Goal: Task Accomplishment & Management: Use online tool/utility

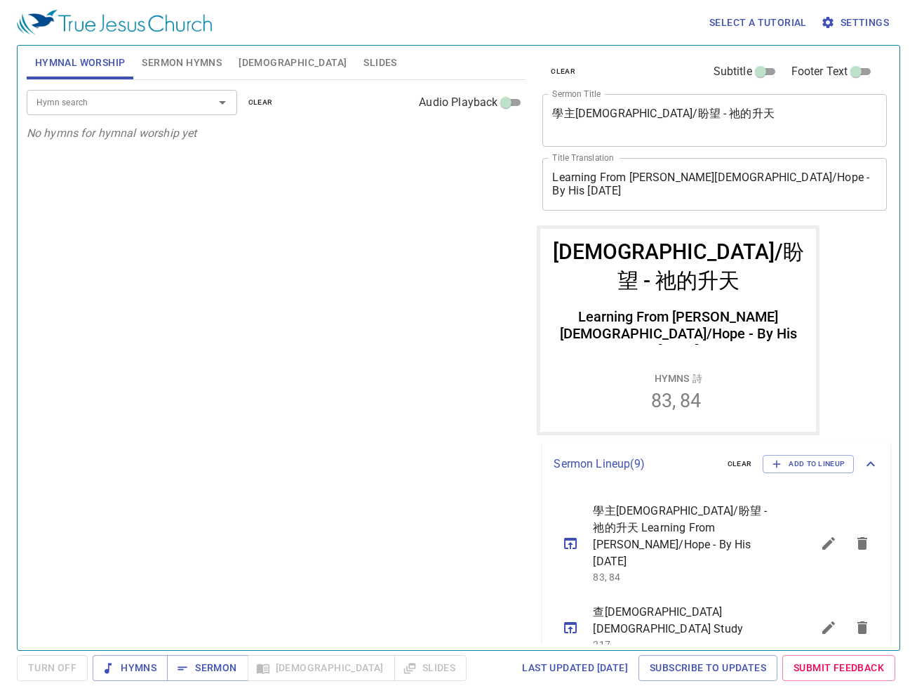
click at [268, 266] on div "Hymn search Hymn search clear Audio Playback No hymns for hymnal worship yet" at bounding box center [277, 359] width 500 height 558
click at [230, 656] on button "Sermon" at bounding box center [207, 668] width 81 height 26
drag, startPoint x: 488, startPoint y: 172, endPoint x: 511, endPoint y: 247, distance: 78.4
click at [488, 172] on div "Hymn search Hymn search clear Audio Playback No hymns for hymnal worship yet" at bounding box center [277, 359] width 500 height 558
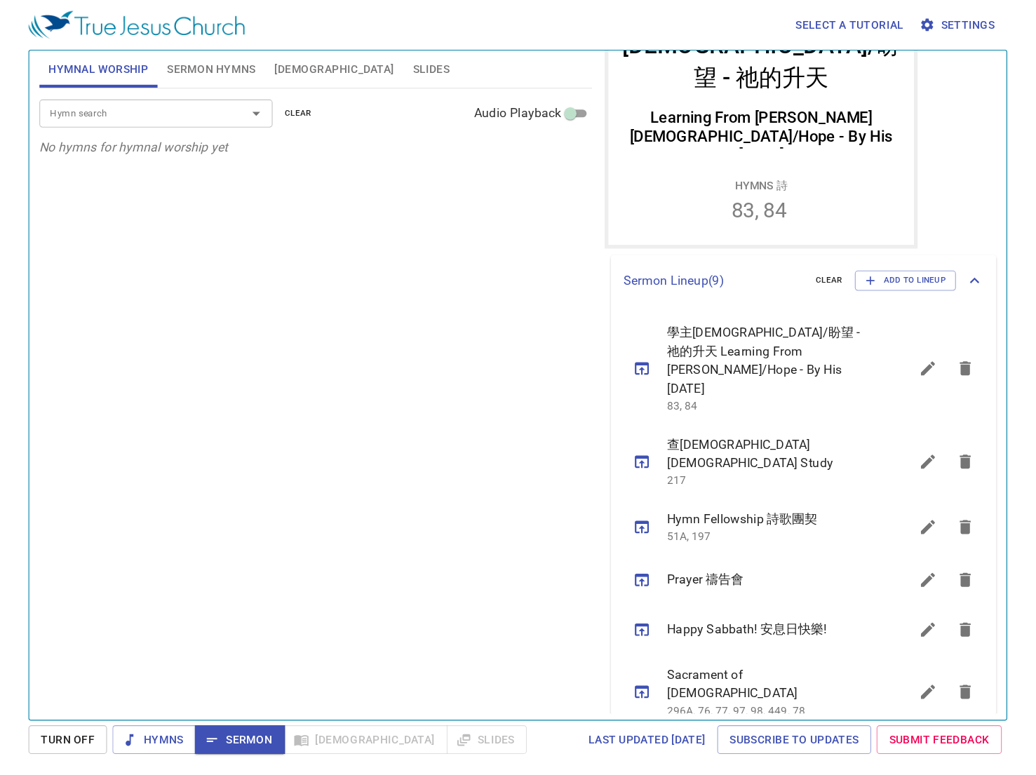
scroll to position [281, 0]
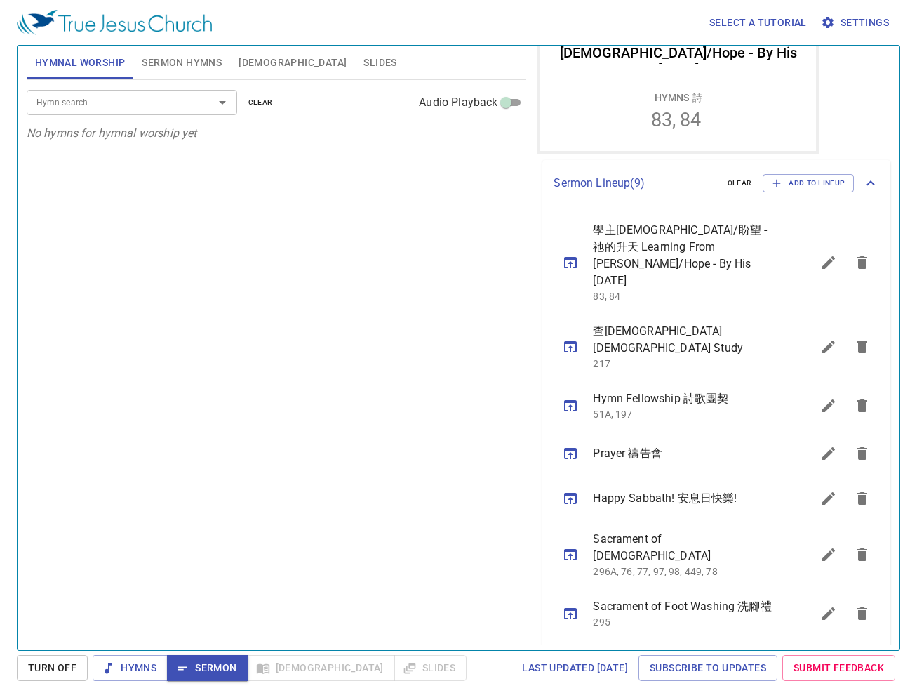
click at [579, 445] on icon "sermon lineup list" at bounding box center [570, 453] width 17 height 17
click at [315, 327] on div "Hymn search Hymn search clear Audio Playback No hymns for hymnal worship yet" at bounding box center [277, 359] width 500 height 558
click at [327, 268] on div "Hymn search Hymn search clear Audio Playback No hymns for hymnal worship yet" at bounding box center [277, 359] width 500 height 558
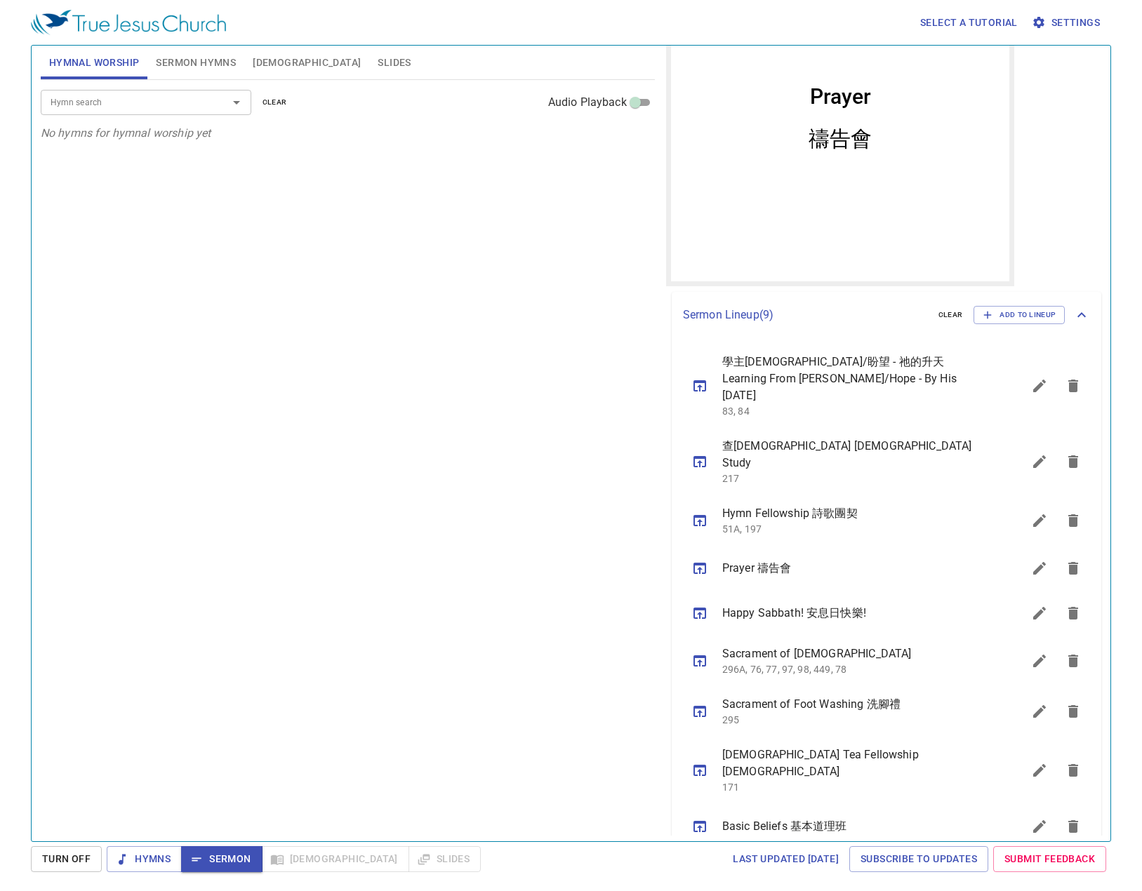
scroll to position [180, 0]
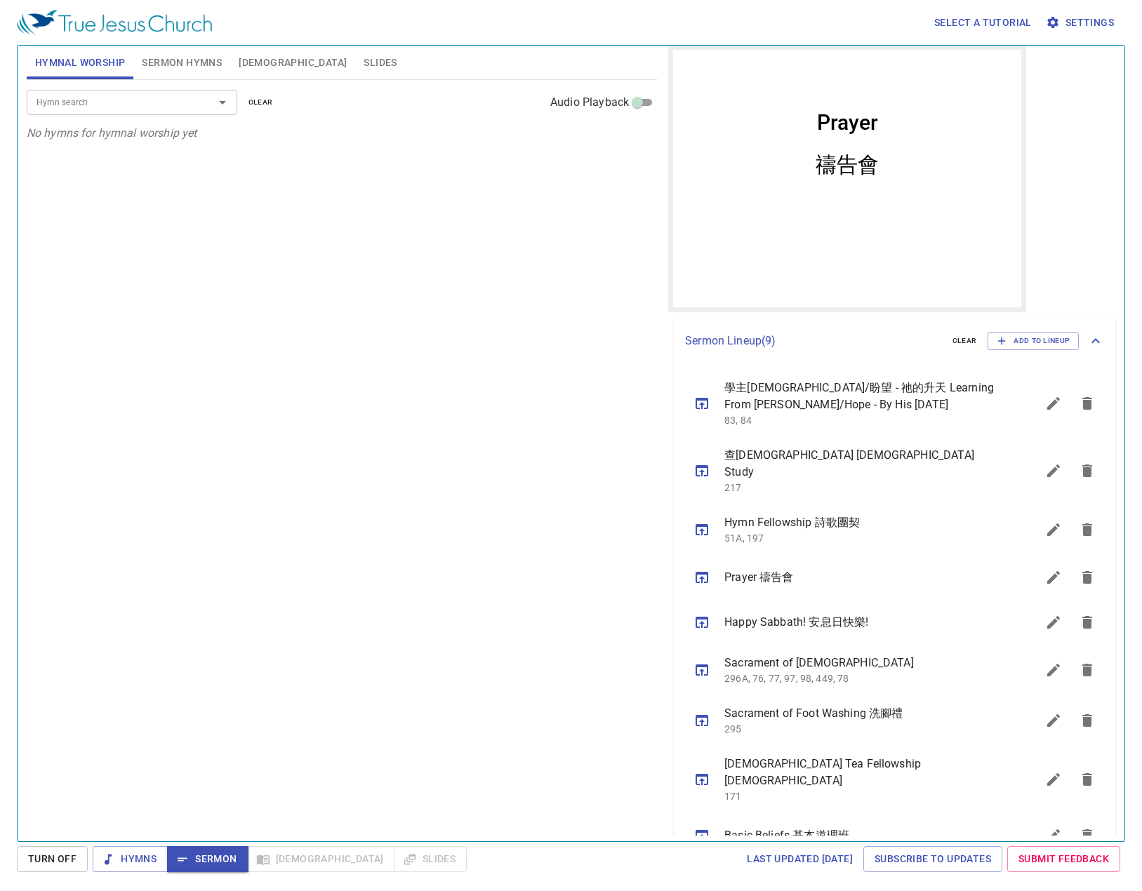
click at [371, 147] on div "Hymn search Hymn search clear Audio Playback No hymns for hymnal worship yet" at bounding box center [342, 454] width 630 height 749
click at [486, 301] on div "Hymn search Hymn search clear Audio Playback No hymns for hymnal worship yet" at bounding box center [342, 454] width 630 height 749
click at [261, 58] on span "[DEMOGRAPHIC_DATA]" at bounding box center [293, 63] width 108 height 18
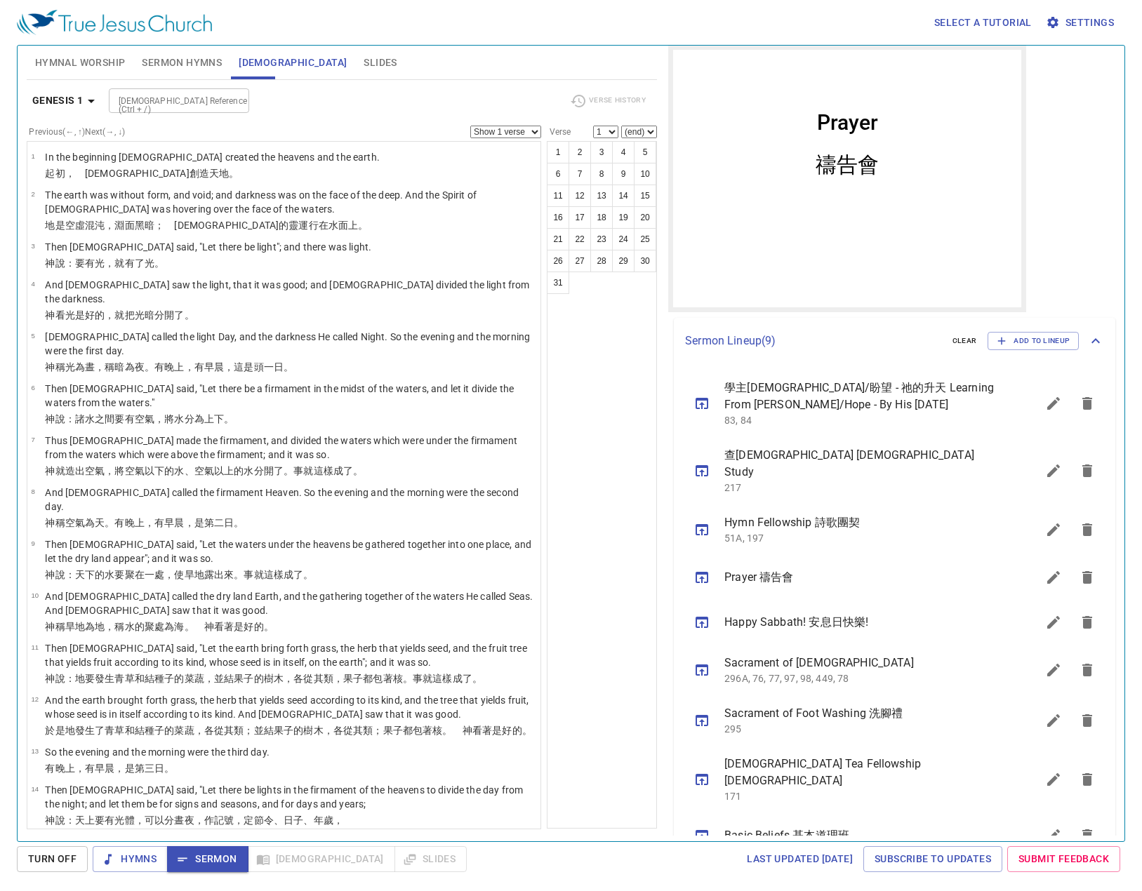
click at [363, 56] on span "Slides" at bounding box center [379, 63] width 33 height 18
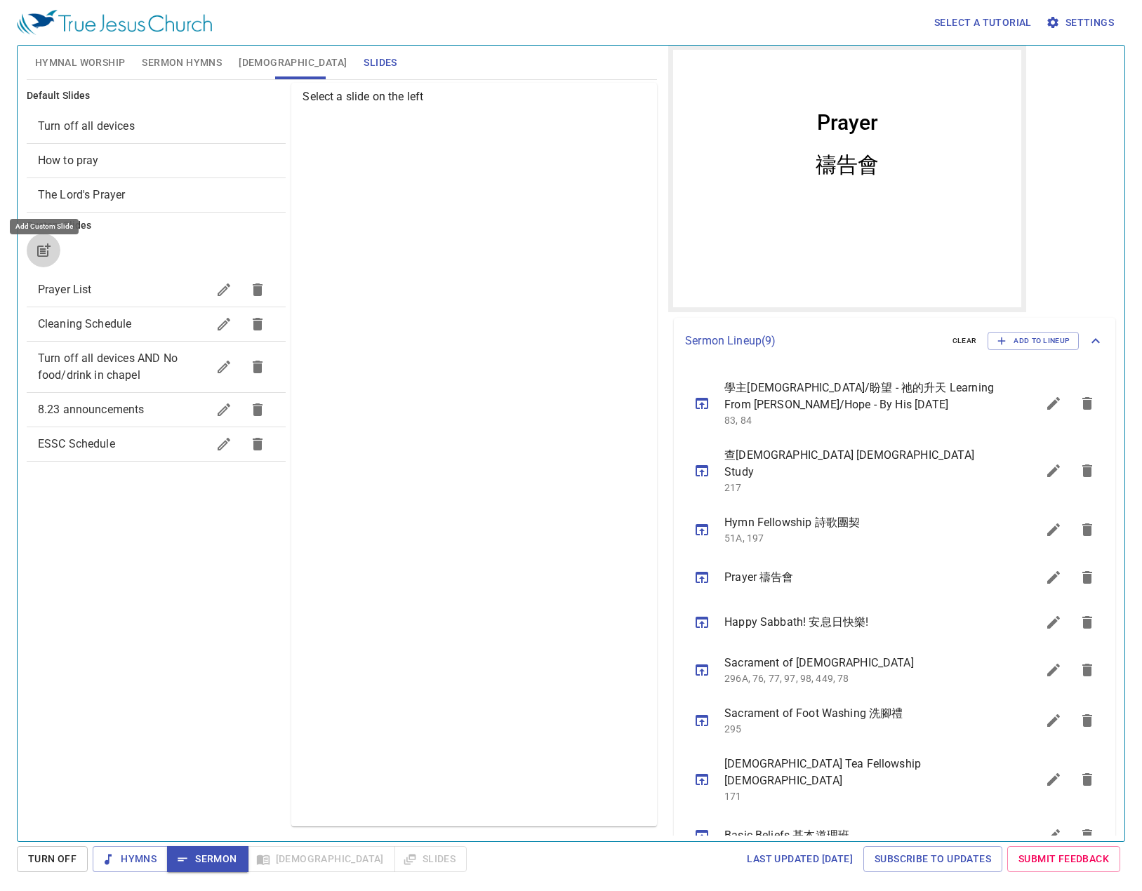
click at [45, 259] on button "button" at bounding box center [44, 251] width 34 height 34
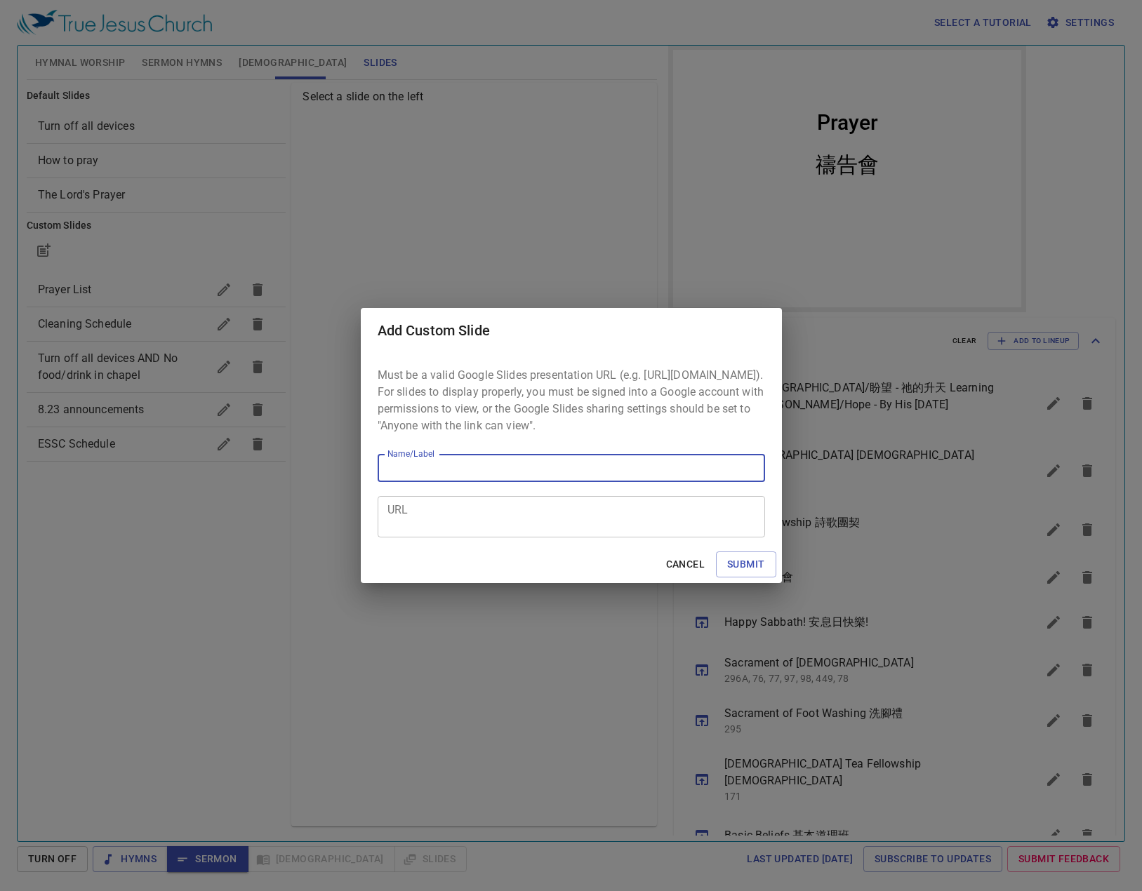
click at [610, 517] on textarea "URL" at bounding box center [571, 517] width 368 height 27
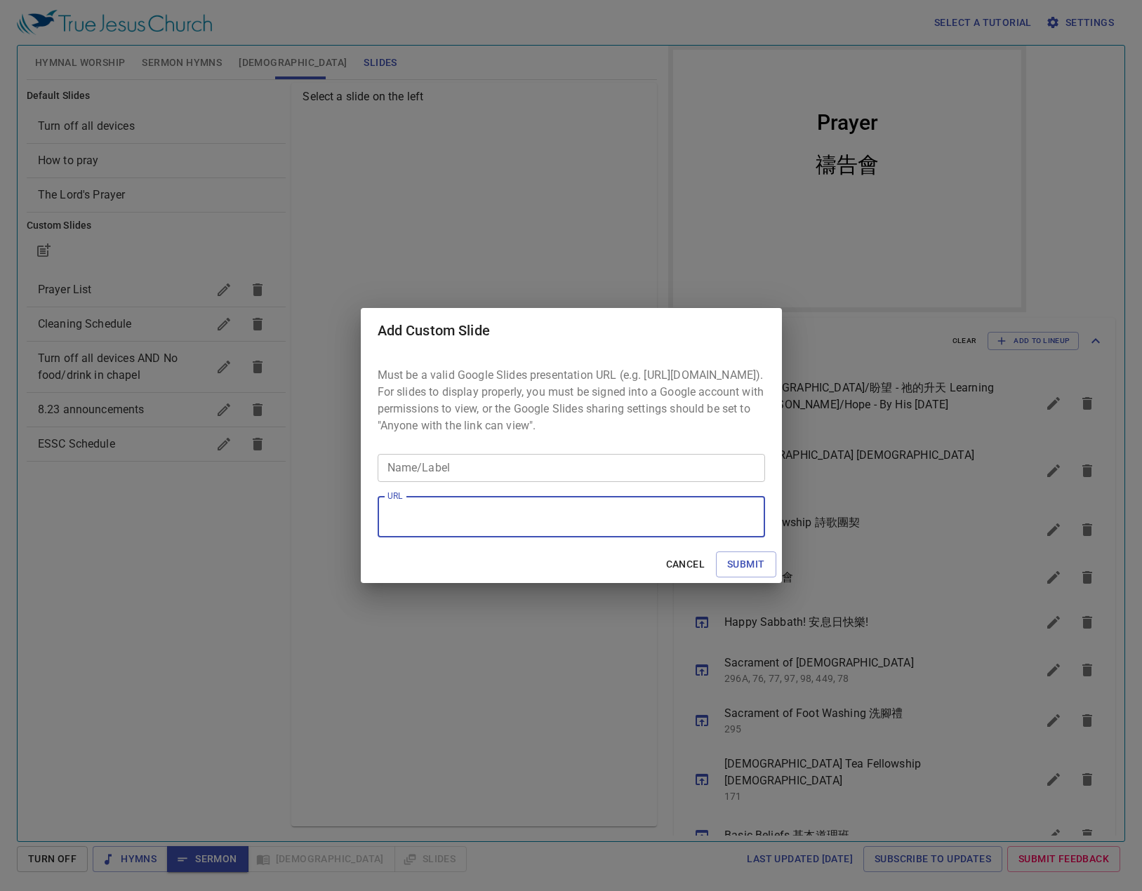
paste textarea "https://docs.google.com/presentation/d/1cxo8lkZnlivqOClnU608KyCgg1PVYYyq/edit?u…"
type textarea "https://docs.google.com/presentation/d/1cxo8lkZnlivqOClnU608KyCgg1PVYYyq/edit?u…"
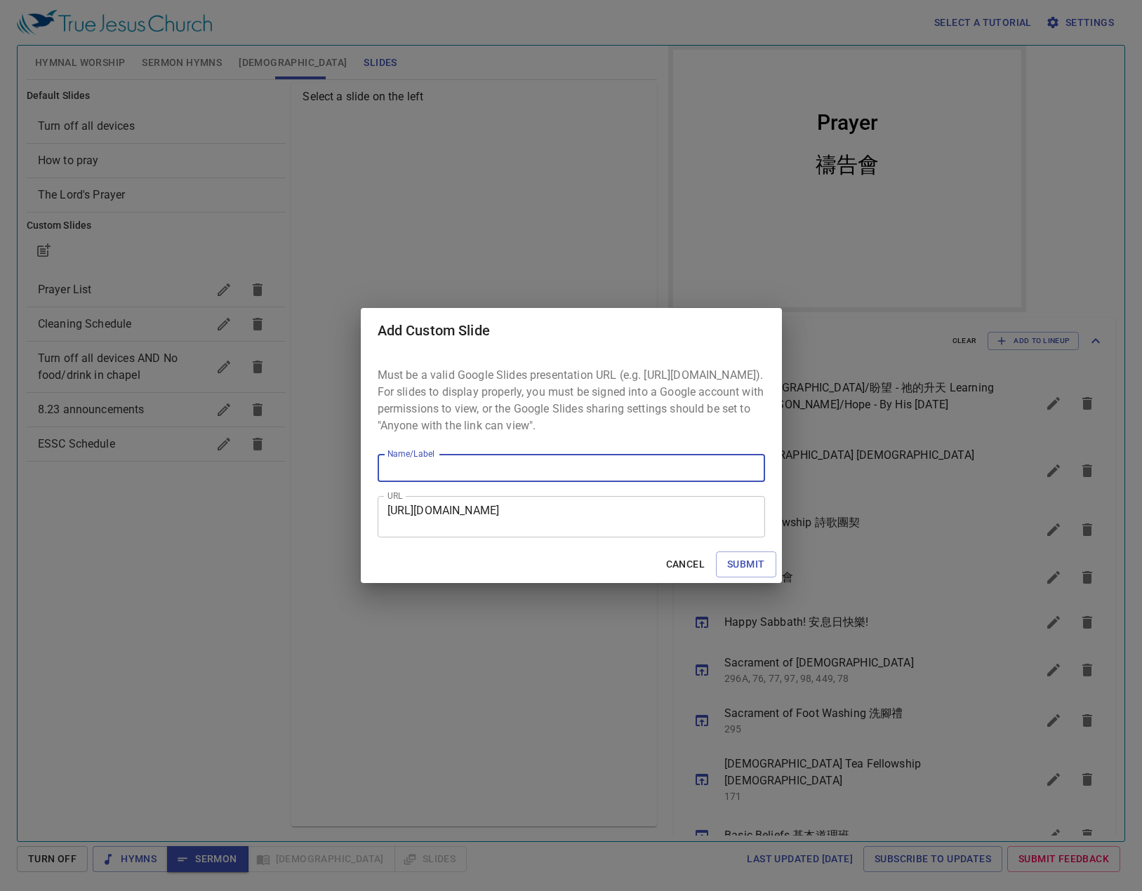
click at [613, 477] on input "Name/Label" at bounding box center [571, 468] width 387 height 28
type input "Phase 2 Dedication"
click at [716, 552] on button "Submit" at bounding box center [746, 565] width 60 height 26
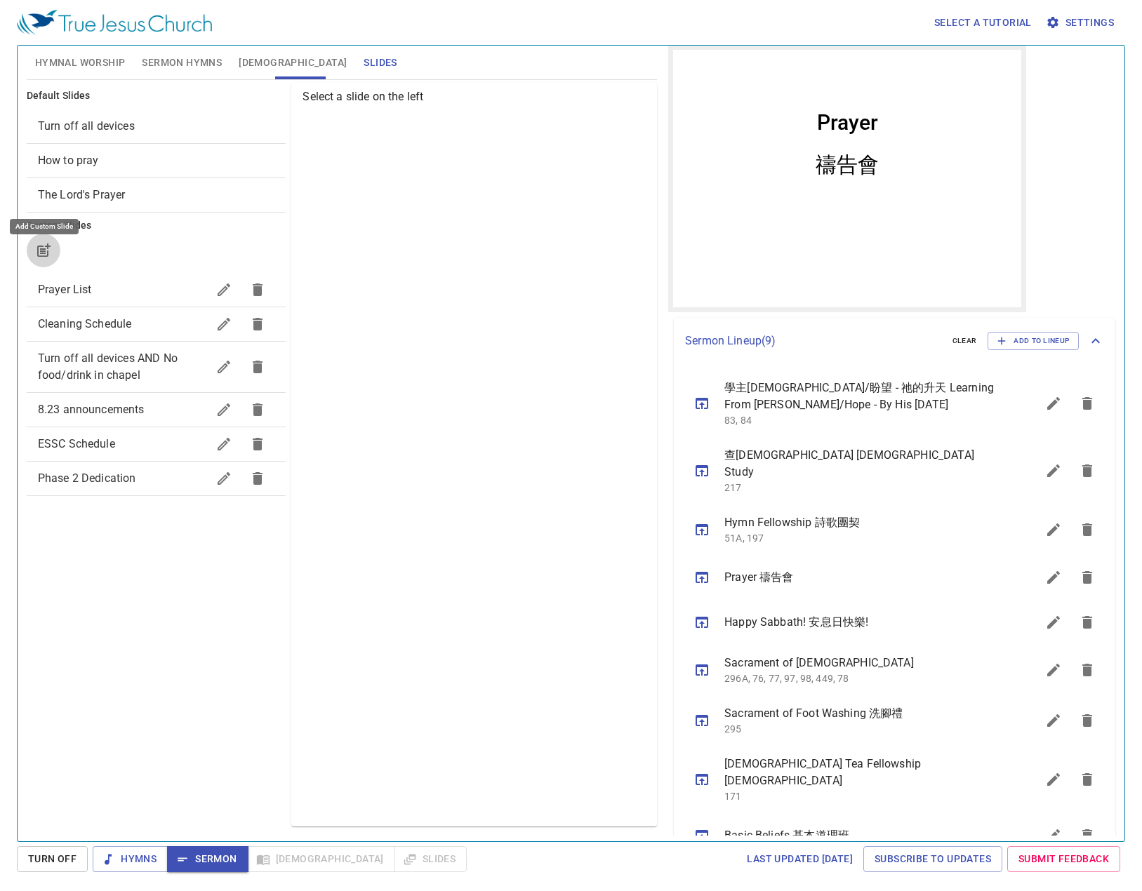
click at [116, 74] on button "Hymnal Worship" at bounding box center [80, 63] width 107 height 34
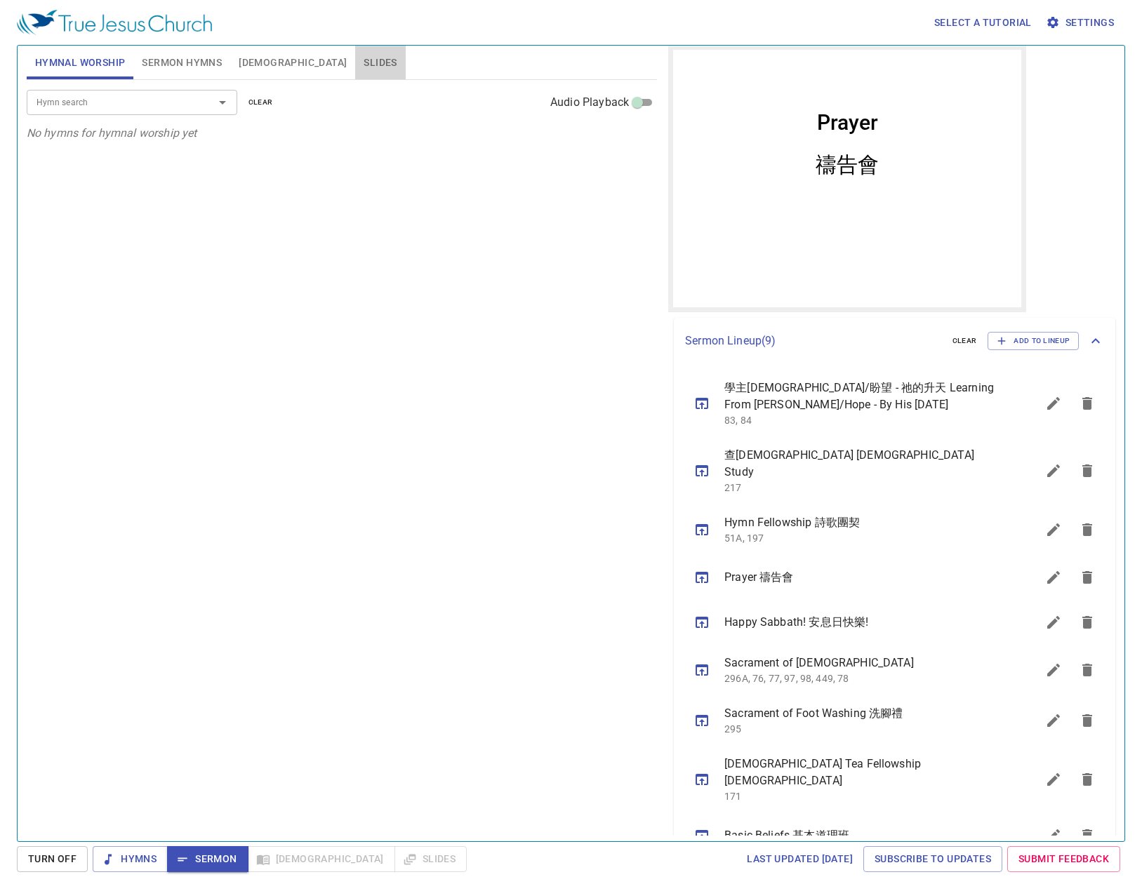
click at [363, 62] on span "Slides" at bounding box center [379, 63] width 33 height 18
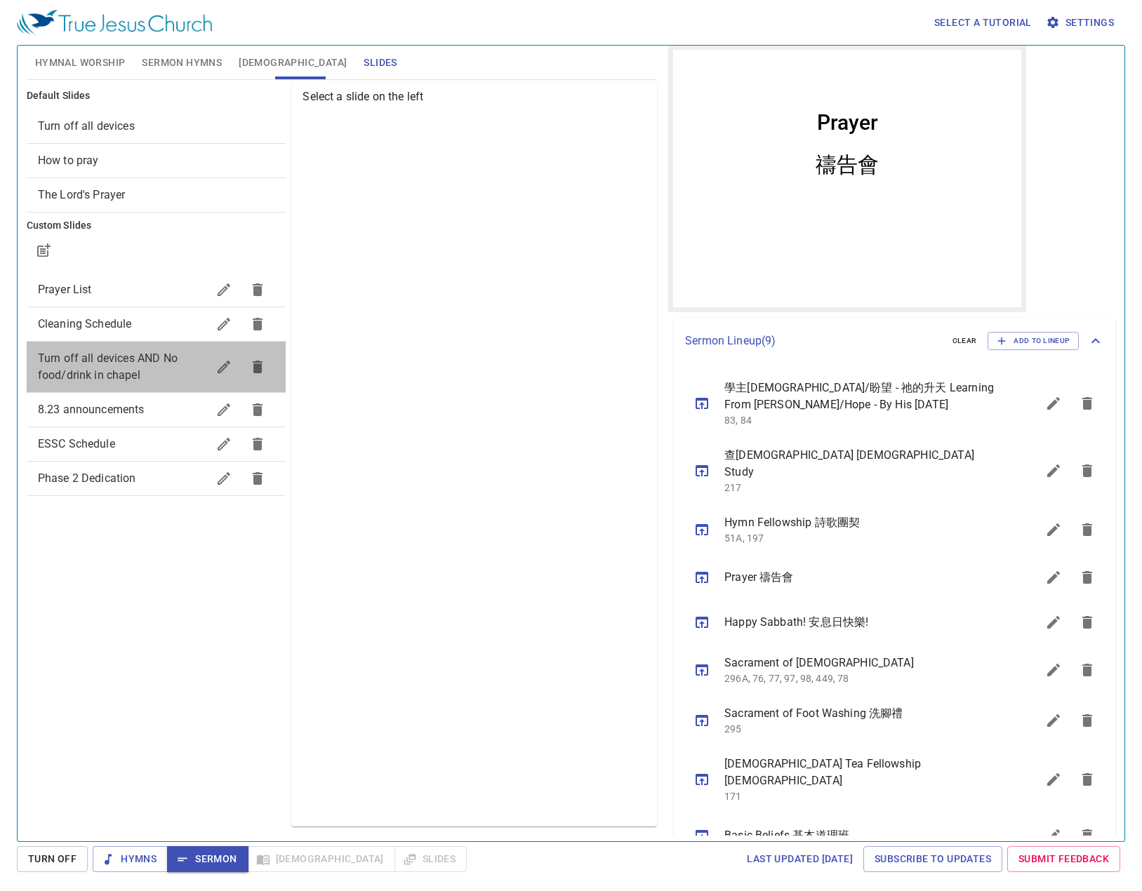
click at [88, 350] on span "Turn off all devices AND No food/drink in chapel" at bounding box center [123, 367] width 170 height 34
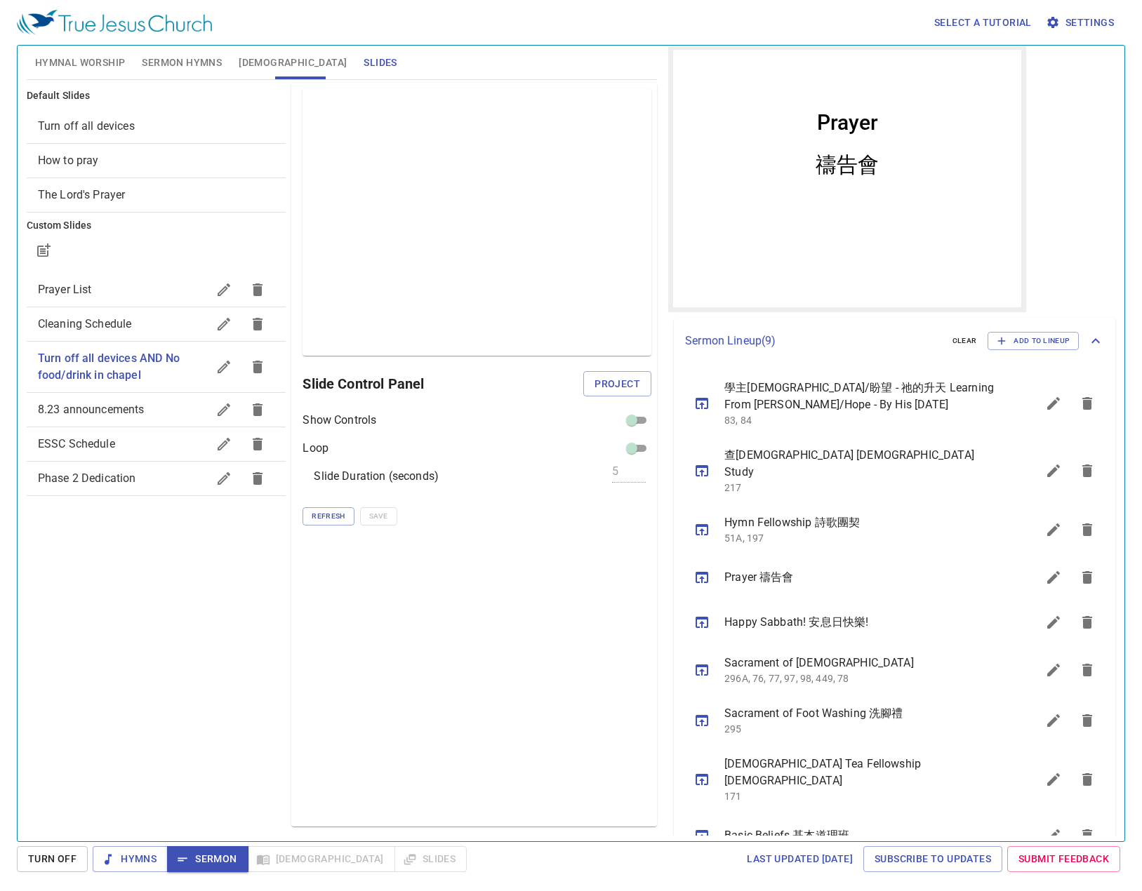
click at [32, 73] on button "Hymnal Worship" at bounding box center [80, 63] width 107 height 34
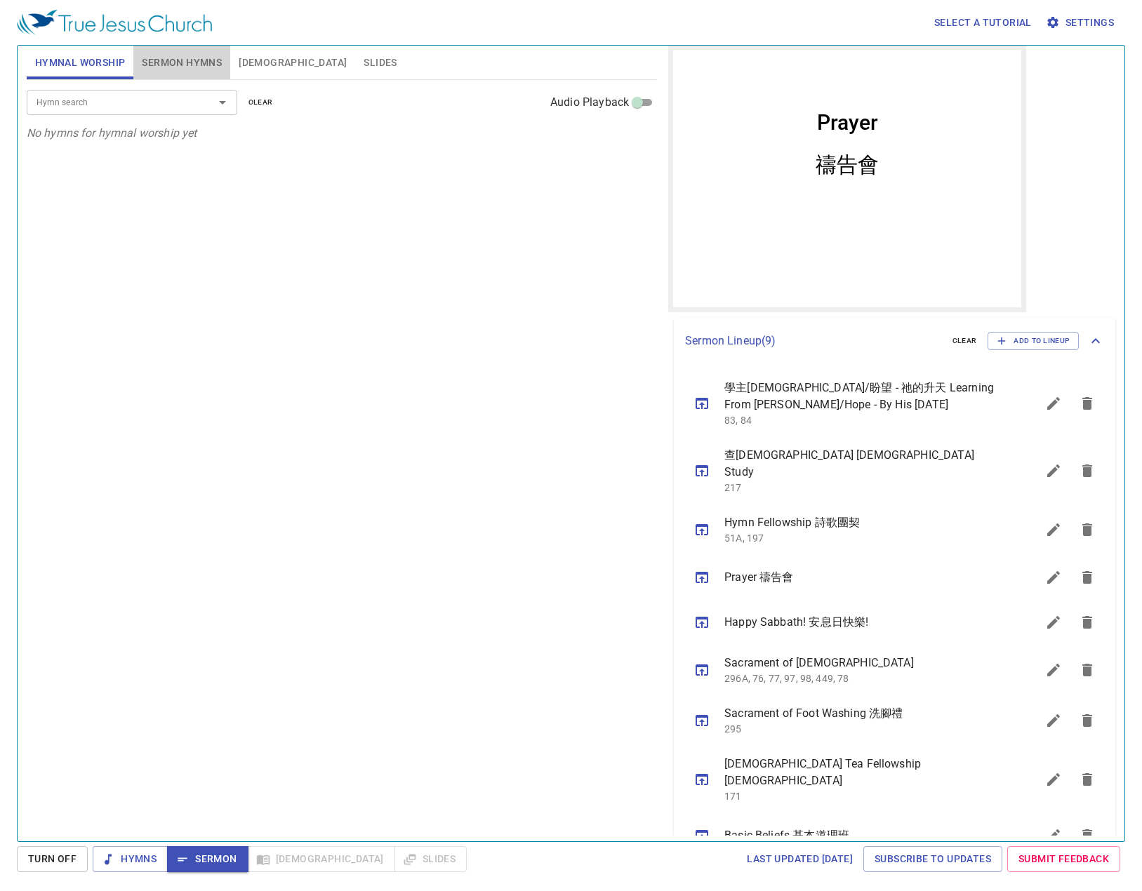
click at [206, 56] on span "Sermon Hymns" at bounding box center [182, 63] width 80 height 18
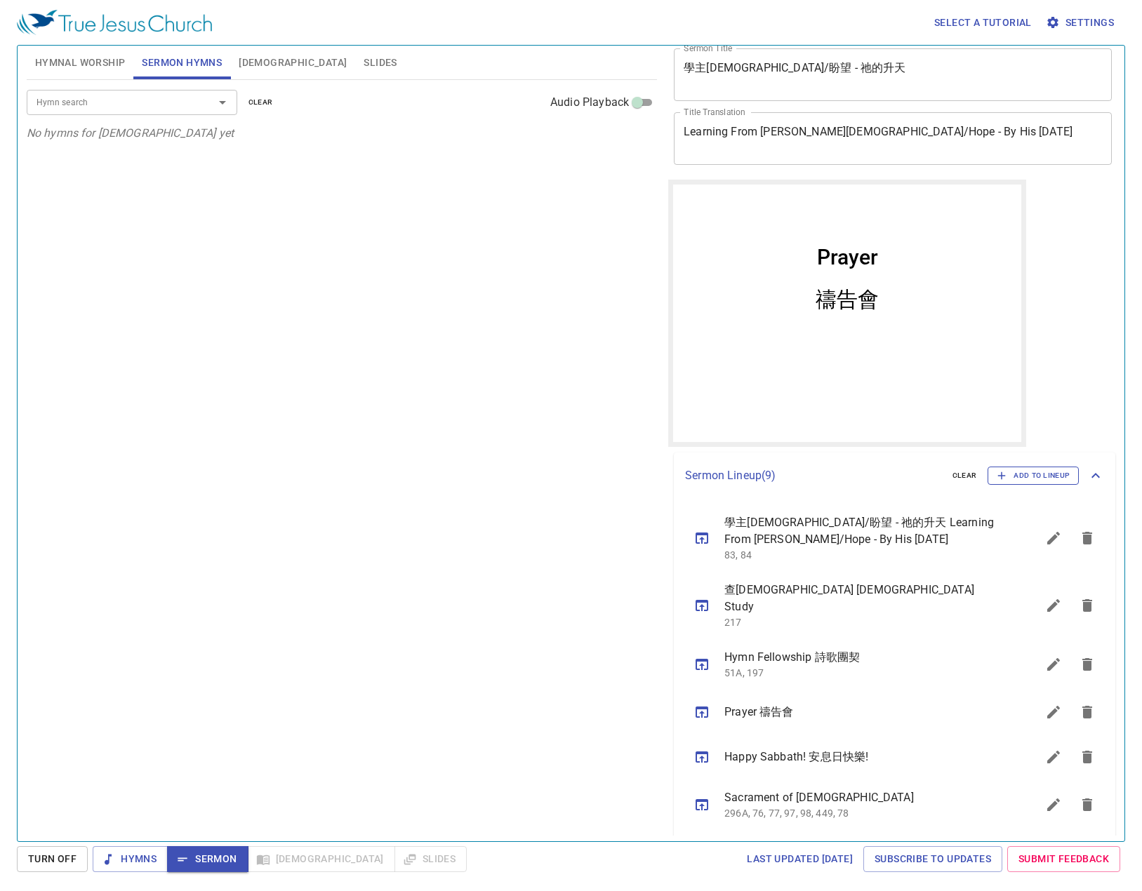
scroll to position [70, 0]
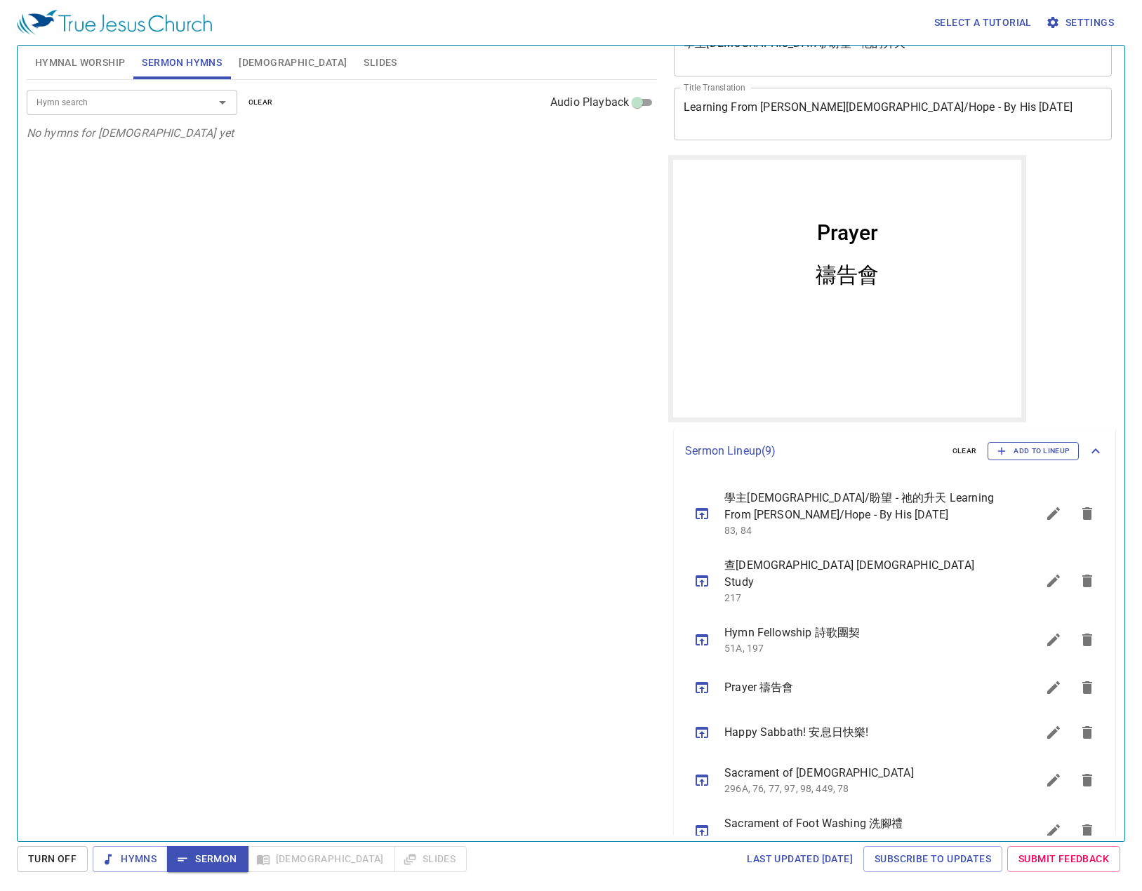
click at [916, 446] on span "Add to Lineup" at bounding box center [1032, 451] width 73 height 13
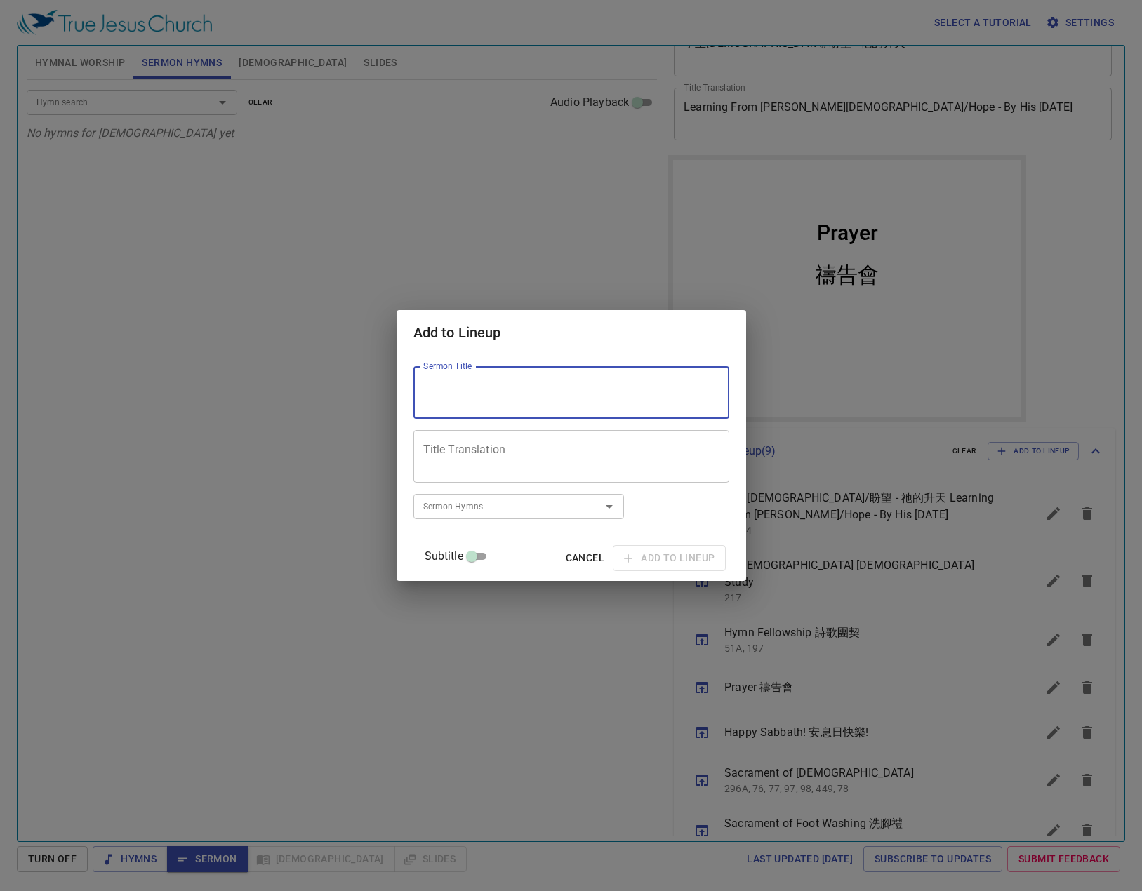
click at [609, 383] on textarea "Sermon Title" at bounding box center [571, 393] width 296 height 27
type textarea "C"
type textarea "來跟從我"
click at [526, 441] on div "Title Translation" at bounding box center [571, 456] width 316 height 53
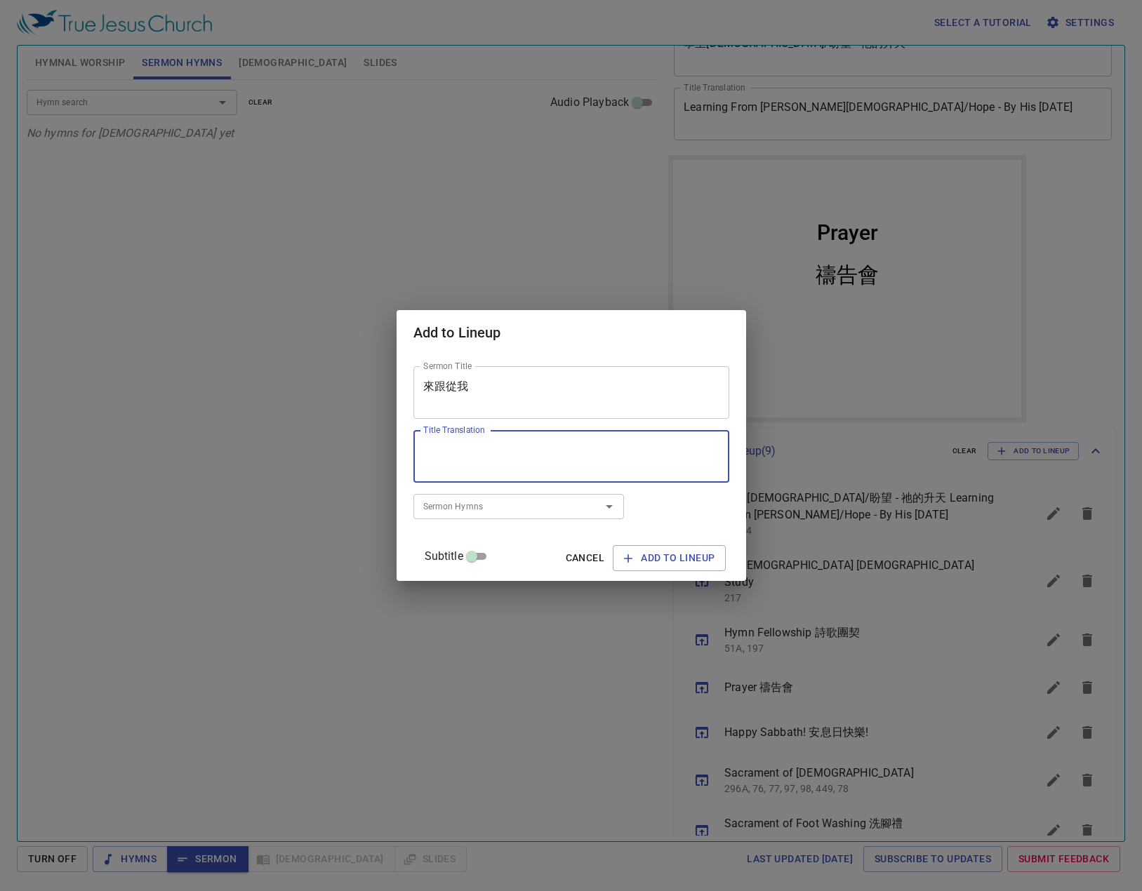
click at [524, 458] on textarea "Title Translation" at bounding box center [571, 456] width 296 height 27
type textarea "Come Follow Me"
drag, startPoint x: 507, startPoint y: 509, endPoint x: 506, endPoint y: 498, distance: 11.2
click at [509, 506] on input "Sermon Hymns" at bounding box center [498, 506] width 161 height 16
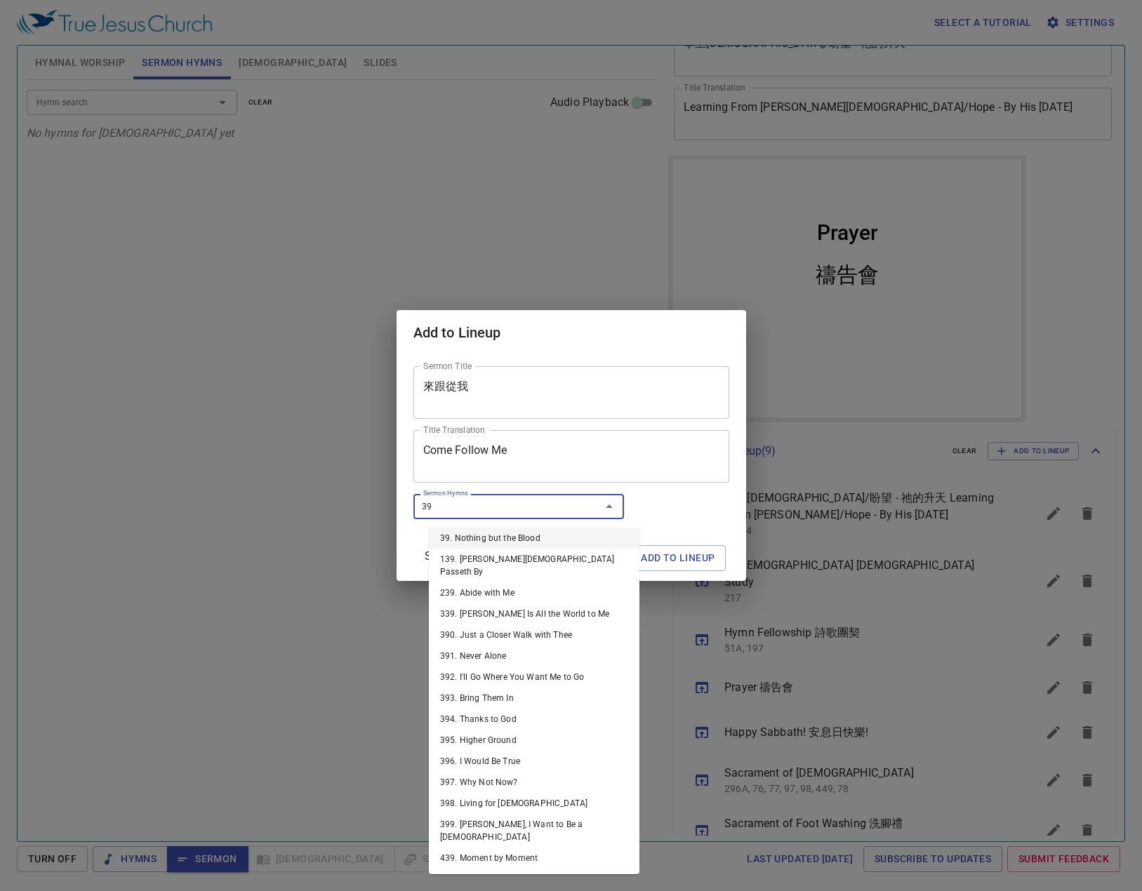
type input "395"
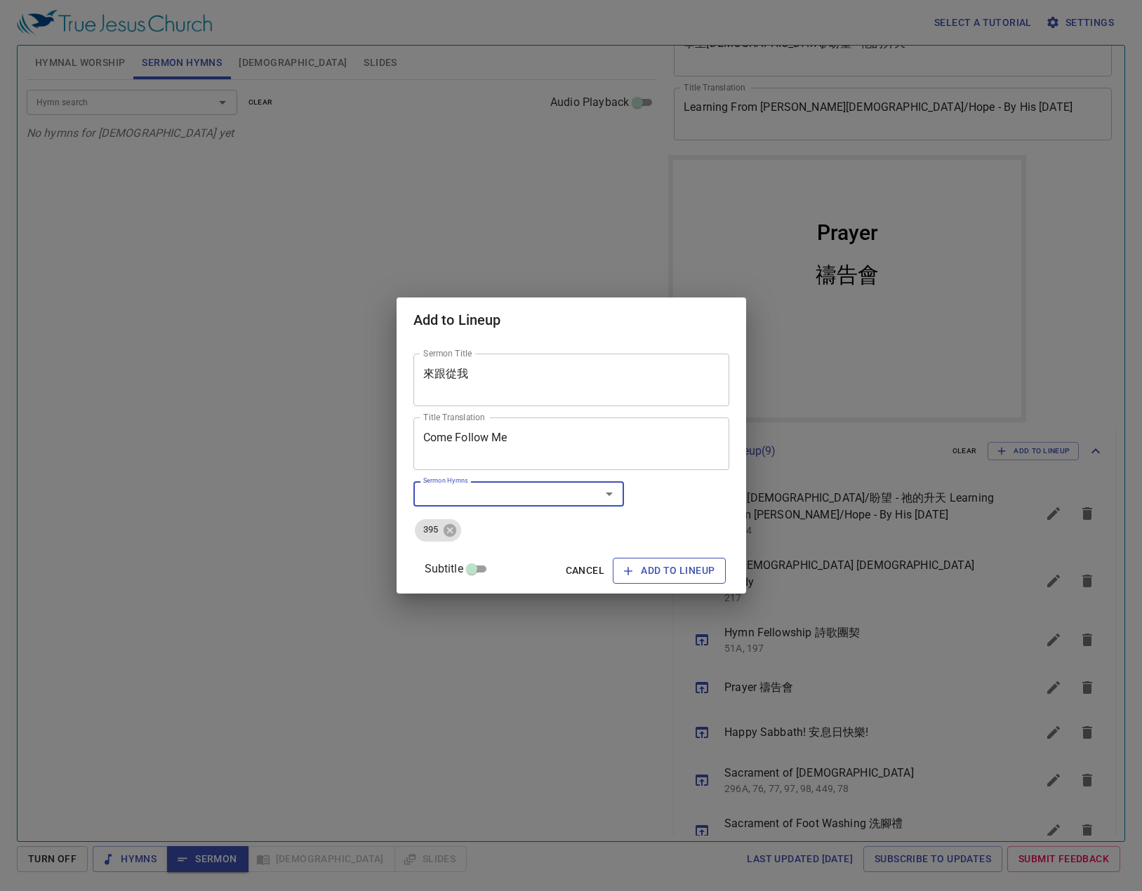
click at [643, 566] on span "Add to Lineup" at bounding box center [669, 571] width 91 height 18
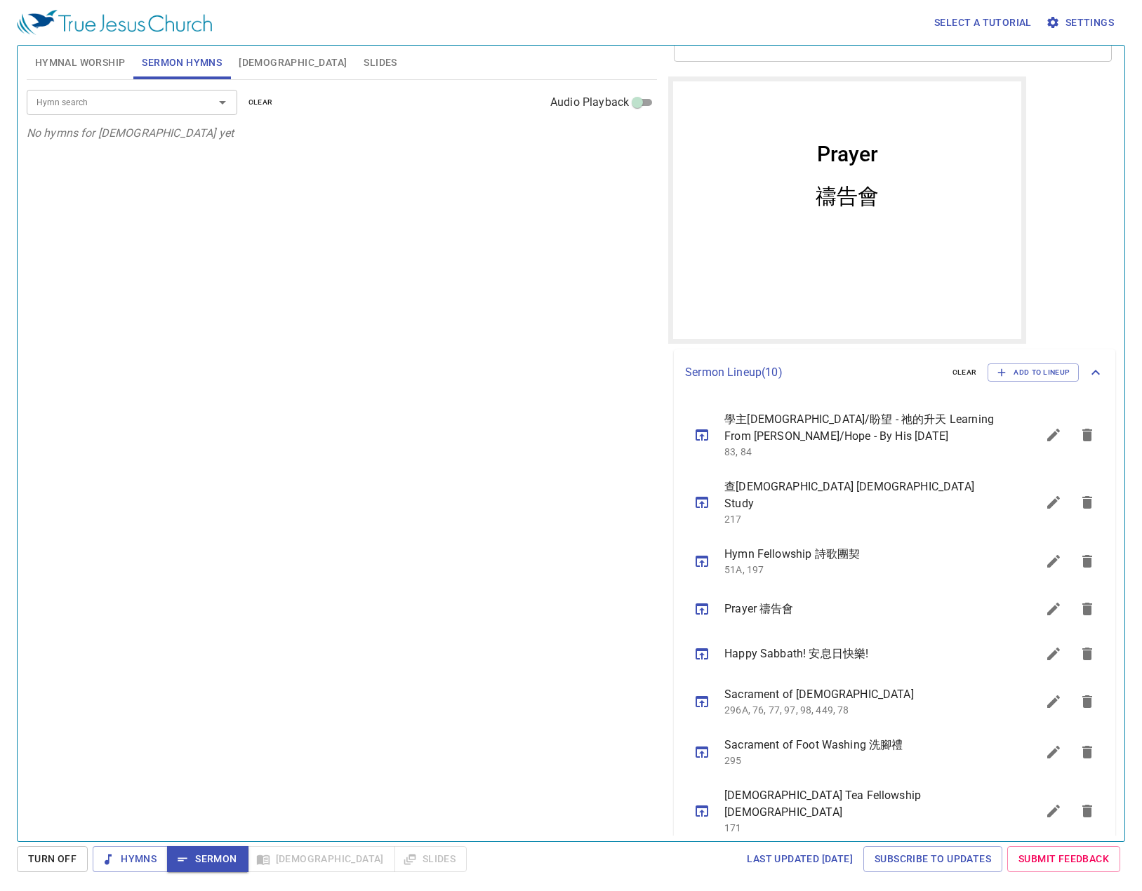
scroll to position [231, 0]
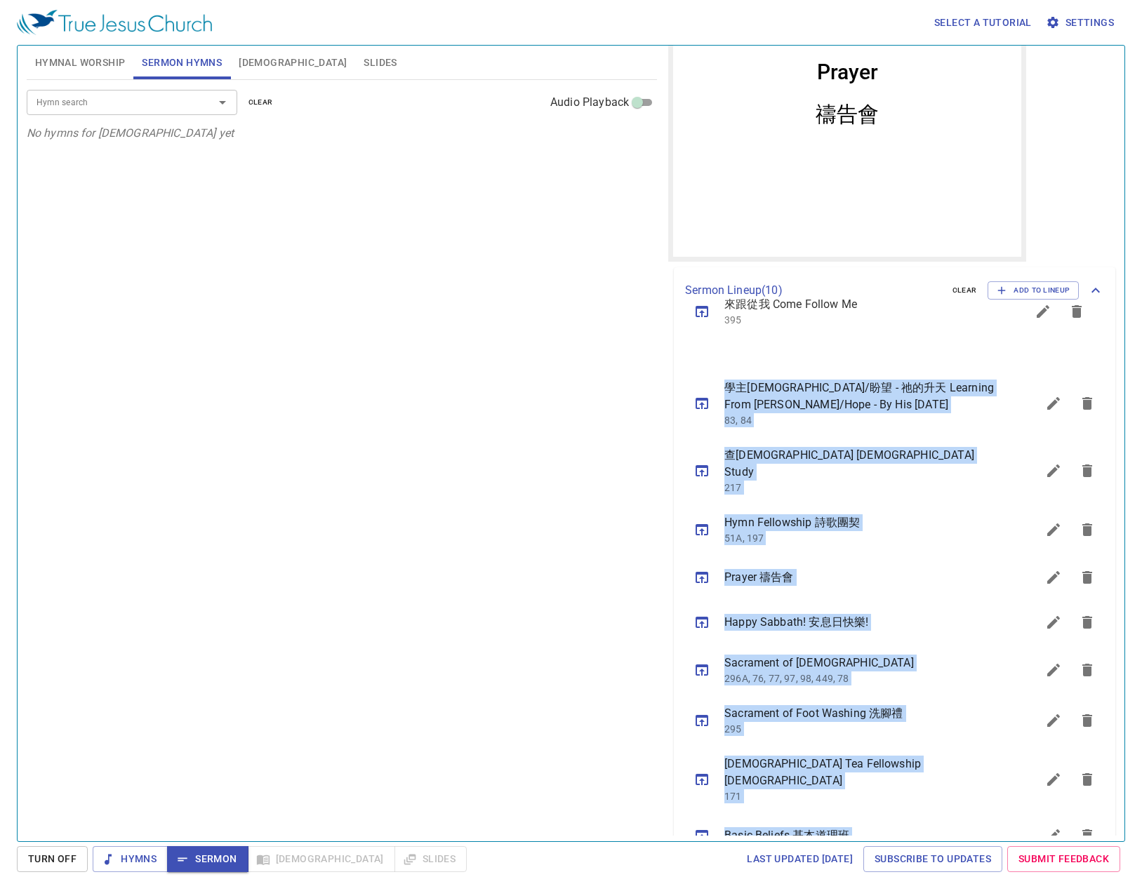
drag, startPoint x: 904, startPoint y: 801, endPoint x: 610, endPoint y: 402, distance: 495.4
click at [916, 307] on div "Sermon Lineup ( 10 ) clear Add to Lineup 學主耶穌/盼望 - 祂的升天 Learning From Lord Jesu…" at bounding box center [894, 565] width 441 height 596
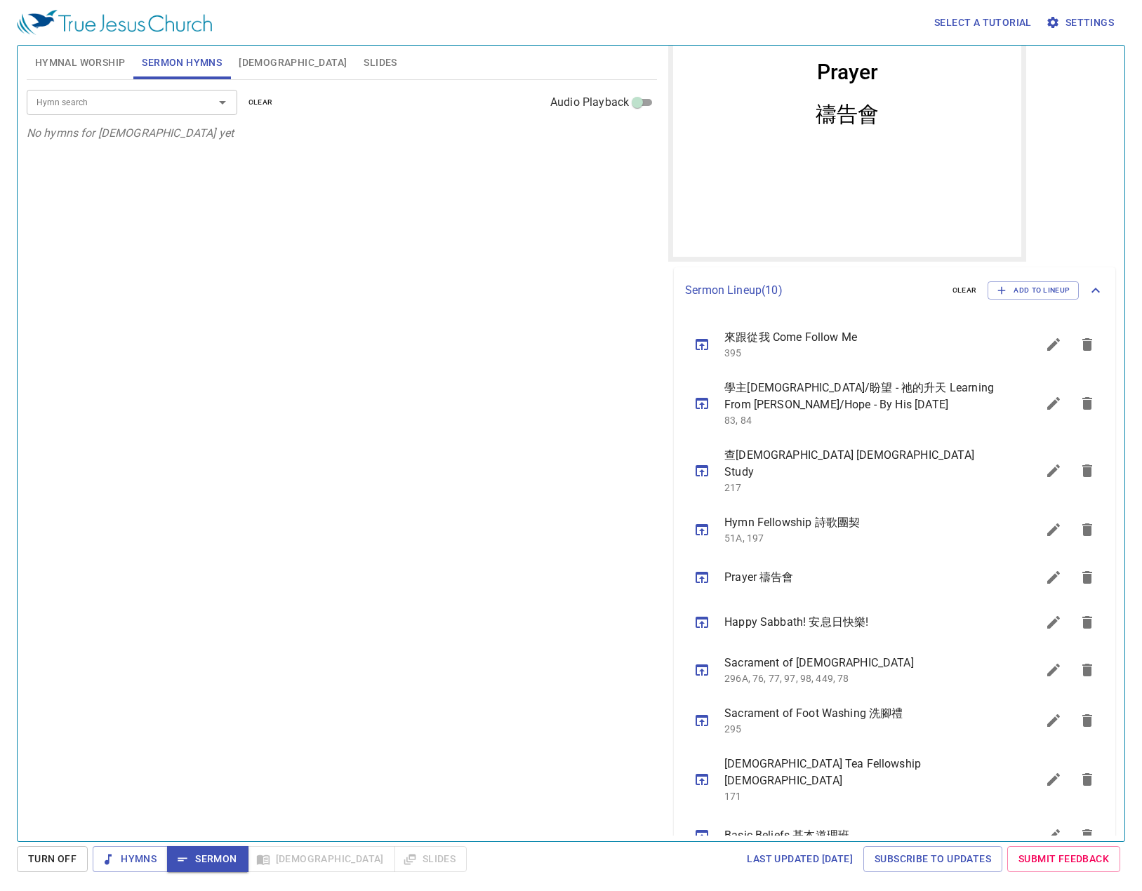
click at [481, 409] on div "Hymn search Hymn search clear Audio Playback No hymns for sermon yet" at bounding box center [342, 454] width 630 height 749
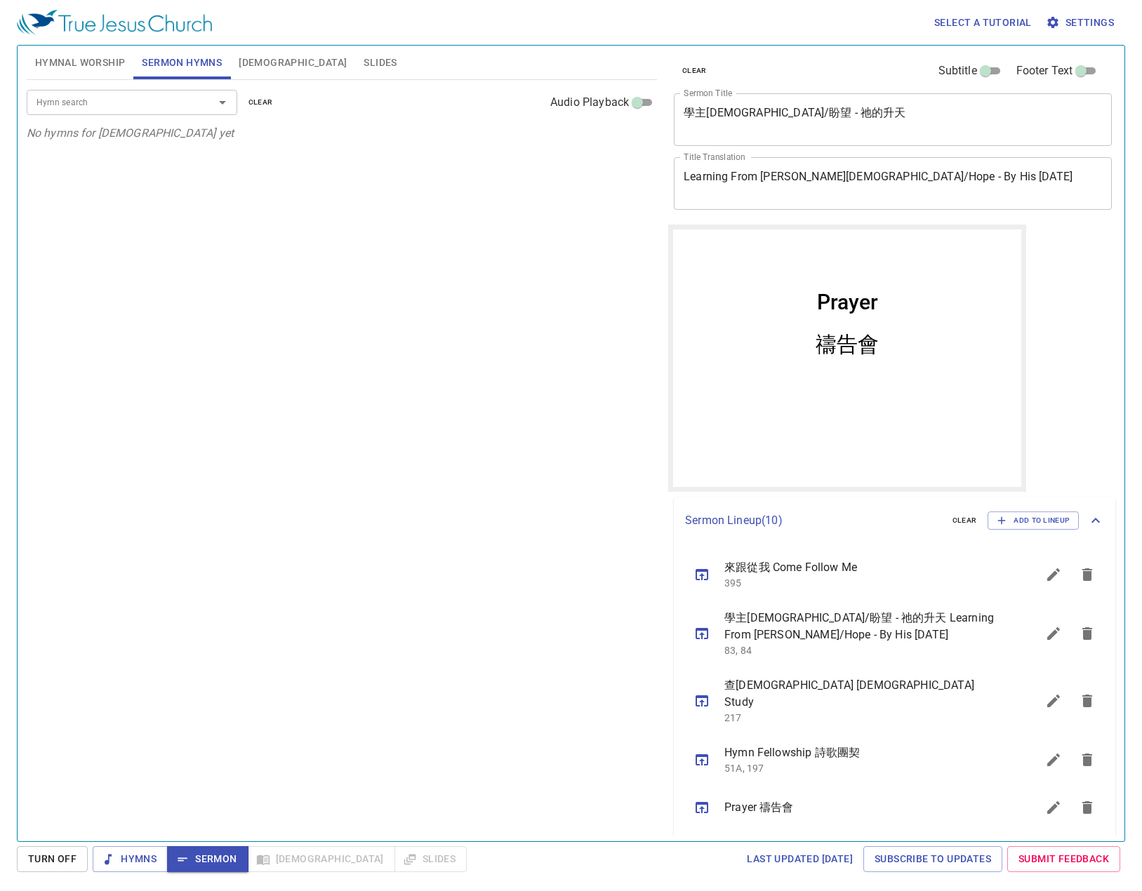
scroll to position [0, 0]
click at [303, 79] on div "Hymnal Worship Sermon Hymns Bible Slides" at bounding box center [342, 63] width 630 height 34
click at [355, 68] on button "Slides" at bounding box center [380, 63] width 50 height 34
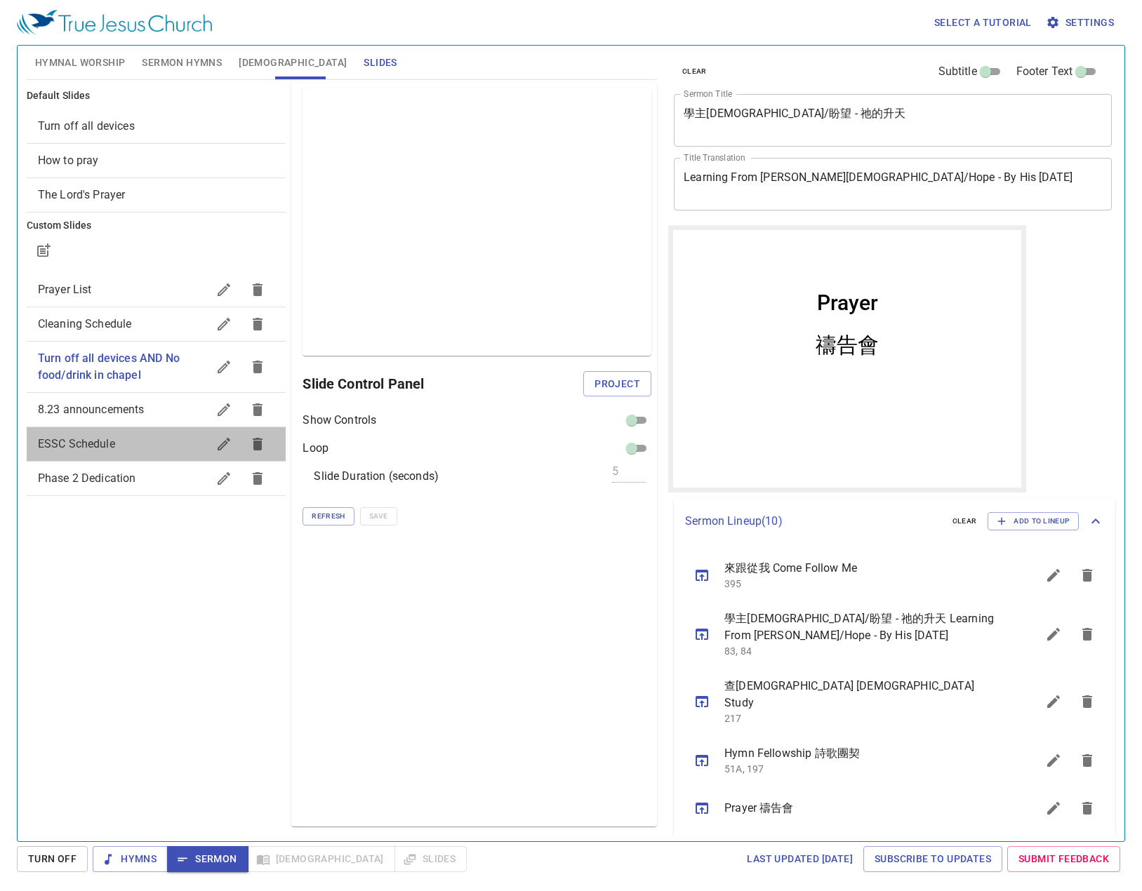
click at [130, 460] on div "ESSC Schedule" at bounding box center [157, 444] width 260 height 34
click at [232, 432] on button "button" at bounding box center [224, 444] width 34 height 34
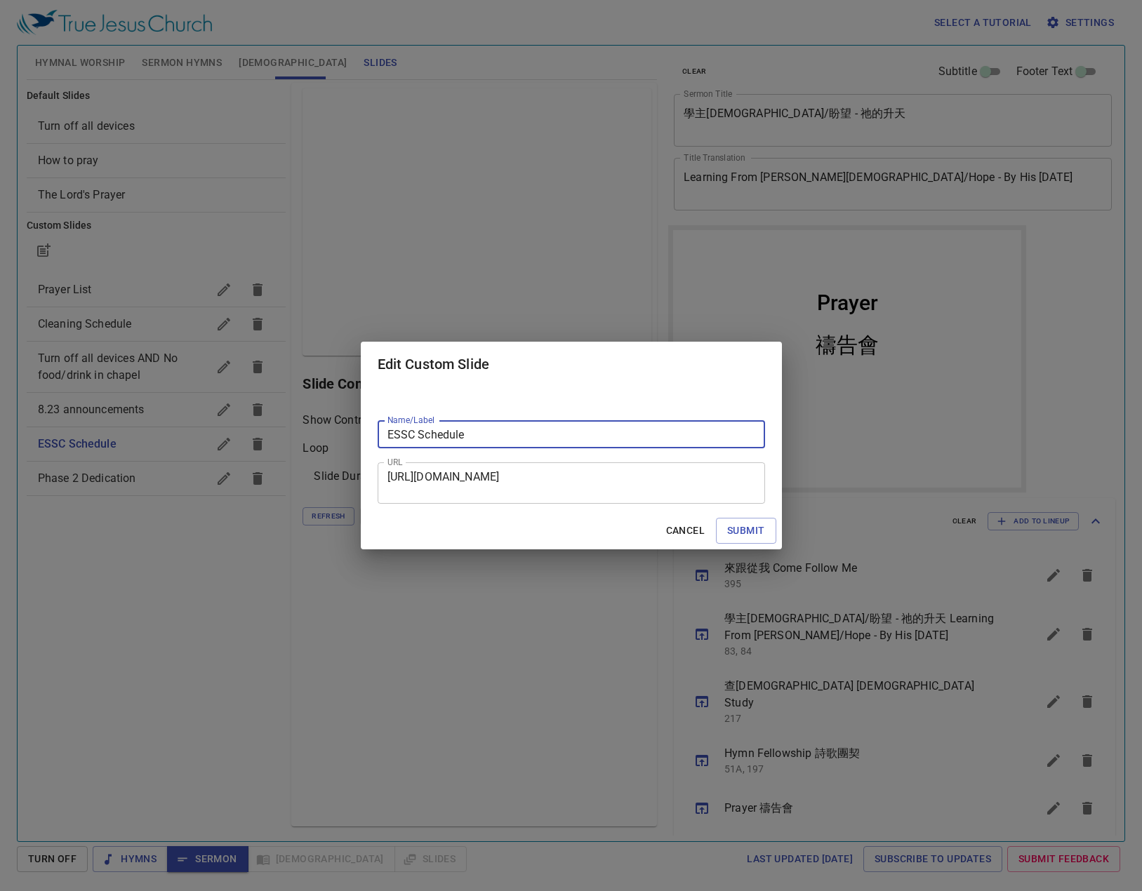
click at [575, 491] on textarea "https://docs.google.com/presentation/d/138jLrSKxkhOpbozz24isK8n9_PwoUWaX/edit?s…" at bounding box center [571, 483] width 368 height 27
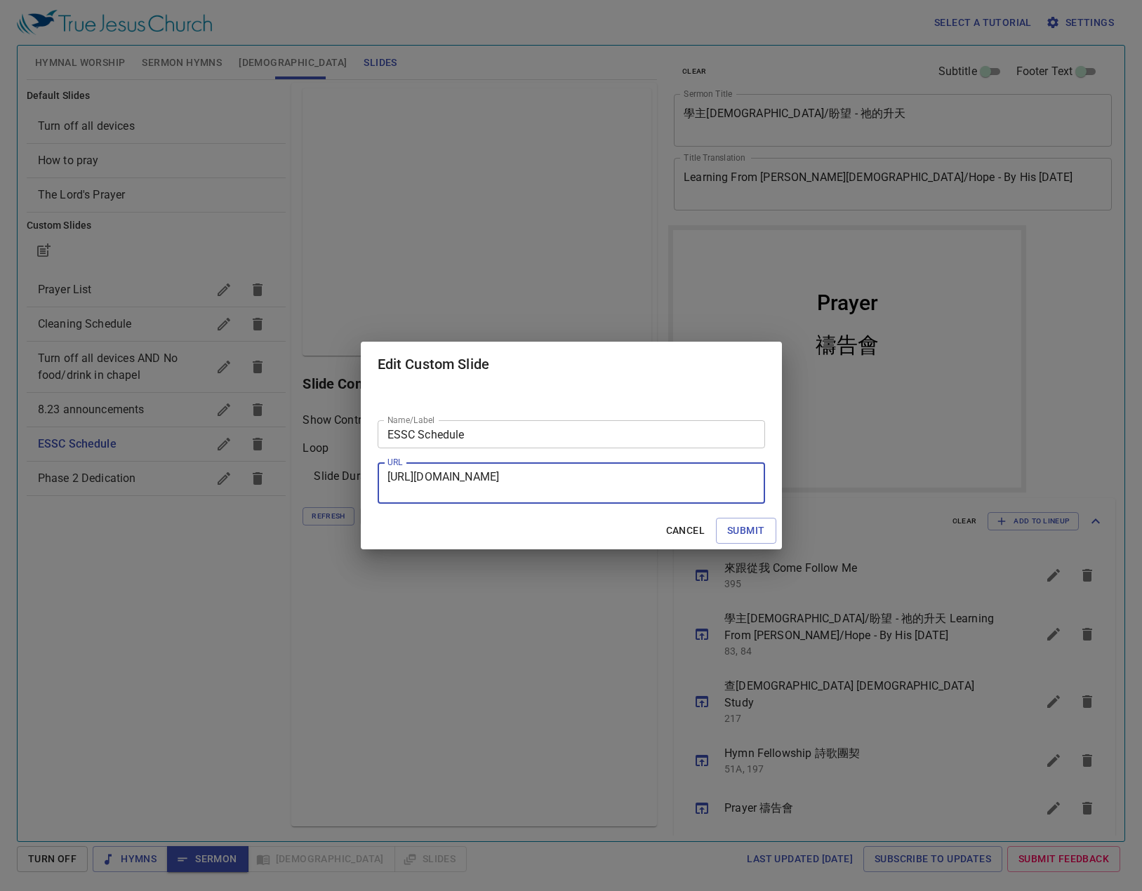
click at [575, 491] on textarea "https://docs.google.com/presentation/d/138jLrSKxkhOpbozz24isK8n9_PwoUWaX/edit?s…" at bounding box center [571, 483] width 368 height 27
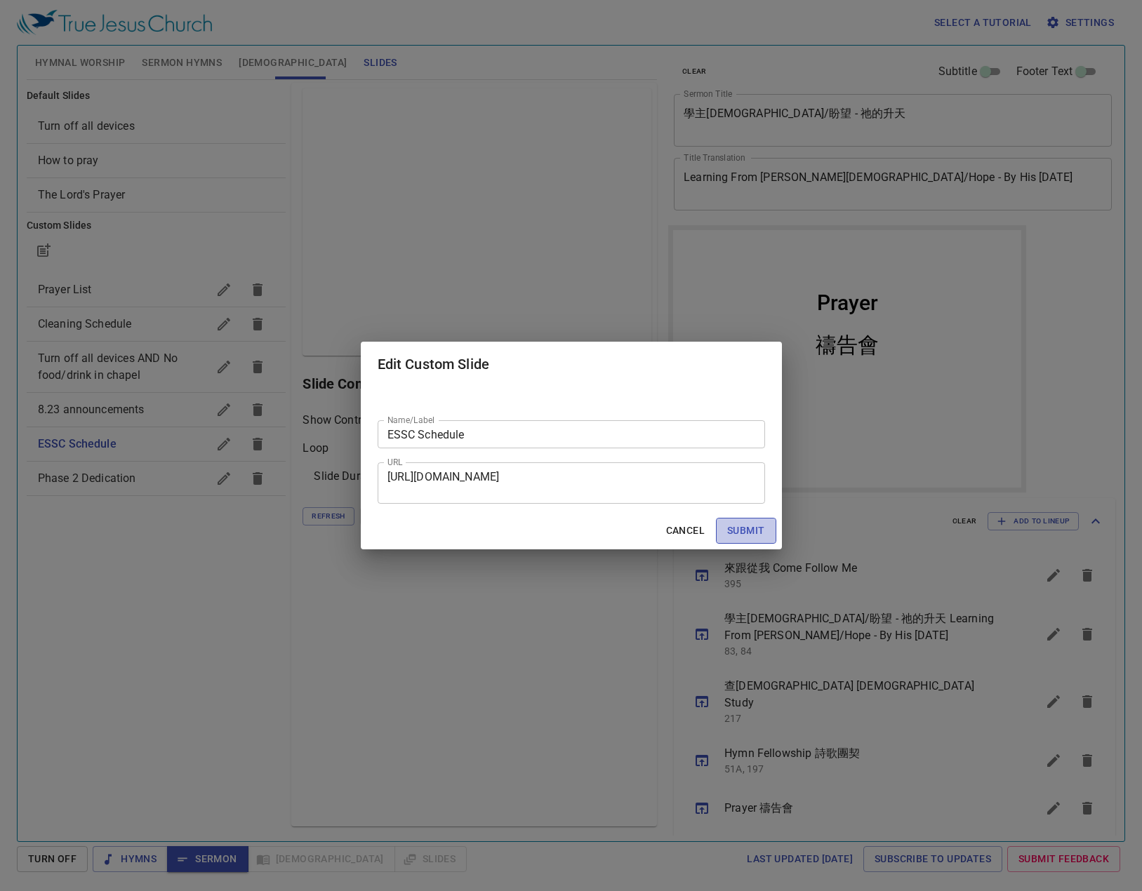
click at [758, 528] on span "Submit" at bounding box center [745, 531] width 37 height 18
checkbox input "true"
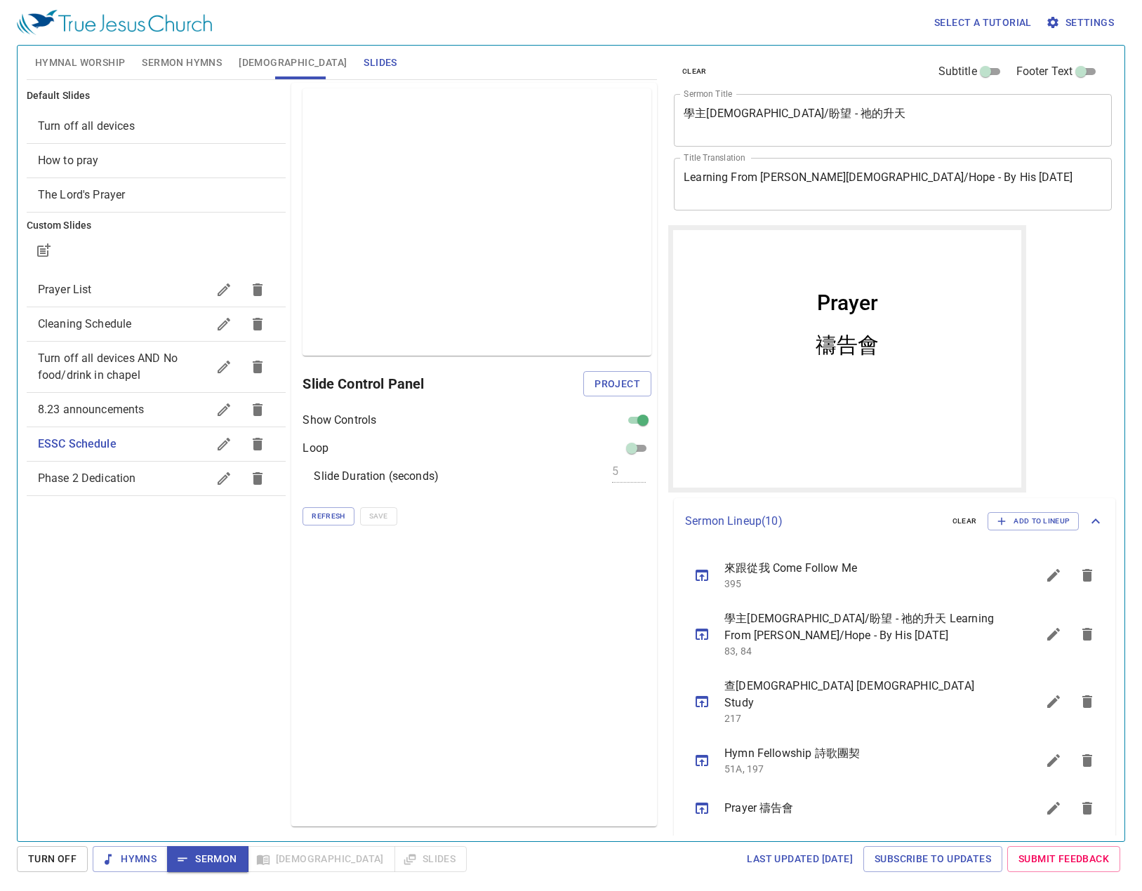
click at [636, 423] on input "checkbox" at bounding box center [643, 423] width 51 height 17
checkbox input "false"
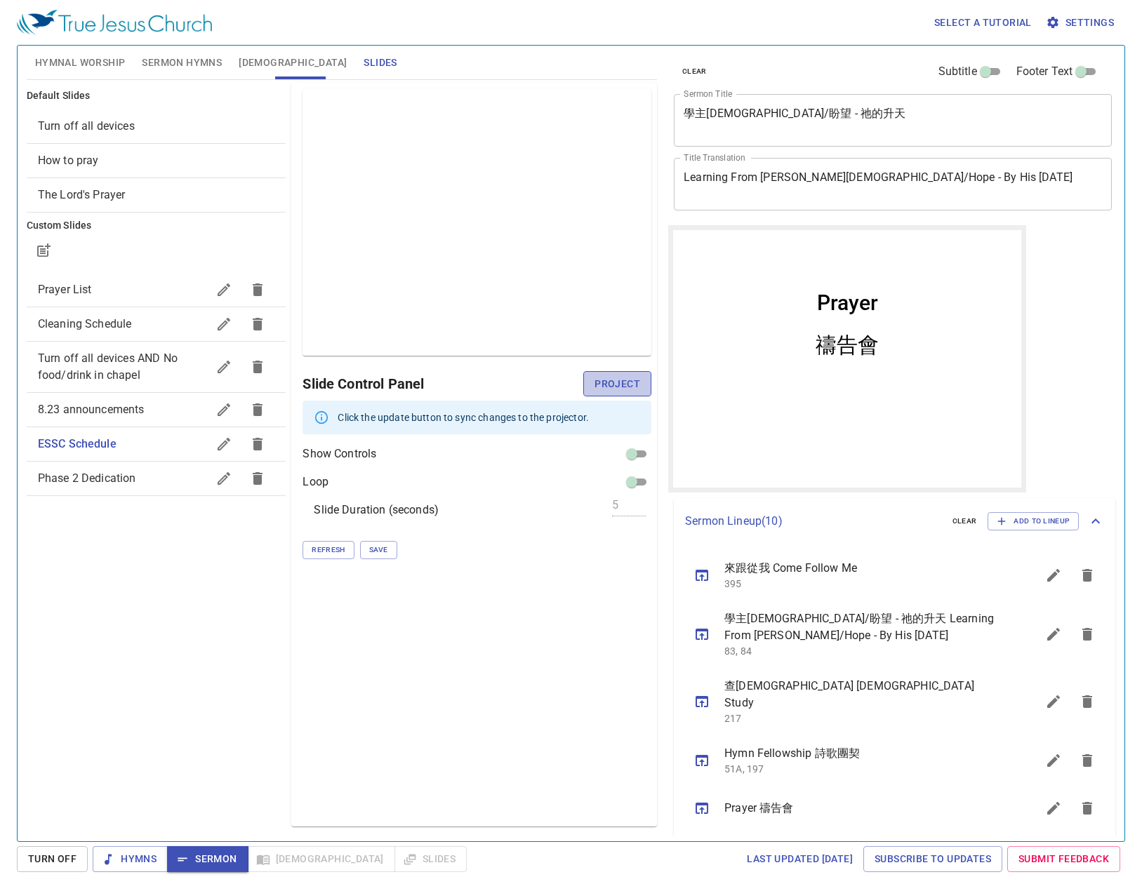
click at [612, 390] on span "Project" at bounding box center [617, 384] width 46 height 18
click at [382, 548] on span "Save" at bounding box center [378, 550] width 19 height 13
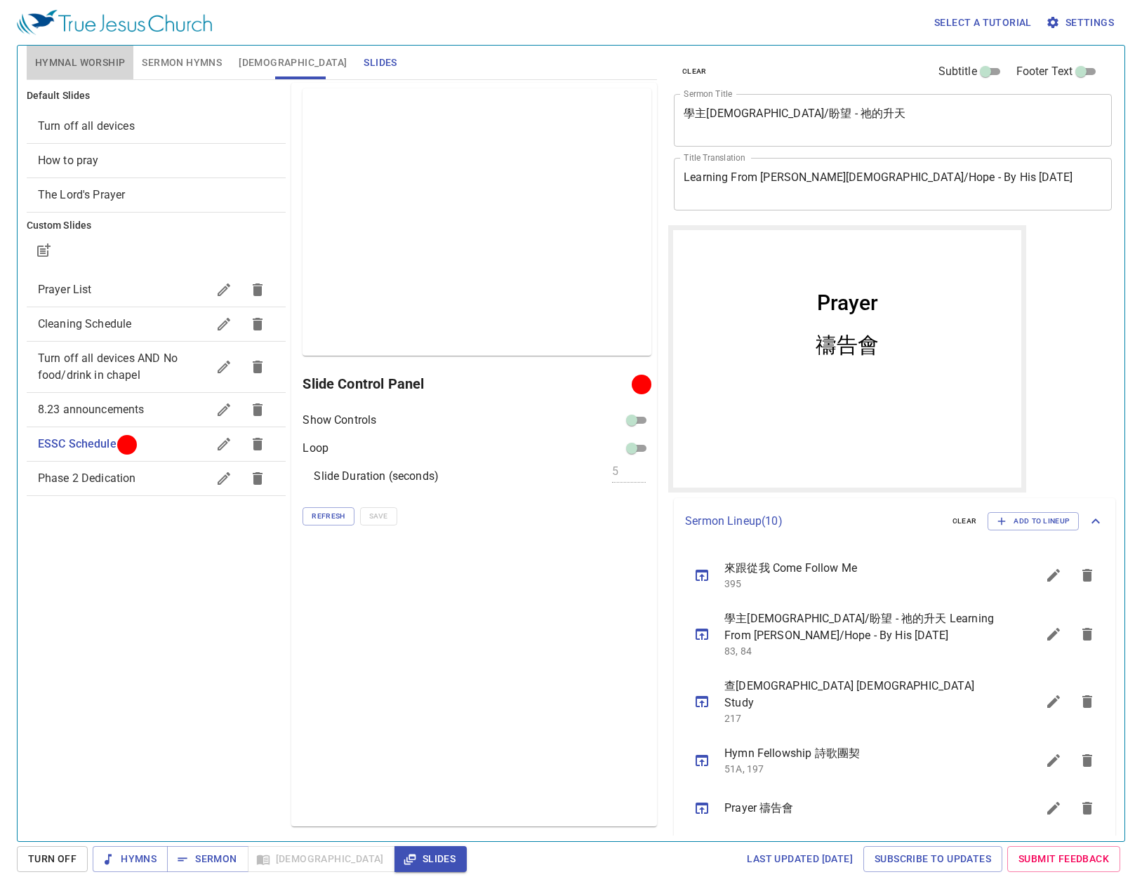
click at [92, 61] on span "Hymnal Worship" at bounding box center [80, 63] width 91 height 18
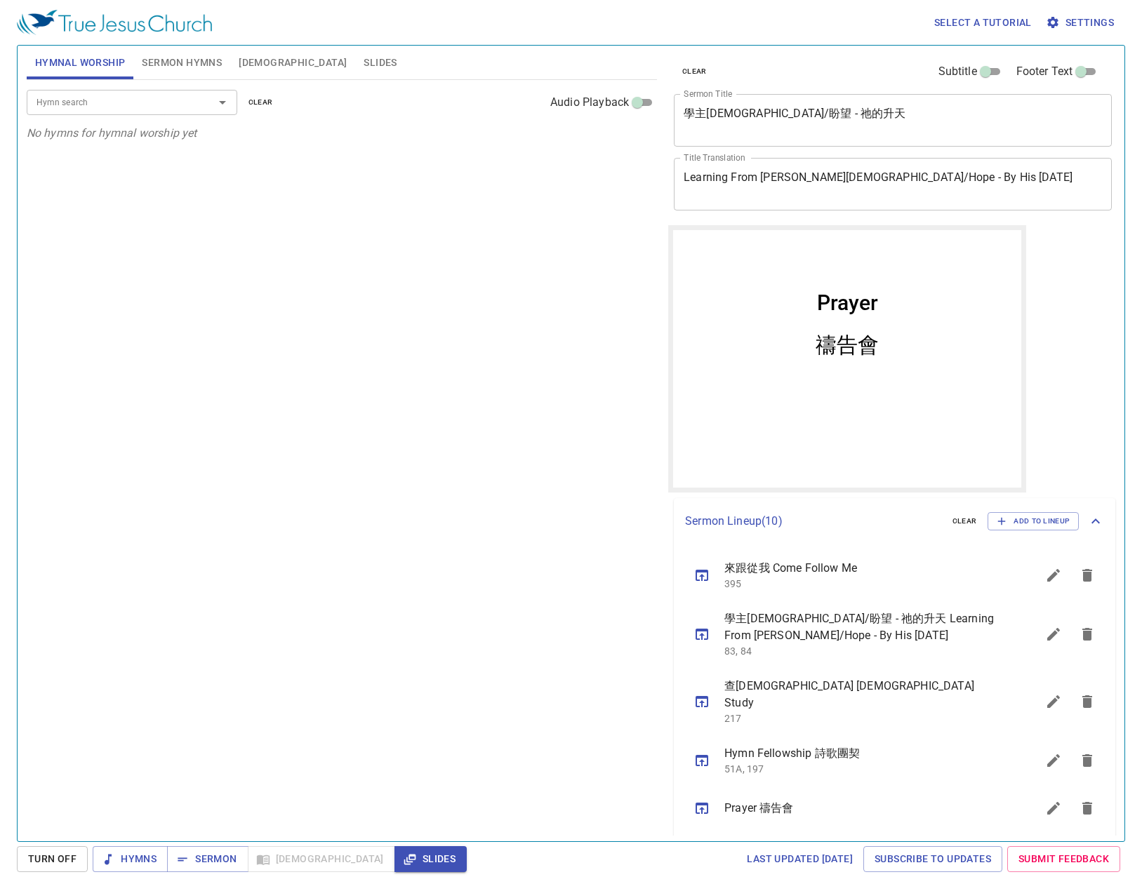
click at [185, 65] on span "Sermon Hymns" at bounding box center [182, 63] width 80 height 18
click at [265, 58] on span "[DEMOGRAPHIC_DATA]" at bounding box center [293, 63] width 108 height 18
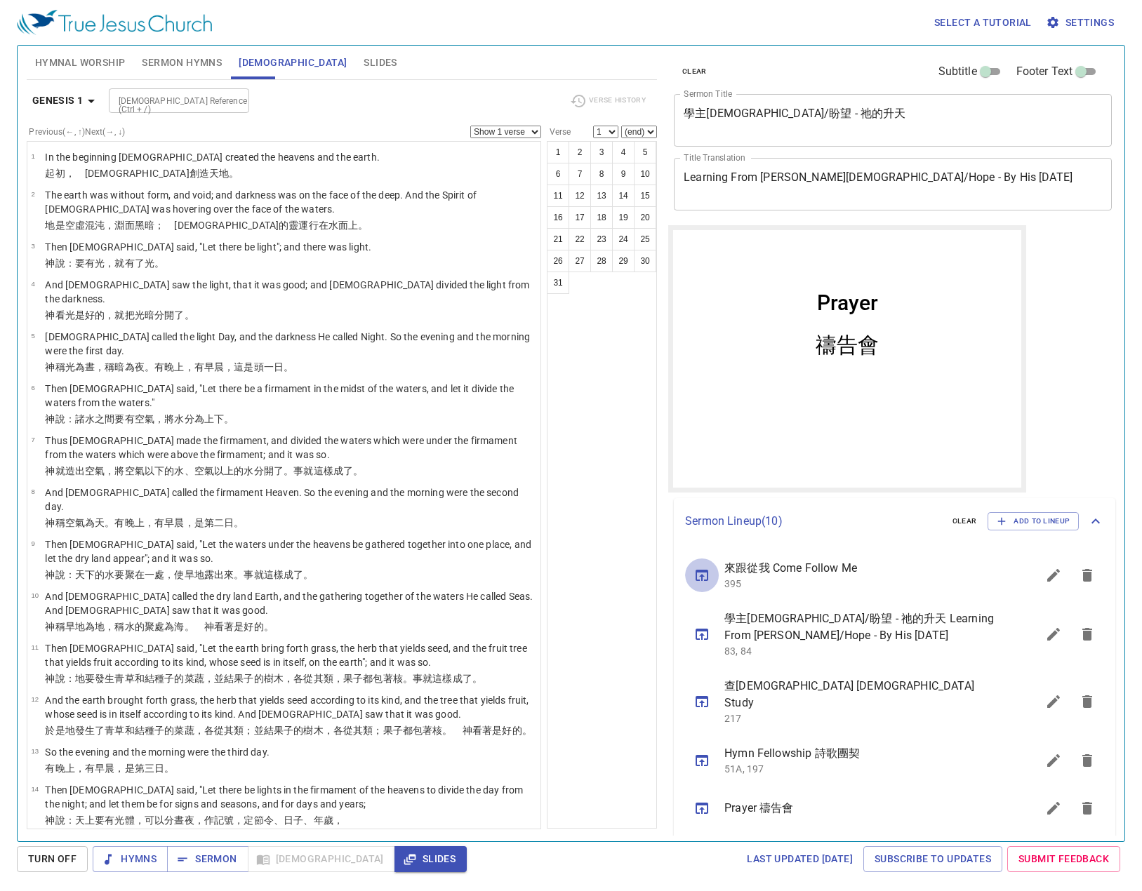
click at [711, 576] on button "sermon lineup list" at bounding box center [702, 576] width 34 height 34
click at [916, 577] on icon "sermon lineup list" at bounding box center [1053, 575] width 17 height 17
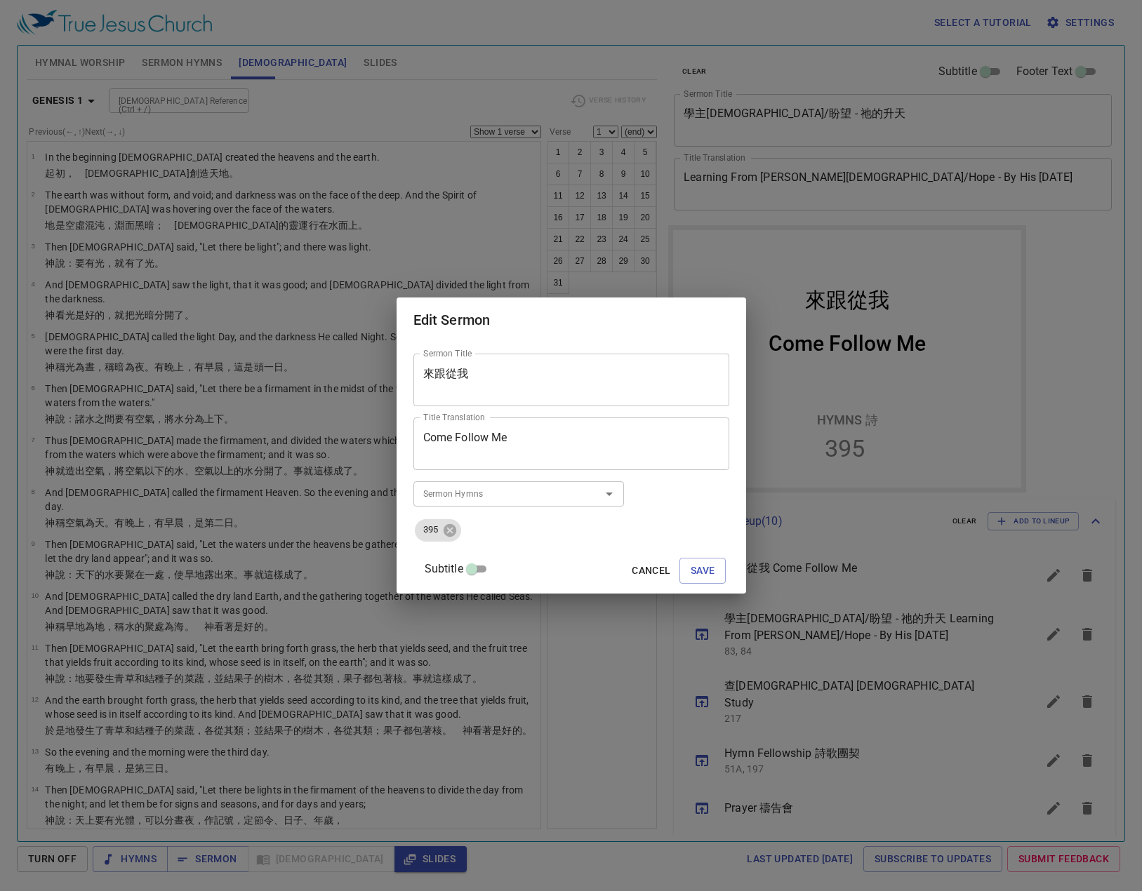
click at [519, 388] on textarea "來跟從我" at bounding box center [571, 380] width 296 height 27
click at [688, 561] on button "Save" at bounding box center [702, 571] width 47 height 26
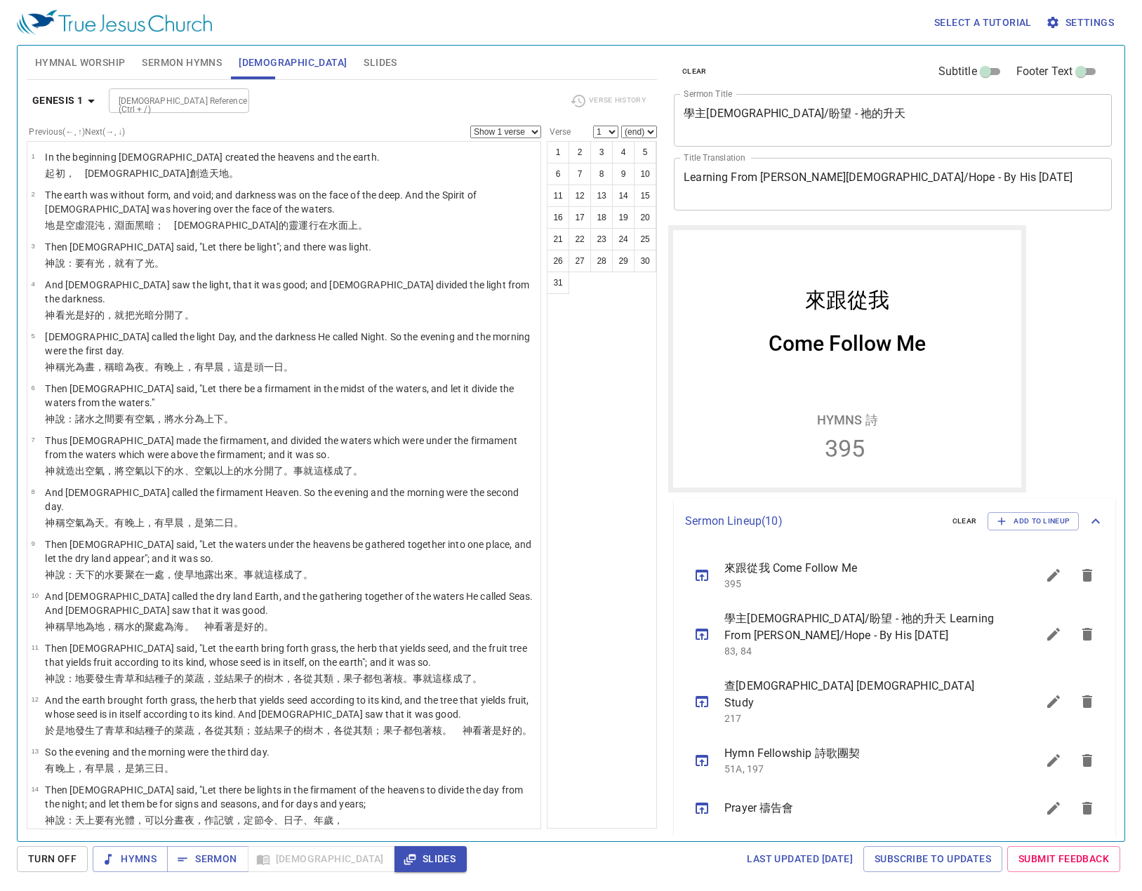
click at [197, 79] on div "Hymnal Worship Sermon Hymns Bible Slides" at bounding box center [342, 63] width 630 height 34
click at [195, 65] on span "Sermon Hymns" at bounding box center [182, 63] width 80 height 18
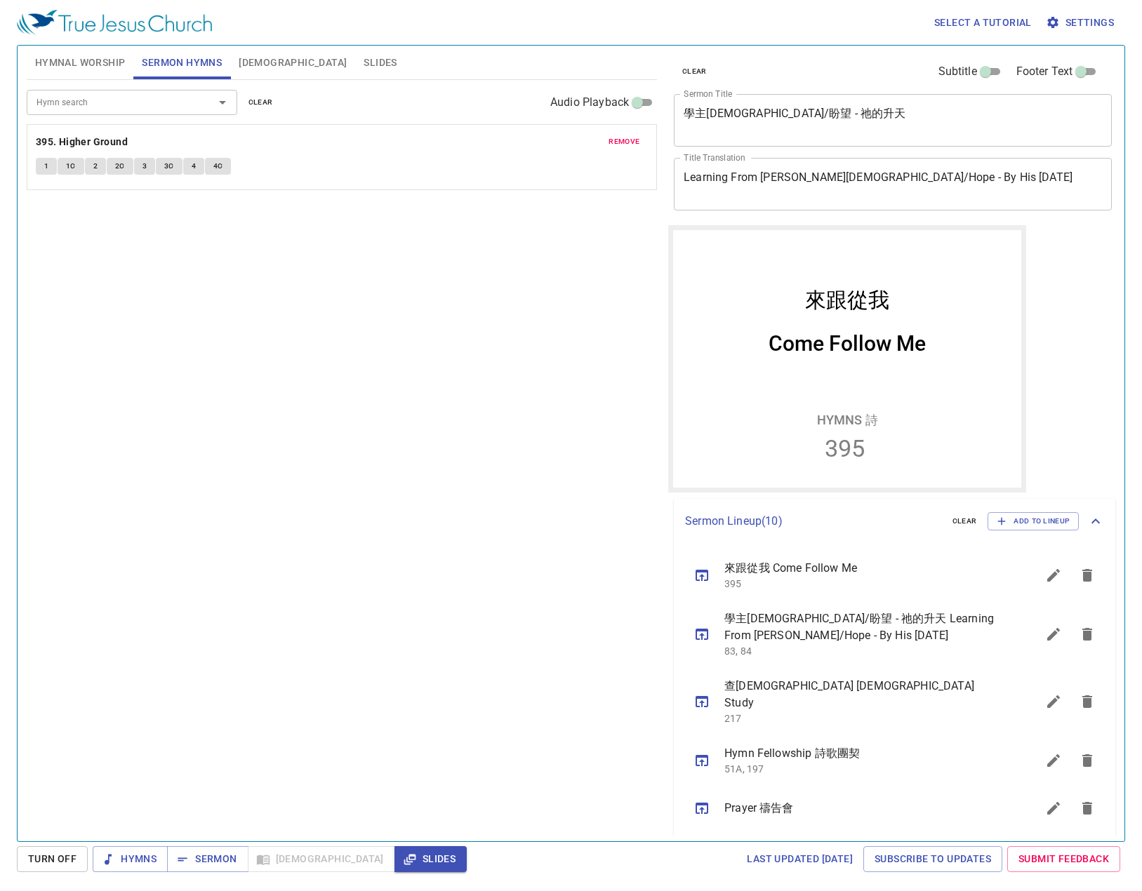
click at [244, 74] on button "[DEMOGRAPHIC_DATA]" at bounding box center [292, 63] width 125 height 34
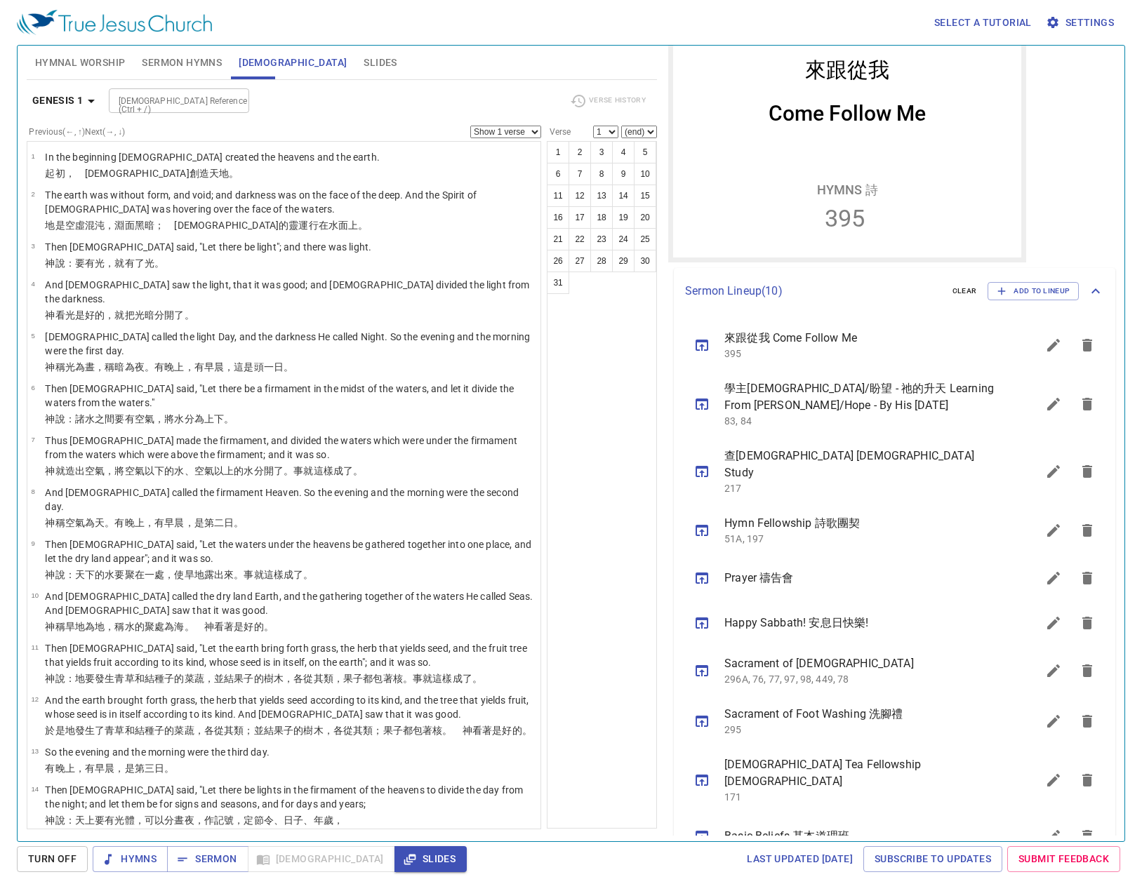
scroll to position [231, 0]
click at [916, 662] on button "sermon lineup list" at bounding box center [1053, 670] width 34 height 34
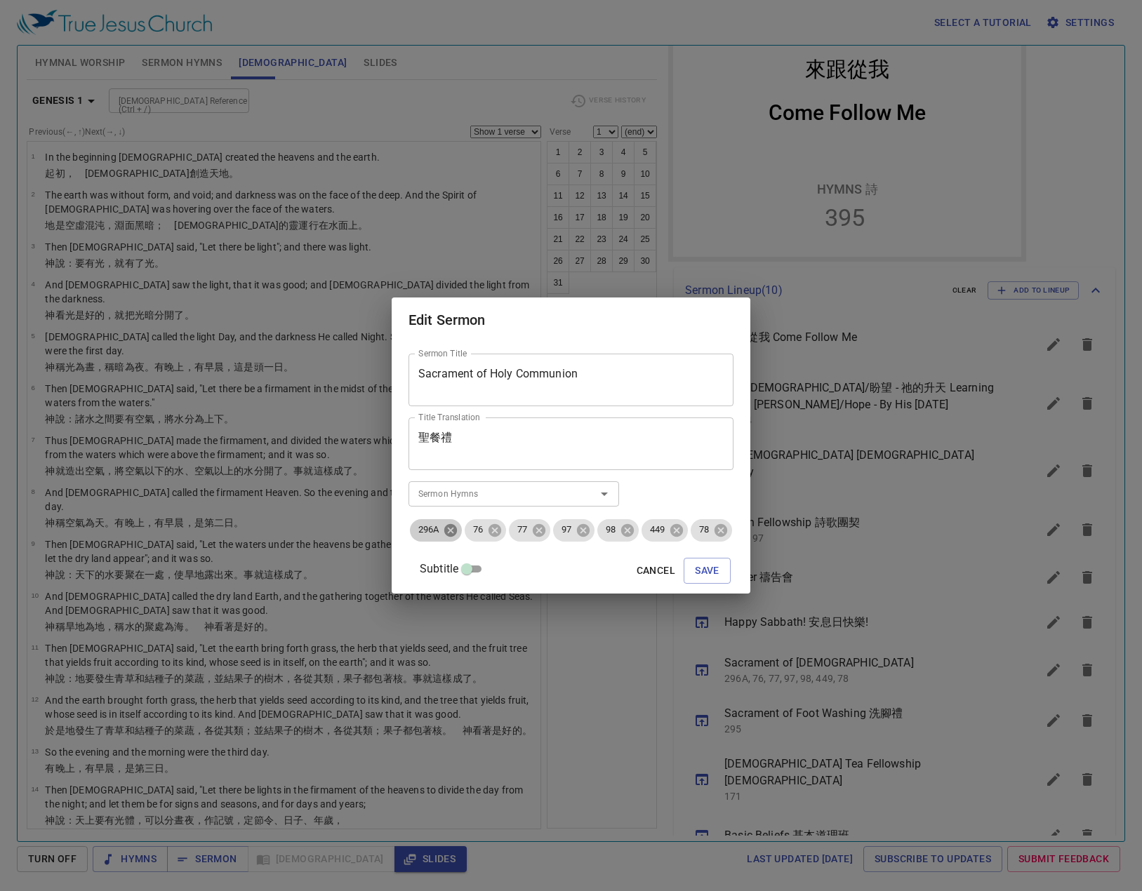
click at [453, 535] on icon at bounding box center [450, 529] width 13 height 13
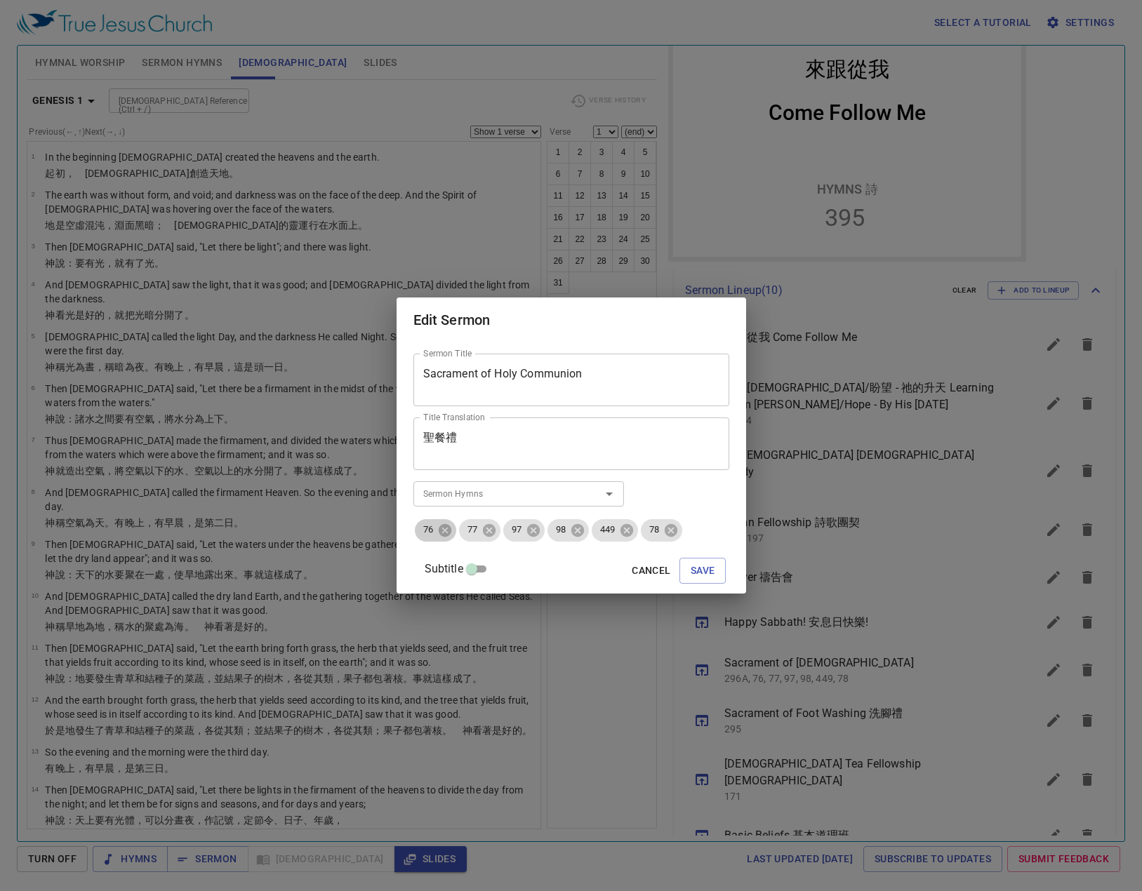
click at [453, 535] on icon at bounding box center [444, 530] width 15 height 15
click at [481, 534] on icon at bounding box center [488, 530] width 15 height 15
click at [476, 529] on span "98" at bounding box center [472, 529] width 27 height 13
click at [453, 531] on icon at bounding box center [444, 530] width 15 height 15
click at [481, 531] on icon at bounding box center [488, 530] width 15 height 15
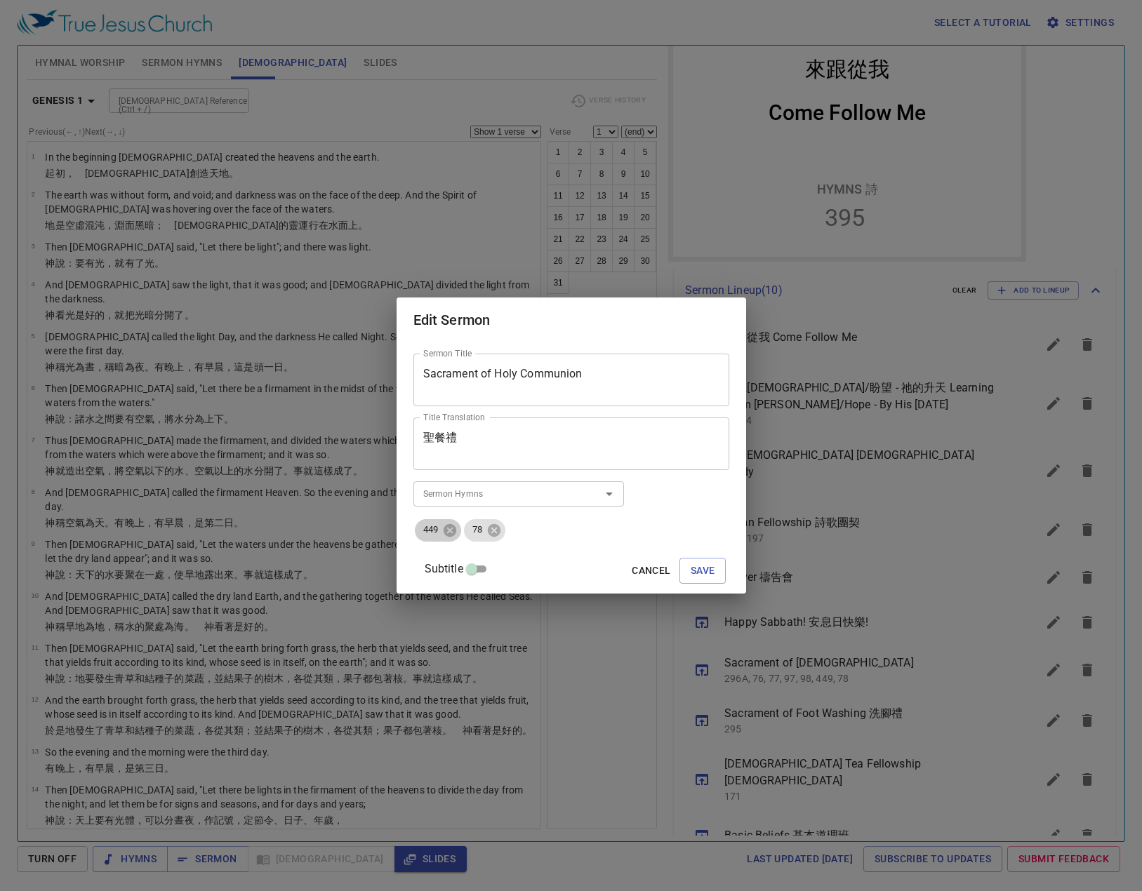
click at [455, 531] on icon at bounding box center [449, 529] width 13 height 13
click at [453, 531] on icon at bounding box center [444, 530] width 15 height 15
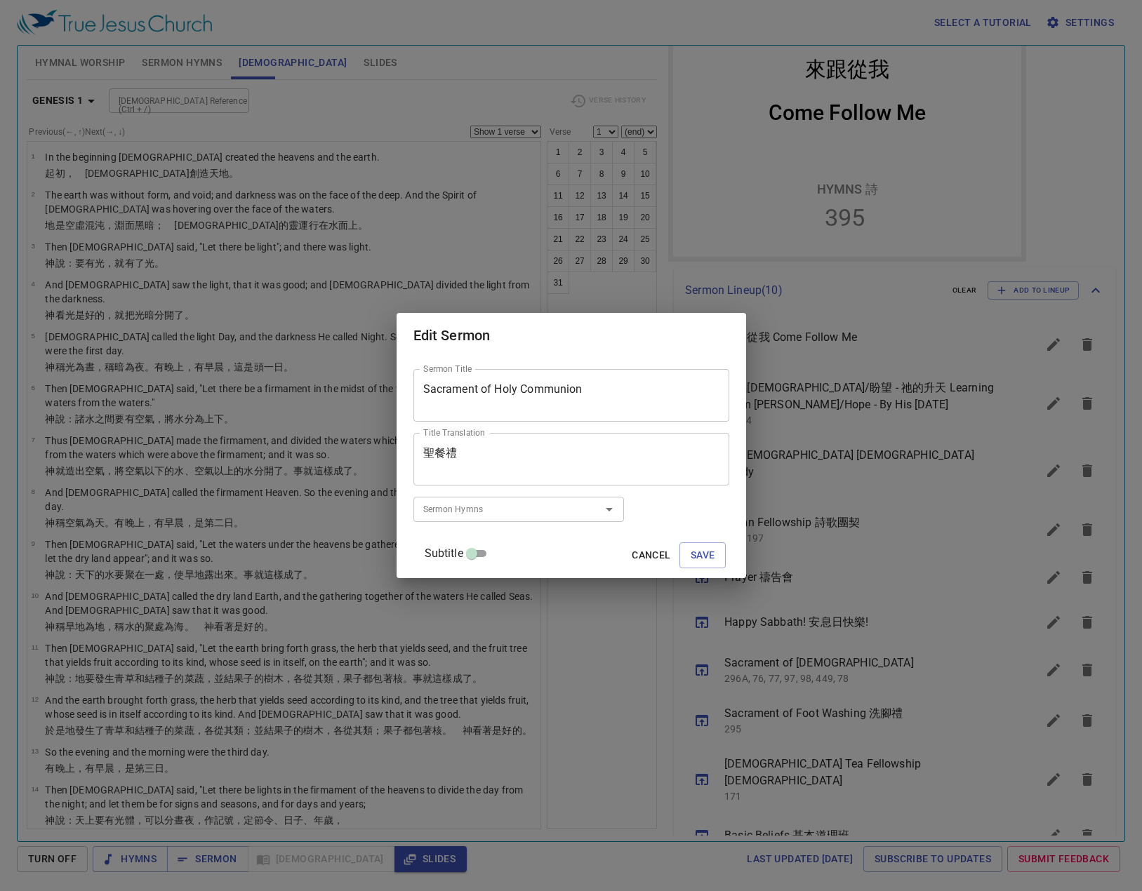
click at [533, 511] on input "Sermon Hymns" at bounding box center [498, 509] width 161 height 16
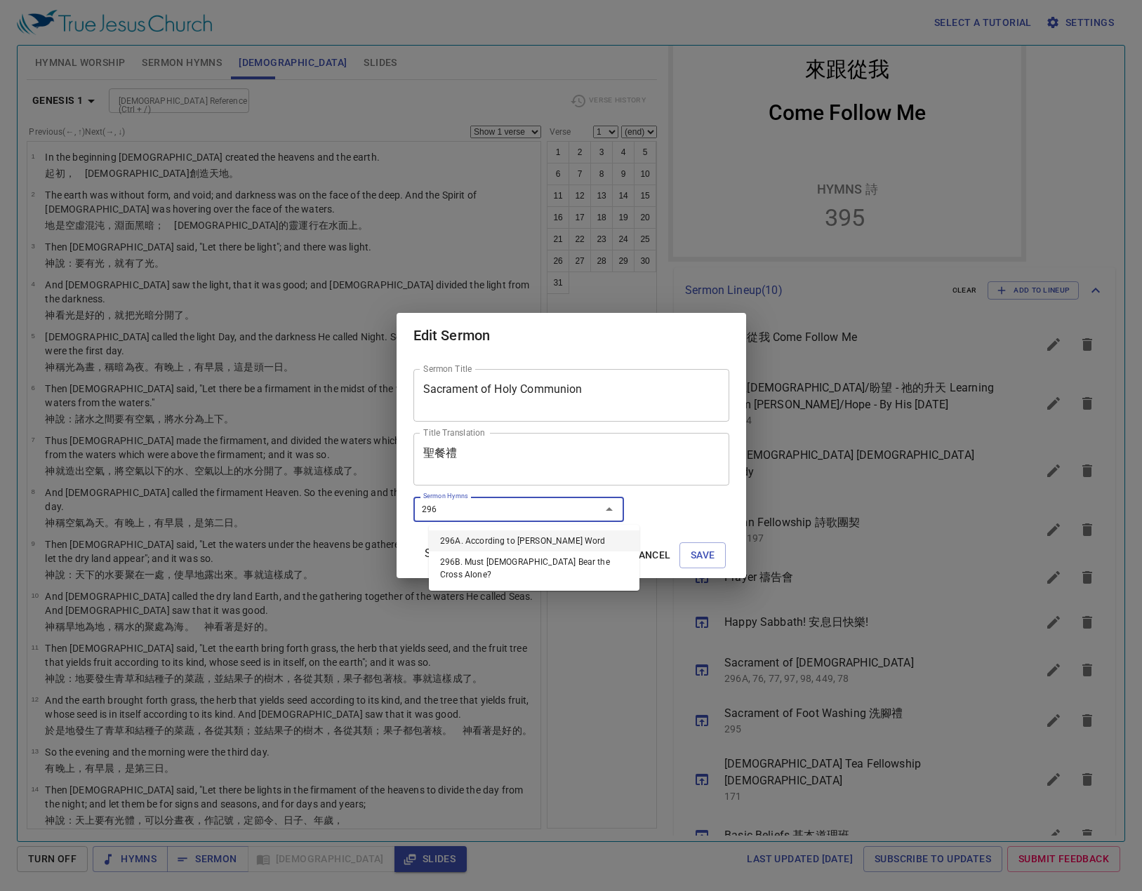
type input "296A"
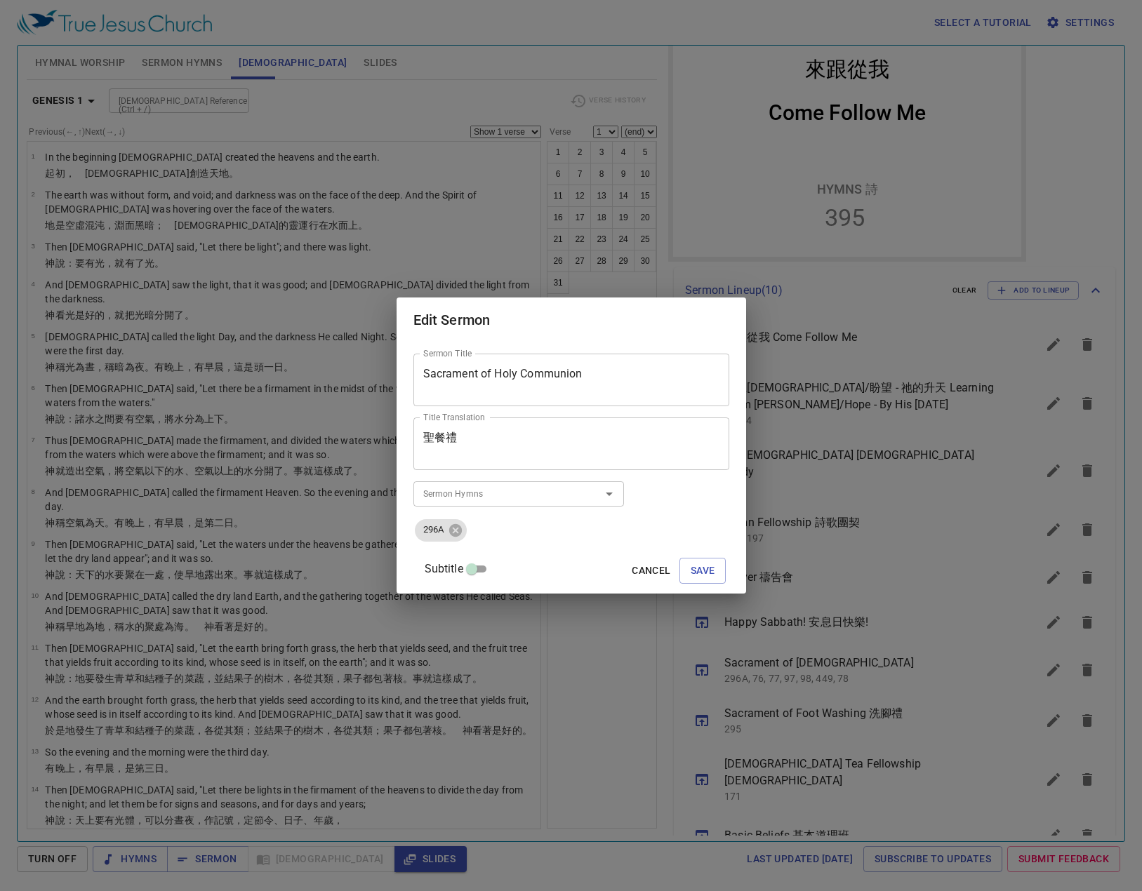
click at [578, 499] on input "Sermon Hymns" at bounding box center [498, 494] width 161 height 16
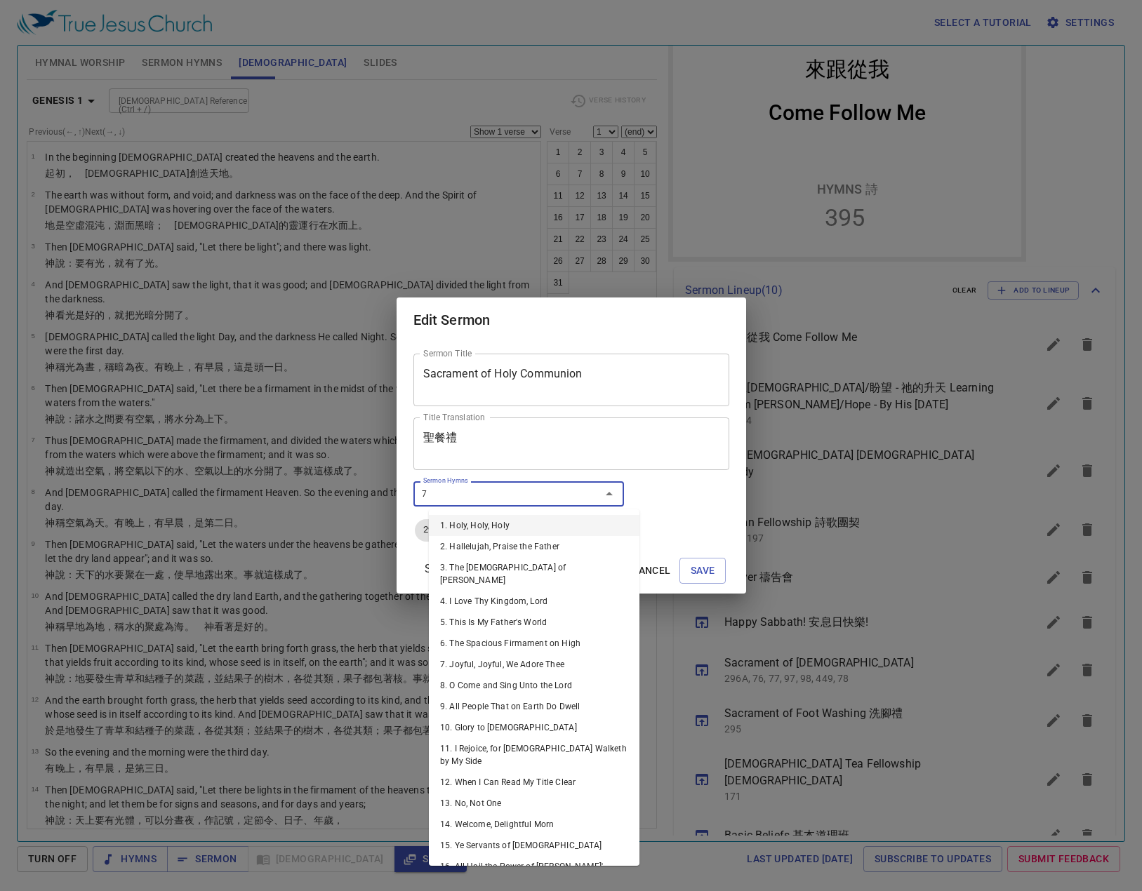
type input "77"
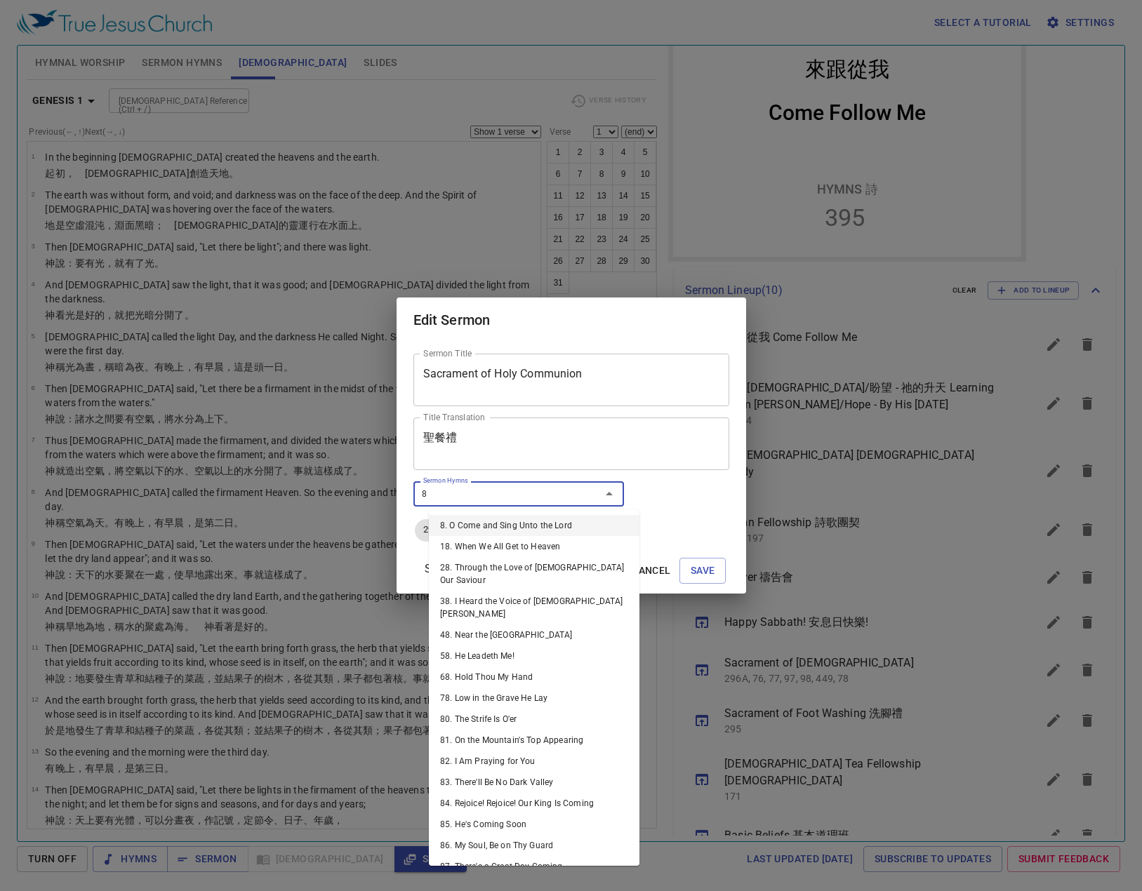
type input "88"
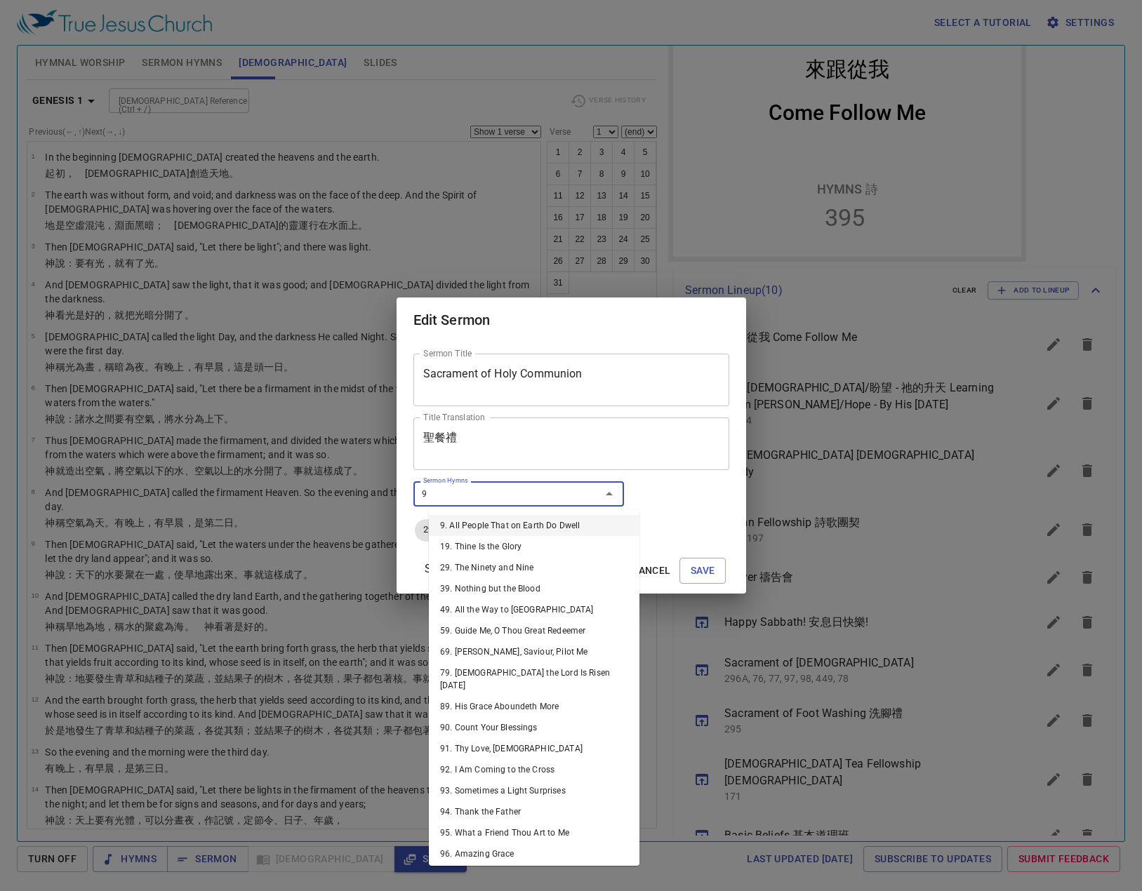
type input "91"
type input "96"
type input "97"
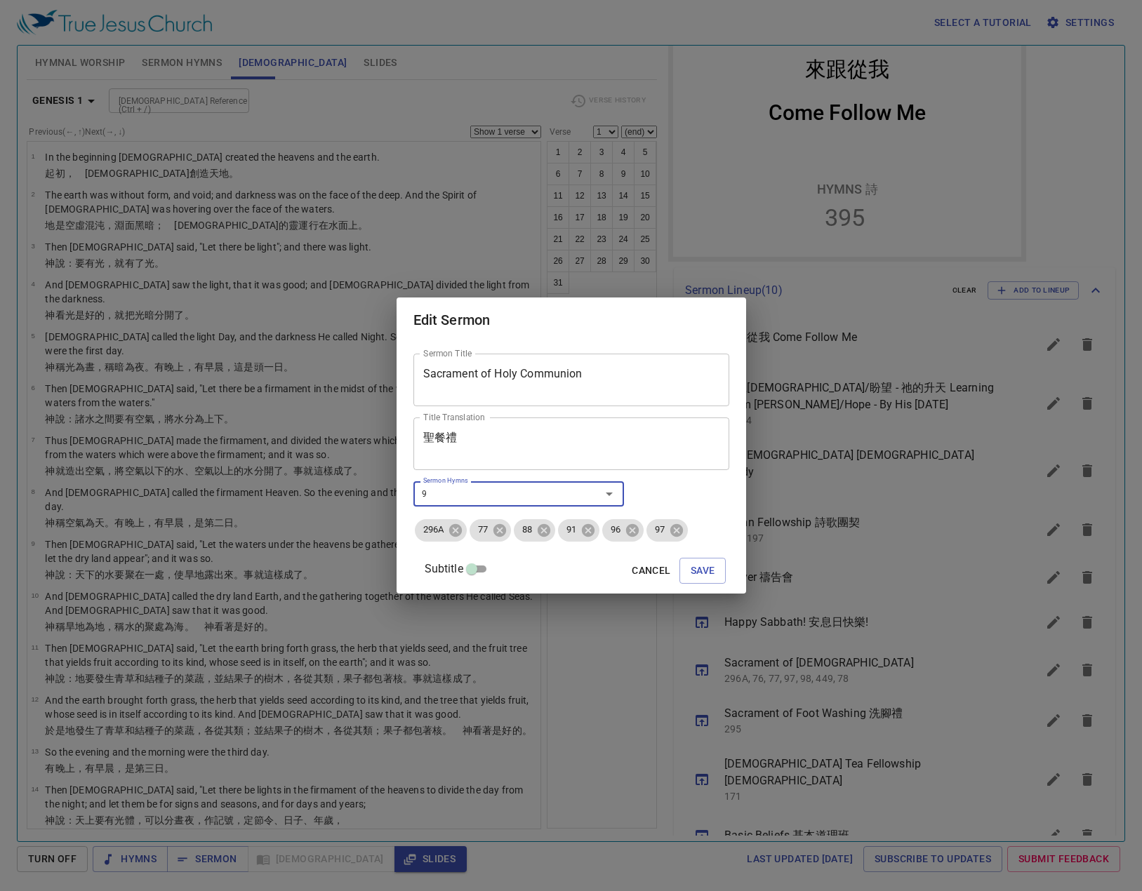
type input "98"
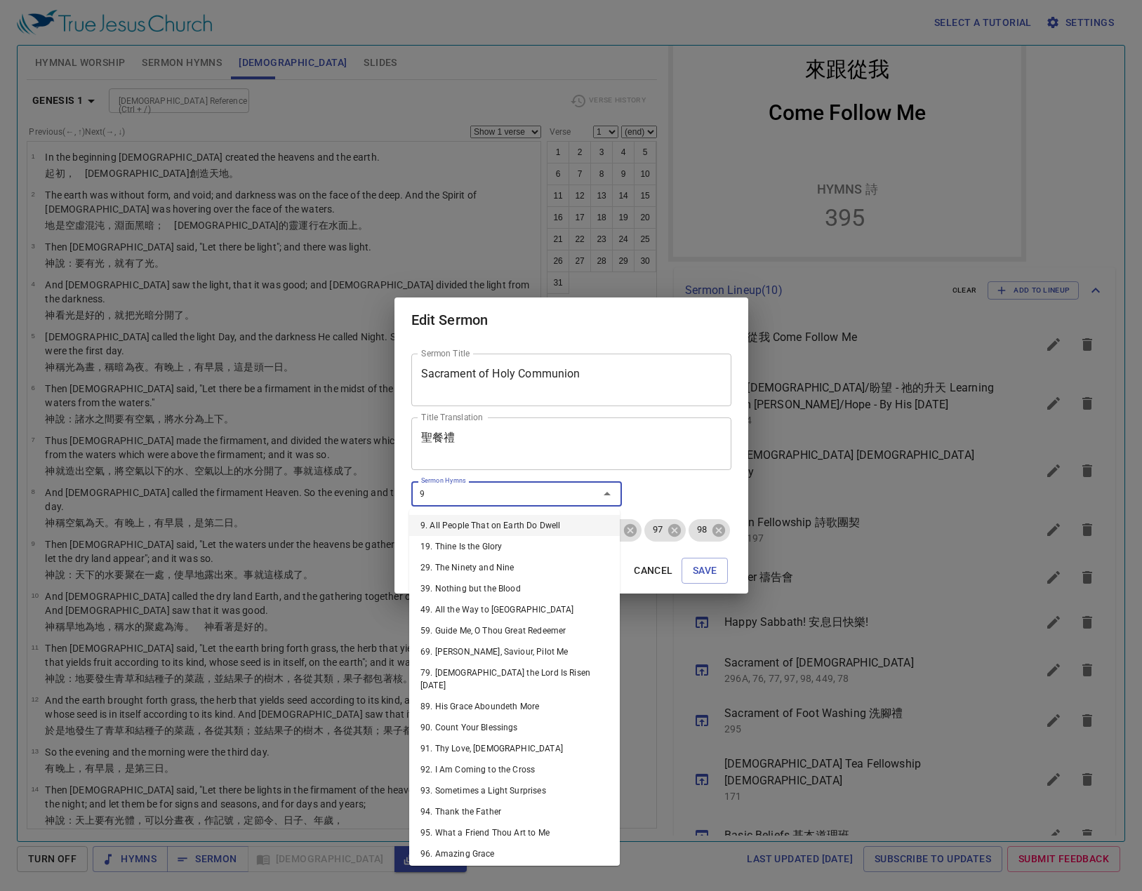
type input "99"
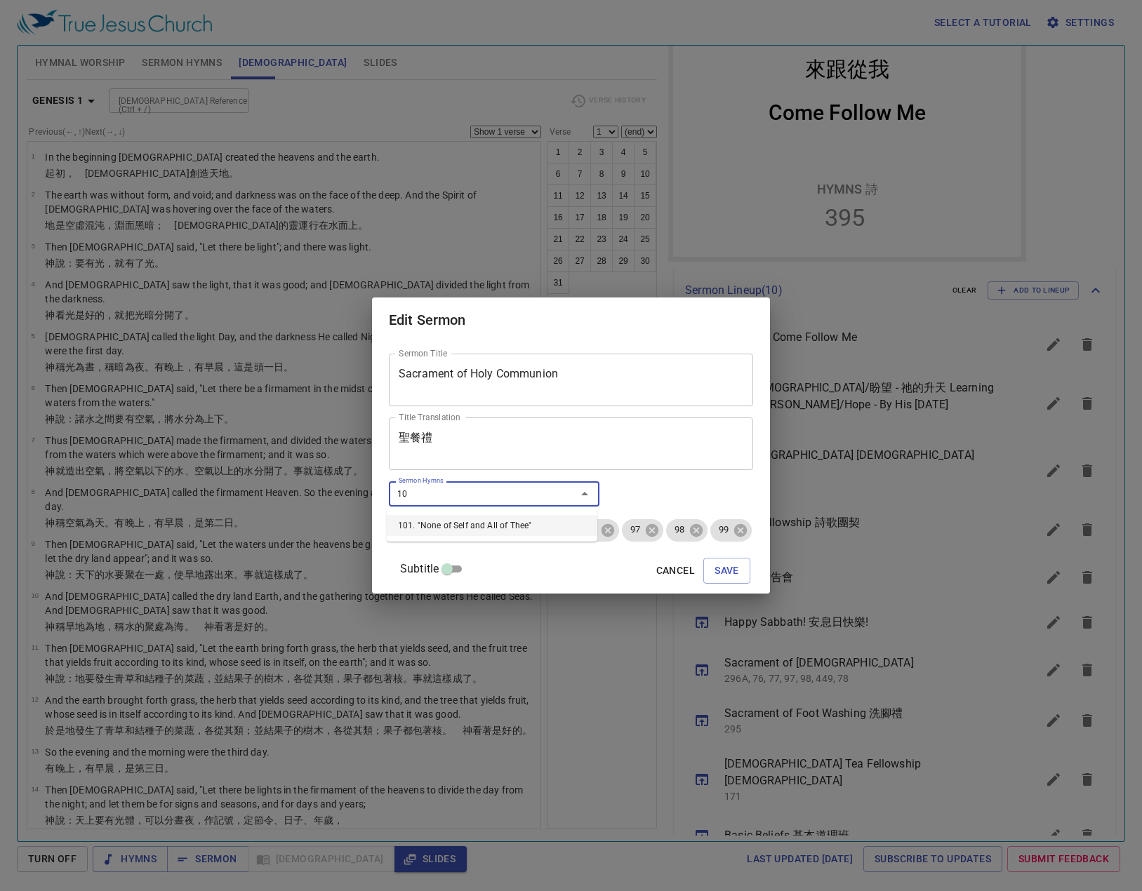
type input "101"
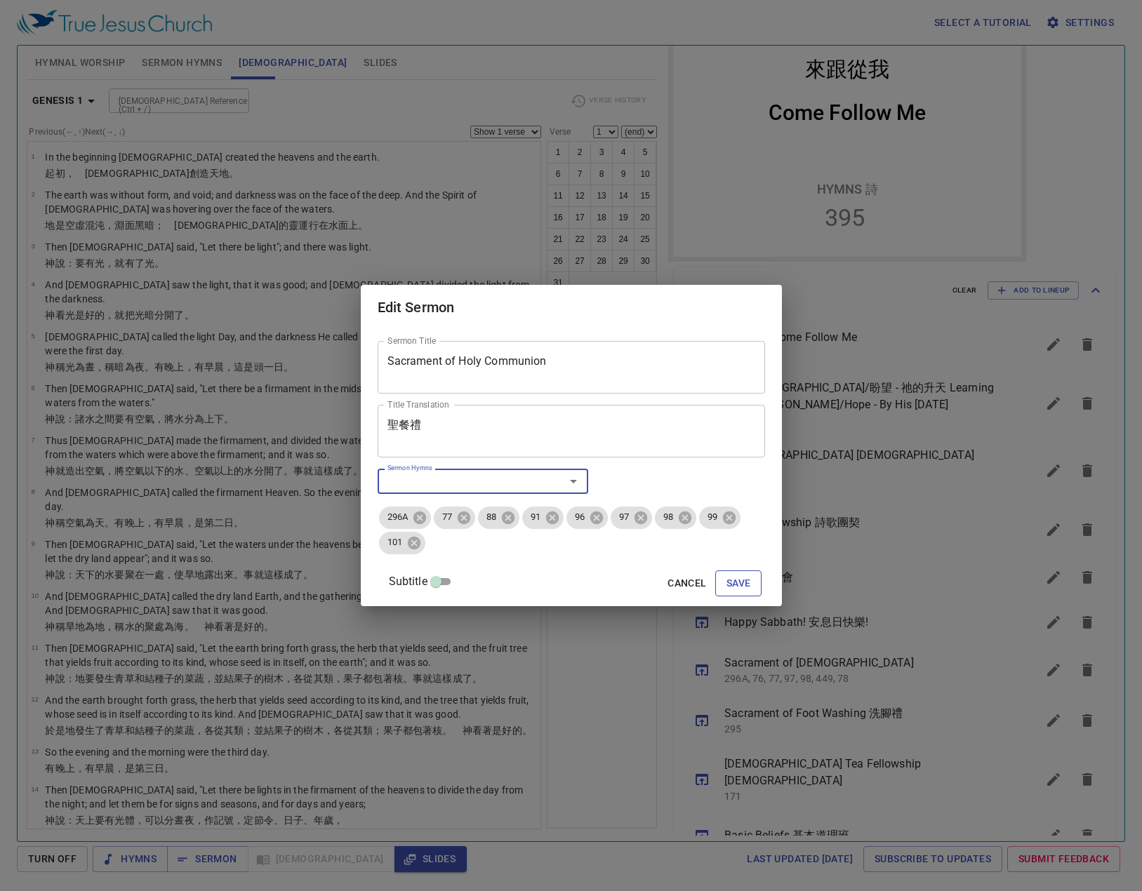
click at [747, 583] on span "Save" at bounding box center [738, 584] width 25 height 18
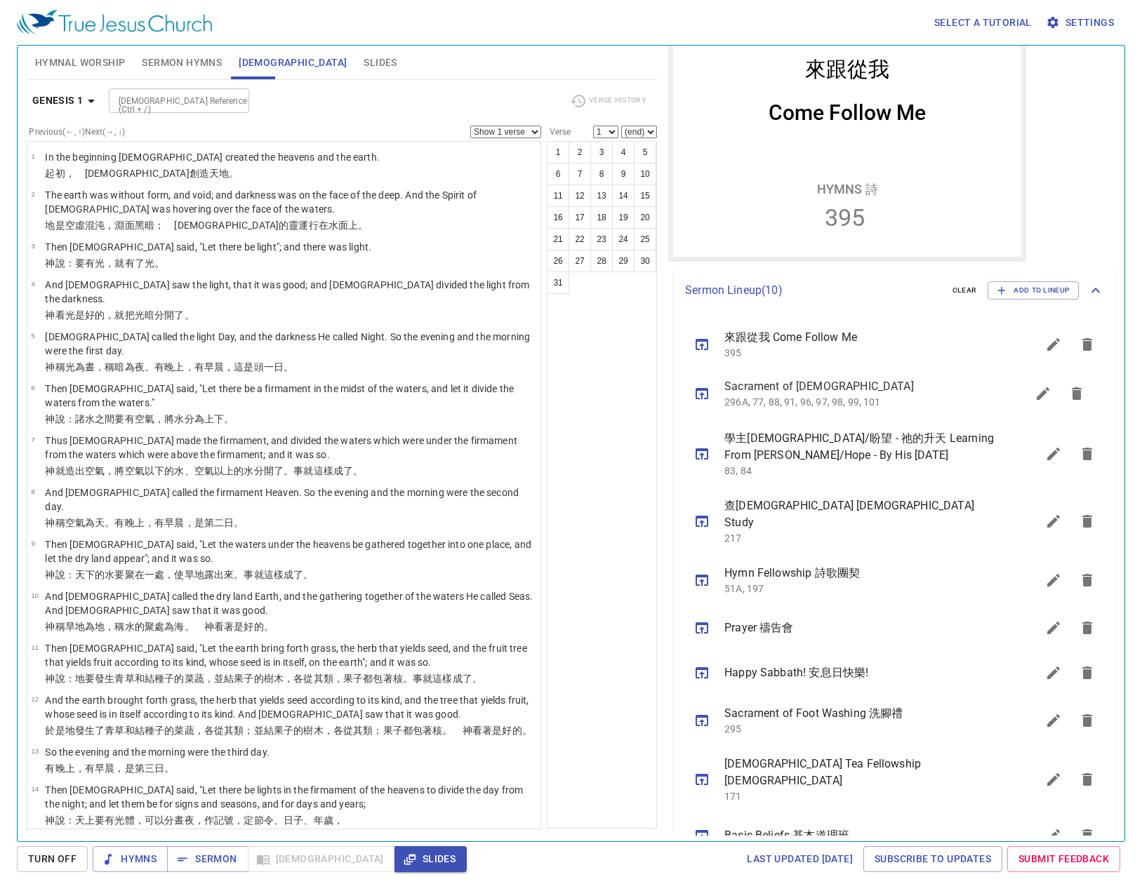
drag, startPoint x: 837, startPoint y: 660, endPoint x: 895, endPoint y: 396, distance: 270.0
click at [0, 0] on ul "來跟從我 Come Follow Me 395 學主耶穌/盼望 - 祂的升天 Learning From Lord Jesus/Hope - By His A…" at bounding box center [0, 0] width 0 height 0
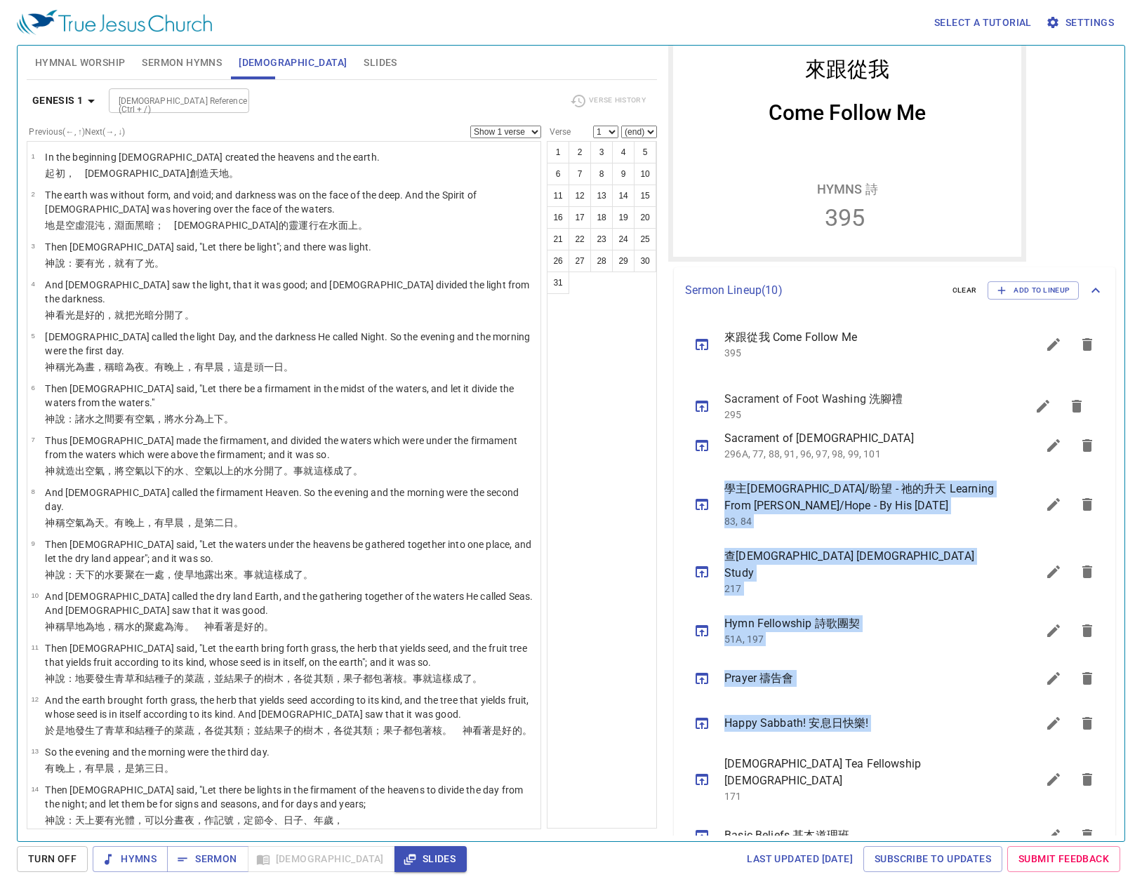
drag, startPoint x: 855, startPoint y: 703, endPoint x: 881, endPoint y: 396, distance: 307.8
click at [0, 0] on ul "來跟從我 Come Follow Me 395 Sacrament of Holy Communion 聖餐禮 296A, 77, 88, 91, 96, 9…" at bounding box center [0, 0] width 0 height 0
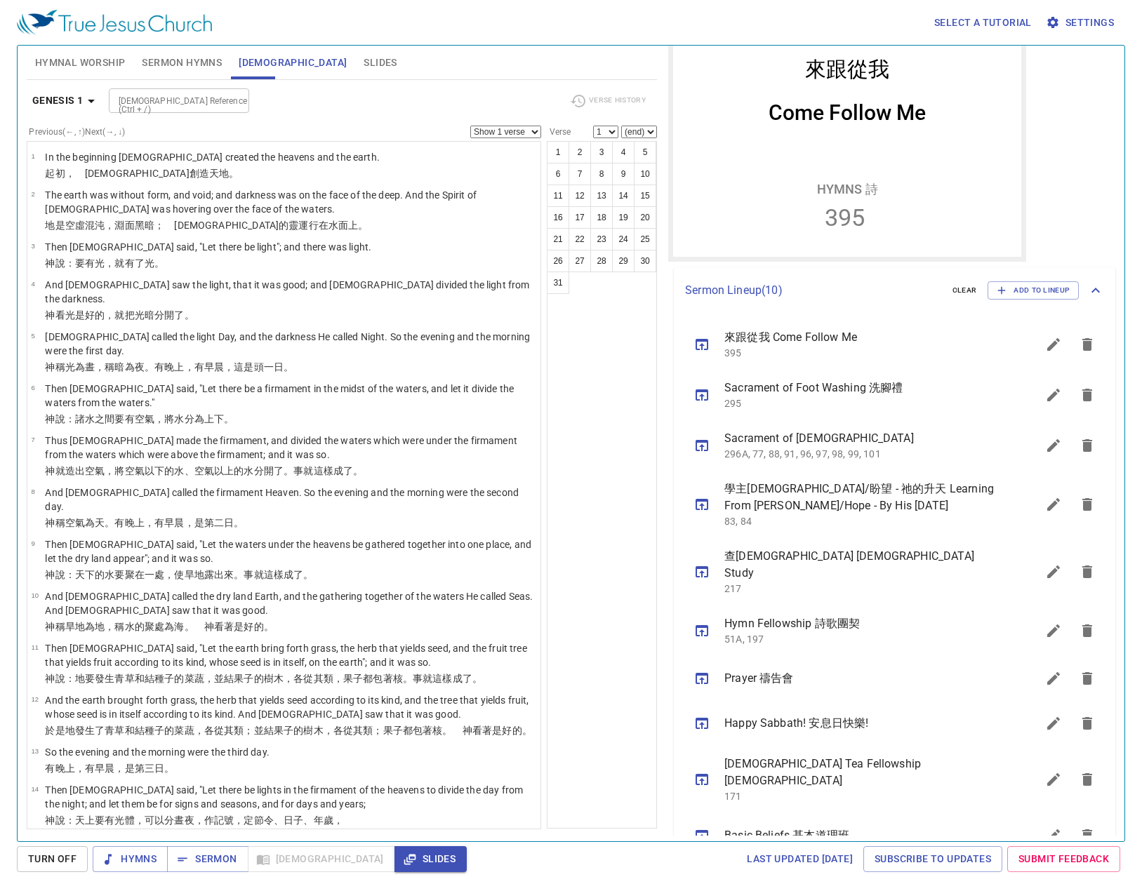
click at [629, 500] on div "1 2 3 4 5 6 7 8 9 10 11 12 13 14 15 16 17 18 19 20 21 22 23 24 25 26 27 28 29 3…" at bounding box center [602, 485] width 110 height 688
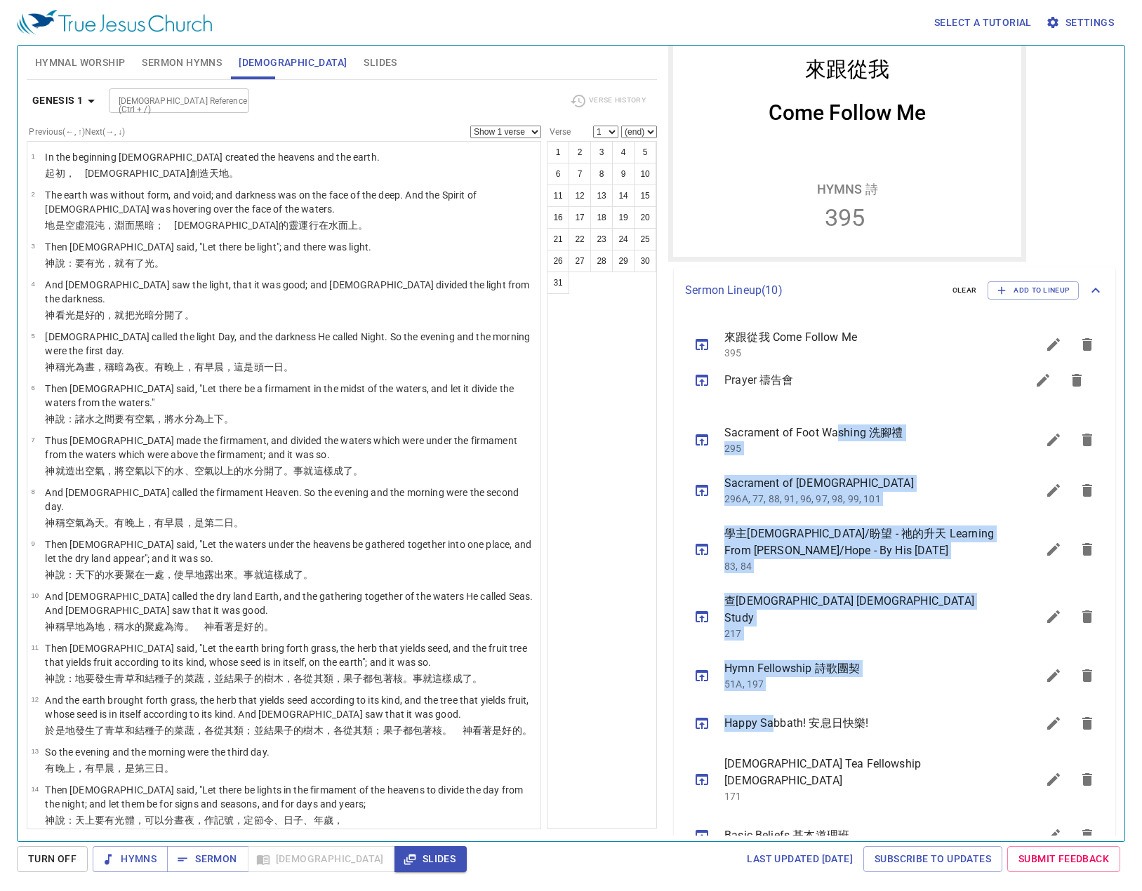
drag, startPoint x: 774, startPoint y: 666, endPoint x: 838, endPoint y: 378, distance: 294.7
click at [0, 0] on ul "來跟從我 Come Follow Me 395 Sacrament of Foot Washing 洗腳禮 295 Sacrament of Holy Com…" at bounding box center [0, 0] width 0 height 0
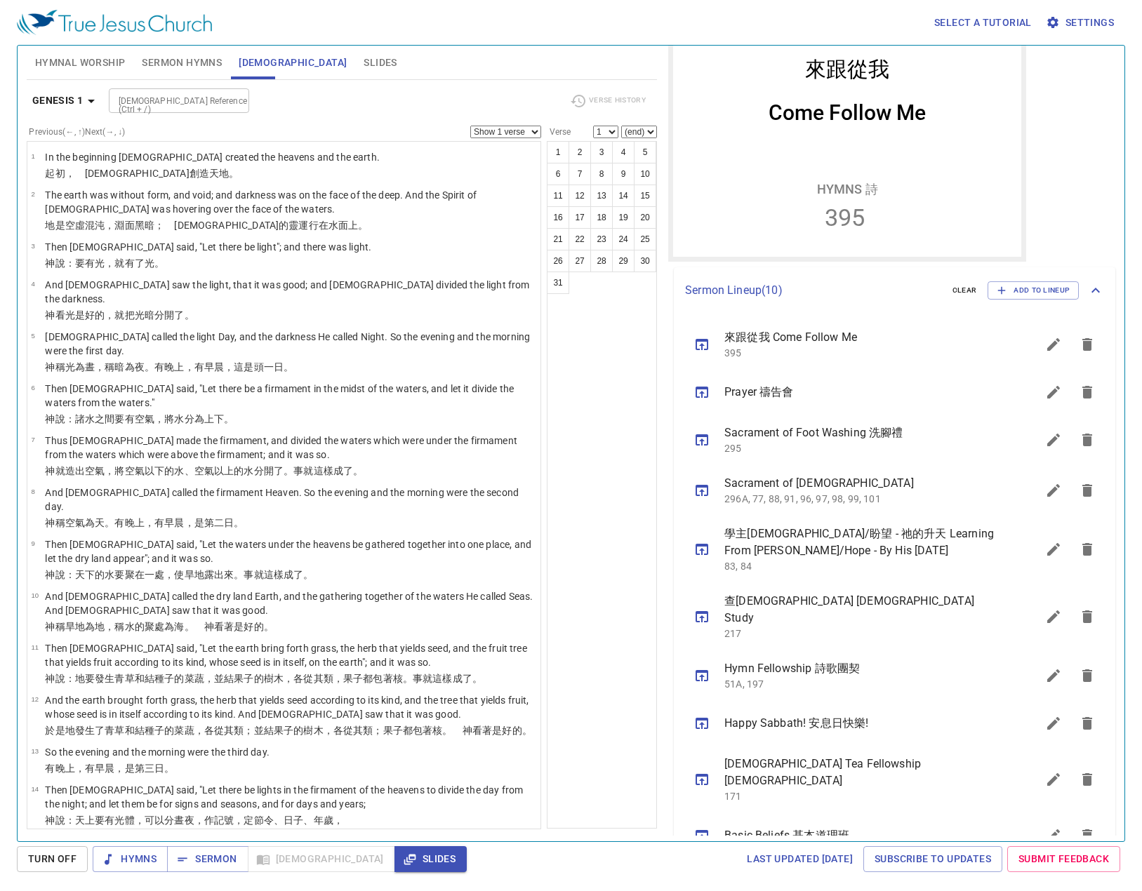
click at [616, 420] on div "1 2 3 4 5 6 7 8 9 10 11 12 13 14 15 16 17 18 19 20 21 22 23 24 25 26 27 28 29 3…" at bounding box center [602, 485] width 110 height 688
drag, startPoint x: 705, startPoint y: 345, endPoint x: 626, endPoint y: 341, distance: 79.4
click at [626, 341] on div "Hymnal Worship Sermon Hymns Bible Slides Hymn search Hymn search clear Audio Pl…" at bounding box center [571, 438] width 1100 height 796
click at [588, 353] on div "1 2 3 4 5 6 7 8 9 10 11 12 13 14 15 16 17 18 19 20 21 22 23 24 25 26 27 28 29 3…" at bounding box center [602, 485] width 110 height 688
click at [691, 338] on button "sermon lineup list" at bounding box center [702, 345] width 34 height 34
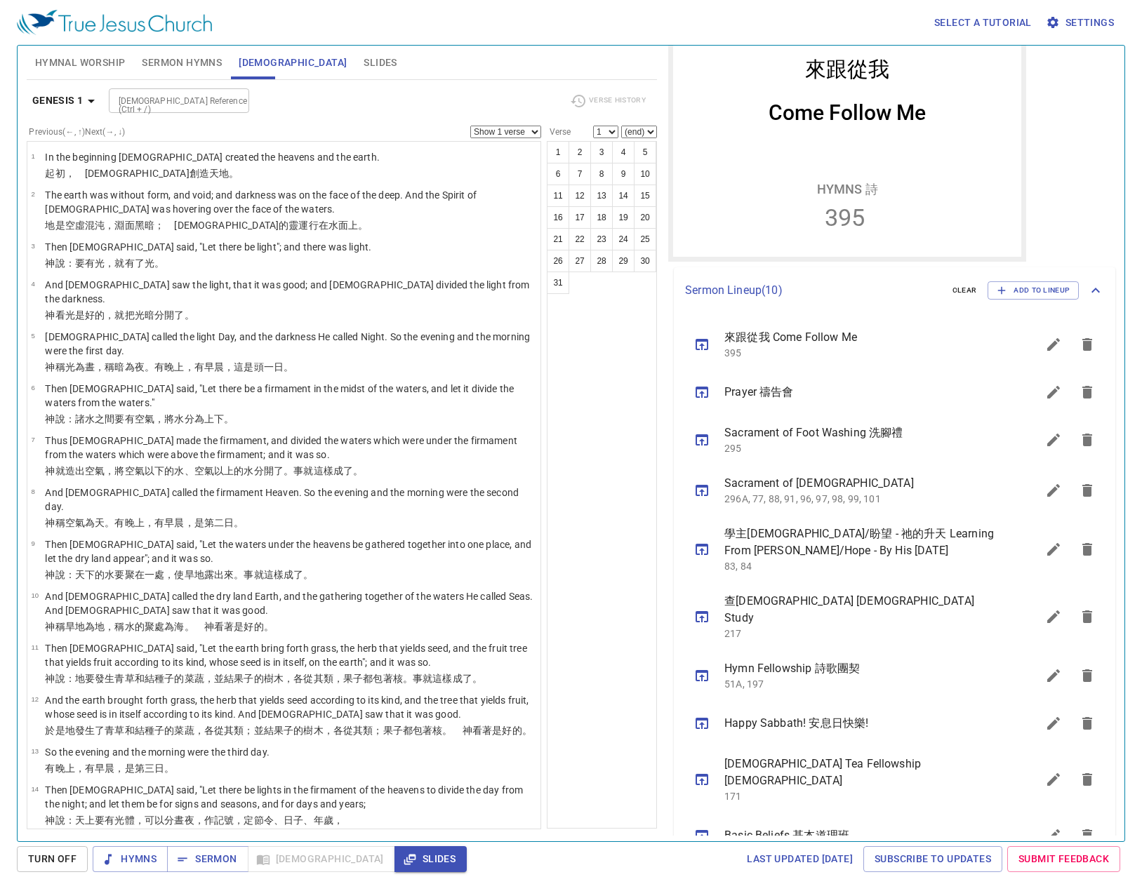
click at [697, 338] on icon "sermon lineup list" at bounding box center [701, 344] width 17 height 17
click at [0, 0] on button "Sermon" at bounding box center [0, 0] width 0 height 0
click at [175, 72] on button "Sermon Hymns" at bounding box center [181, 63] width 97 height 34
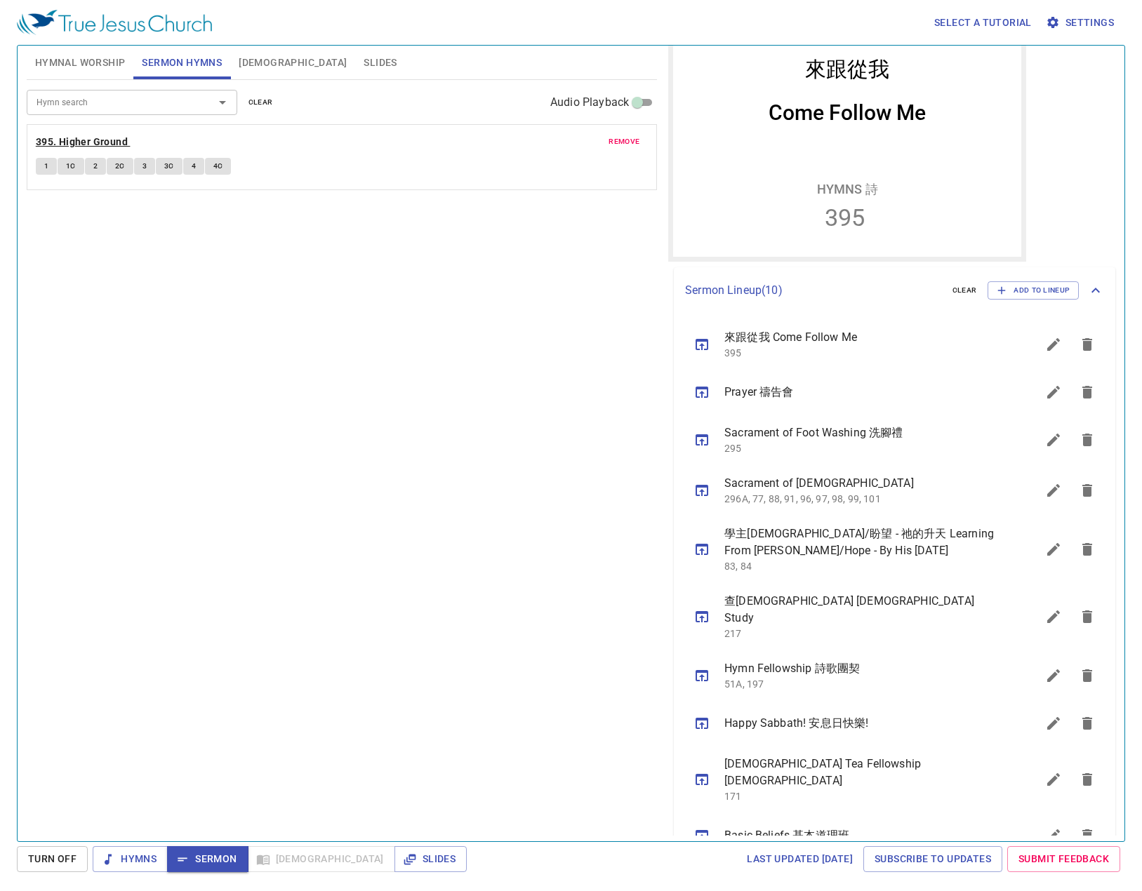
click at [74, 142] on b "395. Higher Ground" at bounding box center [82, 142] width 92 height 18
click at [44, 160] on span "1" at bounding box center [46, 166] width 4 height 13
click at [69, 166] on span "1C" at bounding box center [71, 166] width 10 height 13
click at [93, 163] on span "2" at bounding box center [95, 166] width 4 height 13
click at [117, 166] on span "2C" at bounding box center [120, 166] width 10 height 13
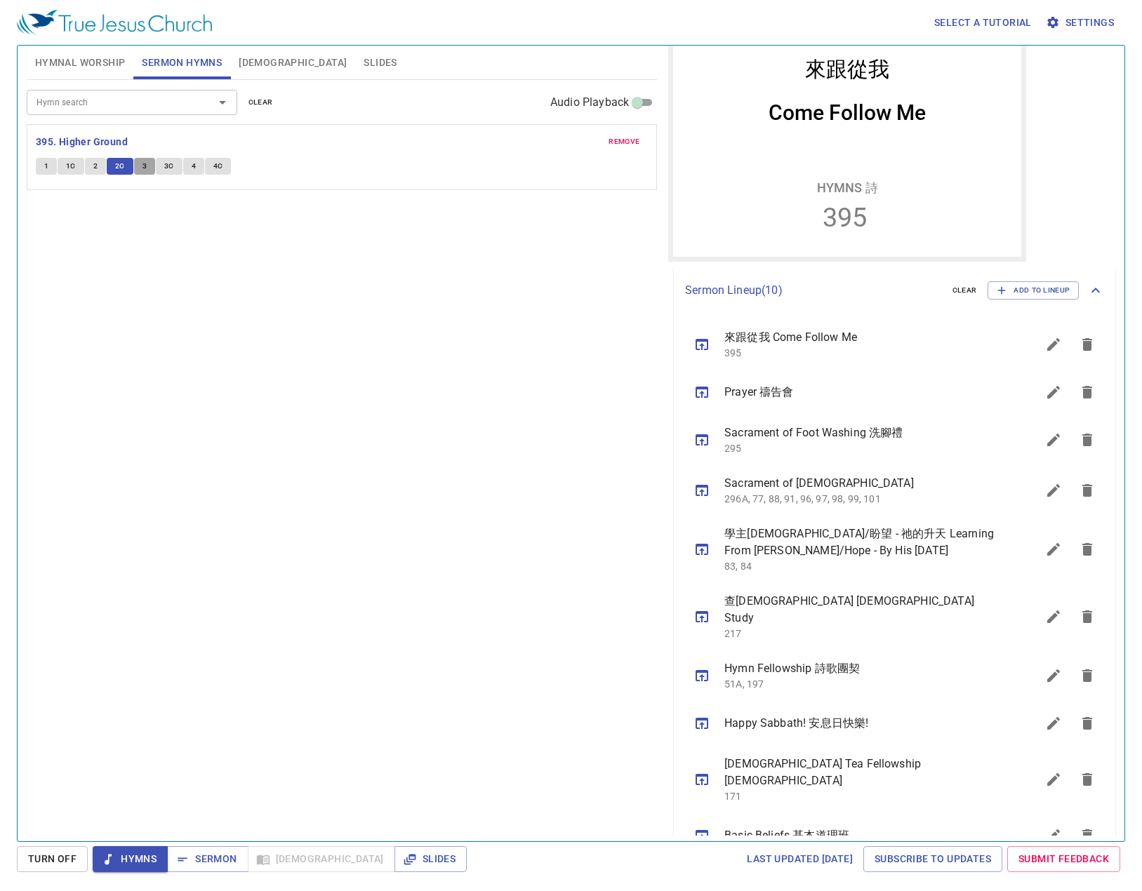
click at [148, 166] on button "3" at bounding box center [144, 166] width 21 height 17
click at [165, 163] on span "3C" at bounding box center [169, 166] width 10 height 13
click at [192, 160] on span "4" at bounding box center [194, 166] width 4 height 13
click at [222, 163] on button "4C" at bounding box center [218, 166] width 27 height 17
click at [310, 269] on div "Hymn search Hymn search clear Audio Playback remove 395. Higher Ground 1 1C 2 2…" at bounding box center [342, 454] width 630 height 749
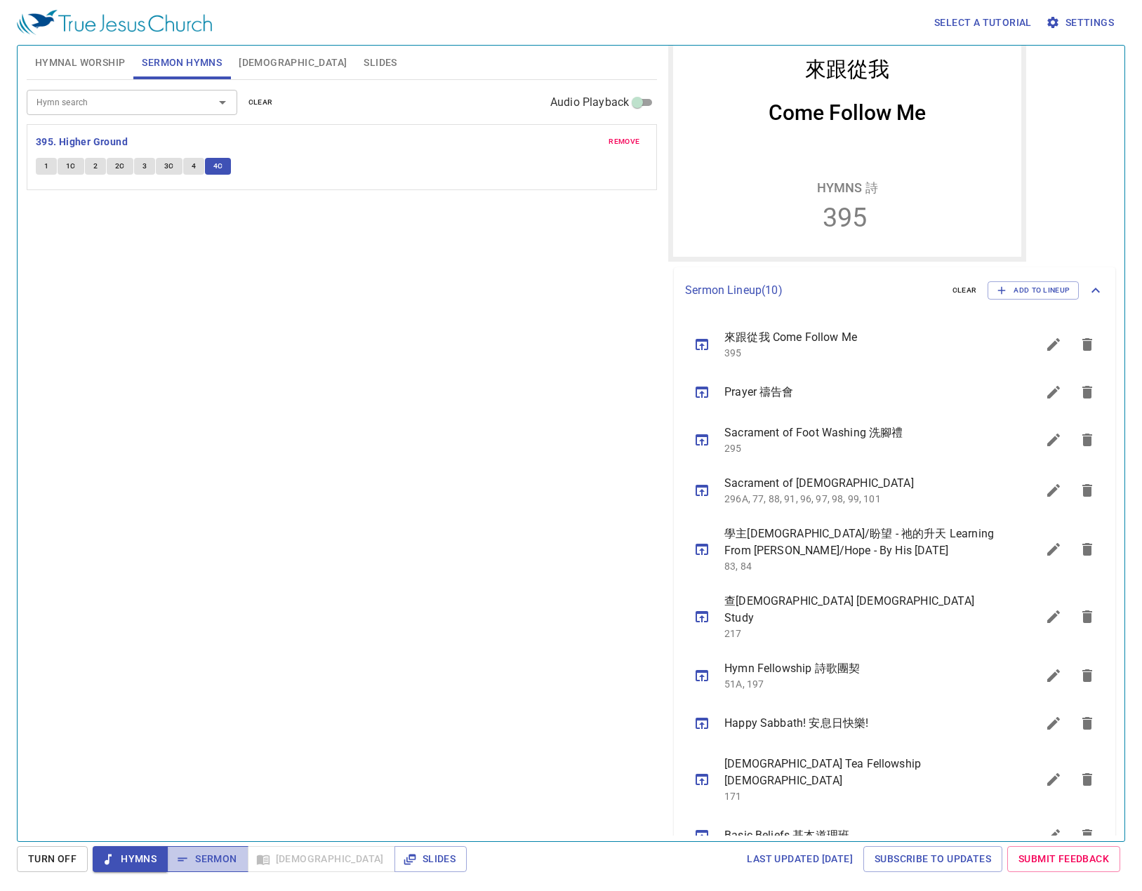
click at [204, 699] on span "Sermon" at bounding box center [207, 859] width 58 height 18
click at [363, 57] on span "Slides" at bounding box center [379, 63] width 33 height 18
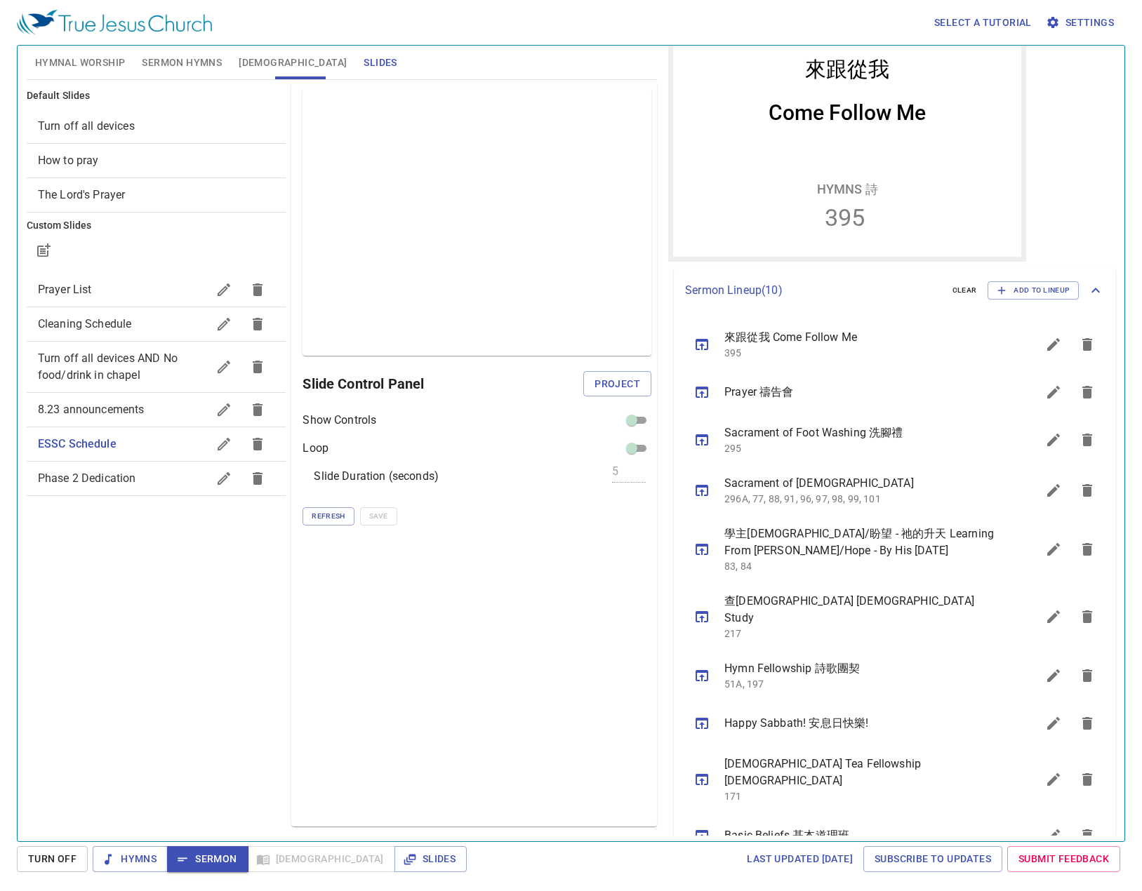
click at [131, 375] on span "Turn off all devices AND No food/drink in chapel" at bounding box center [108, 367] width 140 height 30
click at [192, 58] on span "Sermon Hymns" at bounding box center [182, 63] width 80 height 18
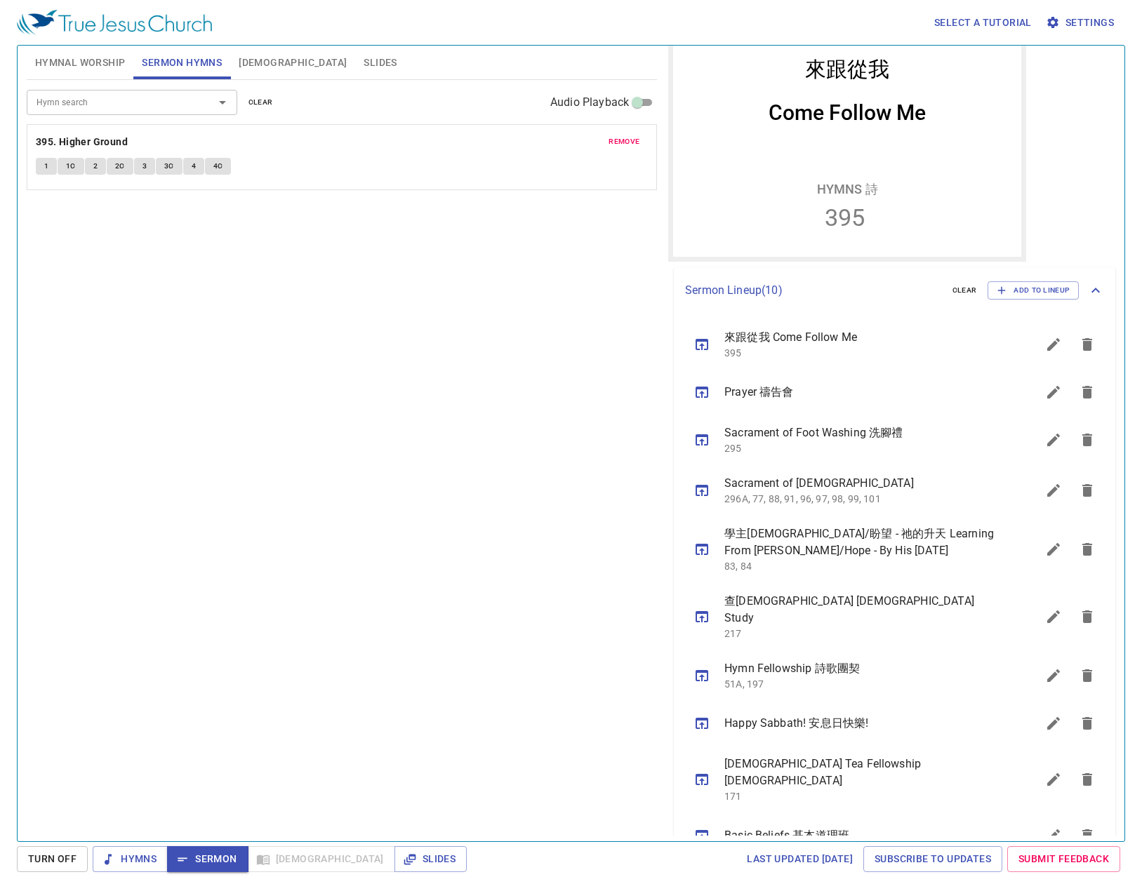
click at [259, 60] on span "[DEMOGRAPHIC_DATA]" at bounding box center [293, 63] width 108 height 18
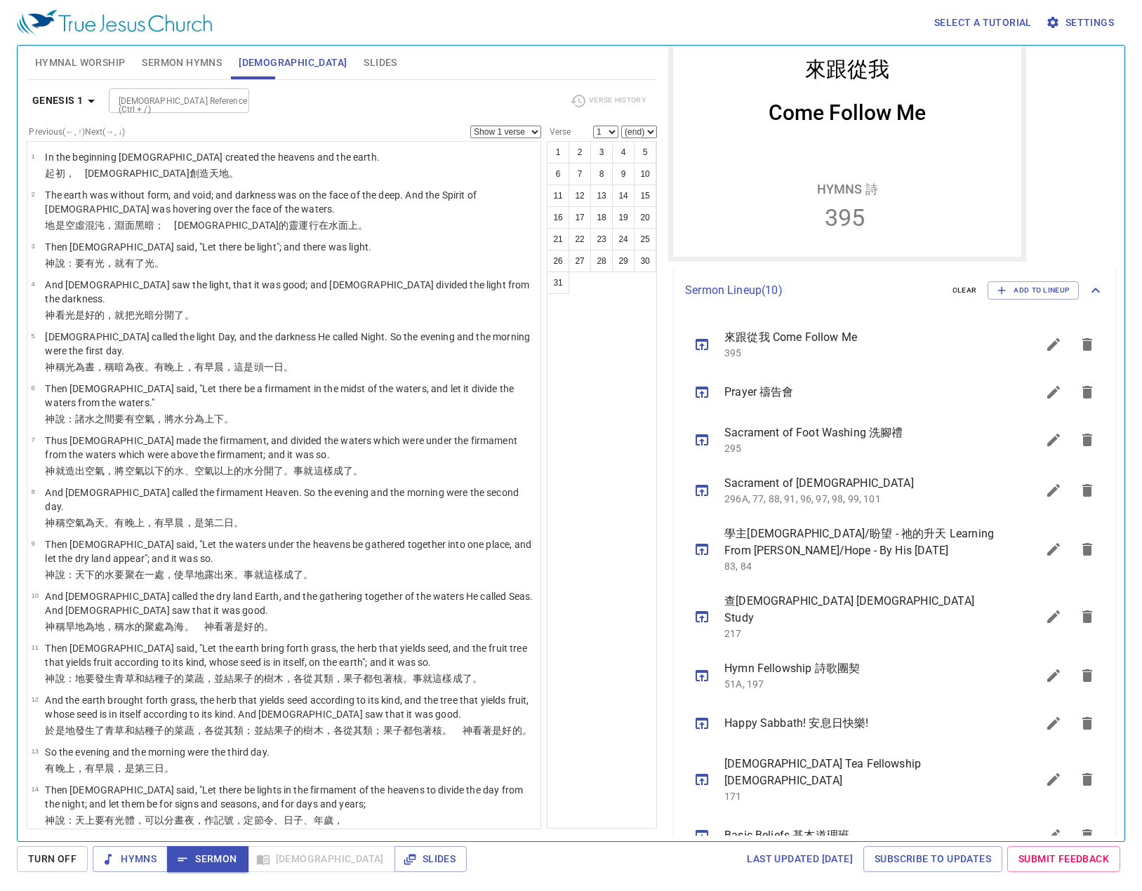
scroll to position [0, 0]
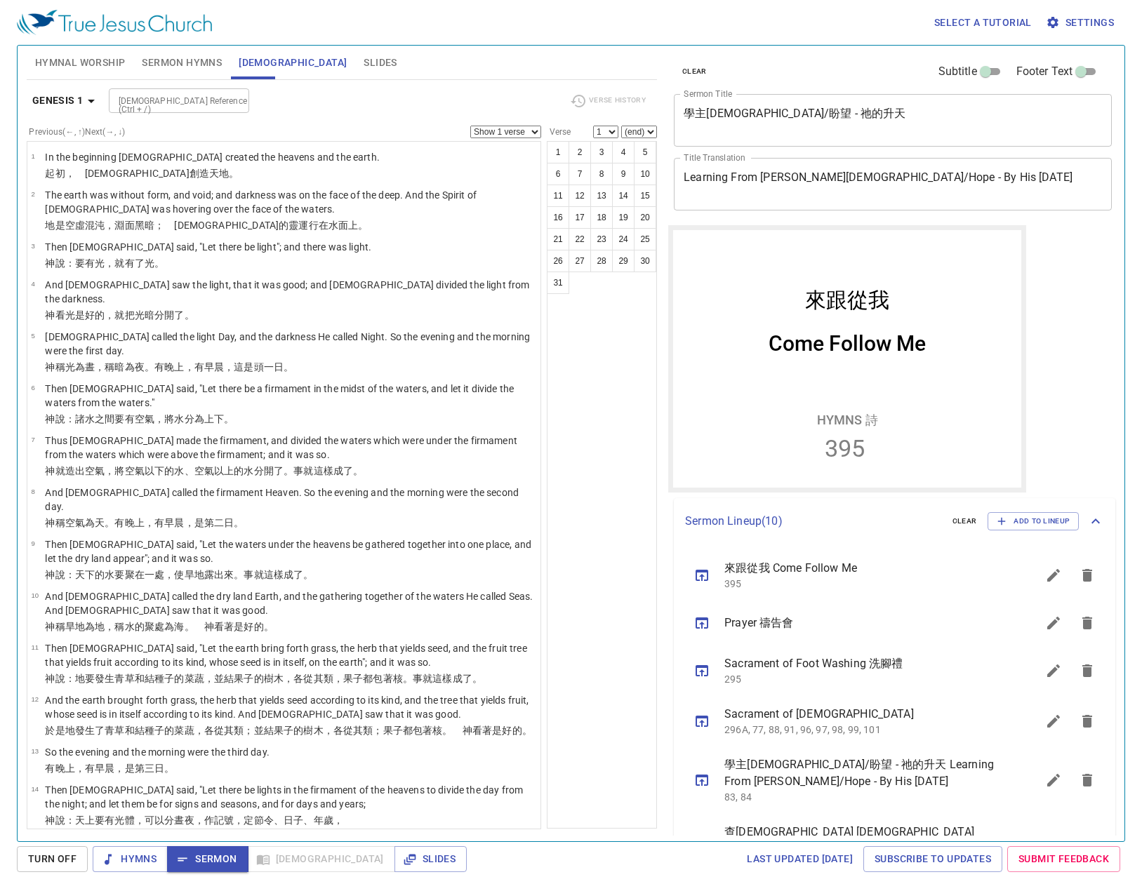
click at [411, 116] on div "Genesis 1 Bible Reference (Ctrl + /) Bible Reference (Ctrl + /) Verse History" at bounding box center [342, 106] width 630 height 39
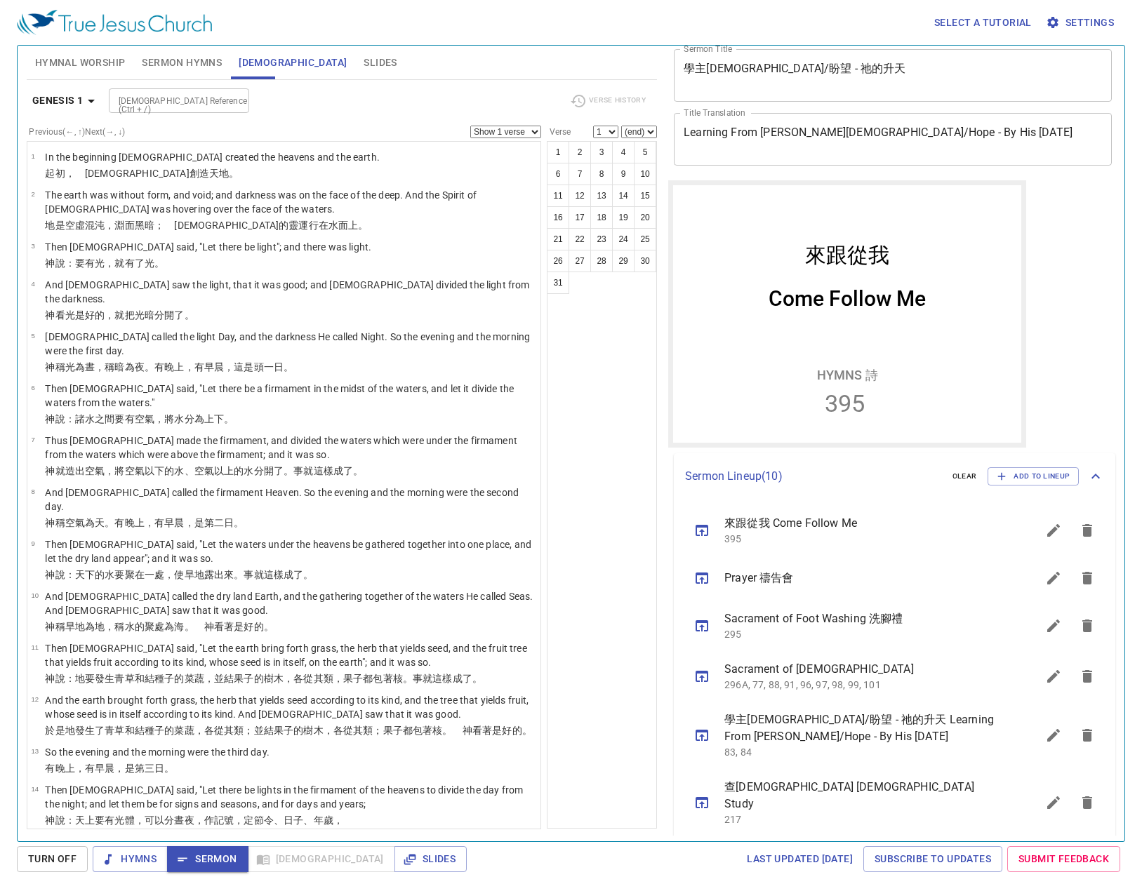
scroll to position [70, 0]
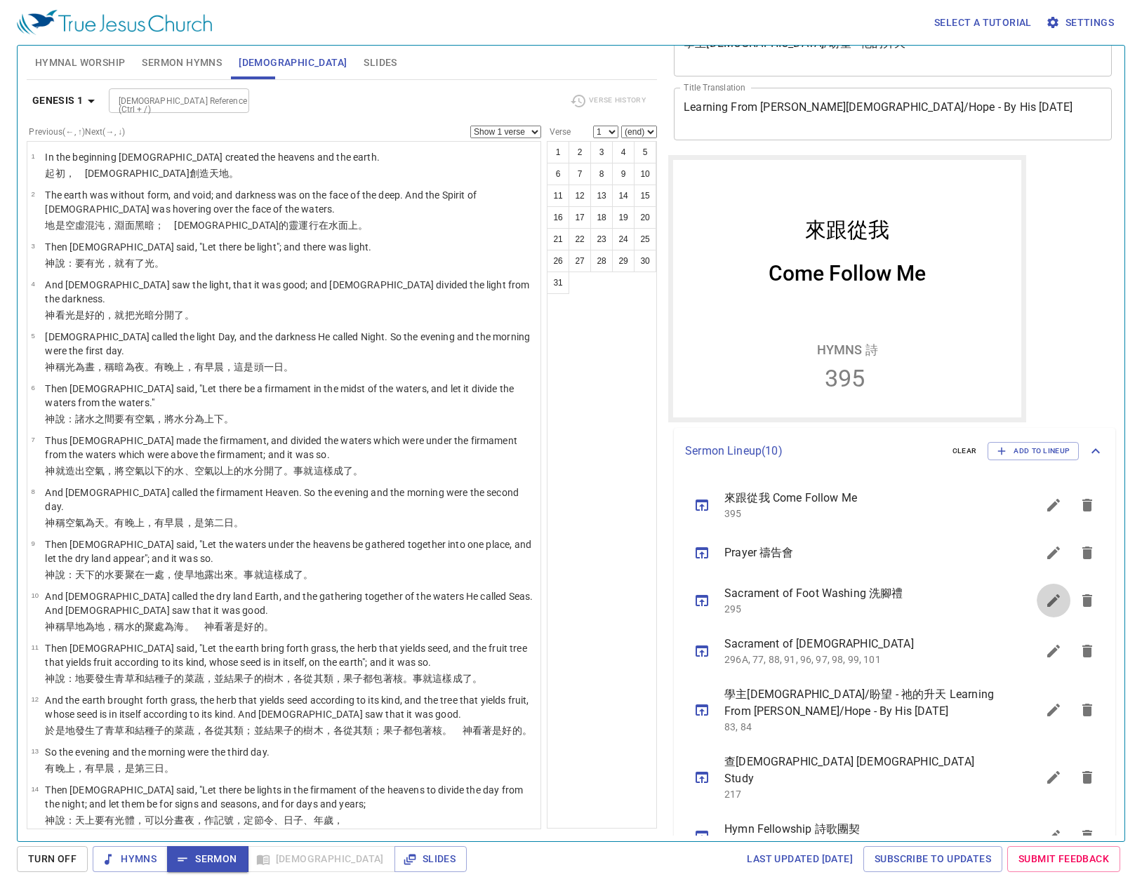
click at [916, 597] on icon "sermon lineup list" at bounding box center [1053, 600] width 17 height 17
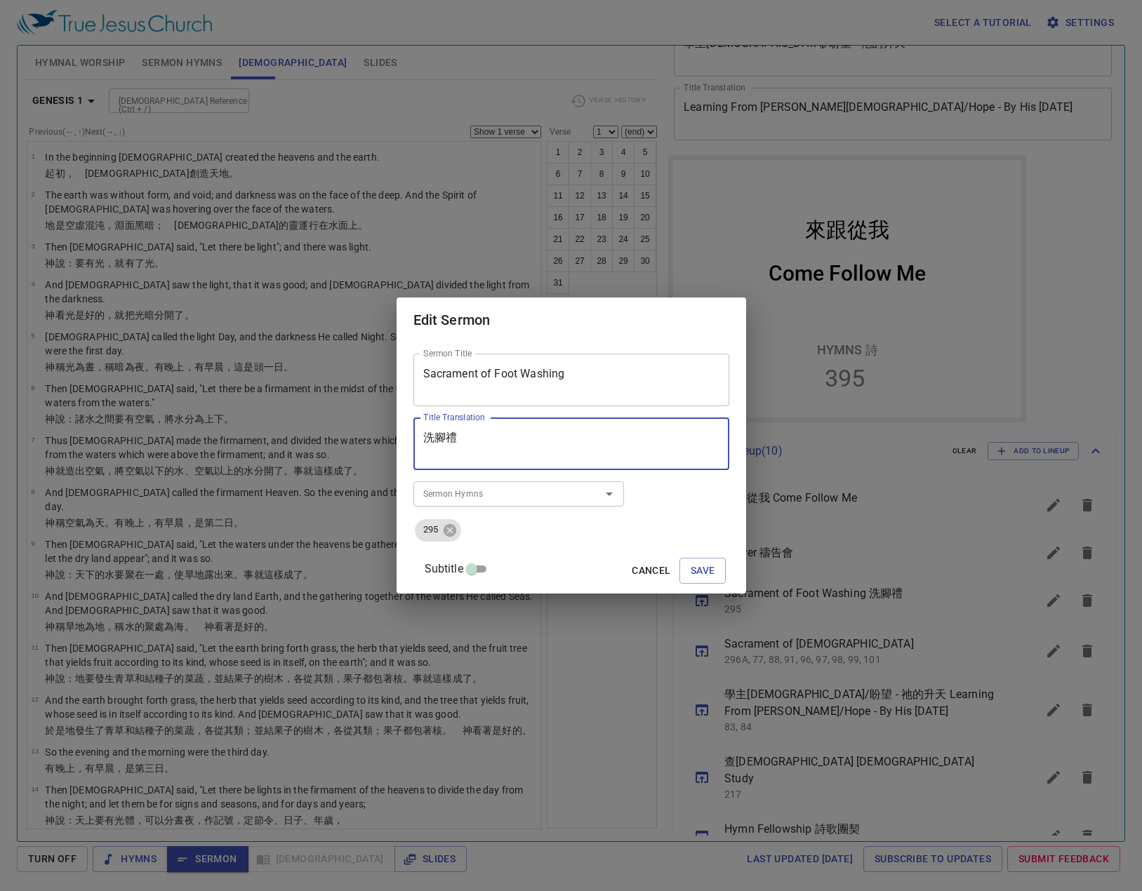
click at [584, 456] on textarea "洗腳禮" at bounding box center [571, 444] width 296 height 27
click at [712, 572] on div "Subtitle Cancel Save" at bounding box center [571, 571] width 316 height 34
click at [707, 570] on button "Save" at bounding box center [702, 571] width 47 height 26
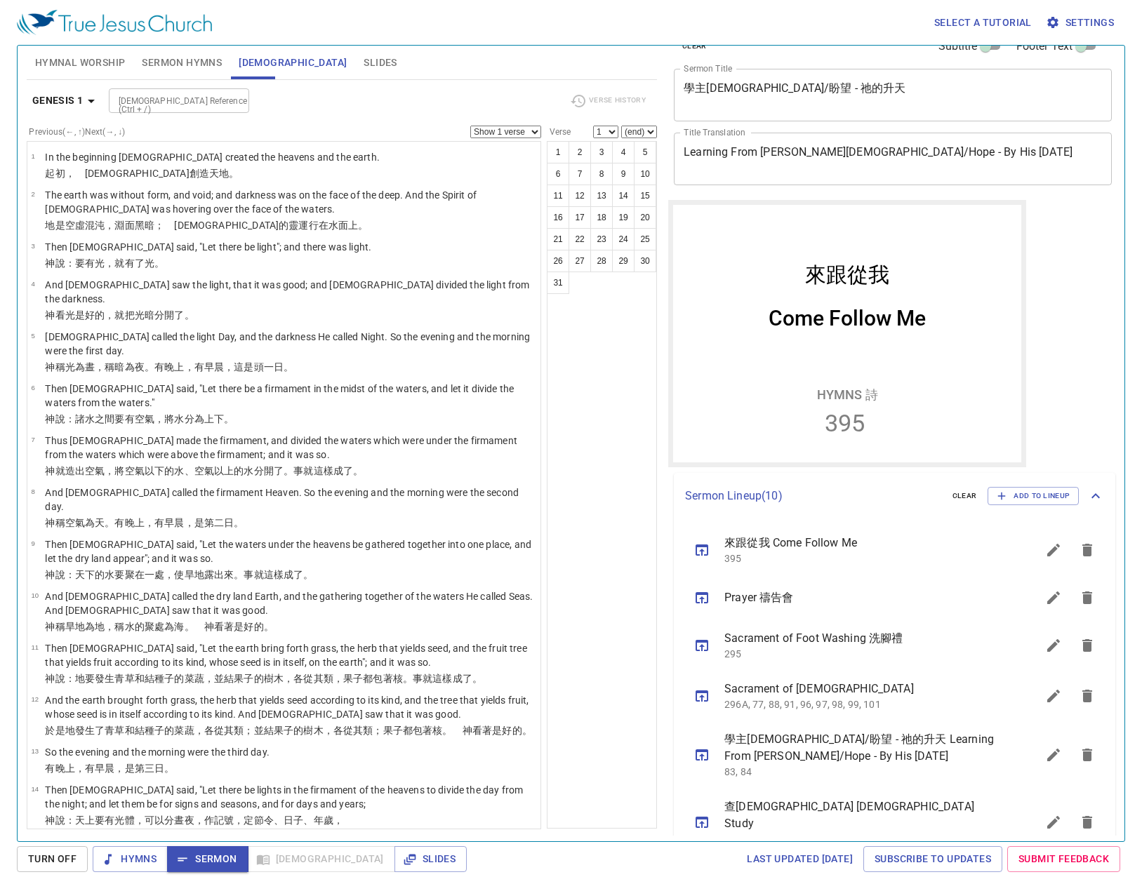
scroll to position [0, 0]
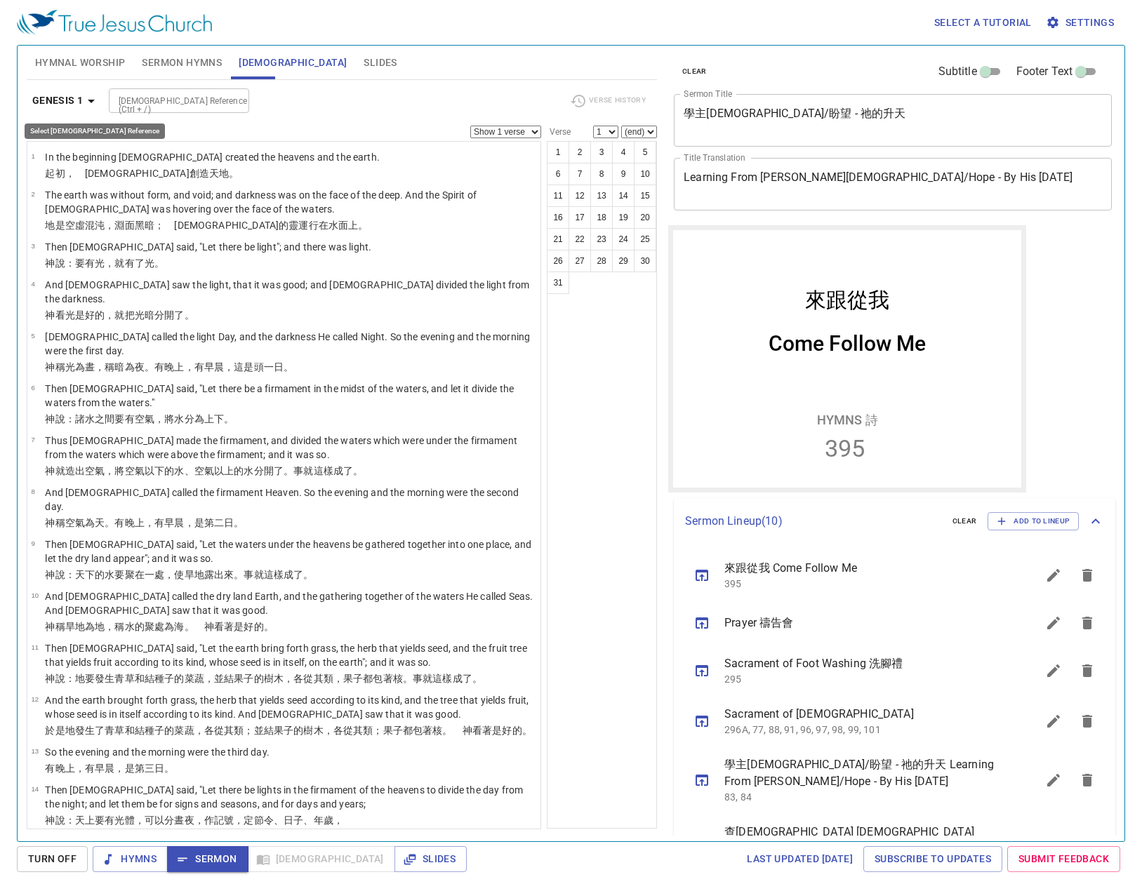
click at [48, 107] on b "Genesis 1" at bounding box center [57, 101] width 51 height 18
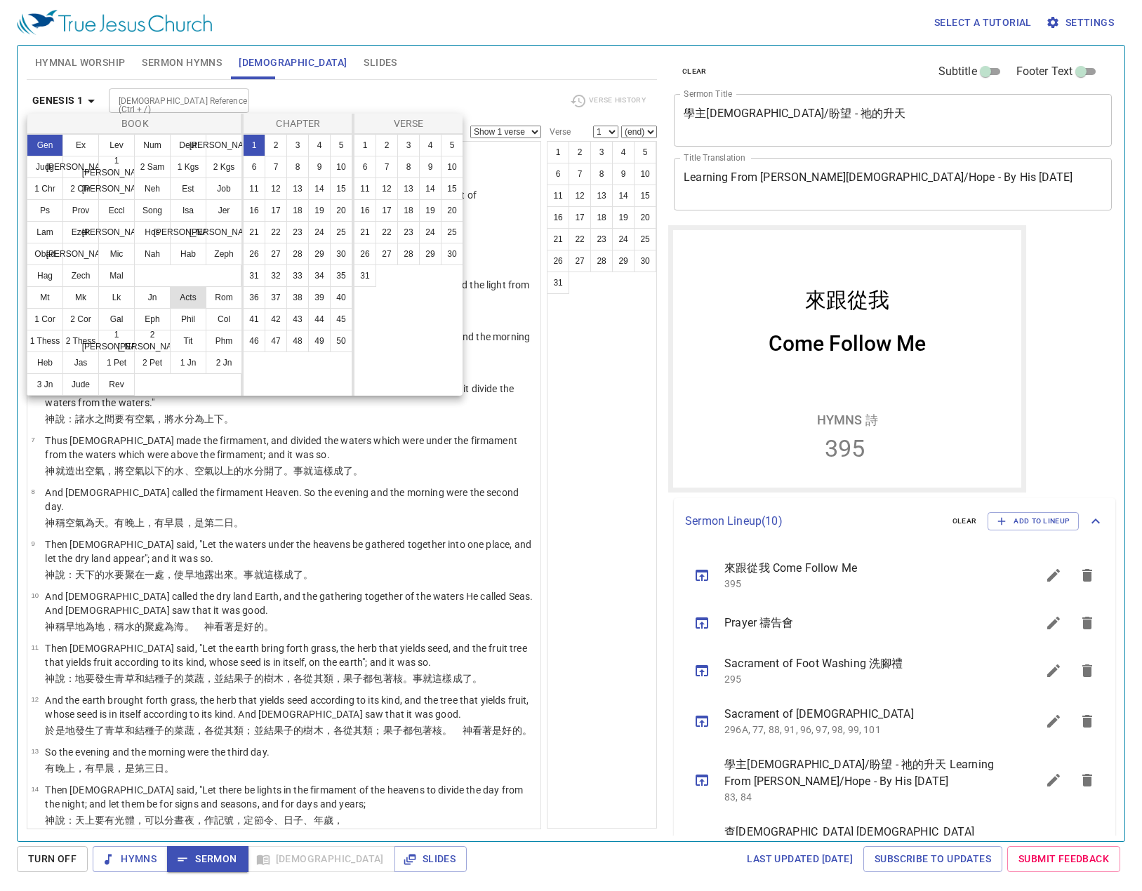
click at [176, 290] on button "Acts" at bounding box center [188, 297] width 36 height 22
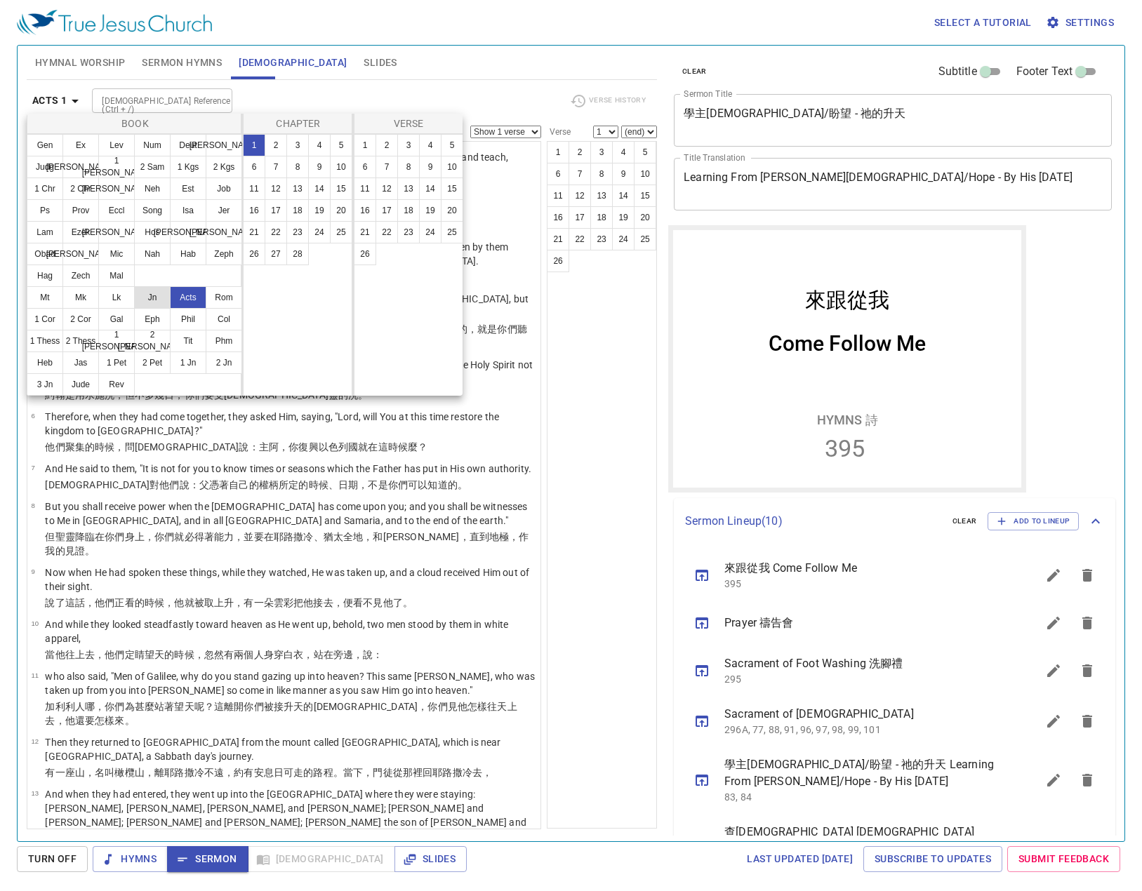
click at [157, 293] on button "Jn" at bounding box center [152, 297] width 36 height 22
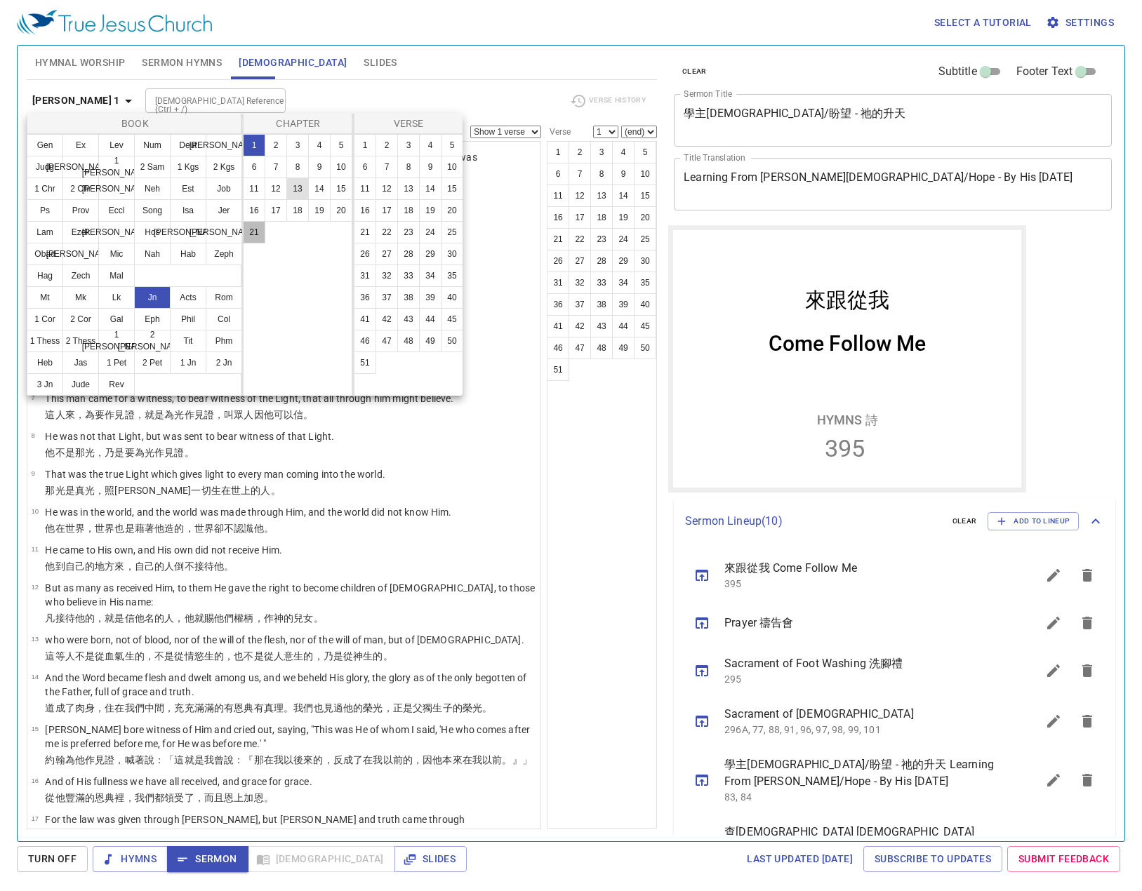
drag, startPoint x: 243, startPoint y: 234, endPoint x: 300, endPoint y: 190, distance: 72.0
click at [242, 236] on div "Chapter 1 2 3 4 5 6 7 8 9 10 11 12 13 14 15 16 17 18 19 20 21" at bounding box center [297, 255] width 112 height 282
click at [251, 234] on button "21" at bounding box center [254, 232] width 22 height 22
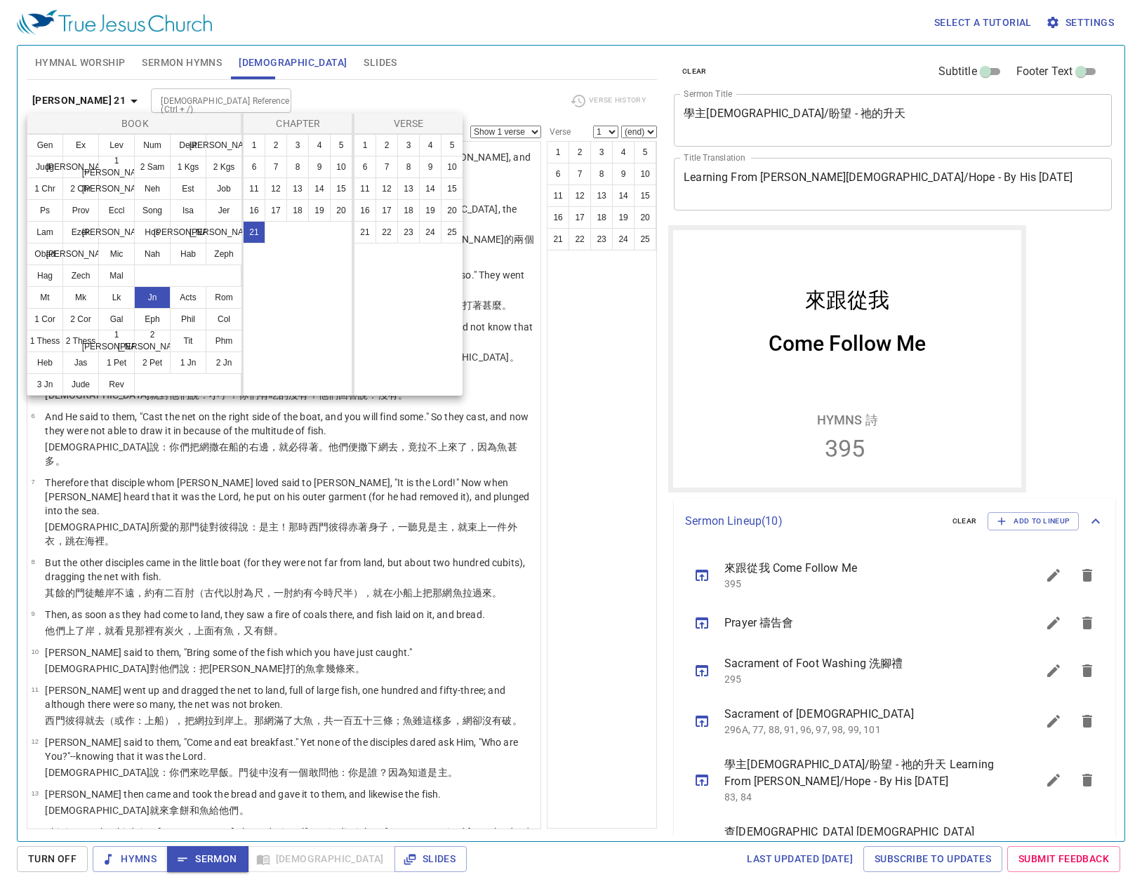
click at [490, 97] on div at bounding box center [571, 445] width 1142 height 891
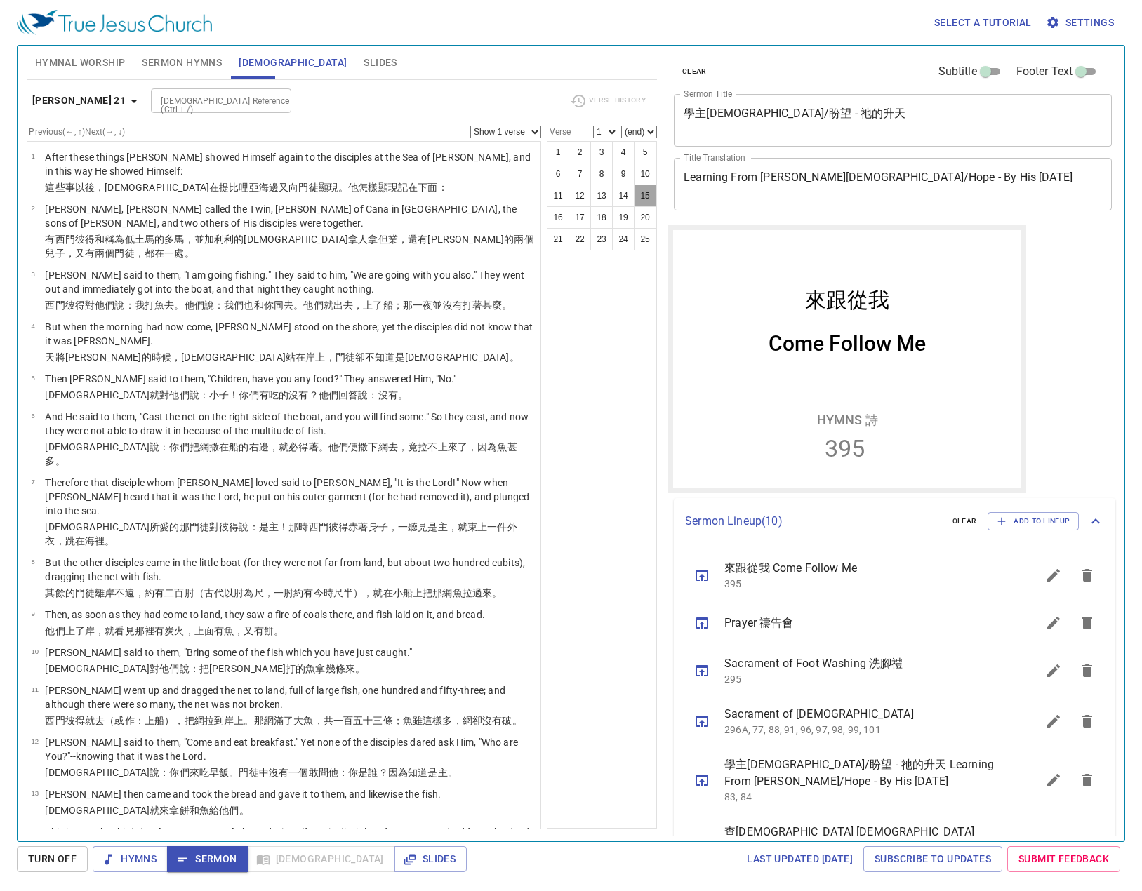
click at [653, 195] on button "15" at bounding box center [645, 196] width 22 height 22
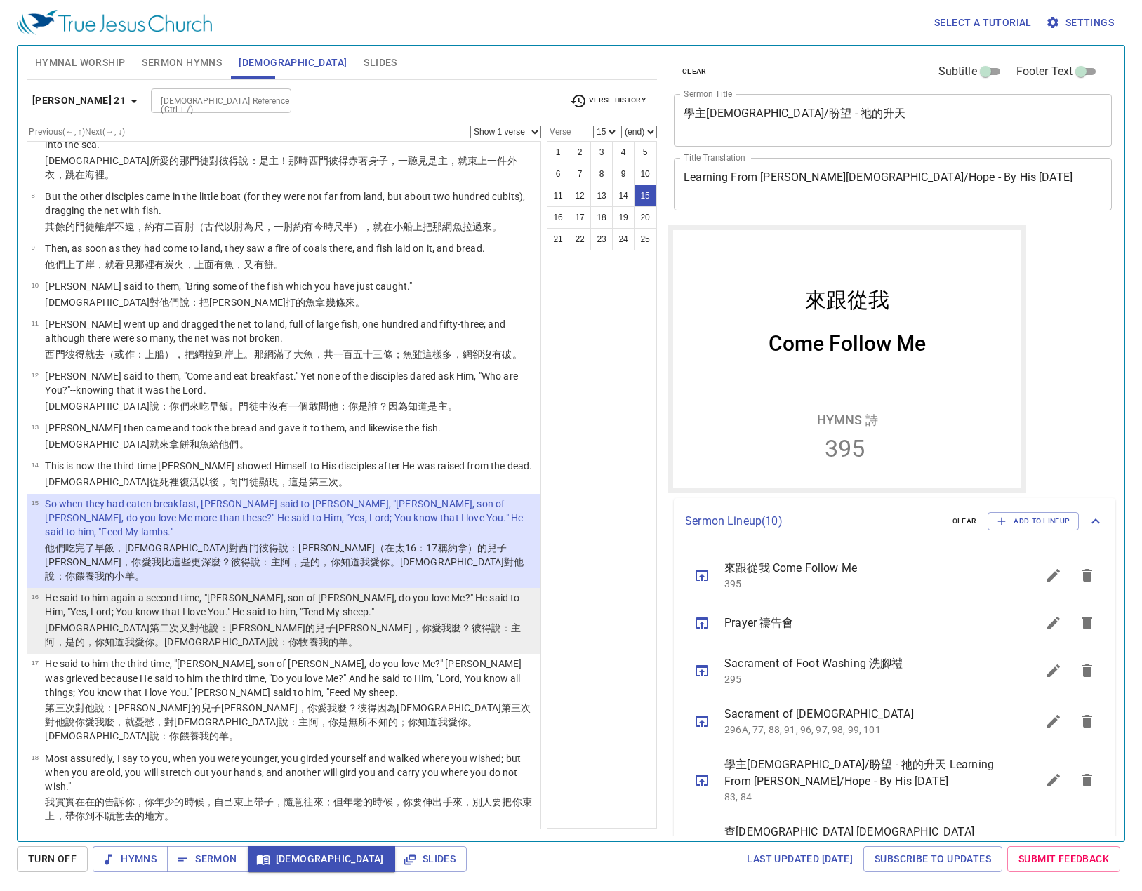
click at [463, 591] on p "He said to him again a second time, "Simon, son of Jonah, do you love Me?" He s…" at bounding box center [290, 605] width 491 height 28
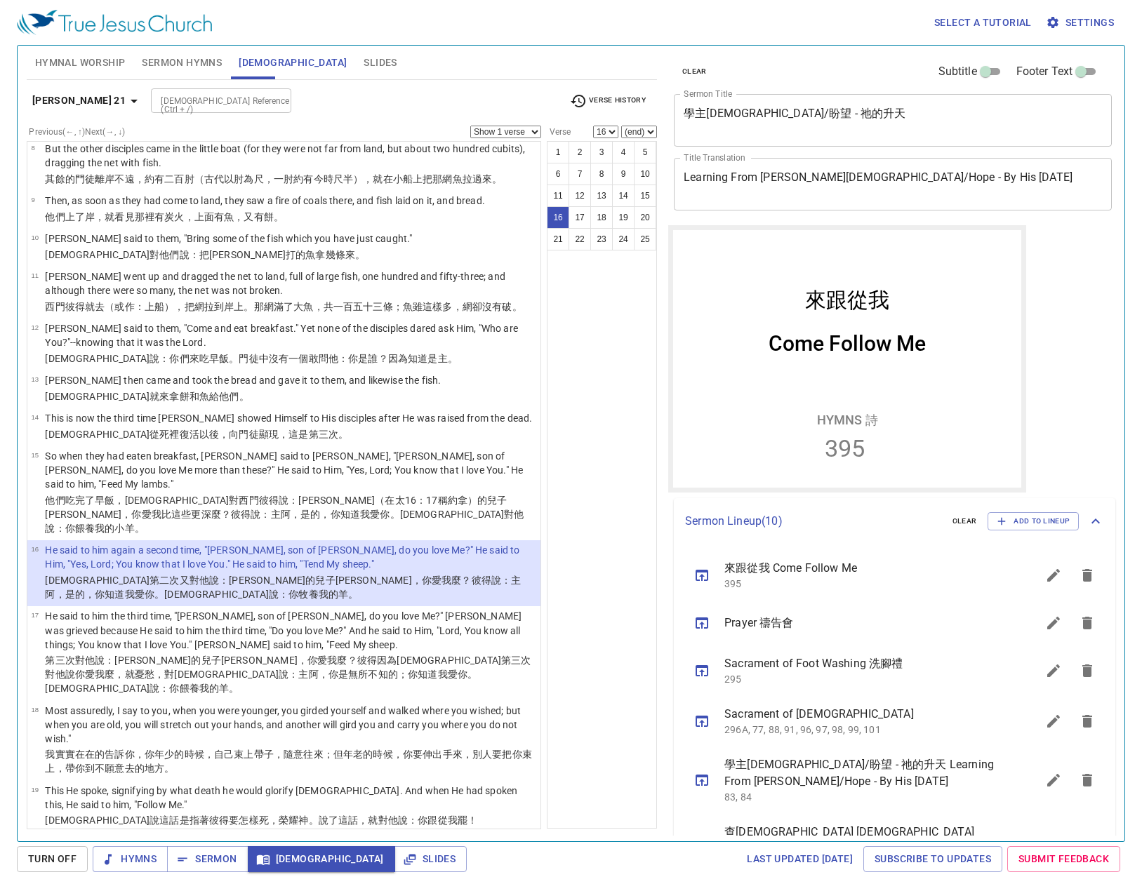
scroll to position [436, 0]
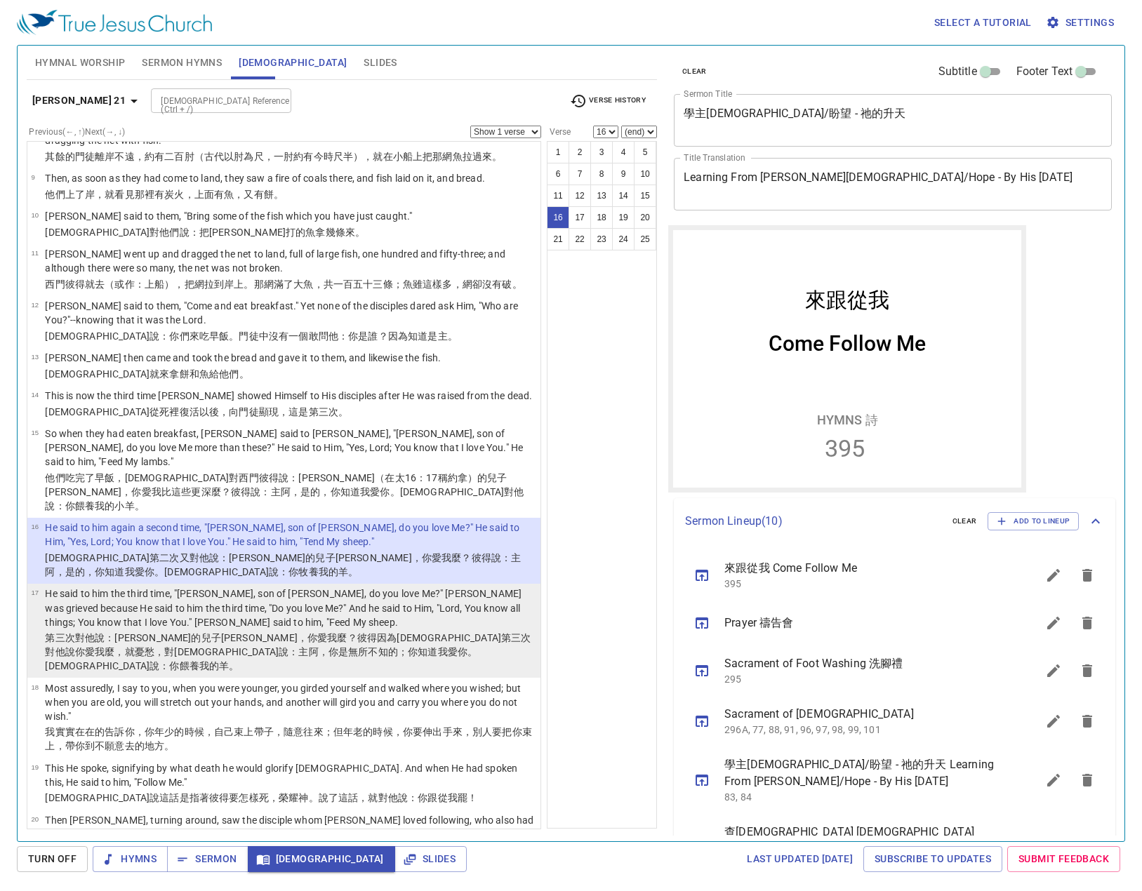
click at [465, 587] on p "He said to him the third time, "Simon, son of Jonah, do you love Me?" Peter was…" at bounding box center [290, 608] width 491 height 42
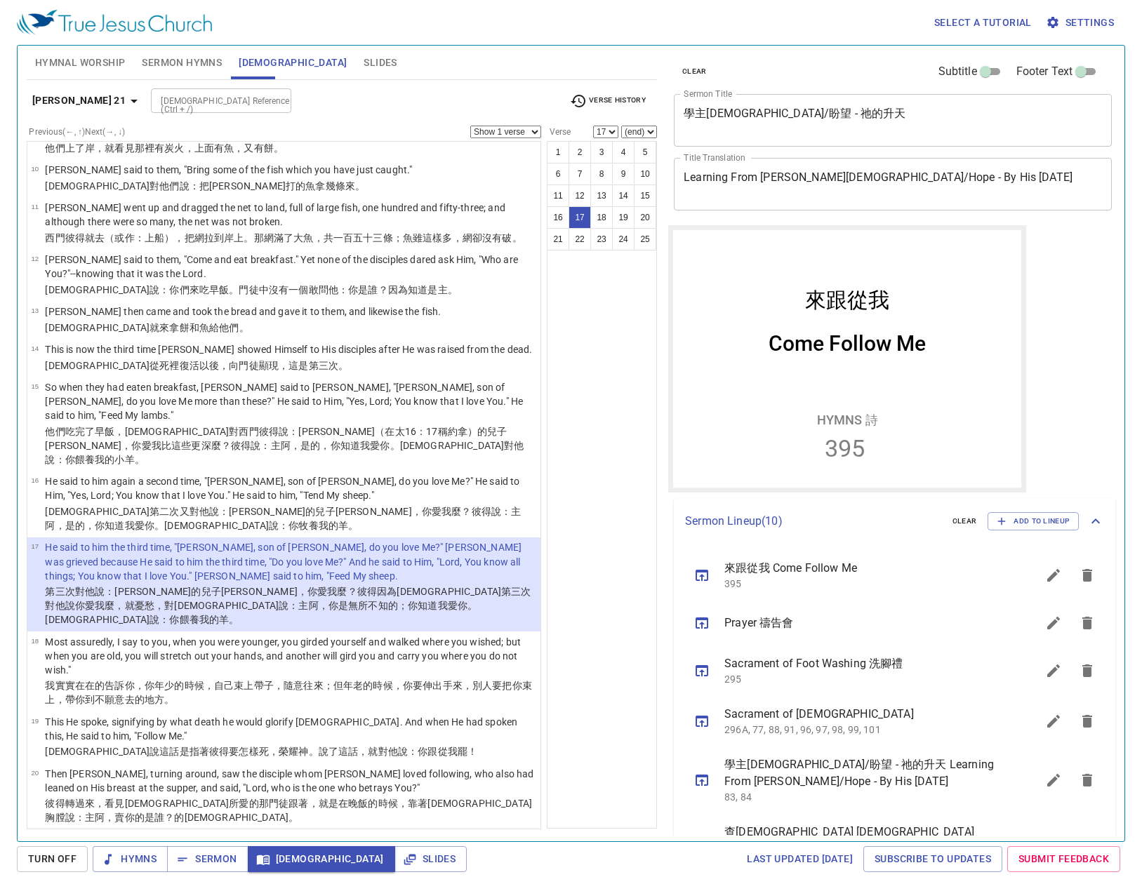
scroll to position [507, 0]
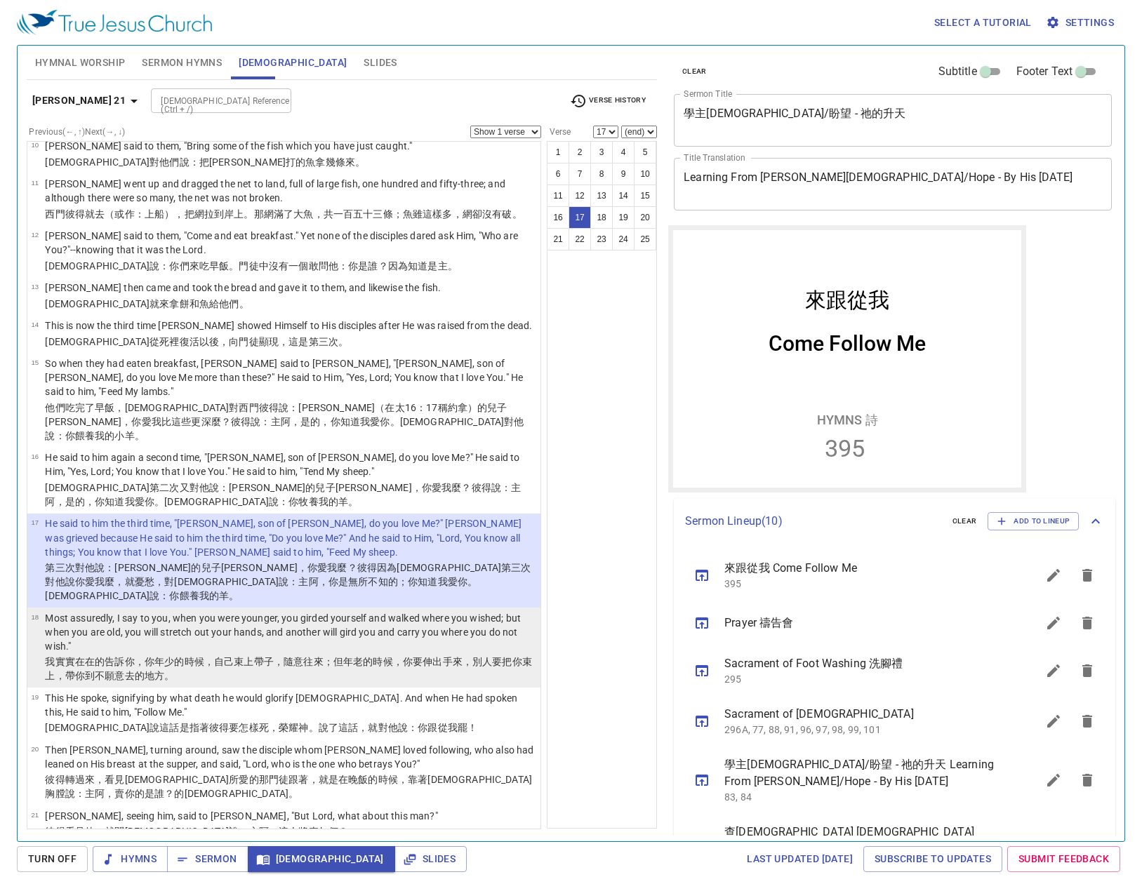
click at [359, 611] on p "Most assuredly, I say to you, when you were younger, you girded yourself and wa…" at bounding box center [290, 632] width 491 height 42
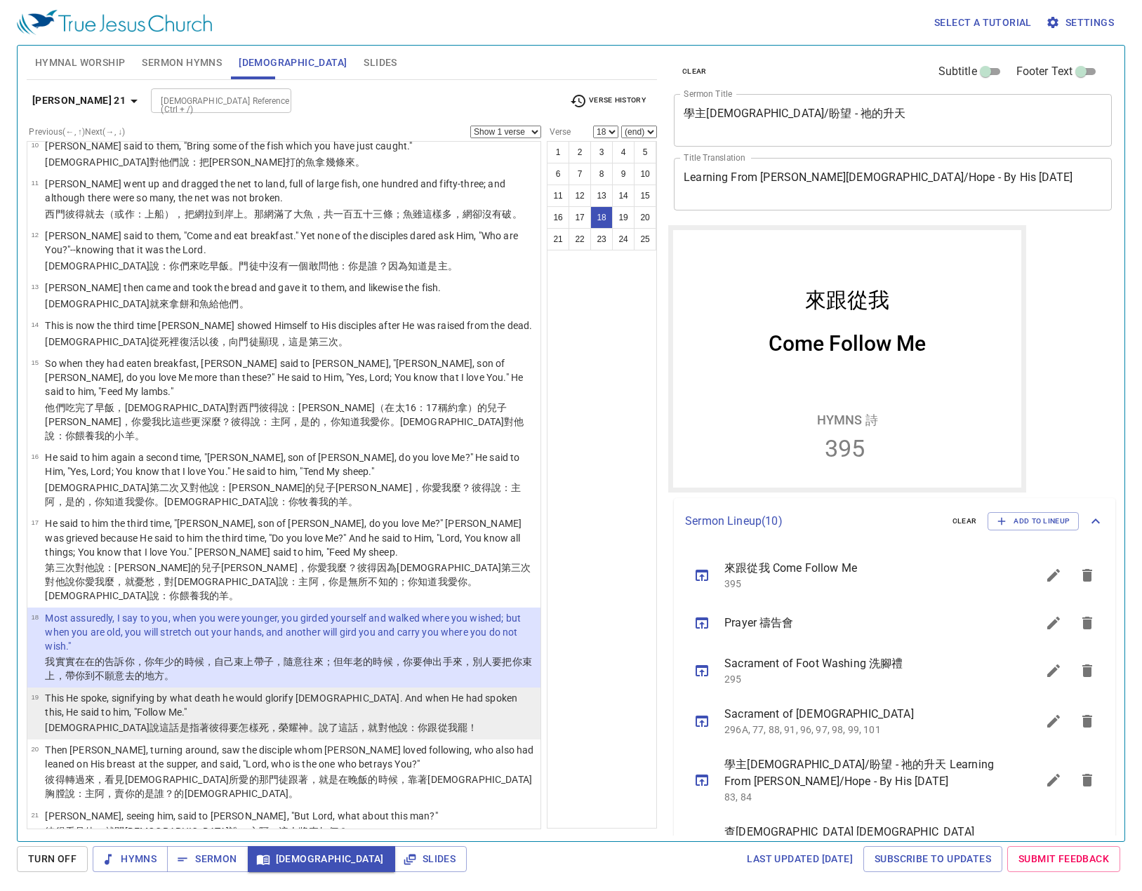
click at [425, 691] on p "This He spoke, signifying by what death he would glorify God. And when He had s…" at bounding box center [290, 705] width 491 height 28
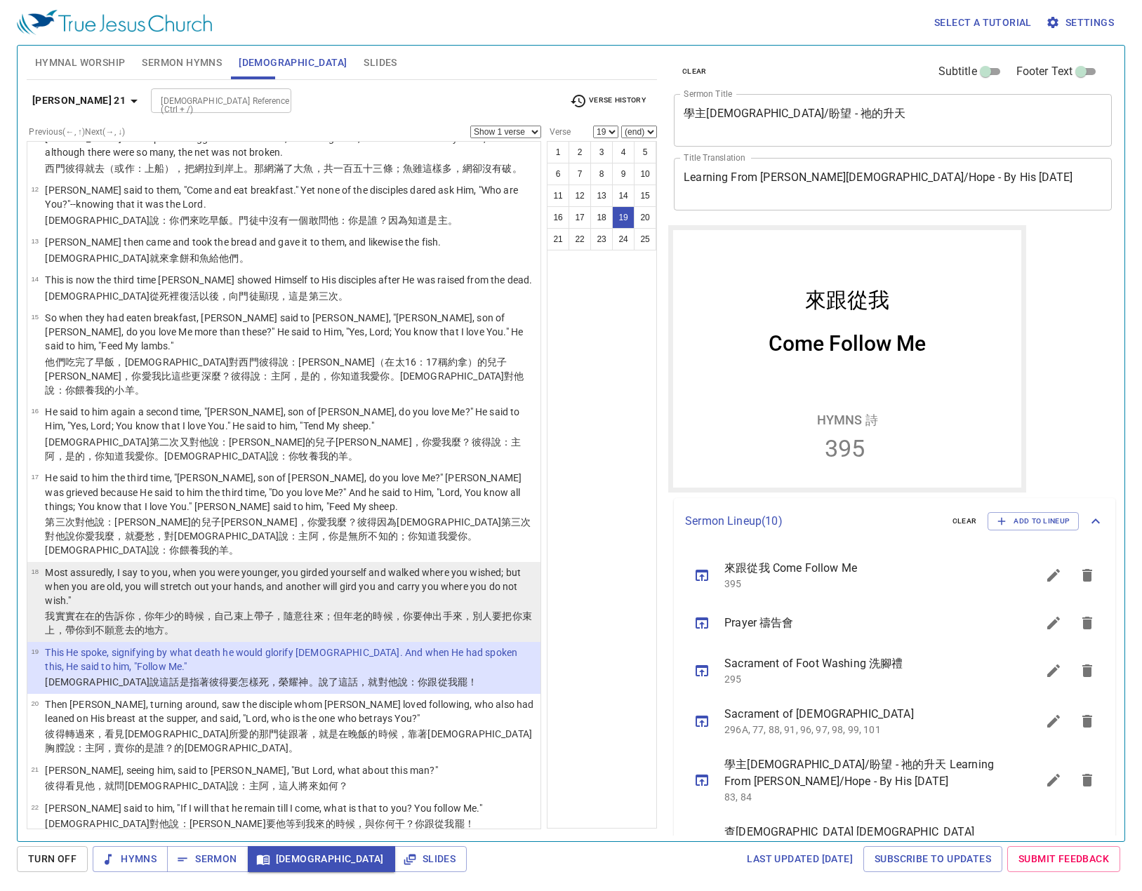
scroll to position [577, 0]
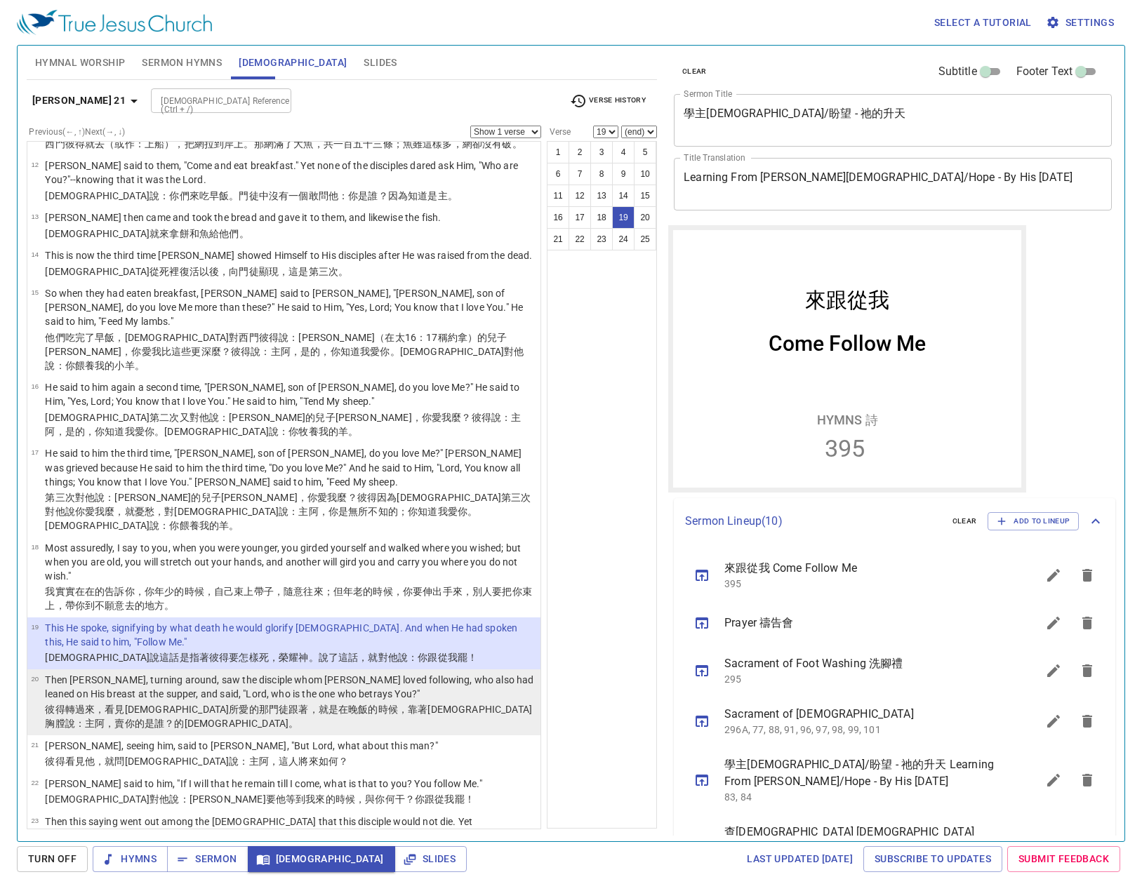
click at [385, 673] on p "Then Peter, turning around, saw the disciple whom Jesus loved following, who al…" at bounding box center [290, 687] width 491 height 28
select select "20"
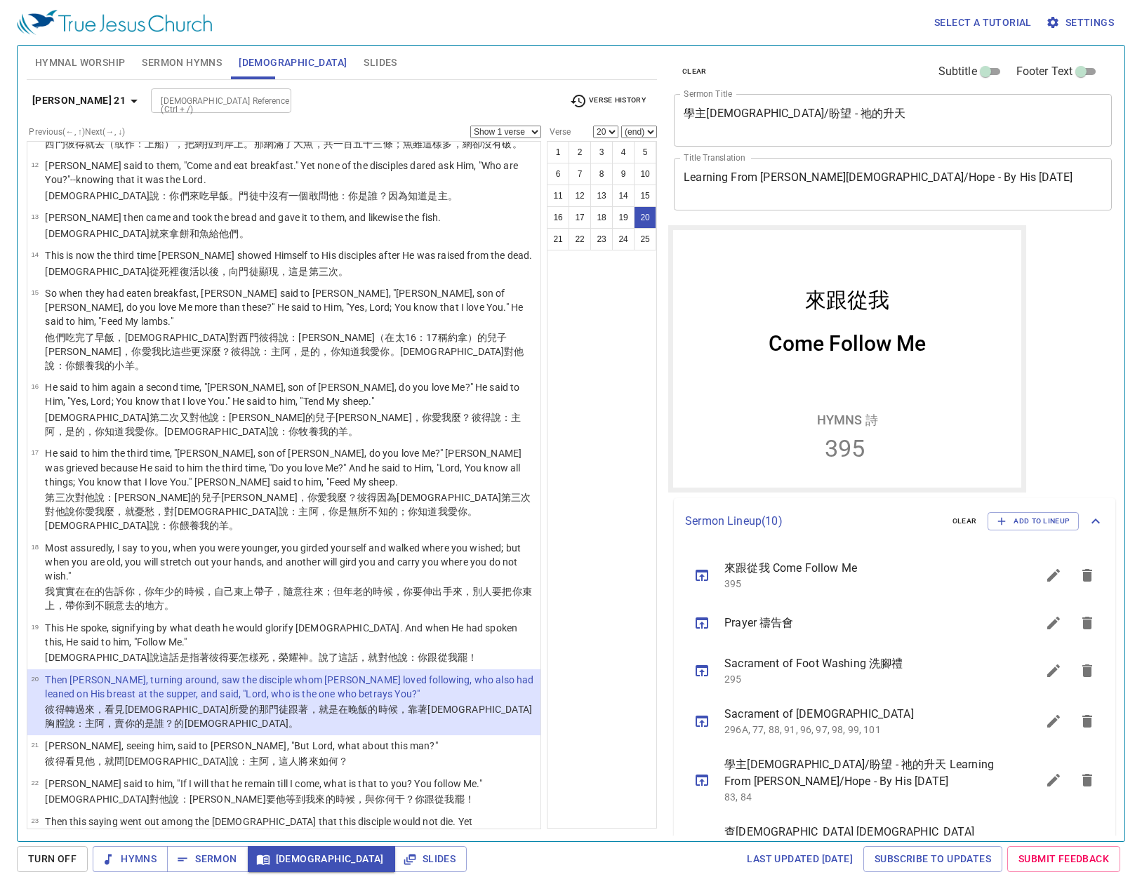
scroll to position [647, 0]
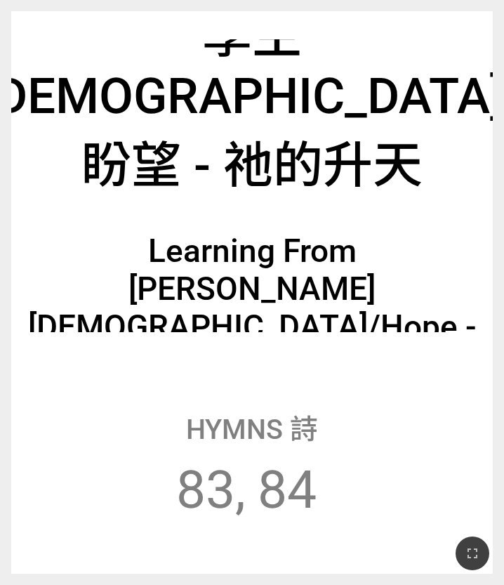
click at [192, 144] on div "學主[DEMOGRAPHIC_DATA]/盼望 - 祂的升天" at bounding box center [252, 95] width 541 height 201
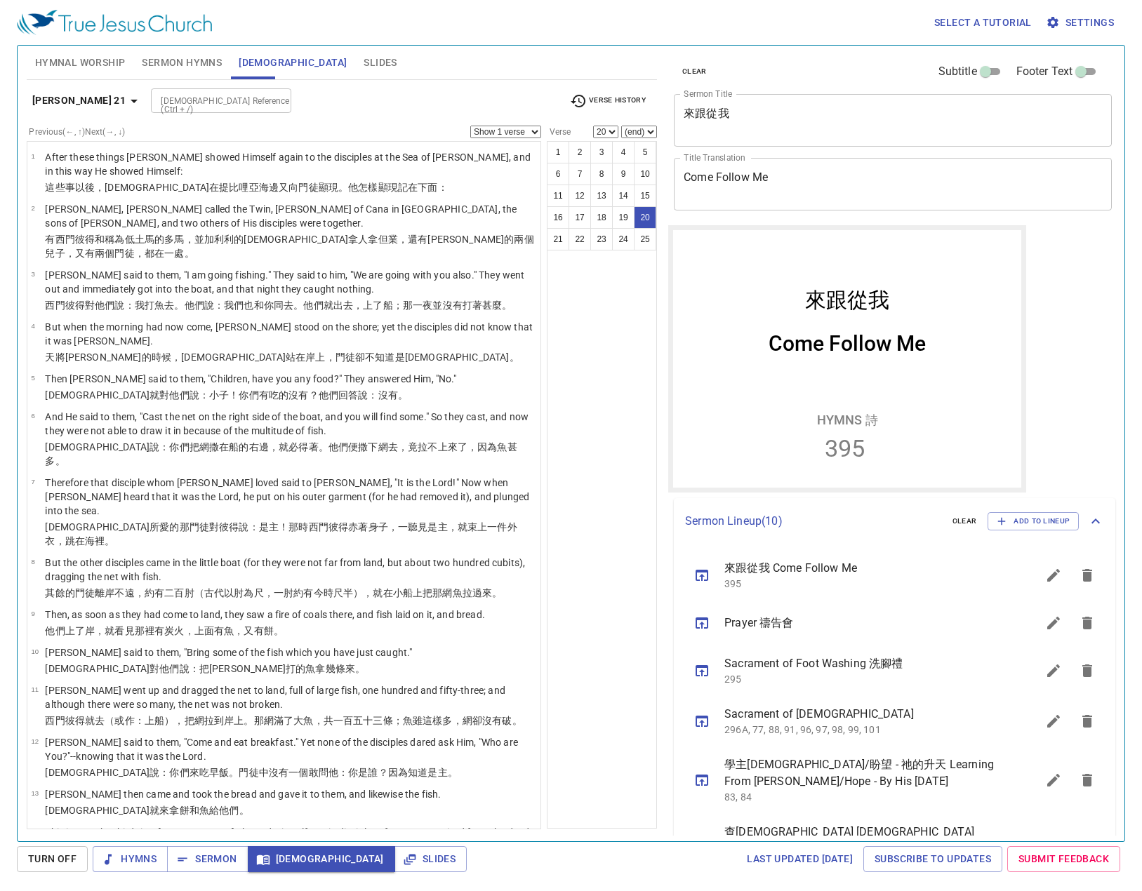
scroll to position [647, 0]
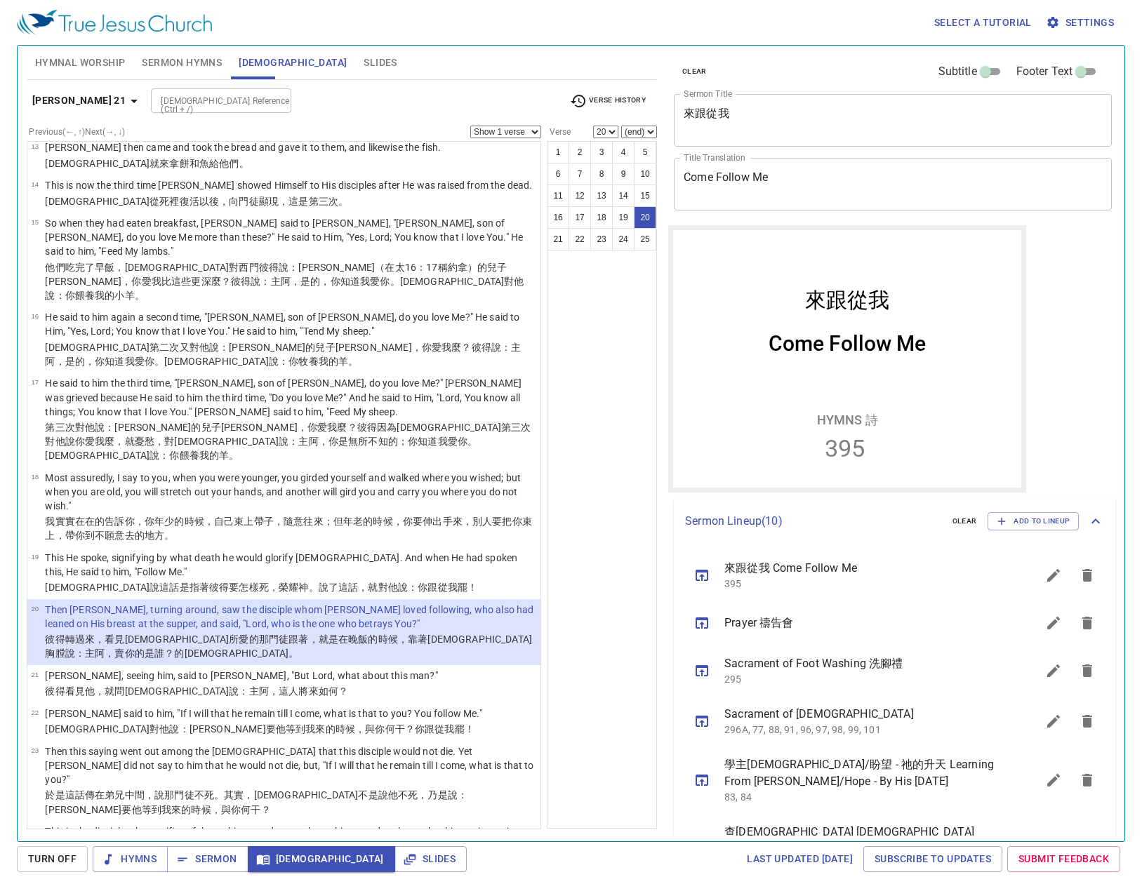
click at [406, 665] on li "21 Peter, seeing him, said to Jesus, "But Lord, what about this man?" 彼得 看見 他 ，…" at bounding box center [283, 684] width 513 height 38
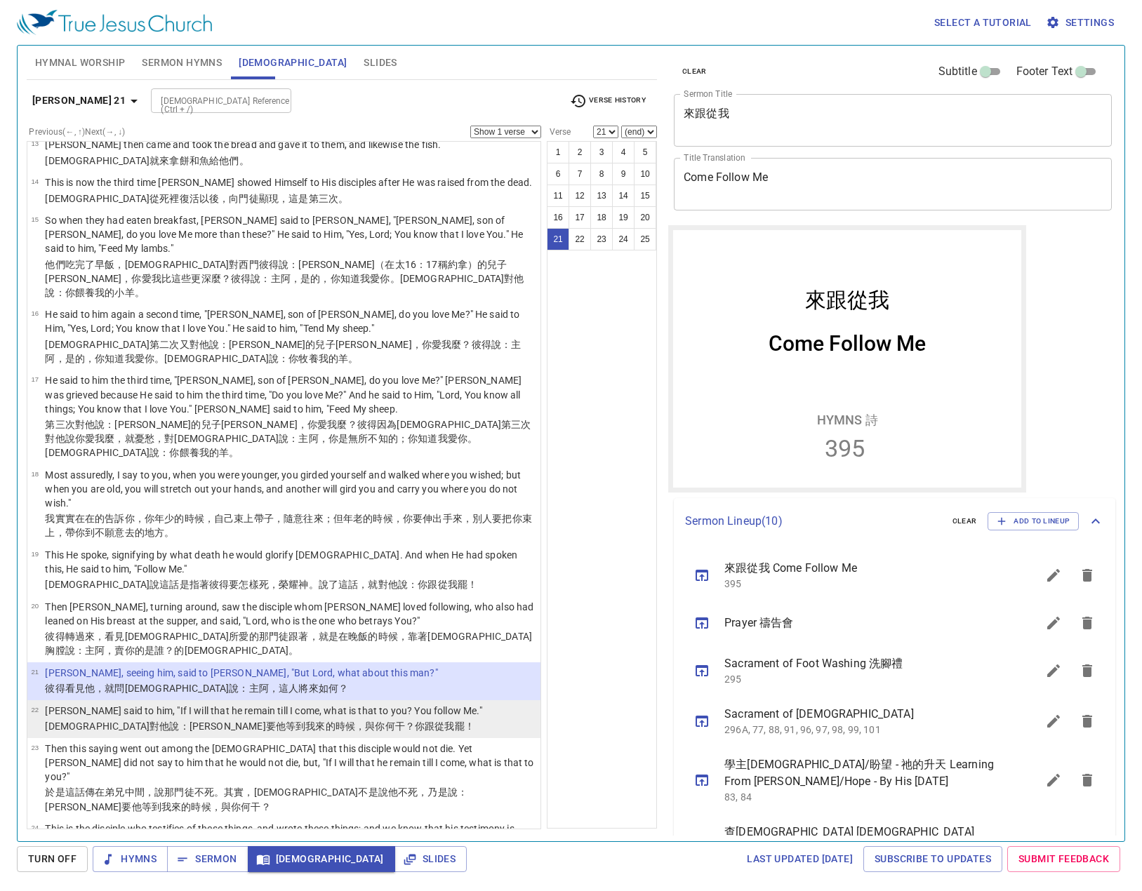
scroll to position [650, 0]
click at [420, 703] on p "[PERSON_NAME] said to him, "If I will that he remain till I come, what is that …" at bounding box center [263, 710] width 436 height 14
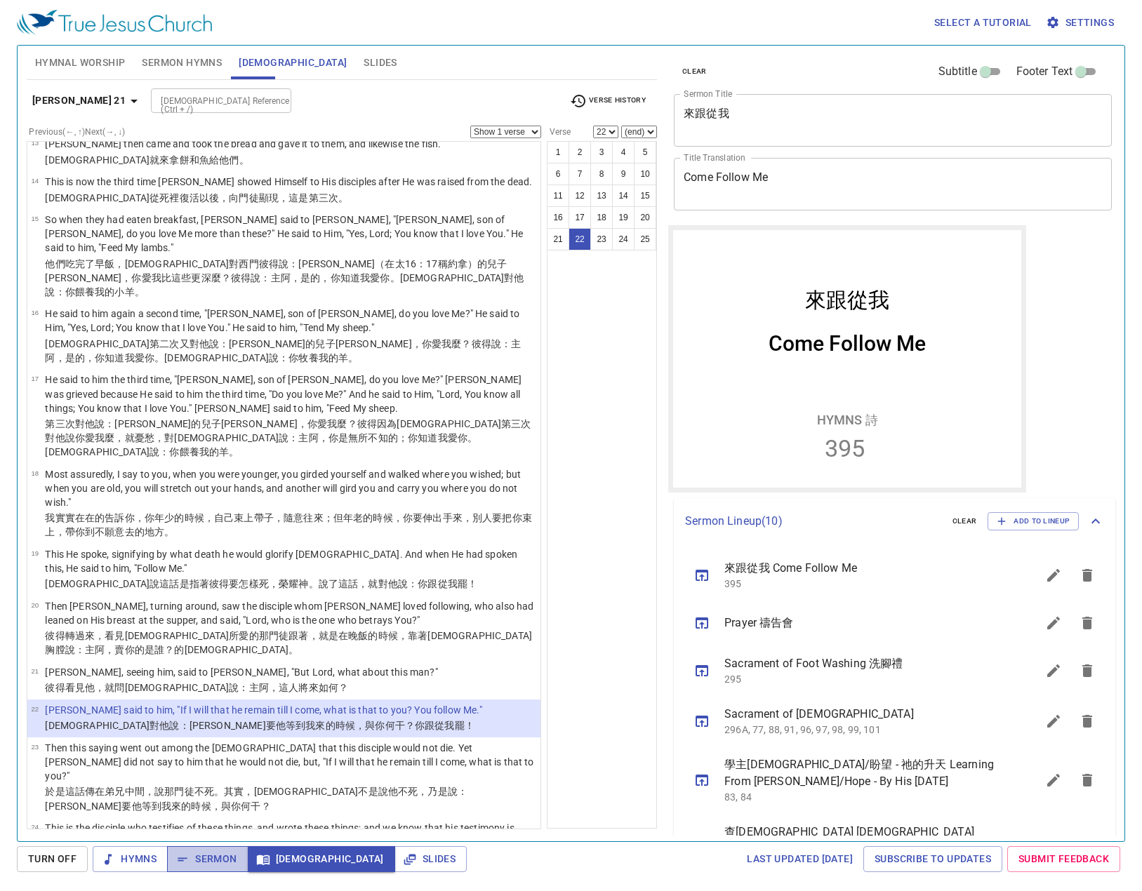
click at [0, 0] on button "Sermon" at bounding box center [0, 0] width 0 height 0
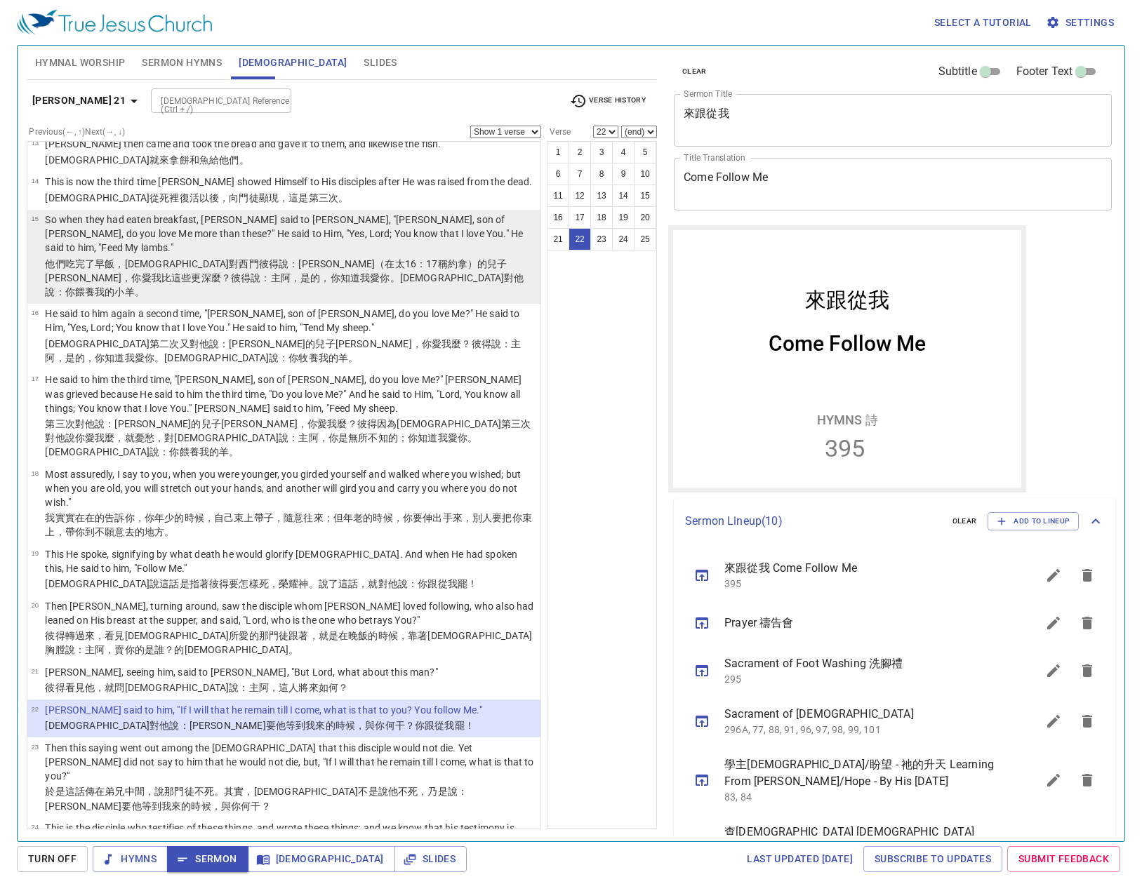
click at [248, 258] on wg3004 "：約翰（在太16：17稱約拿 ）的兒子西門 ，你愛 我 比 這些 更深麼？彼得說 ：主 阿，是的 ，你 知道 我愛 你 。耶穌對他 說 ：你餵養 我 的小羊 。" at bounding box center [284, 277] width 479 height 39
select select "15"
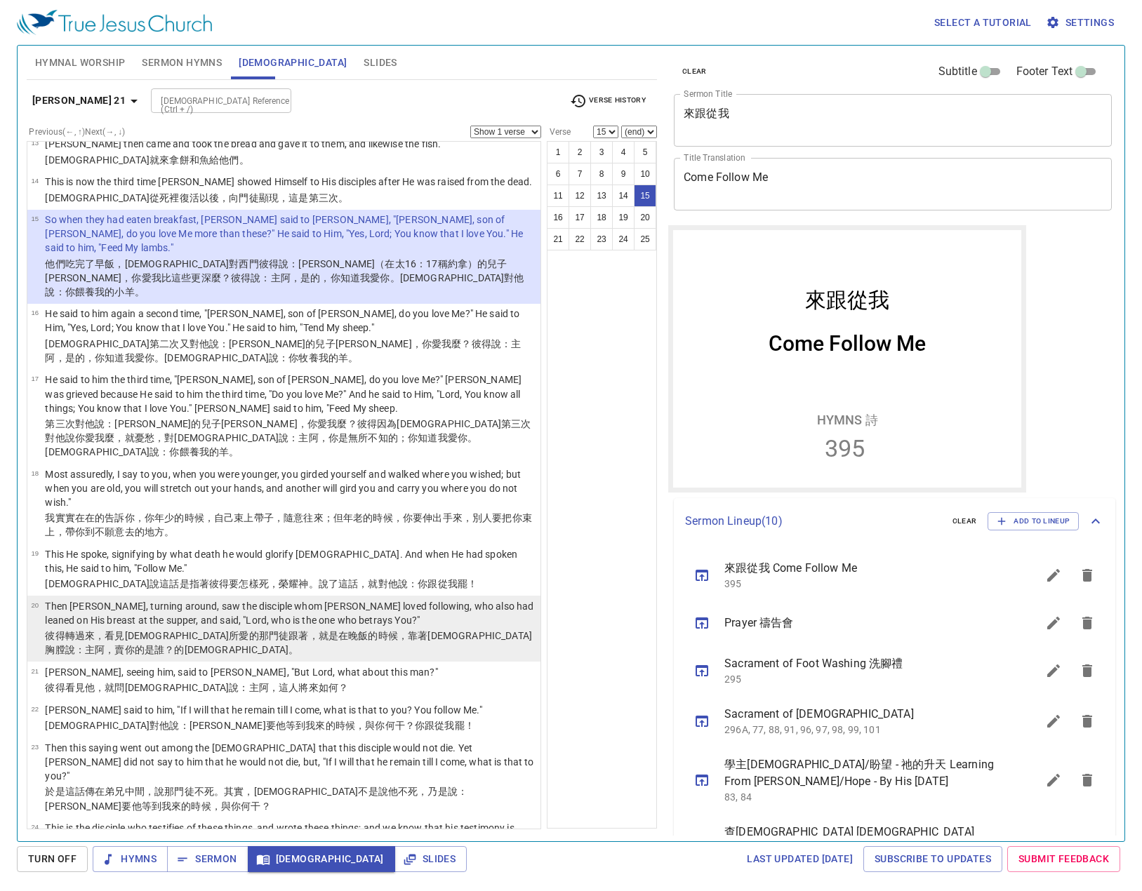
scroll to position [510, 0]
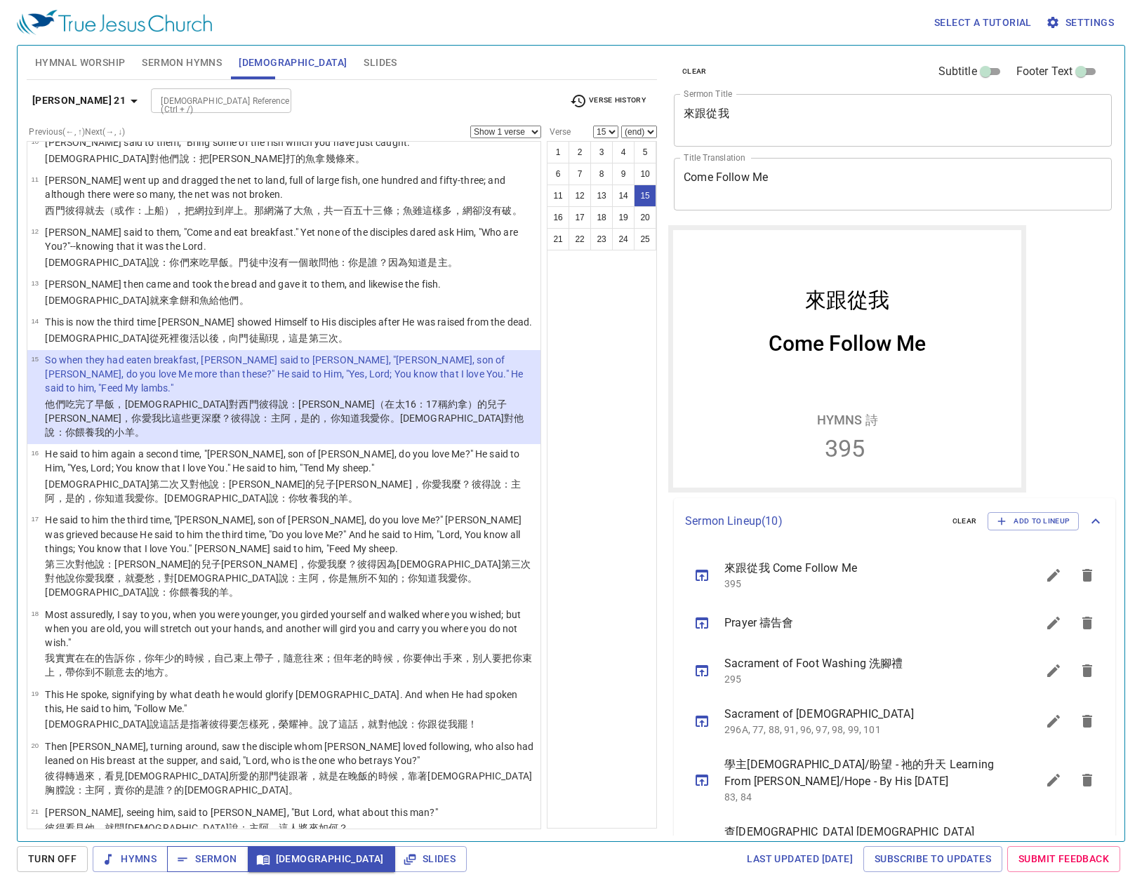
click at [232, 863] on span "Sermon" at bounding box center [207, 859] width 58 height 18
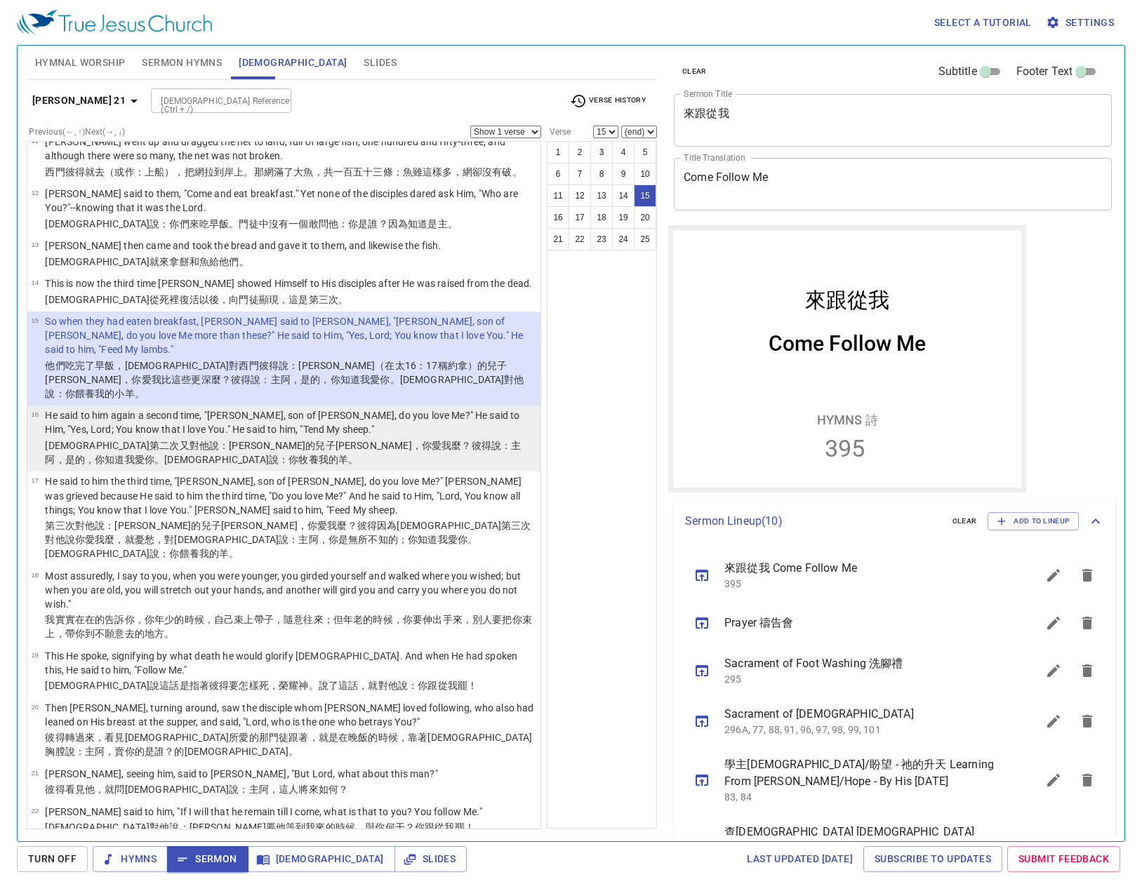
scroll to position [580, 0]
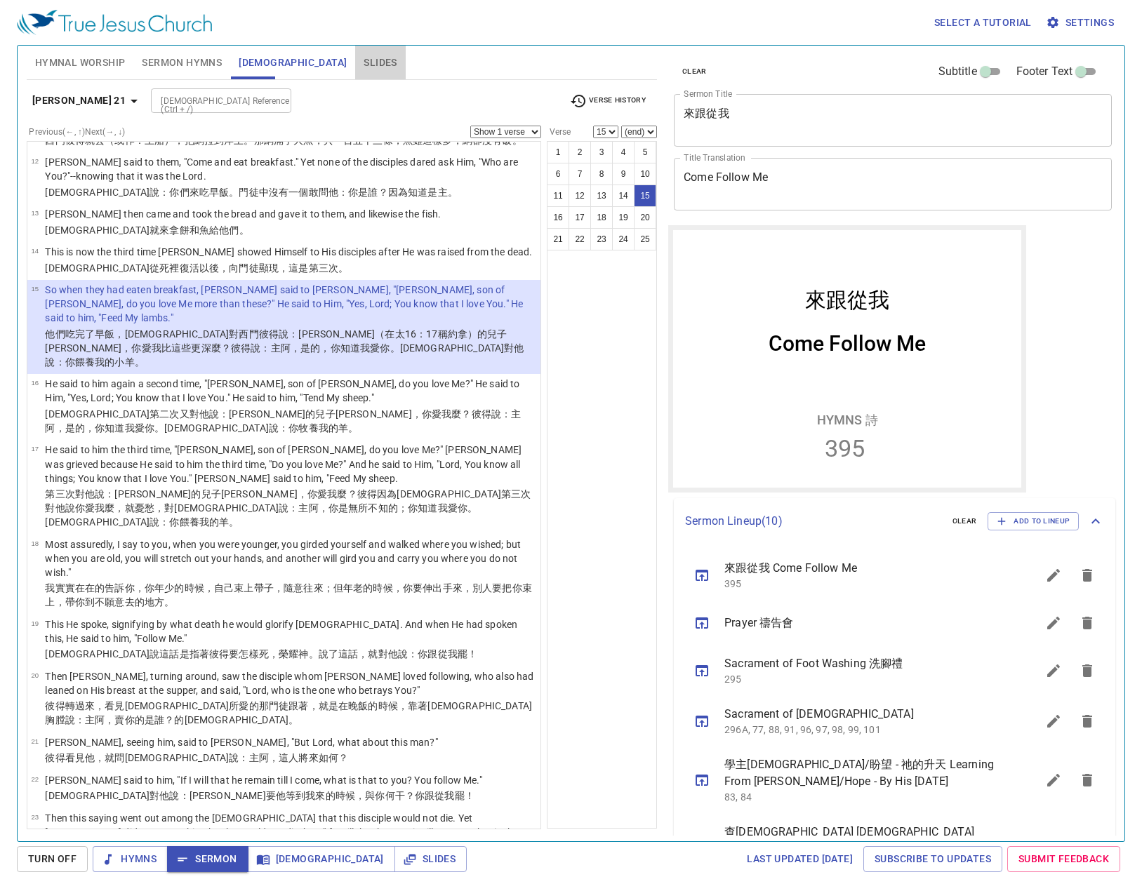
click at [355, 48] on button "Slides" at bounding box center [380, 63] width 50 height 34
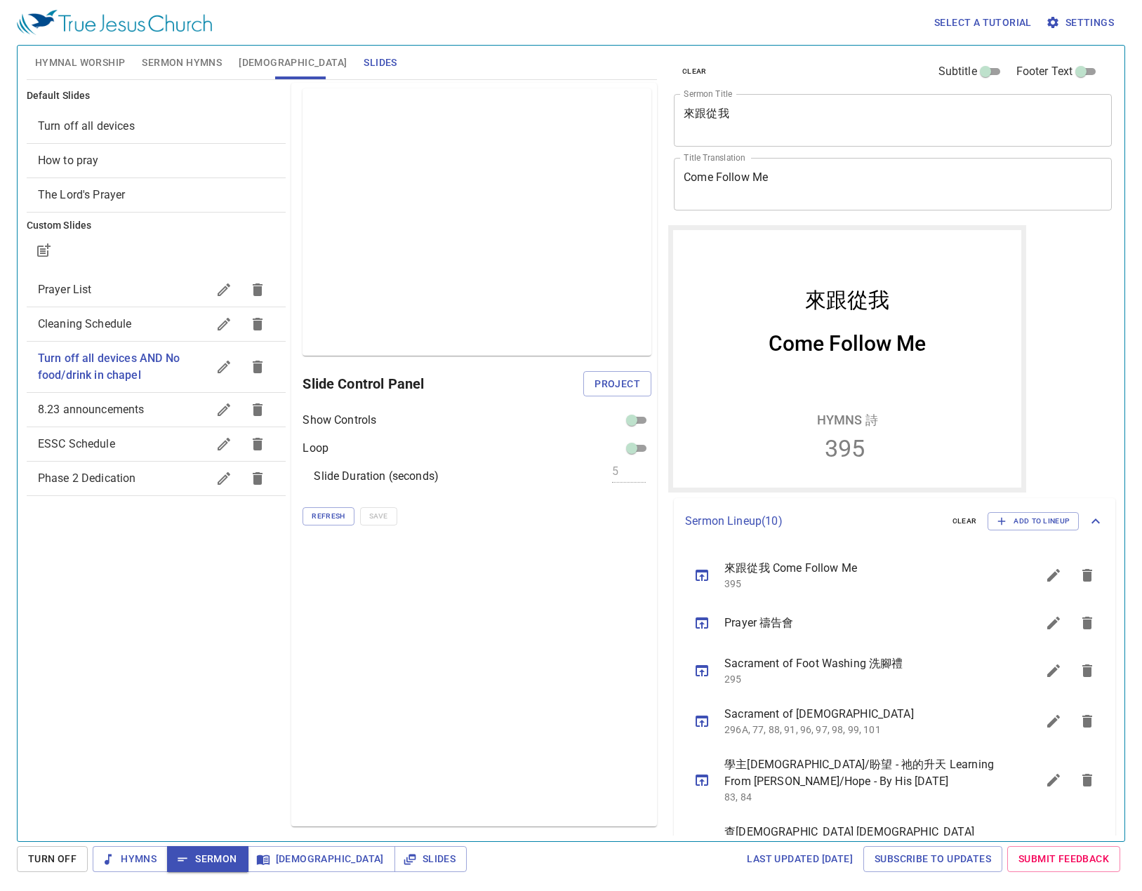
click at [159, 485] on span "Phase 2 Dedication" at bounding box center [123, 478] width 170 height 17
click at [644, 423] on input "checkbox" at bounding box center [643, 423] width 51 height 17
checkbox input "false"
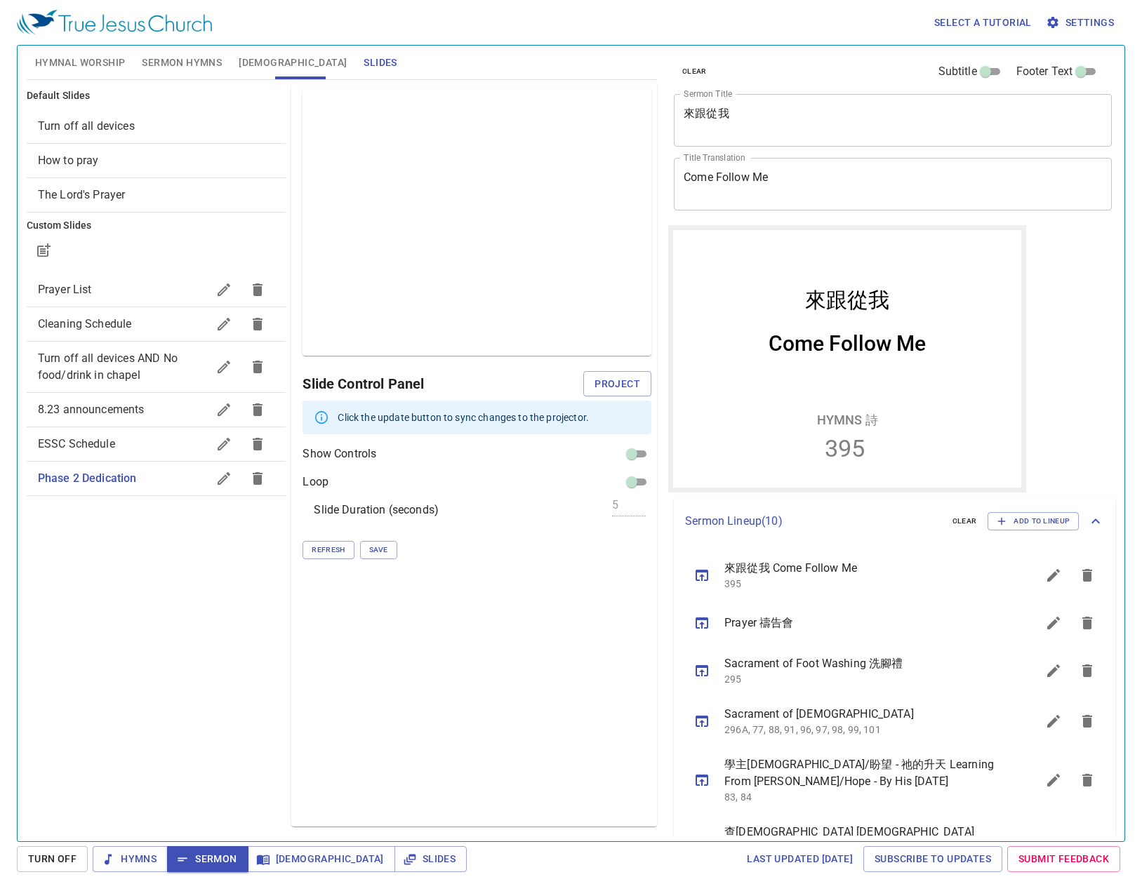
click at [218, 481] on icon "button" at bounding box center [223, 478] width 17 height 17
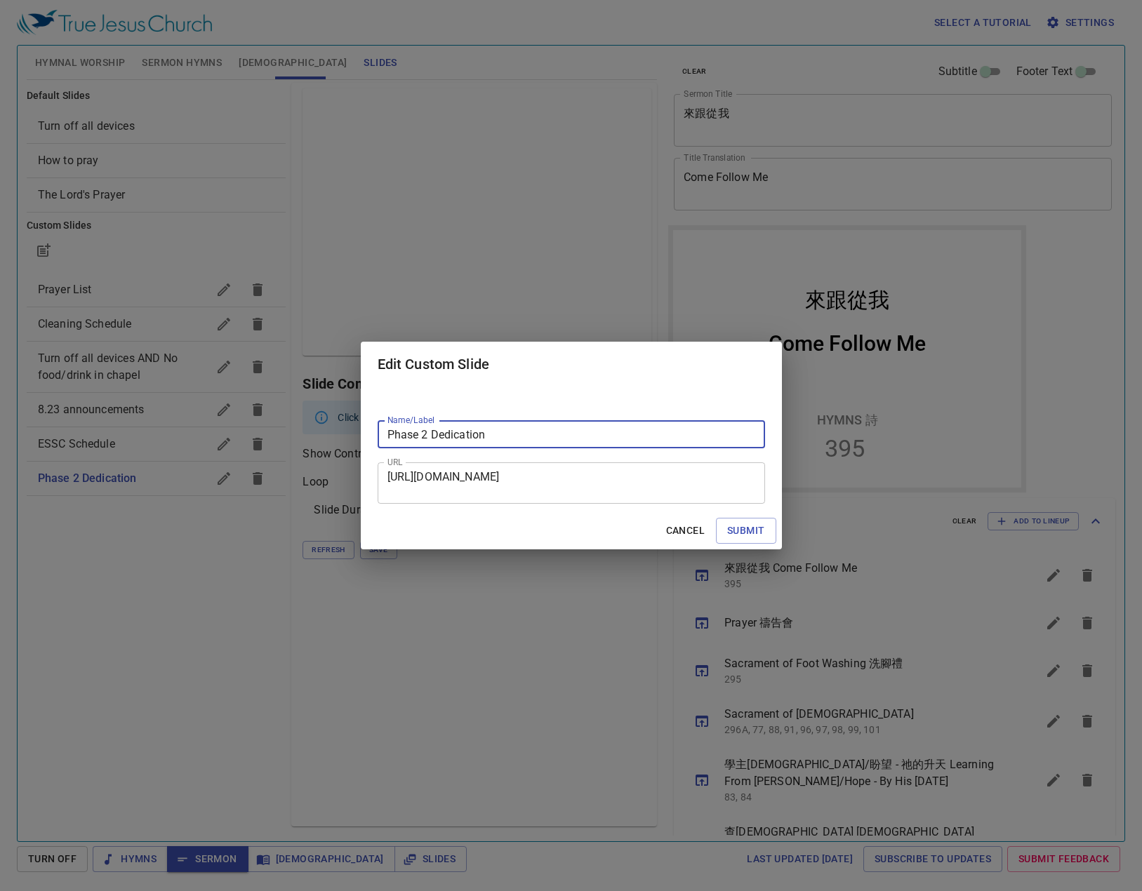
click at [0, 0] on textarea "https://docs.google.com/presentation/d/1cxo8lkZnlivqOClnU608KyCgg1PVYYyq/edit?u…" at bounding box center [0, 0] width 0 height 0
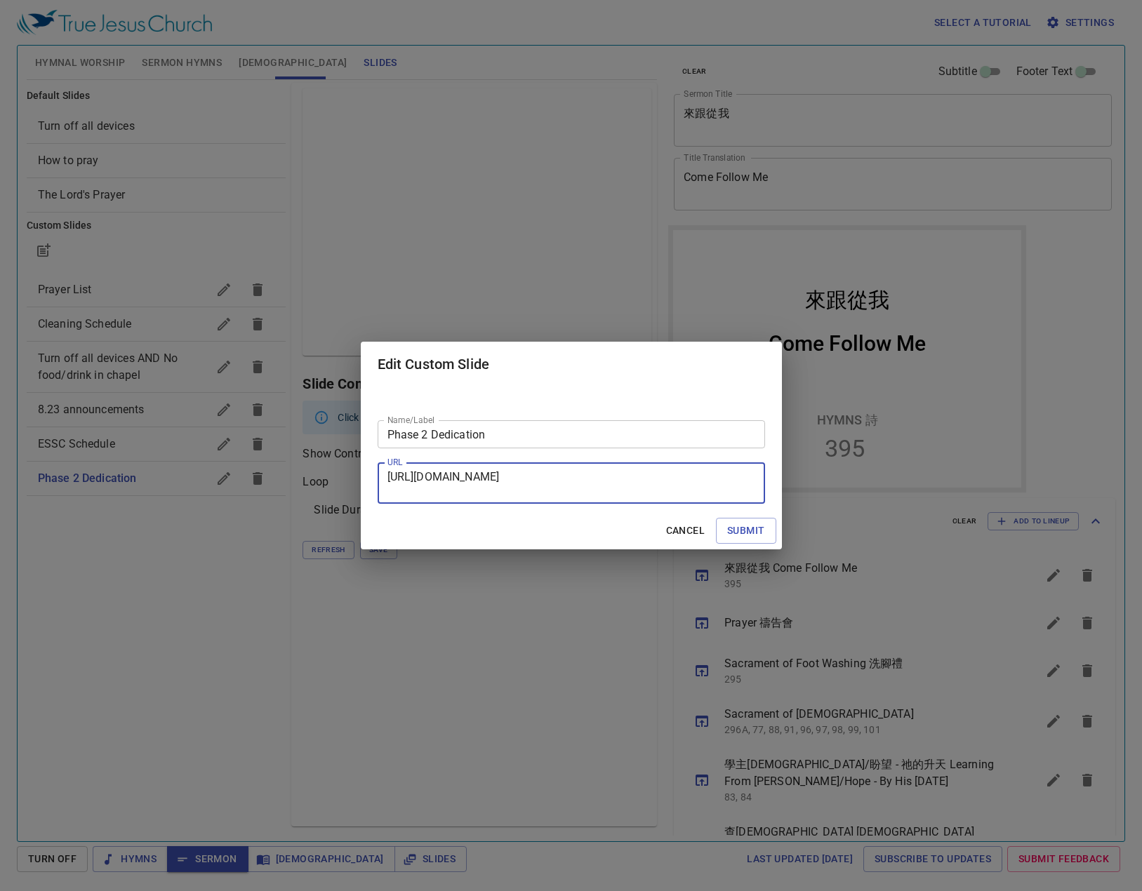
paste textarea "slide=id.p1#slide=id.p1"
type textarea "https://docs.google.com/presentation/d/1cxo8lkZnlivqOClnU608KyCgg1PVYYyq/edit?s…"
click at [0, 0] on button "Submit" at bounding box center [0, 0] width 0 height 0
checkbox input "true"
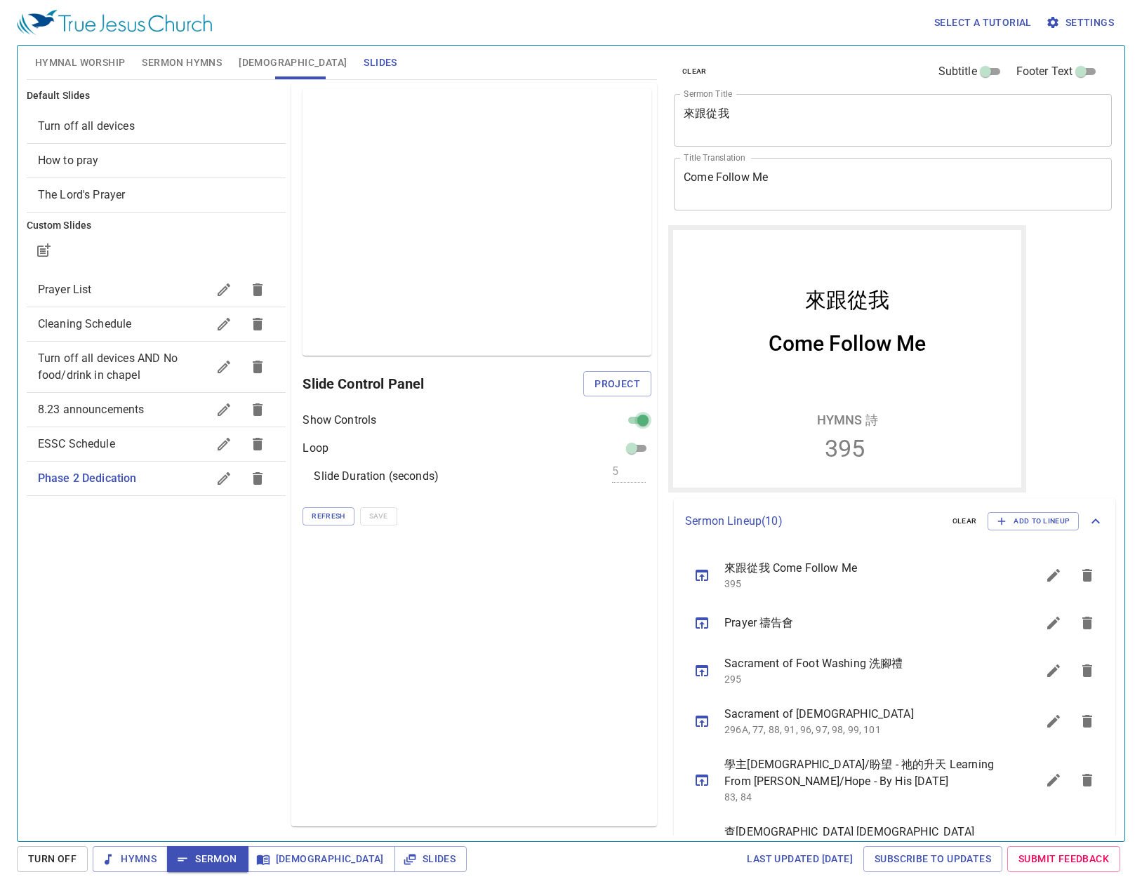
click at [634, 426] on input "checkbox" at bounding box center [643, 423] width 51 height 17
checkbox input "false"
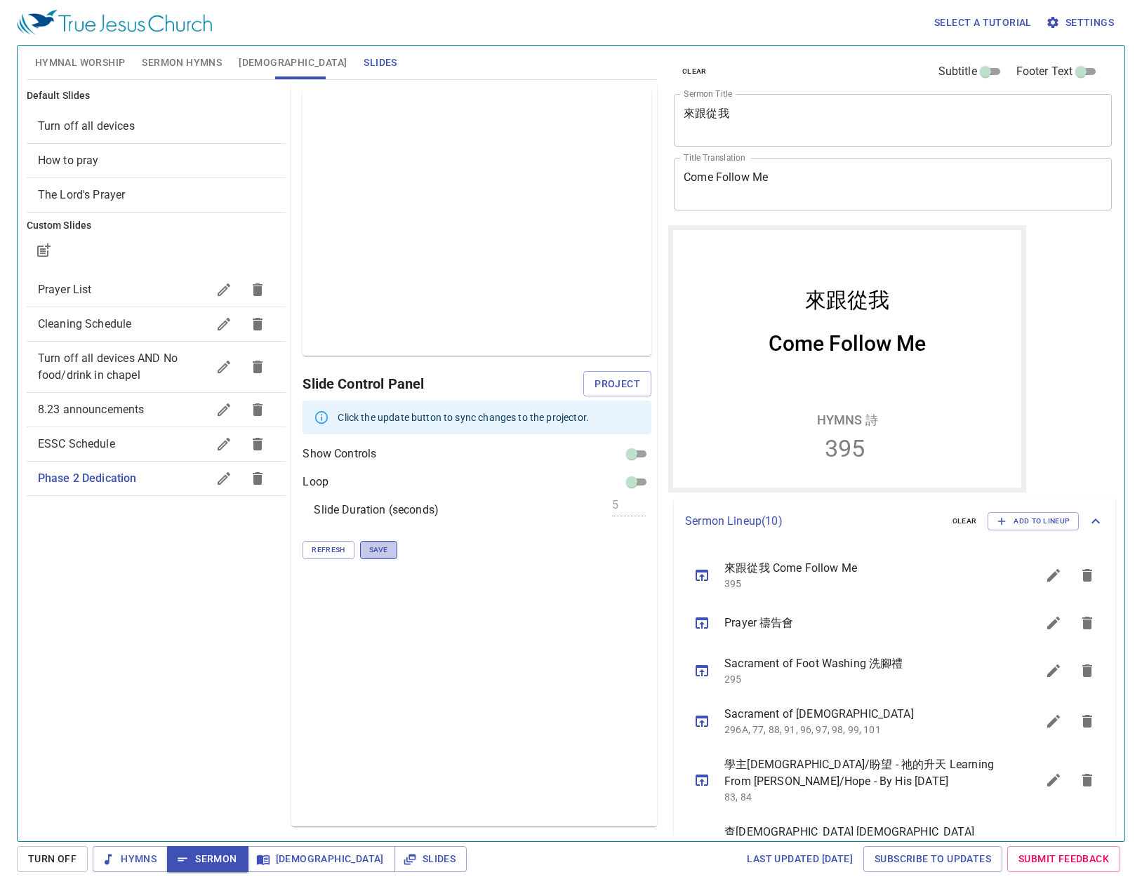
click at [385, 545] on span "Save" at bounding box center [378, 550] width 19 height 13
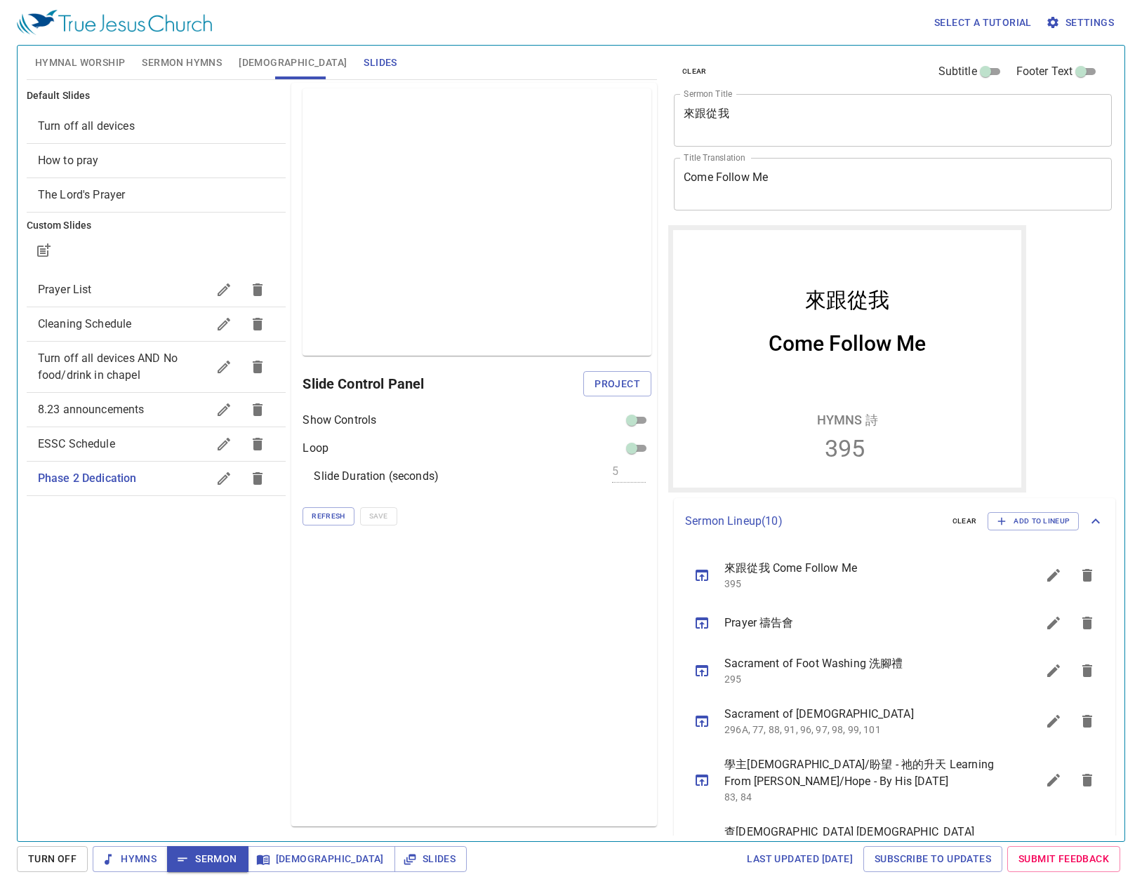
click at [226, 62] on button "Sermon Hymns" at bounding box center [181, 63] width 97 height 34
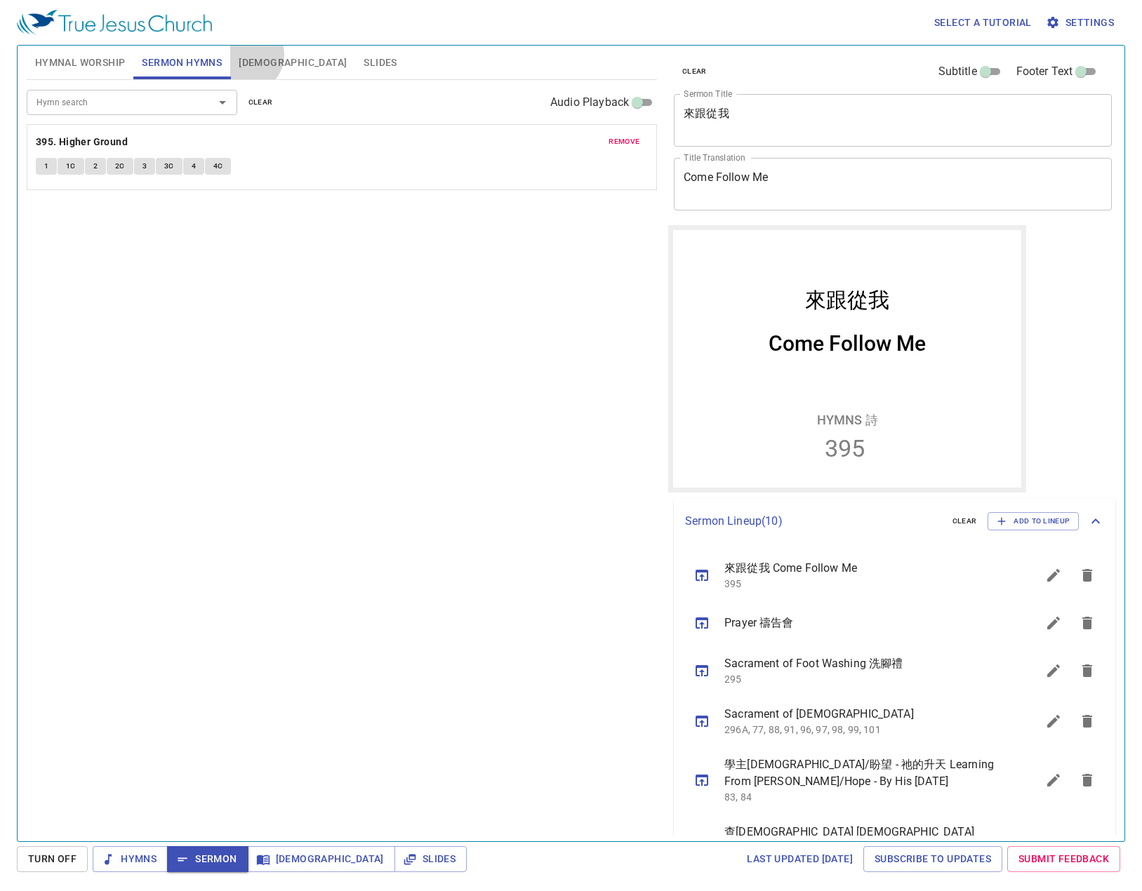
click at [246, 55] on span "[DEMOGRAPHIC_DATA]" at bounding box center [293, 63] width 108 height 18
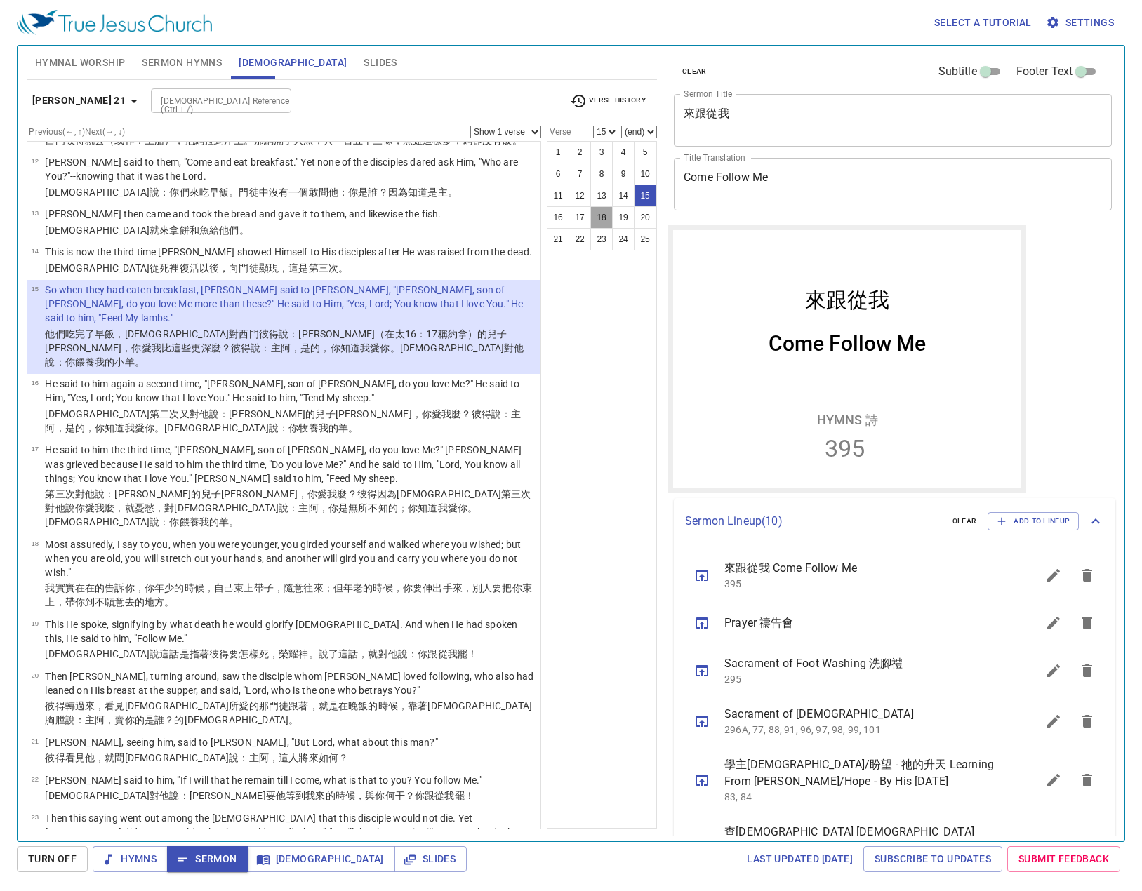
click at [608, 216] on button "18" at bounding box center [601, 217] width 22 height 22
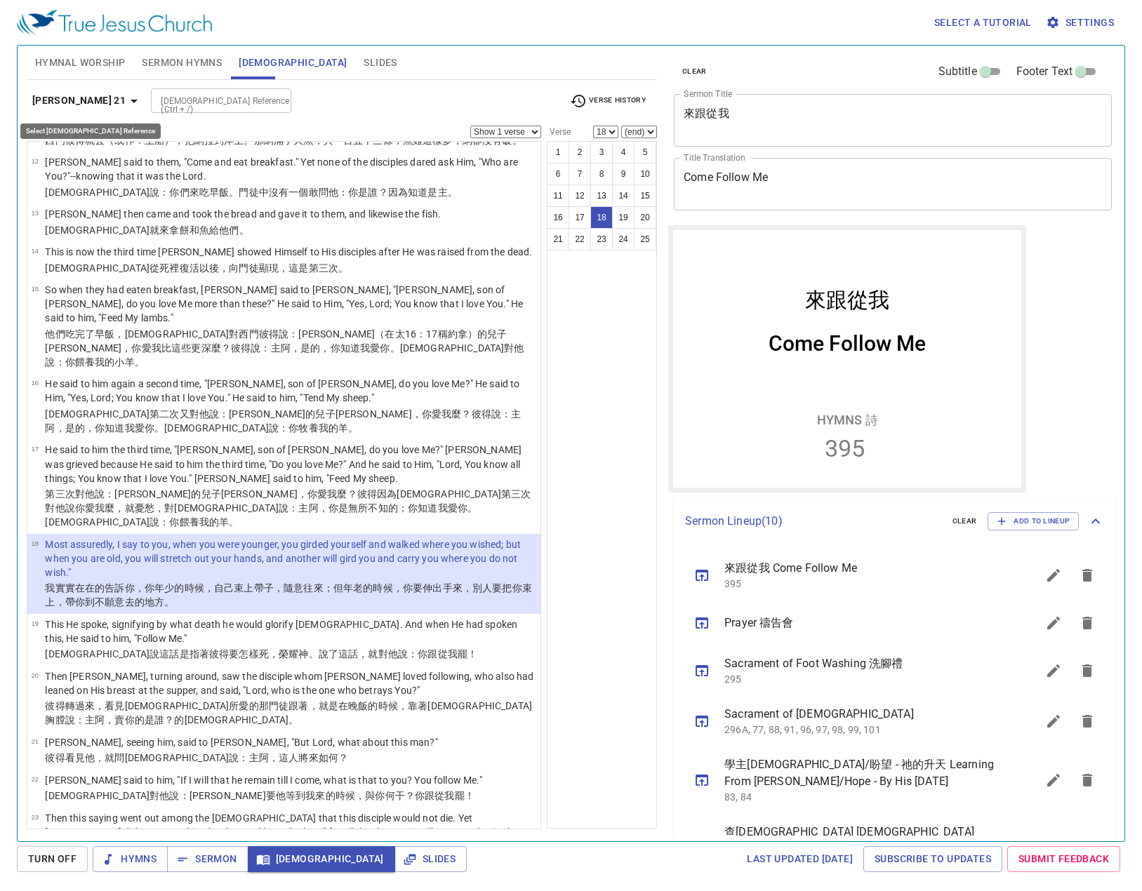
click at [79, 91] on button "[PERSON_NAME] 21" at bounding box center [87, 101] width 121 height 26
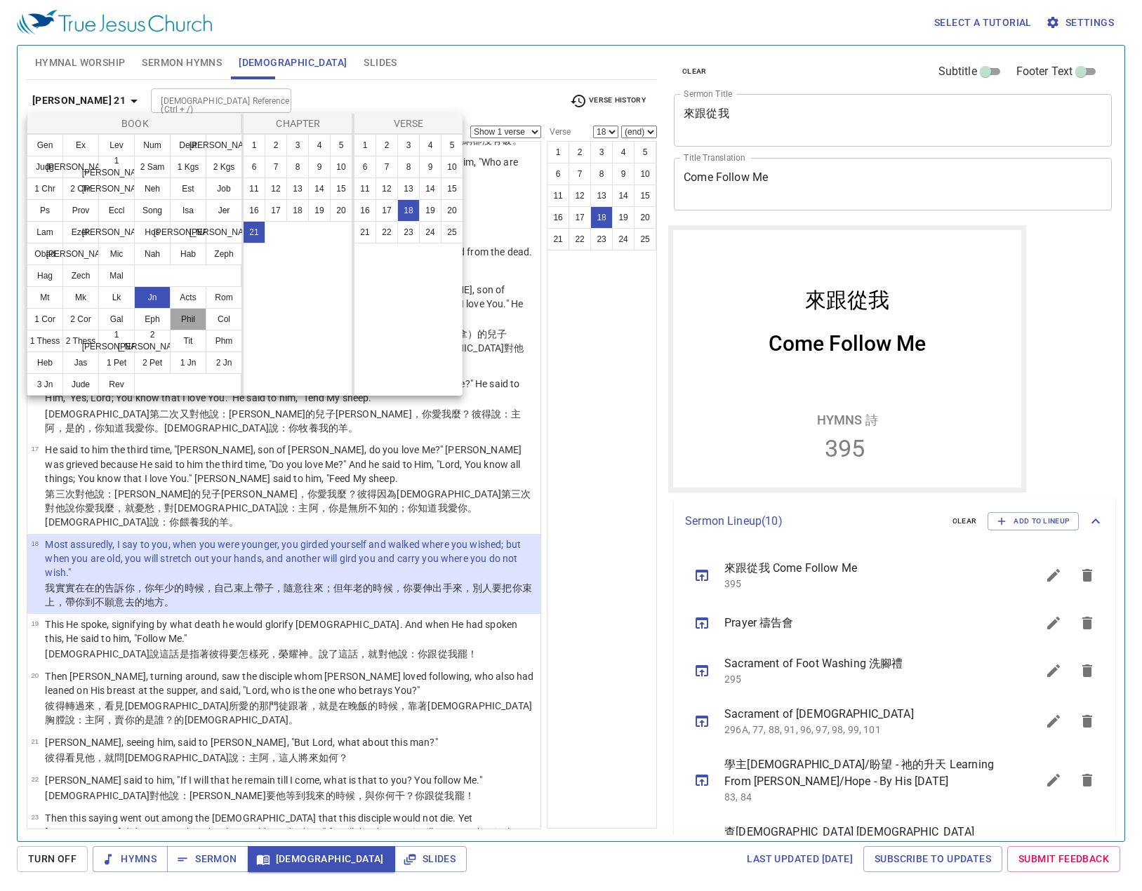
click at [0, 0] on button "Phil" at bounding box center [0, 0] width 0 height 0
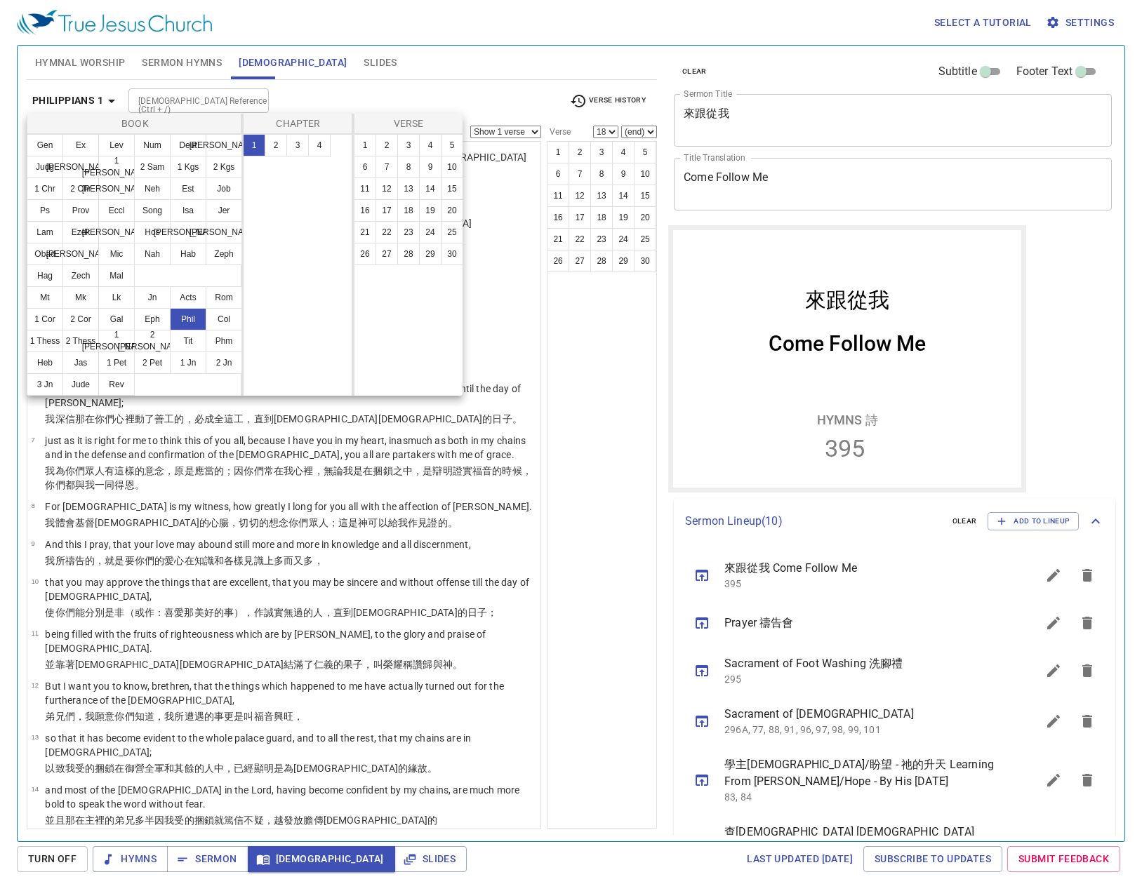
click at [492, 91] on div at bounding box center [571, 445] width 1142 height 891
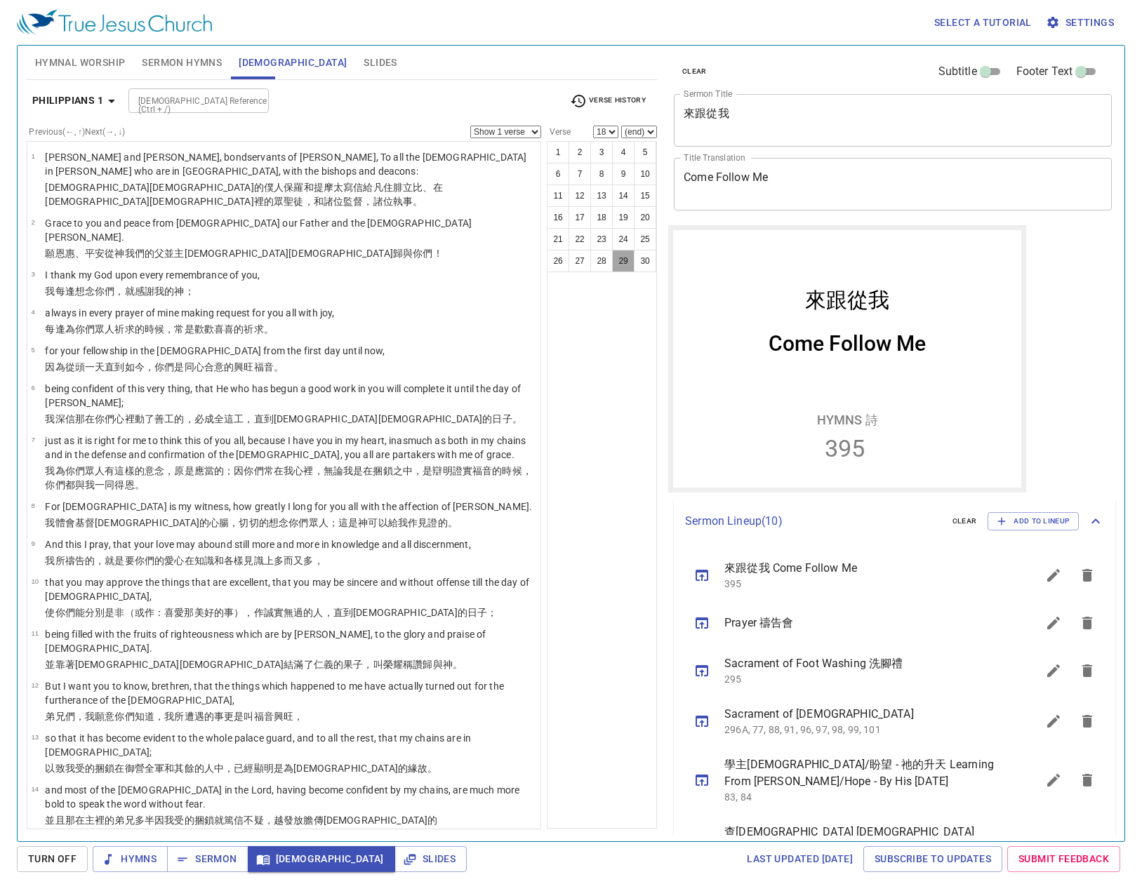
click at [618, 260] on button "29" at bounding box center [623, 261] width 22 height 22
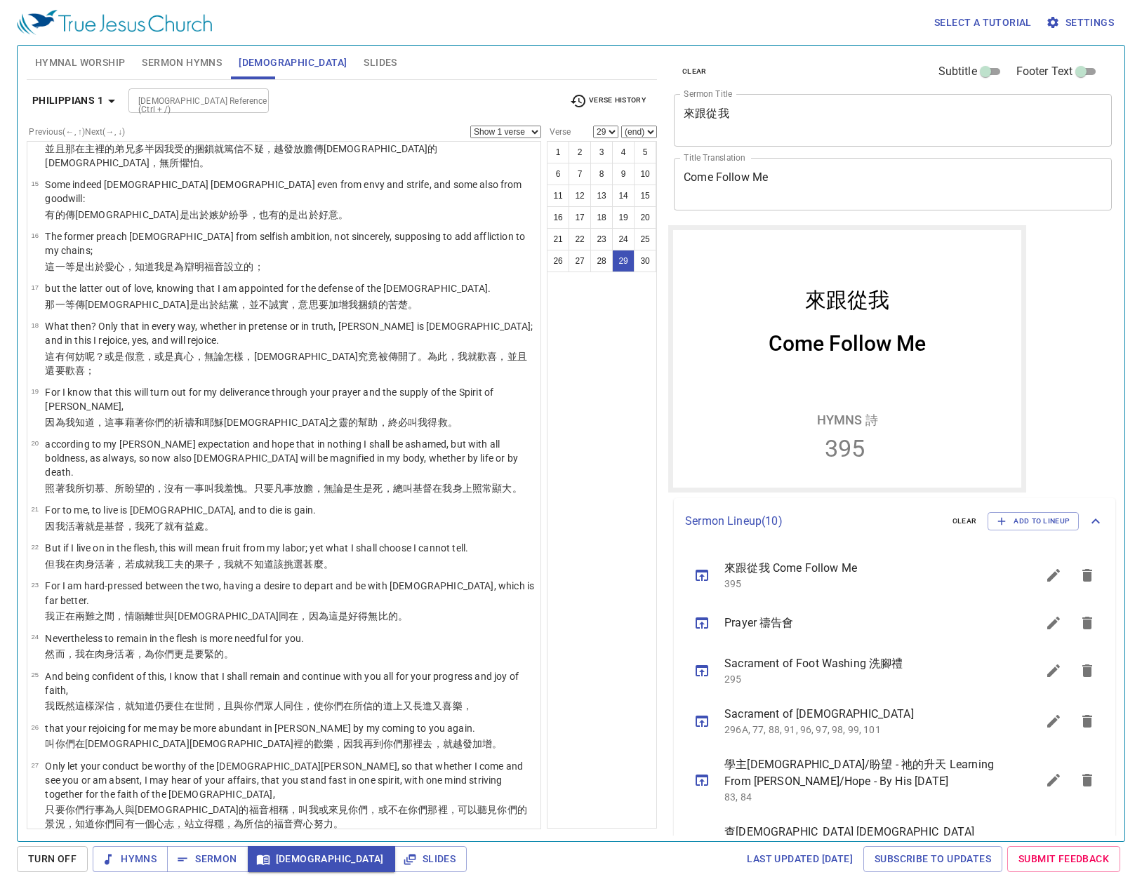
click at [48, 98] on b "Philippians 1" at bounding box center [67, 101] width 71 height 18
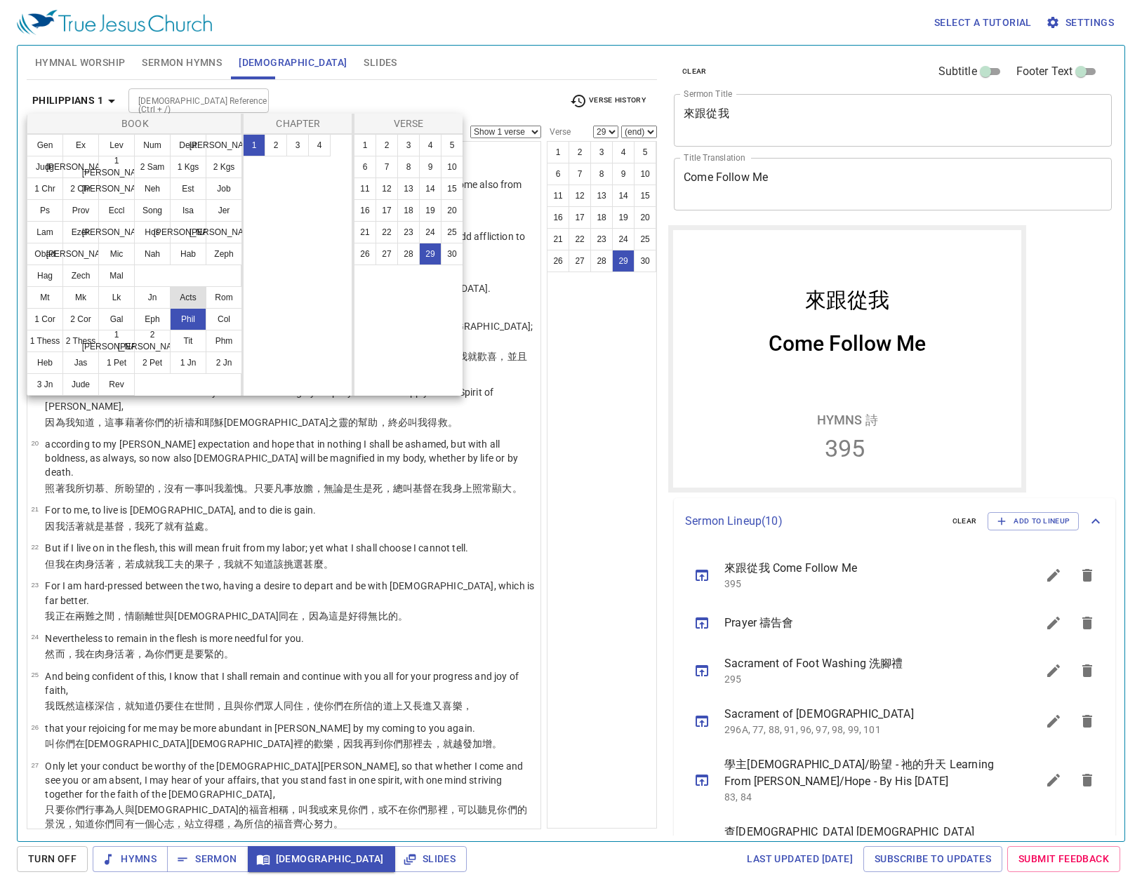
click at [183, 298] on button "Acts" at bounding box center [188, 297] width 36 height 22
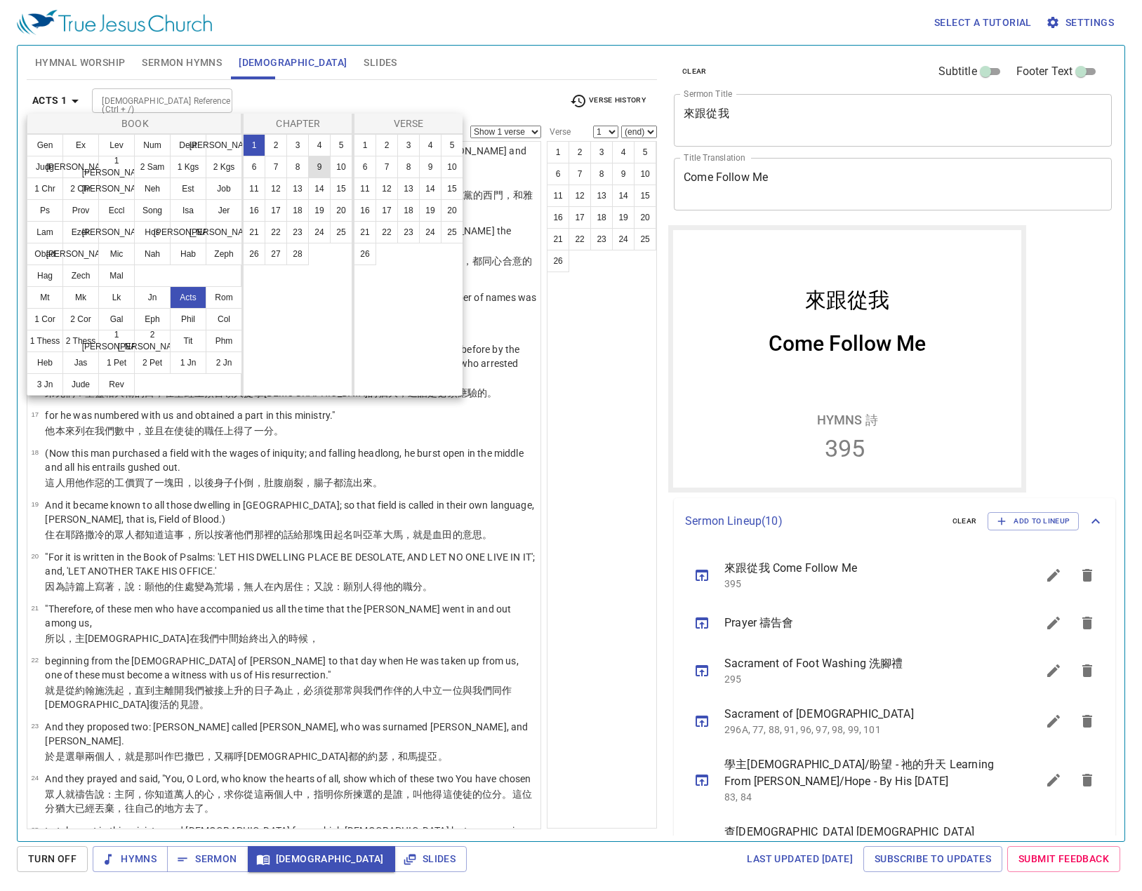
scroll to position [0, 0]
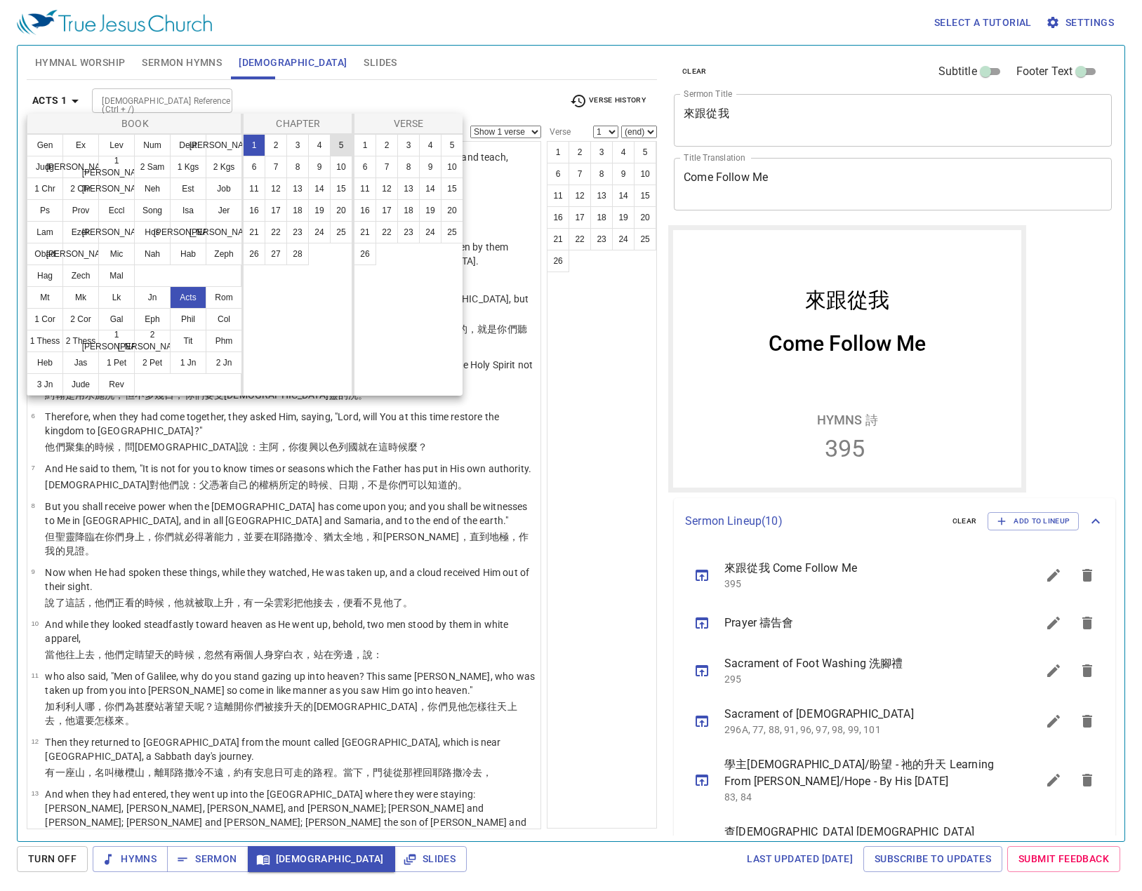
click at [0, 0] on button "5" at bounding box center [0, 0] width 0 height 0
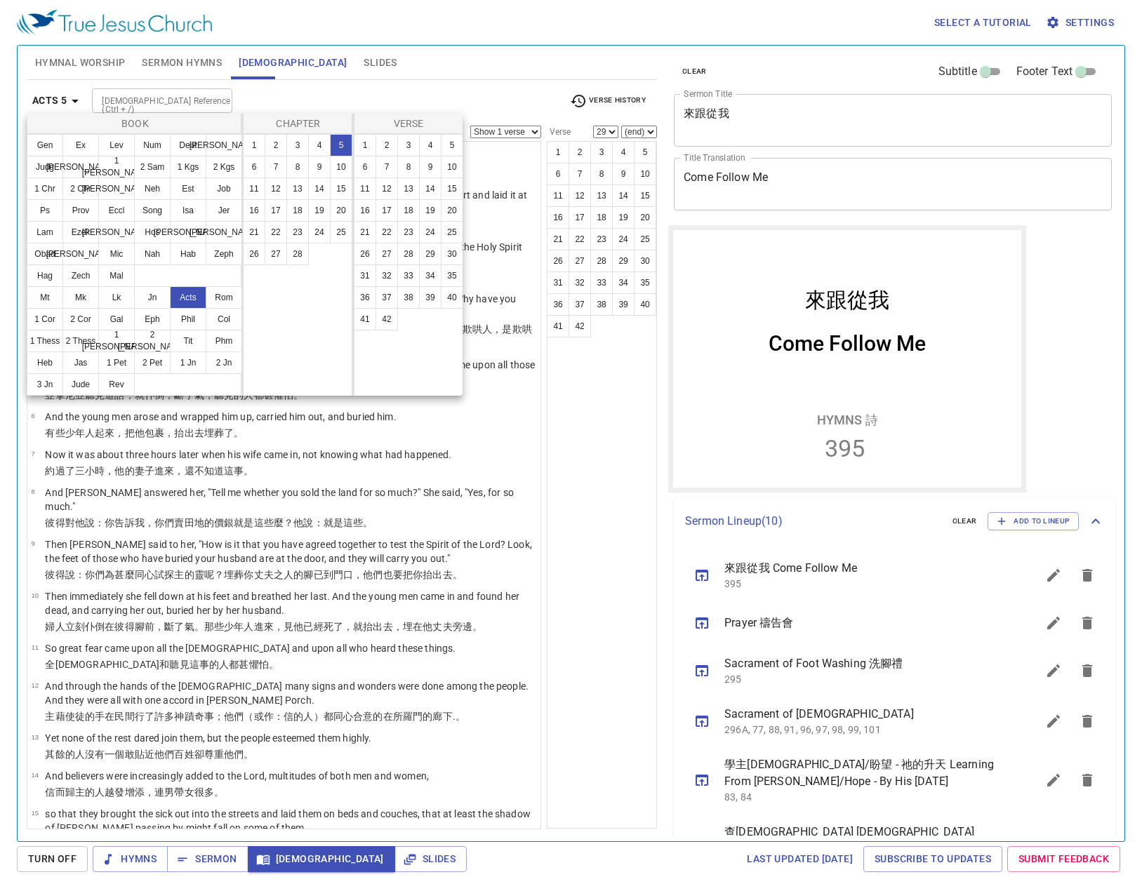
click at [431, 86] on div at bounding box center [571, 445] width 1142 height 891
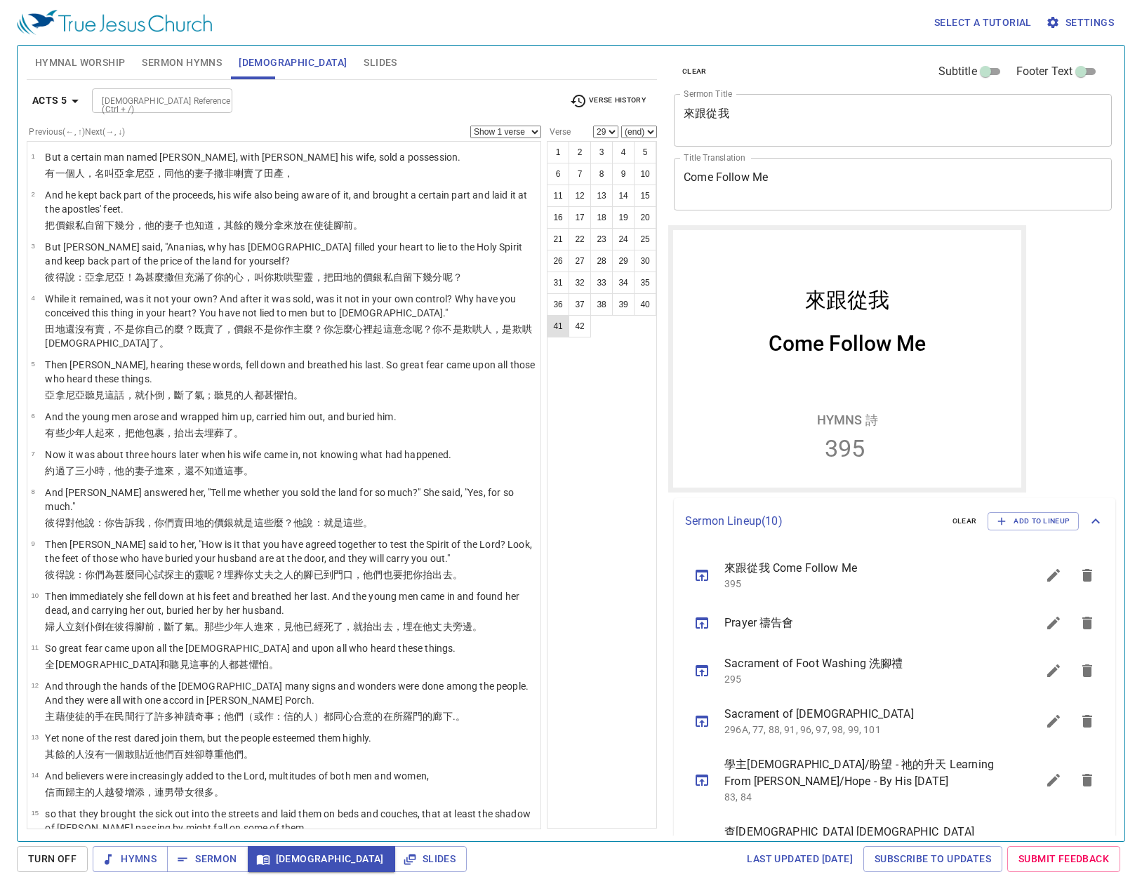
click at [552, 333] on button "41" at bounding box center [558, 326] width 22 height 22
select select "41"
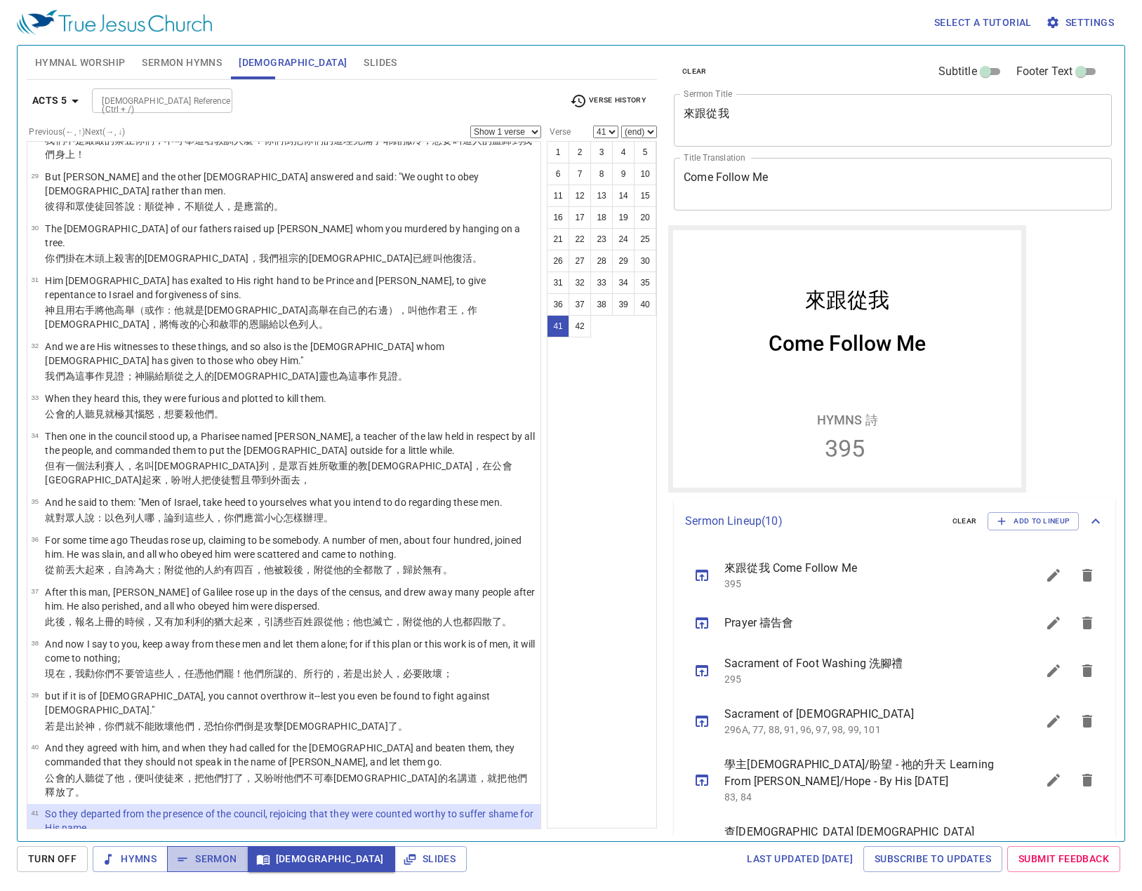
click at [215, 862] on span "Sermon" at bounding box center [207, 859] width 58 height 18
click at [363, 59] on span "Slides" at bounding box center [379, 63] width 33 height 18
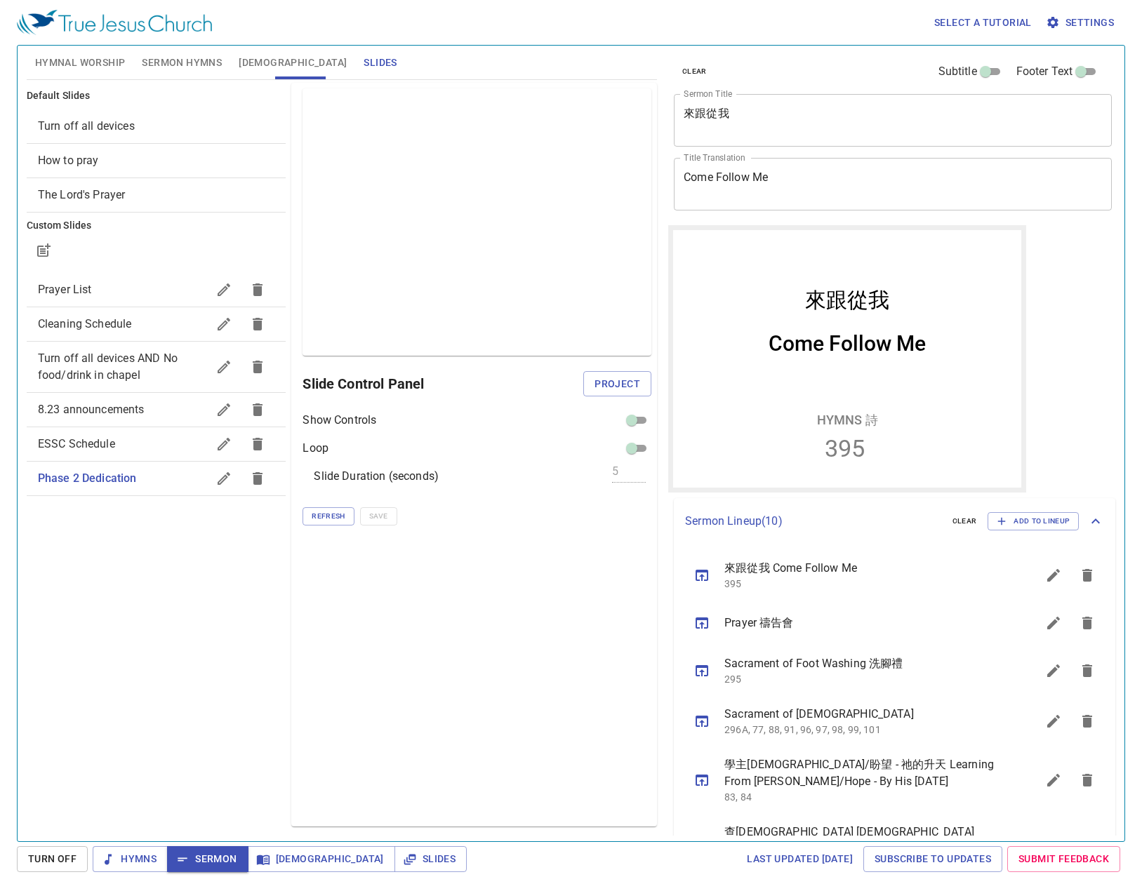
click at [133, 443] on span "ESSC Schedule" at bounding box center [123, 444] width 170 height 17
click at [221, 453] on button "button" at bounding box center [224, 444] width 34 height 34
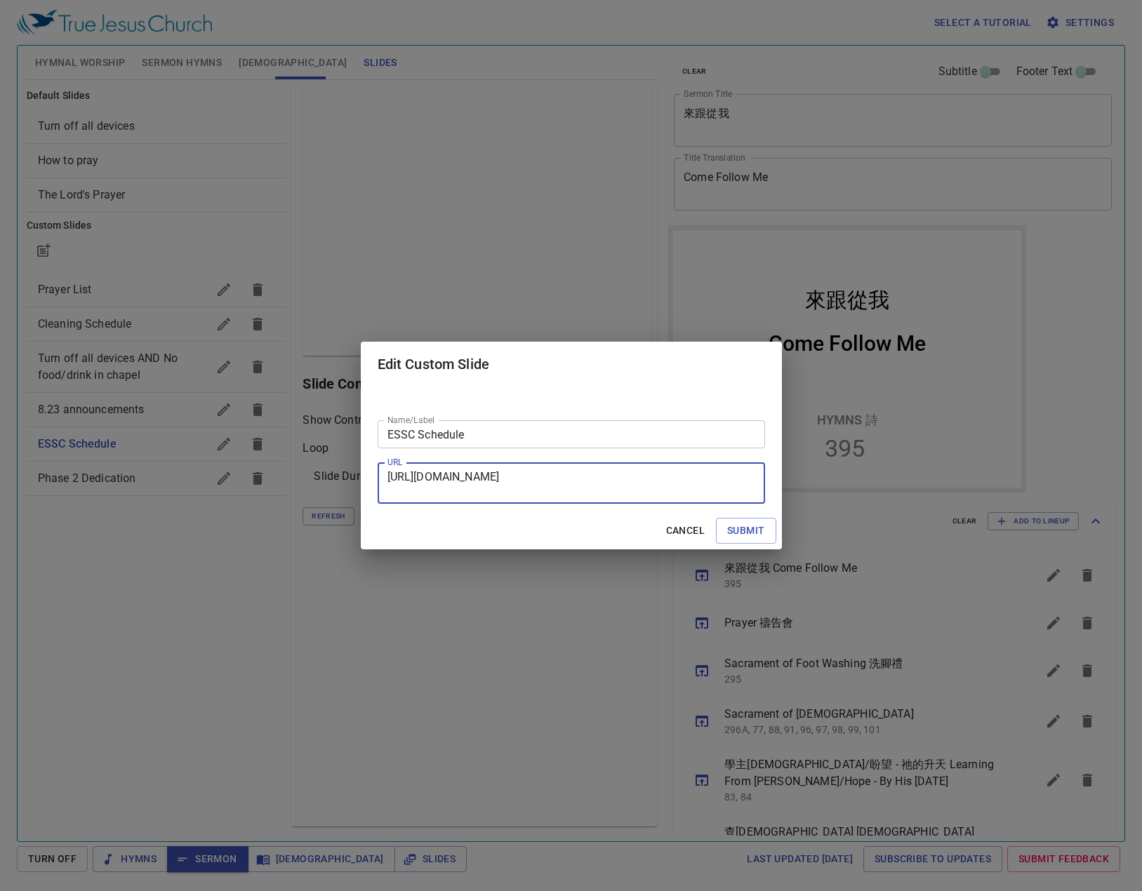
click at [0, 0] on textarea "https://docs.google.com/presentation/d/138jLrSKxkhOpbozz24isK8n9_PwoUWaX/edit?s…" at bounding box center [0, 0] width 0 height 0
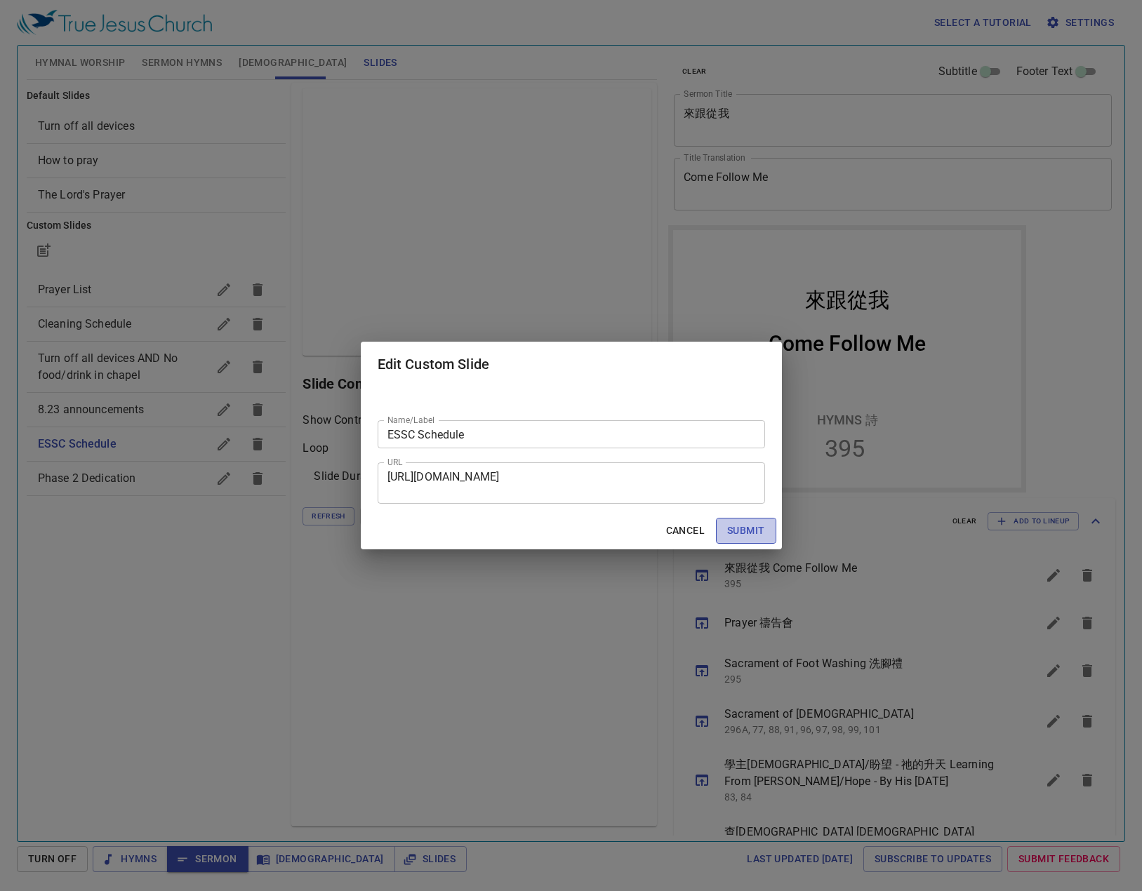
click at [742, 527] on span "Submit" at bounding box center [745, 531] width 37 height 18
checkbox input "true"
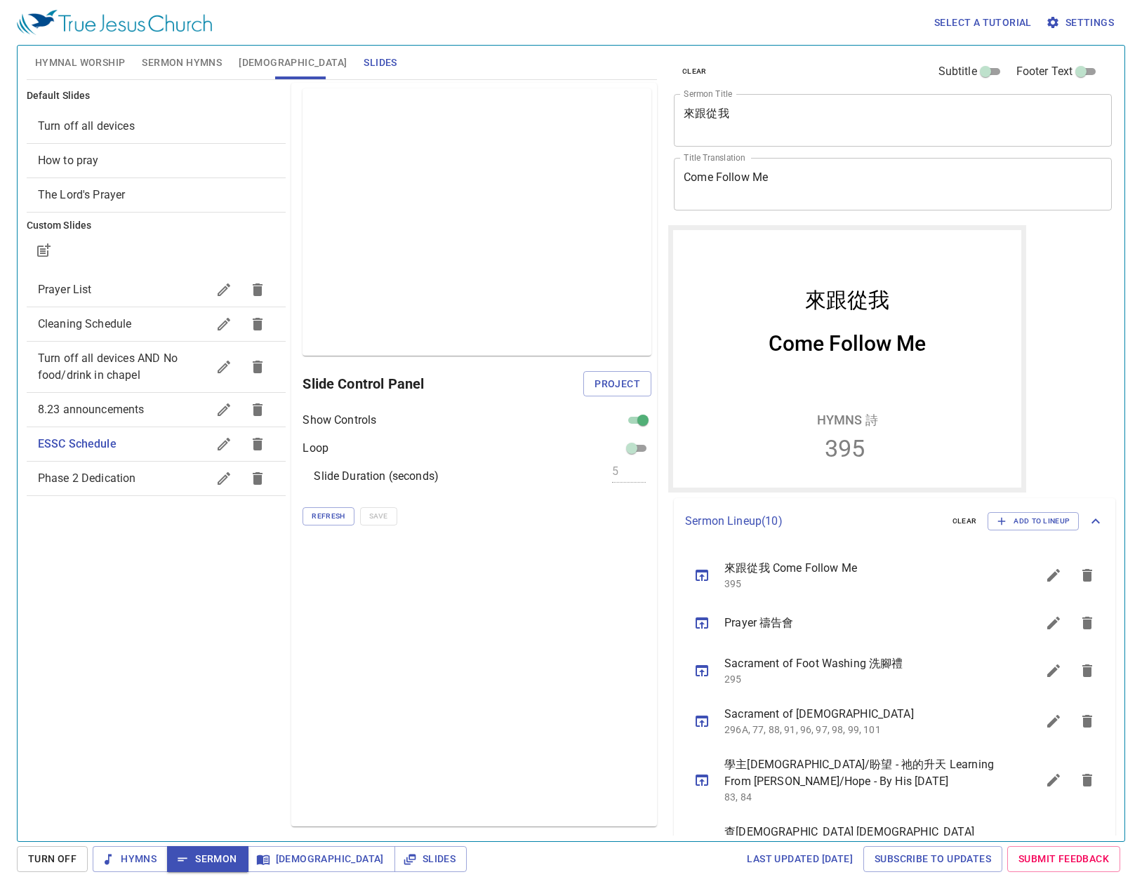
click at [635, 422] on input "checkbox" at bounding box center [643, 423] width 51 height 17
checkbox input "false"
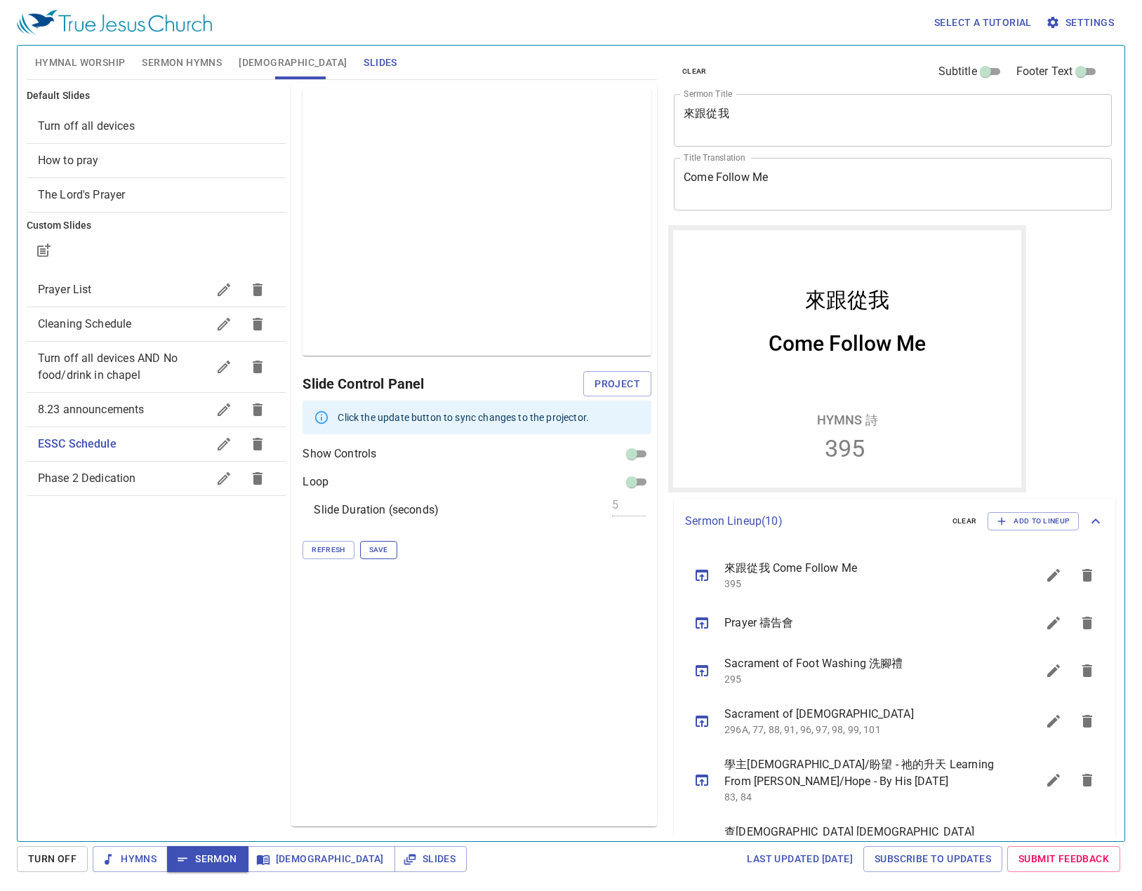
click at [378, 548] on span "Save" at bounding box center [378, 550] width 19 height 13
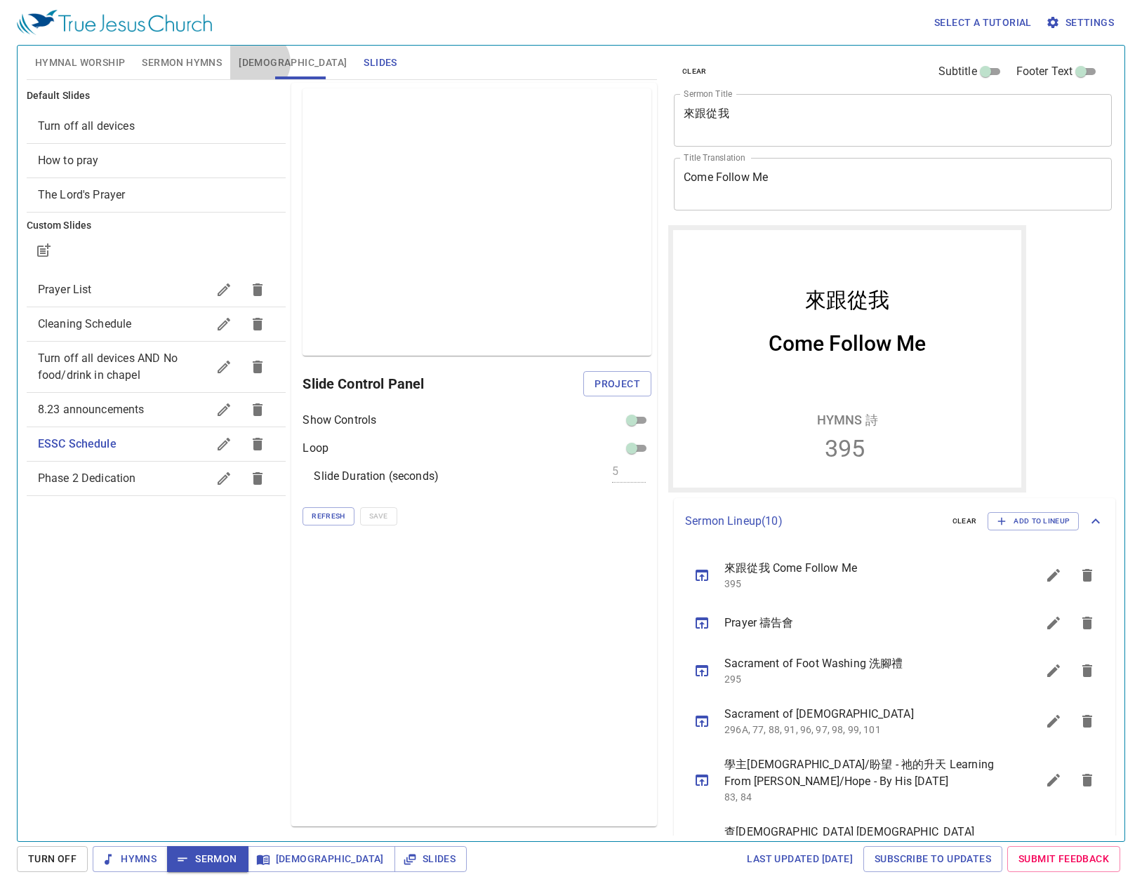
click at [258, 62] on span "[DEMOGRAPHIC_DATA]" at bounding box center [293, 63] width 108 height 18
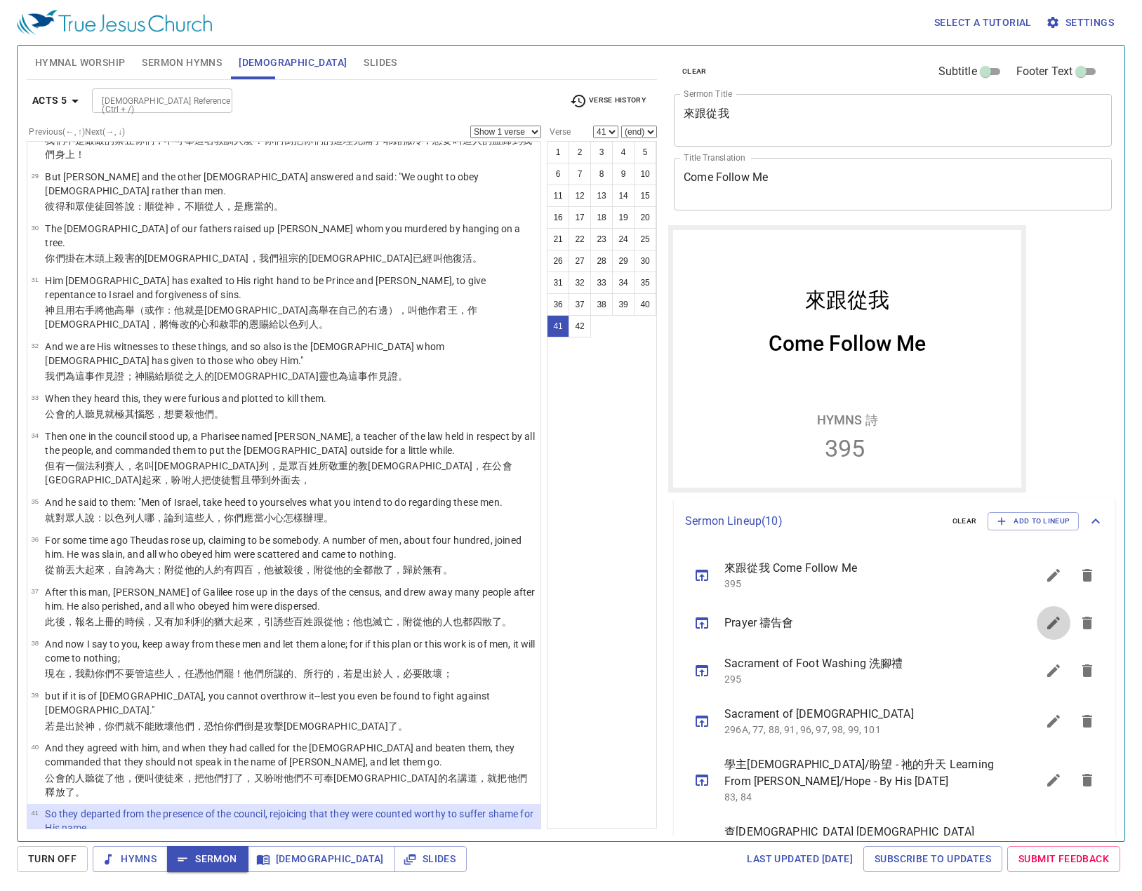
click at [1036, 624] on button "sermon lineup list" at bounding box center [1053, 623] width 34 height 34
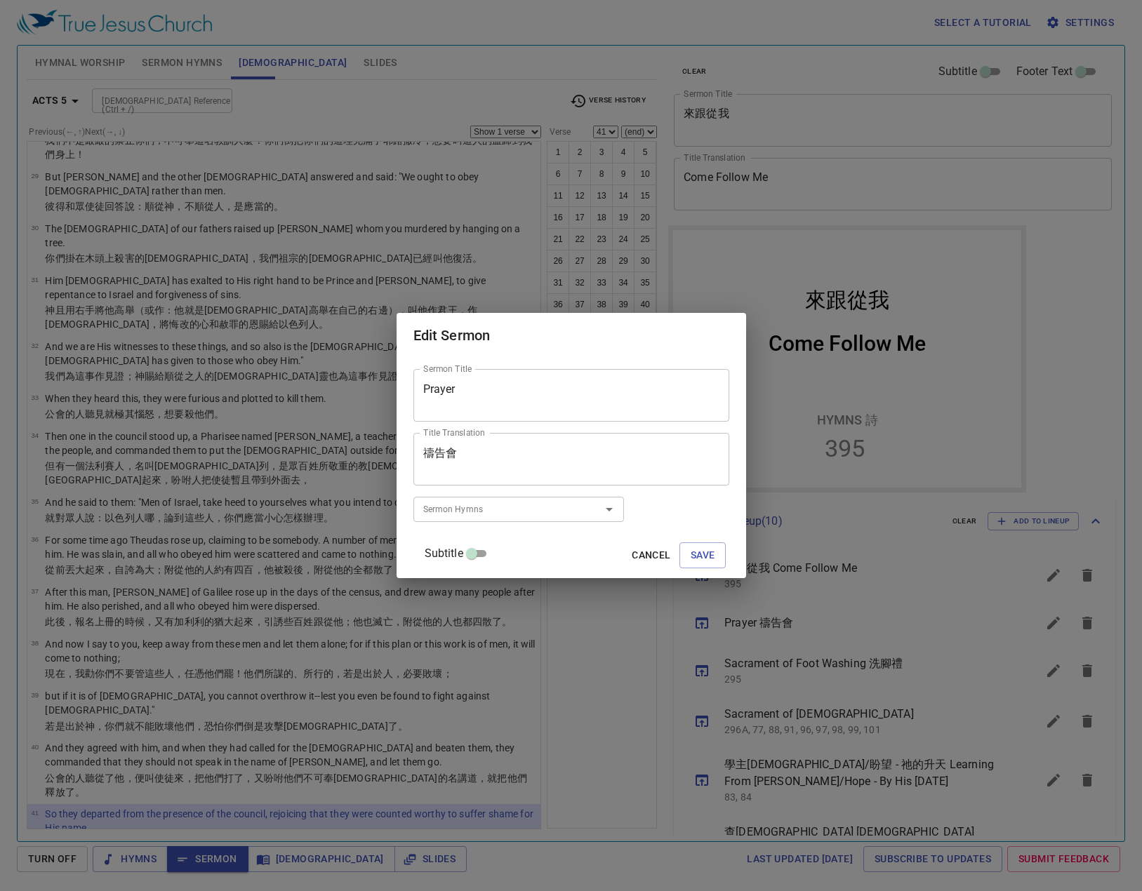
click at [0, 0] on textarea "禱告會" at bounding box center [0, 0] width 0 height 0
click at [0, 0] on span "Save" at bounding box center [0, 0] width 0 height 0
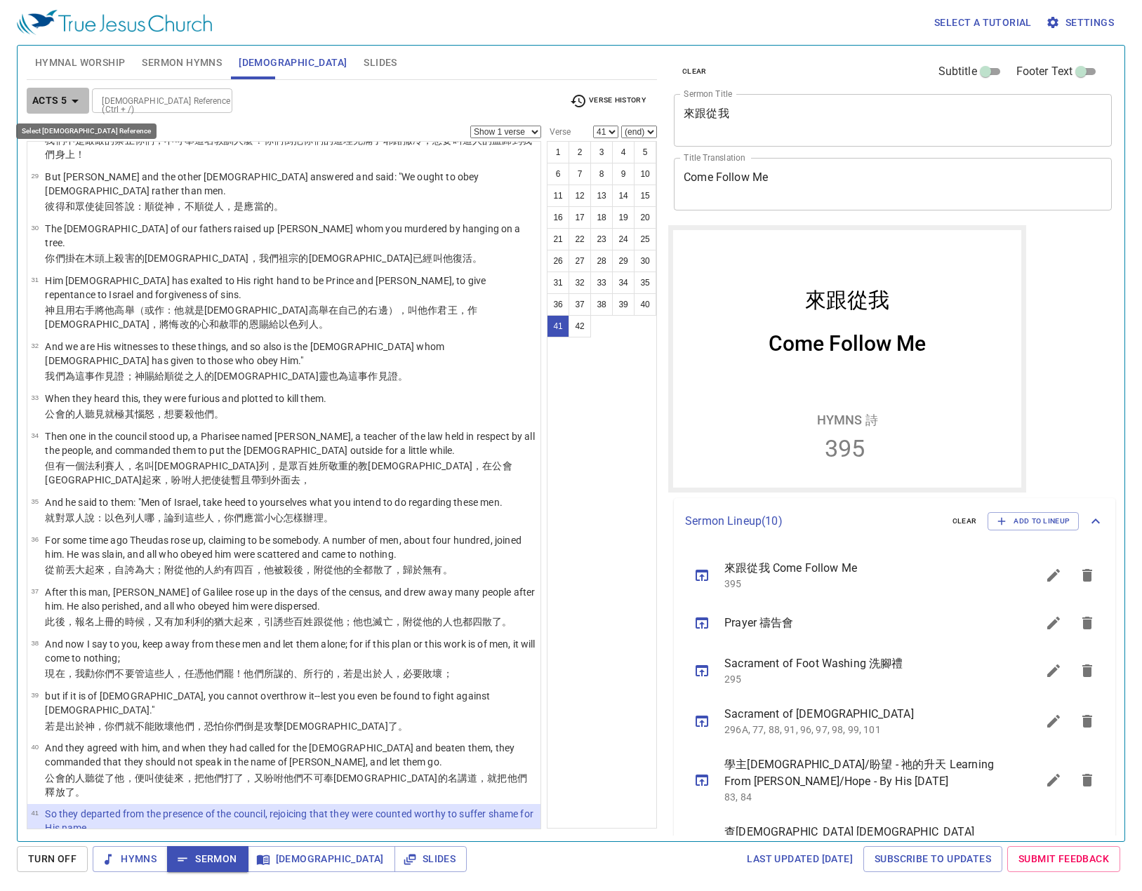
click at [44, 103] on b "Acts 5" at bounding box center [49, 101] width 34 height 18
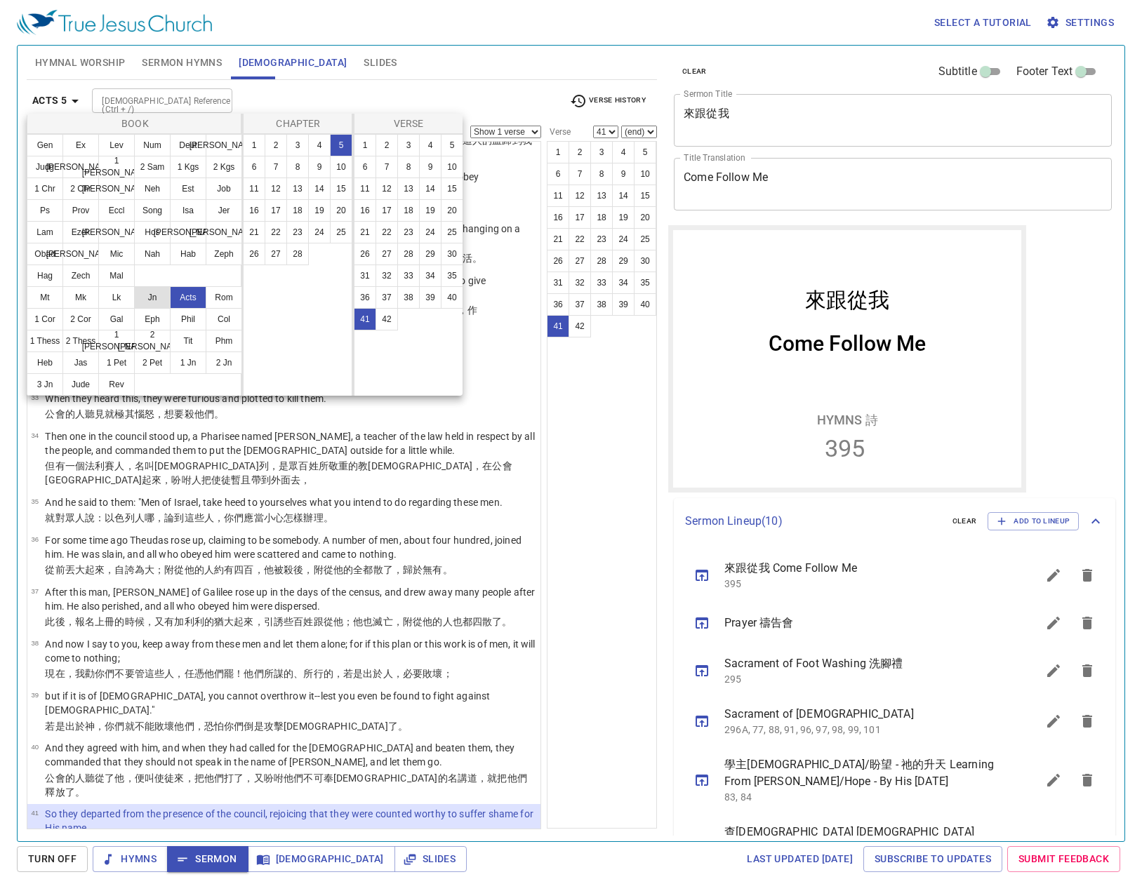
click at [0, 0] on button "Jn" at bounding box center [0, 0] width 0 height 0
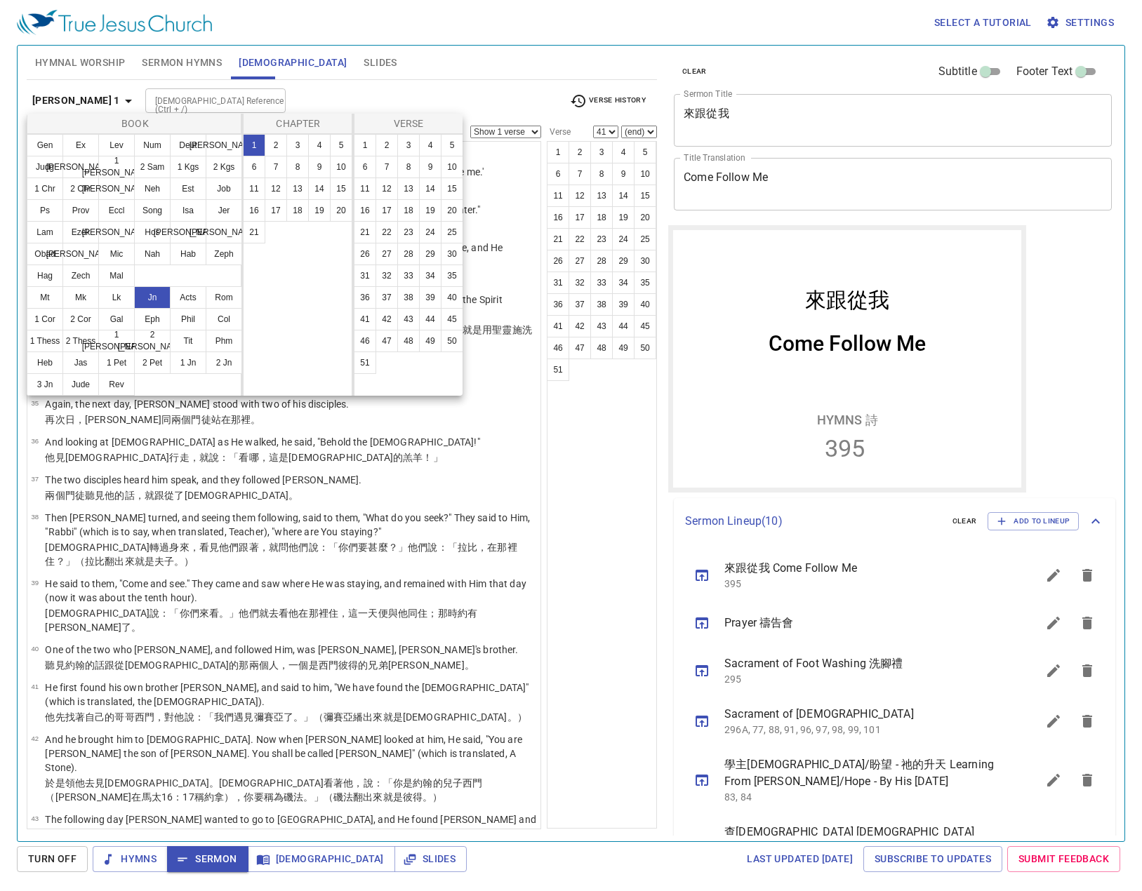
scroll to position [0, 0]
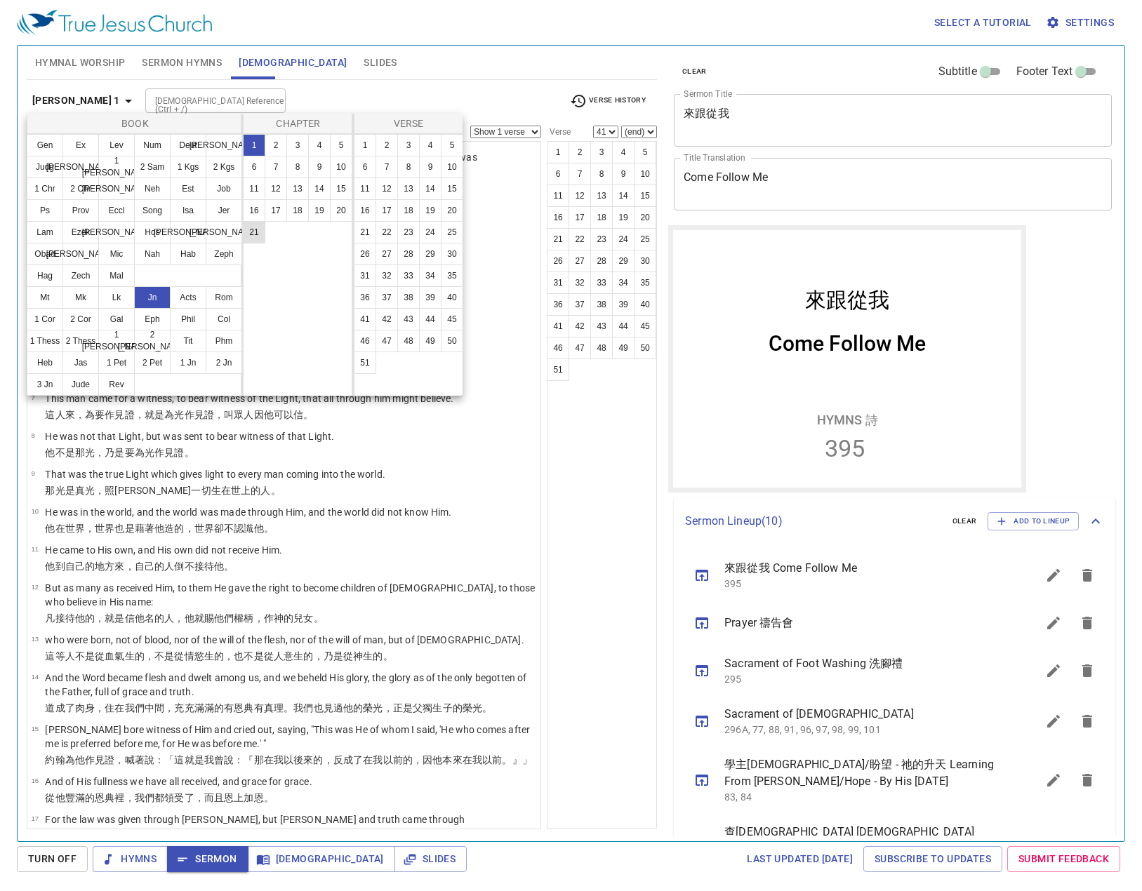
click at [251, 227] on button "21" at bounding box center [254, 232] width 22 height 22
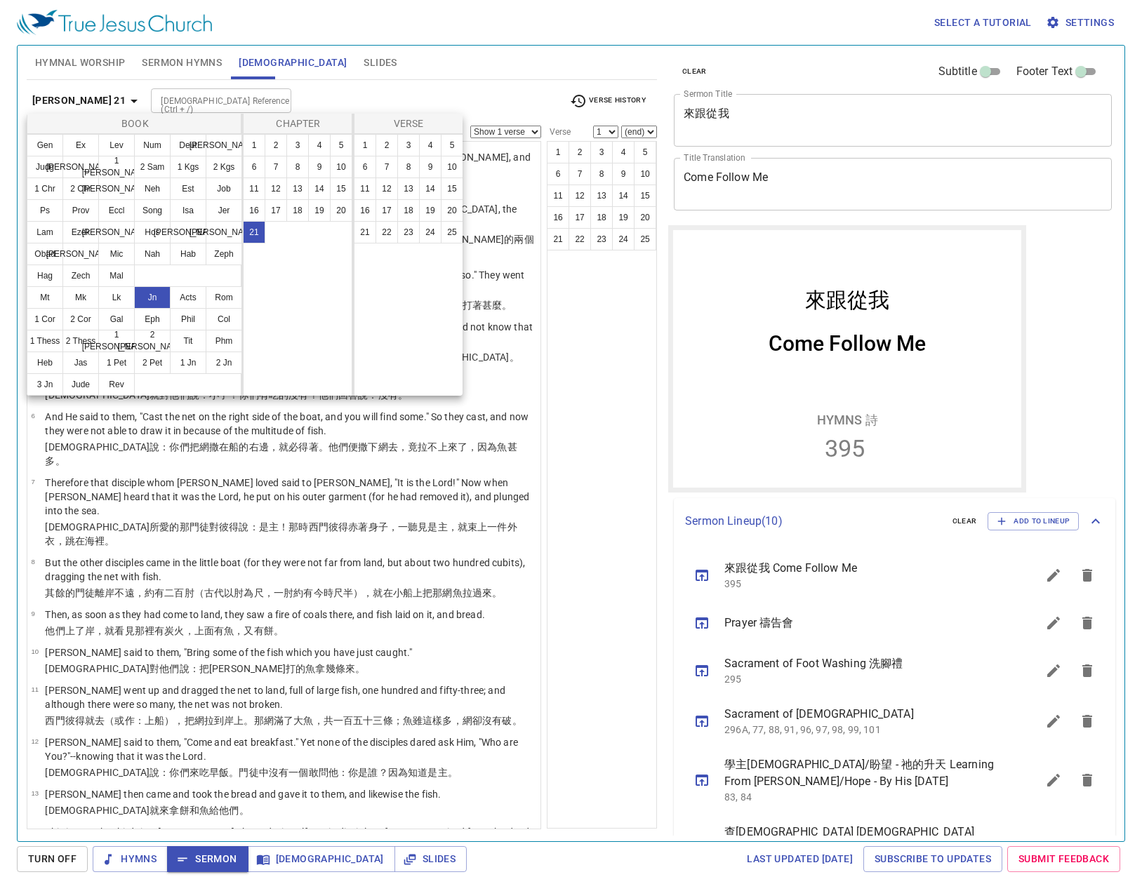
click at [0, 0] on div at bounding box center [0, 0] width 0 height 0
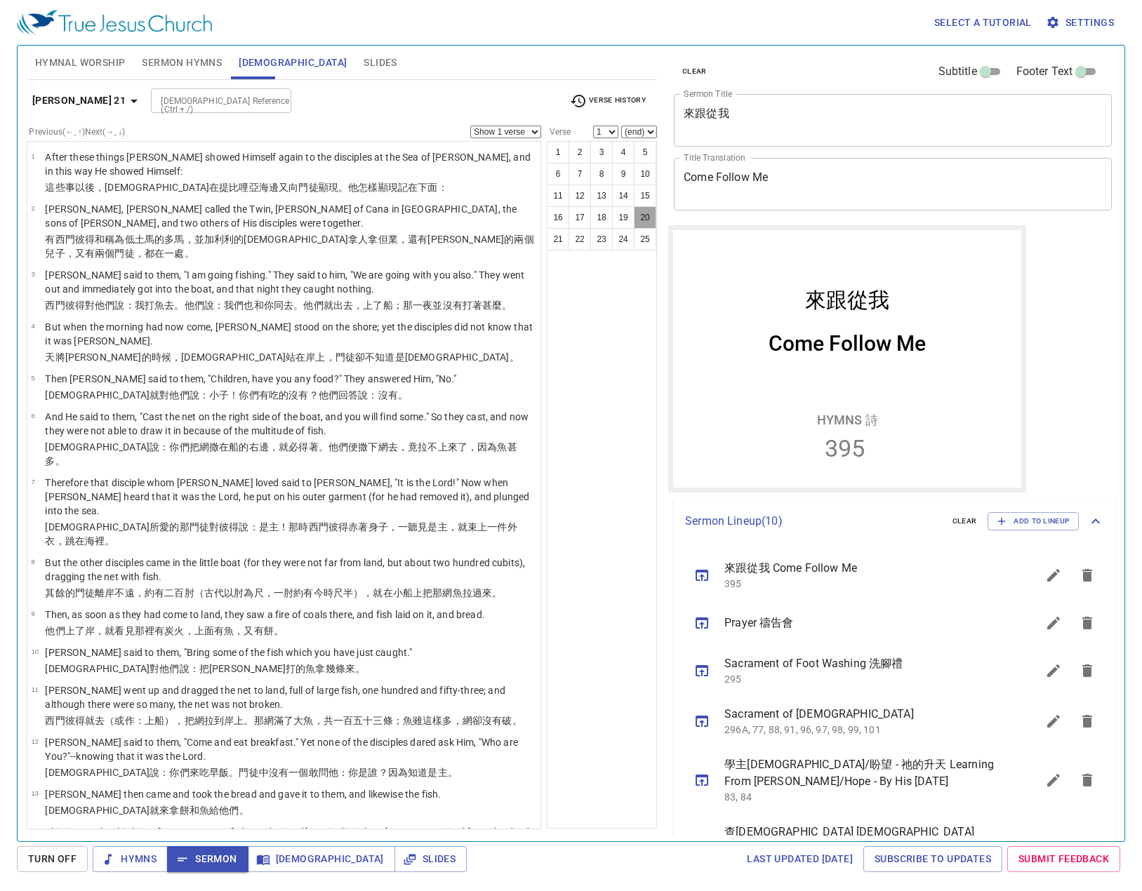
click at [649, 213] on button "20" at bounding box center [645, 217] width 22 height 22
select select "20"
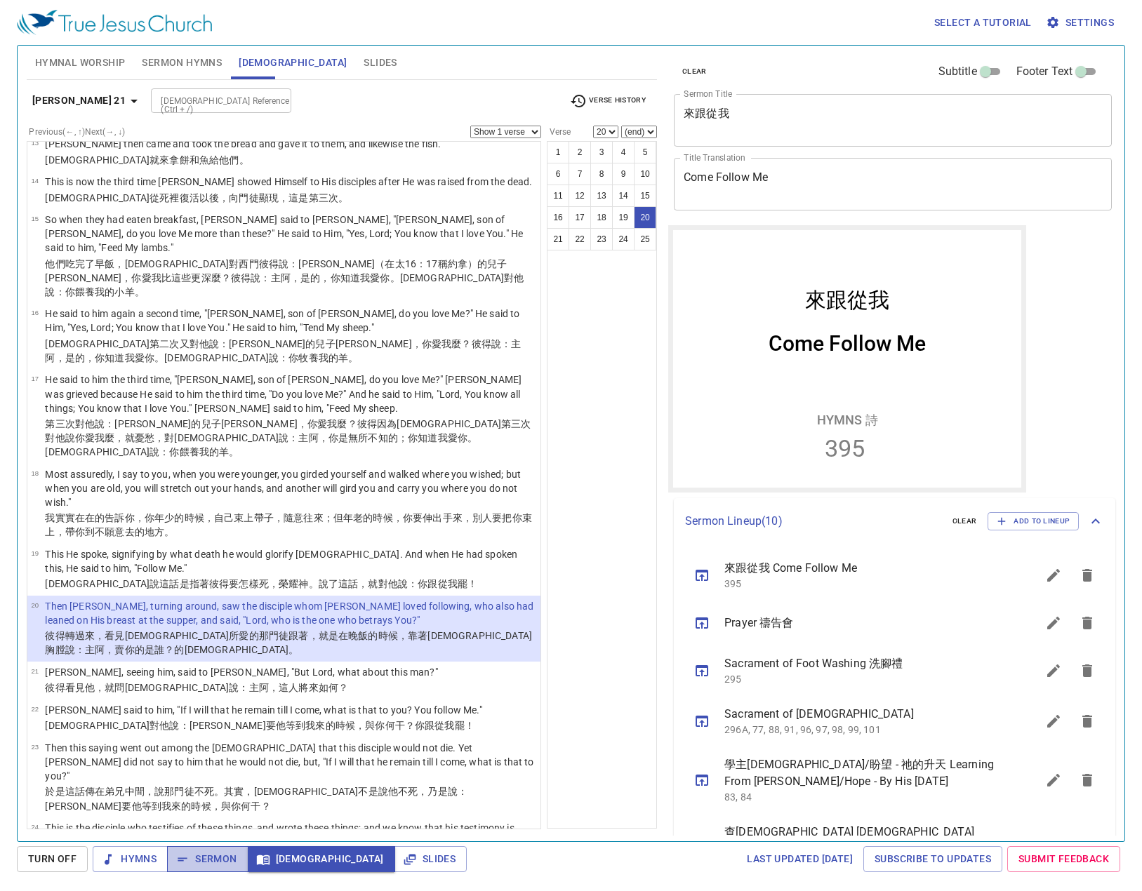
click at [232, 860] on span "Sermon" at bounding box center [207, 859] width 58 height 18
click at [326, 67] on div "Hymnal Worship Sermon Hymns Bible Slides" at bounding box center [342, 63] width 630 height 34
click at [355, 59] on button "Slides" at bounding box center [380, 63] width 50 height 34
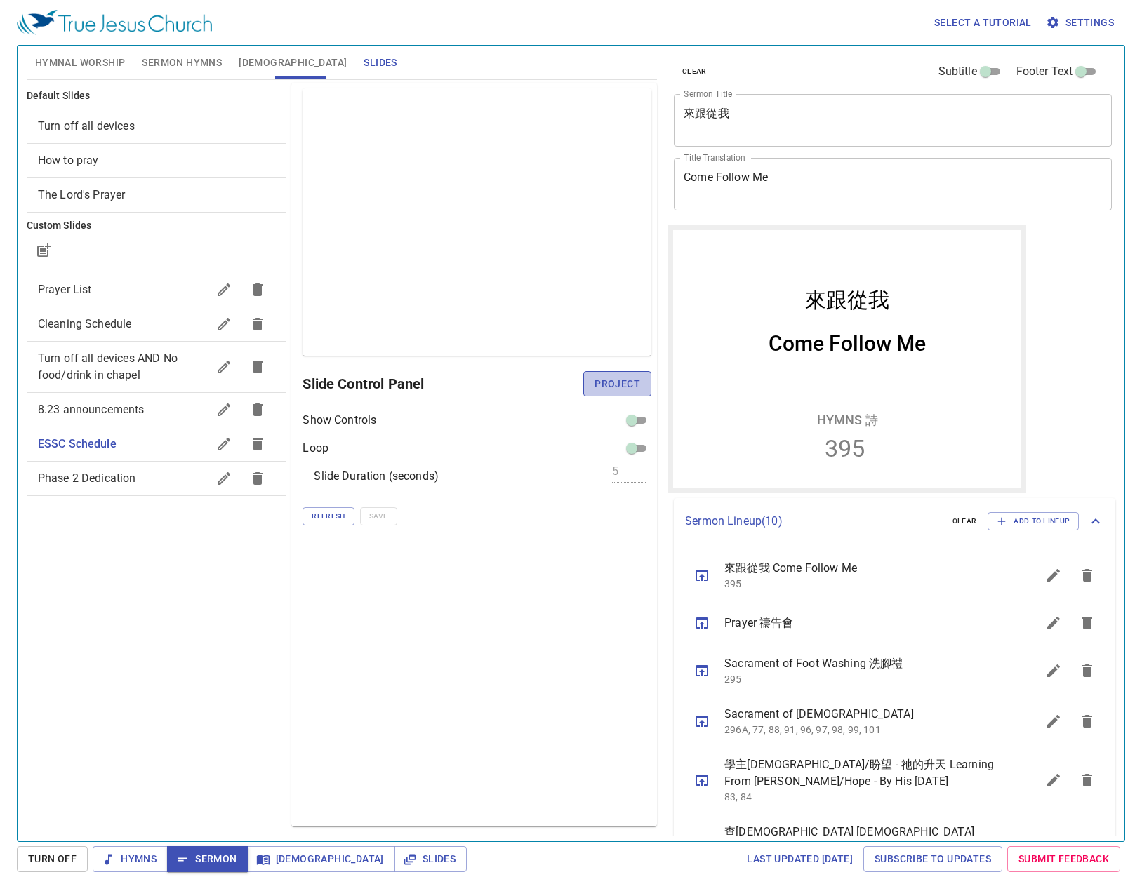
click at [611, 380] on span "Project" at bounding box center [617, 384] width 46 height 18
click at [341, 593] on div "Preview Only Slide Control Panel Show Controls Loop Slide Duration (seconds) 5 …" at bounding box center [474, 455] width 366 height 744
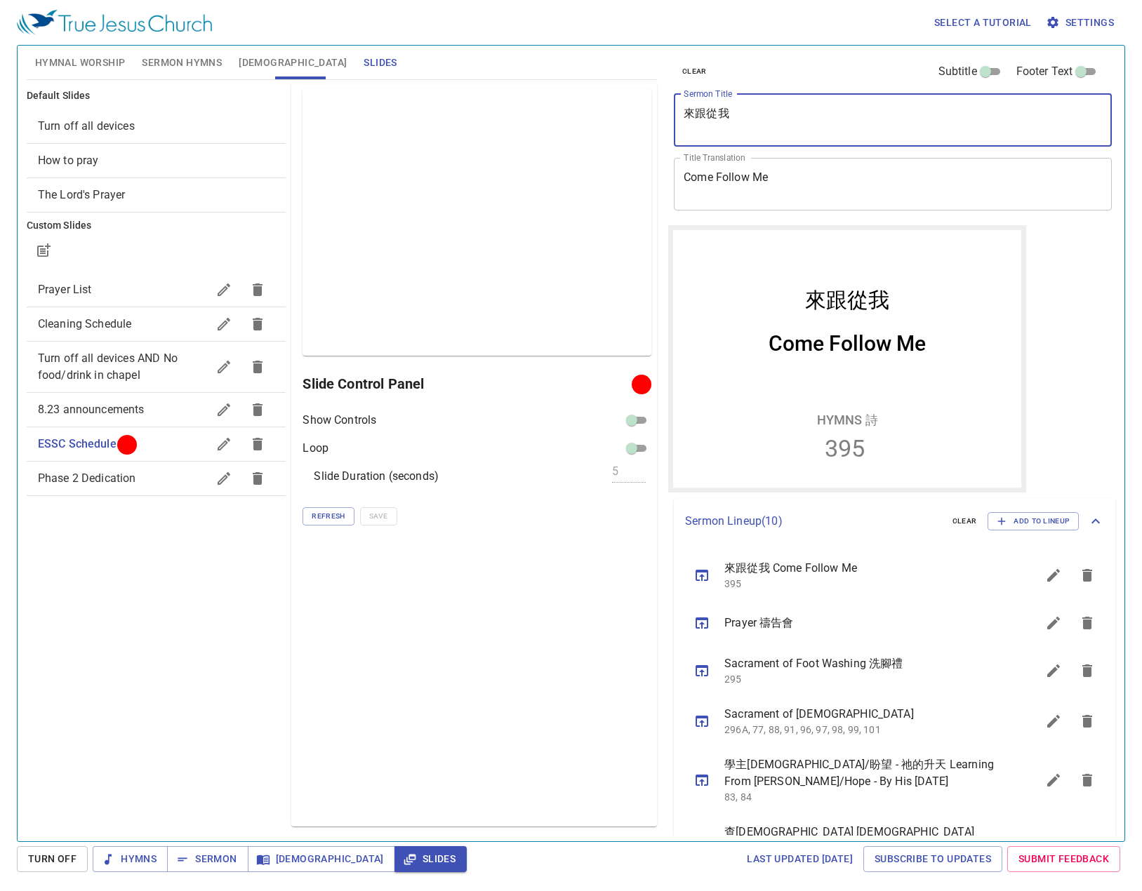
drag, startPoint x: 761, startPoint y: 114, endPoint x: 765, endPoint y: 107, distance: 7.6
click at [761, 112] on textarea "來跟從我" at bounding box center [892, 120] width 418 height 27
click at [752, 187] on textarea "Come Follow Me" at bounding box center [892, 184] width 418 height 27
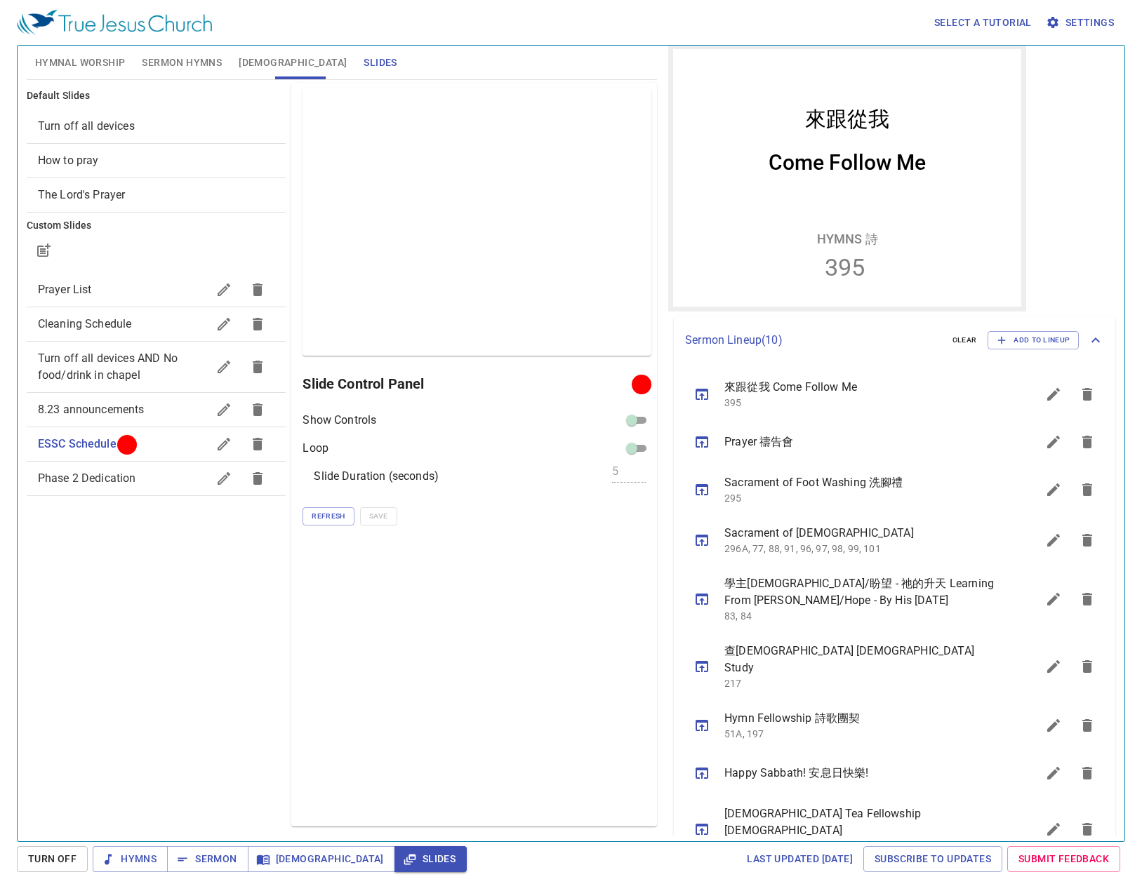
scroll to position [231, 0]
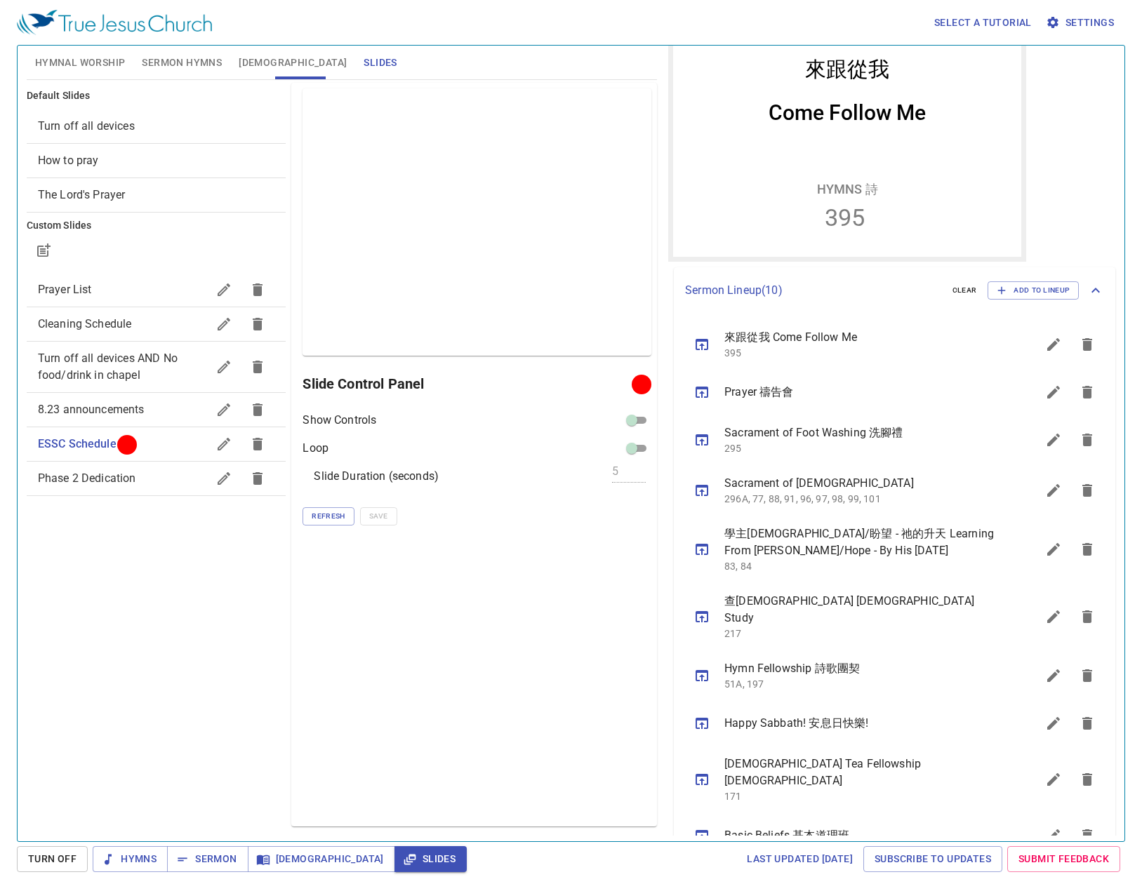
click at [0, 0] on icon "sermon lineup list" at bounding box center [0, 0] width 0 height 0
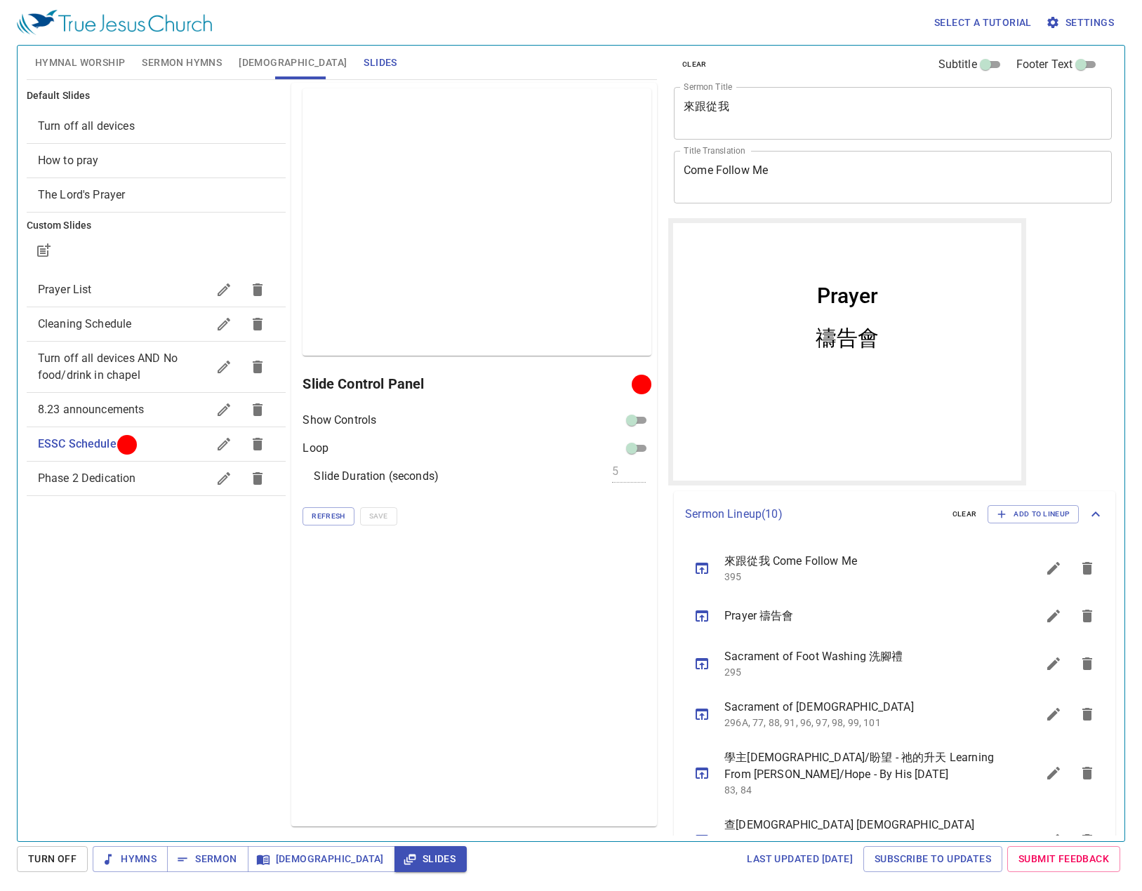
scroll to position [0, 0]
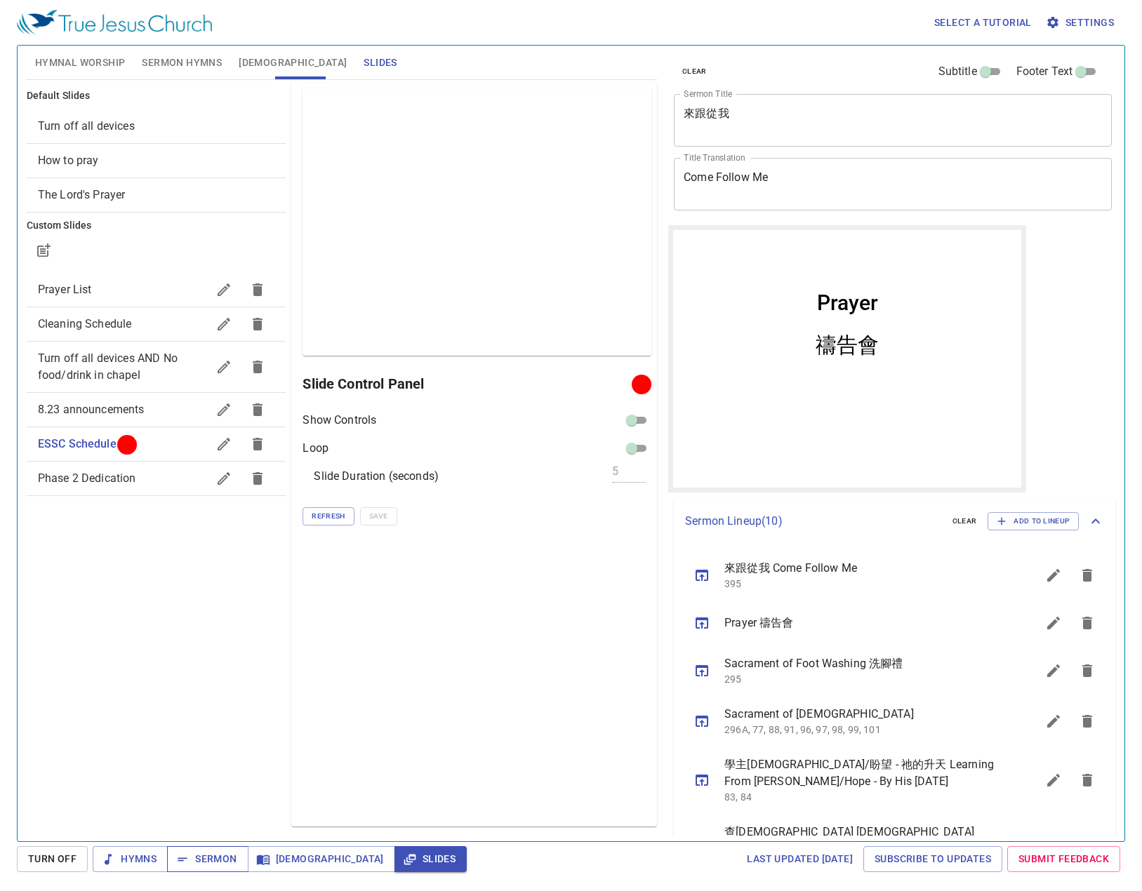
click at [0, 0] on span "Sermon" at bounding box center [0, 0] width 0 height 0
click at [50, 251] on icon "button" at bounding box center [43, 250] width 17 height 17
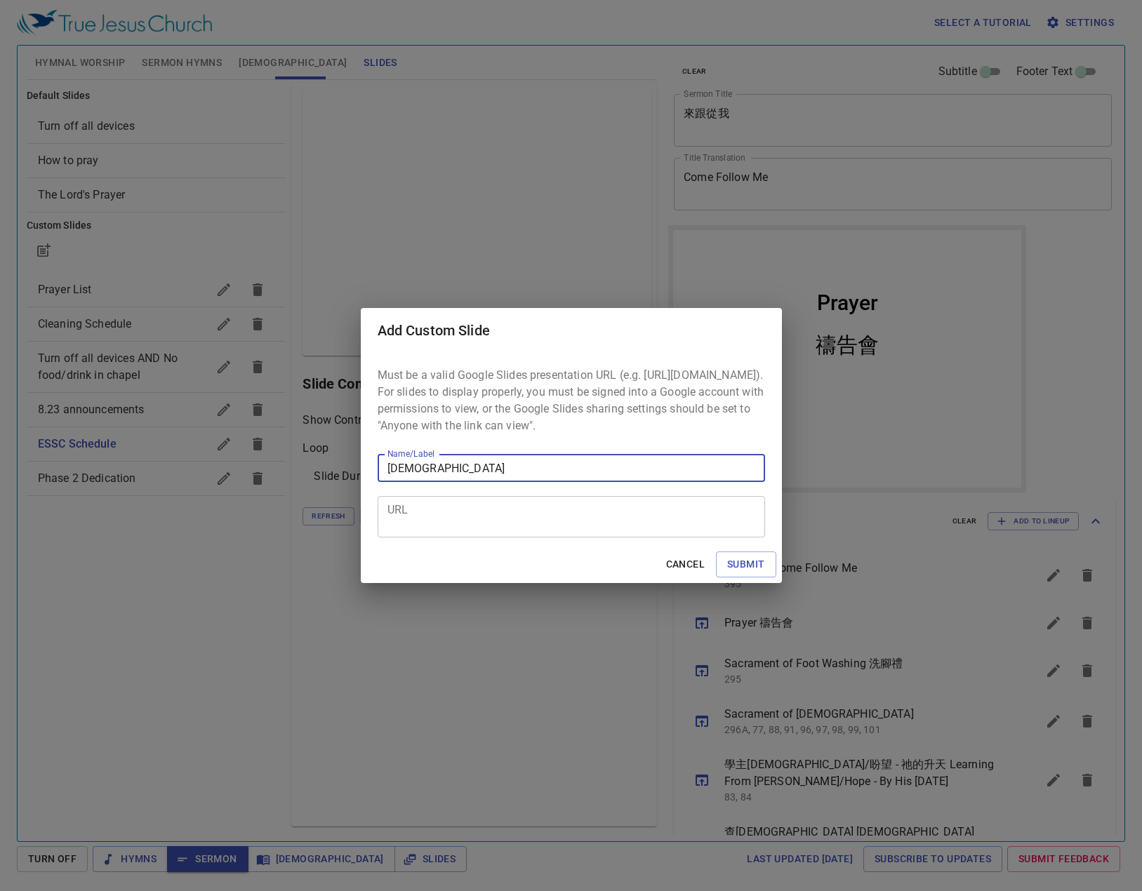
type input "[DEMOGRAPHIC_DATA]"
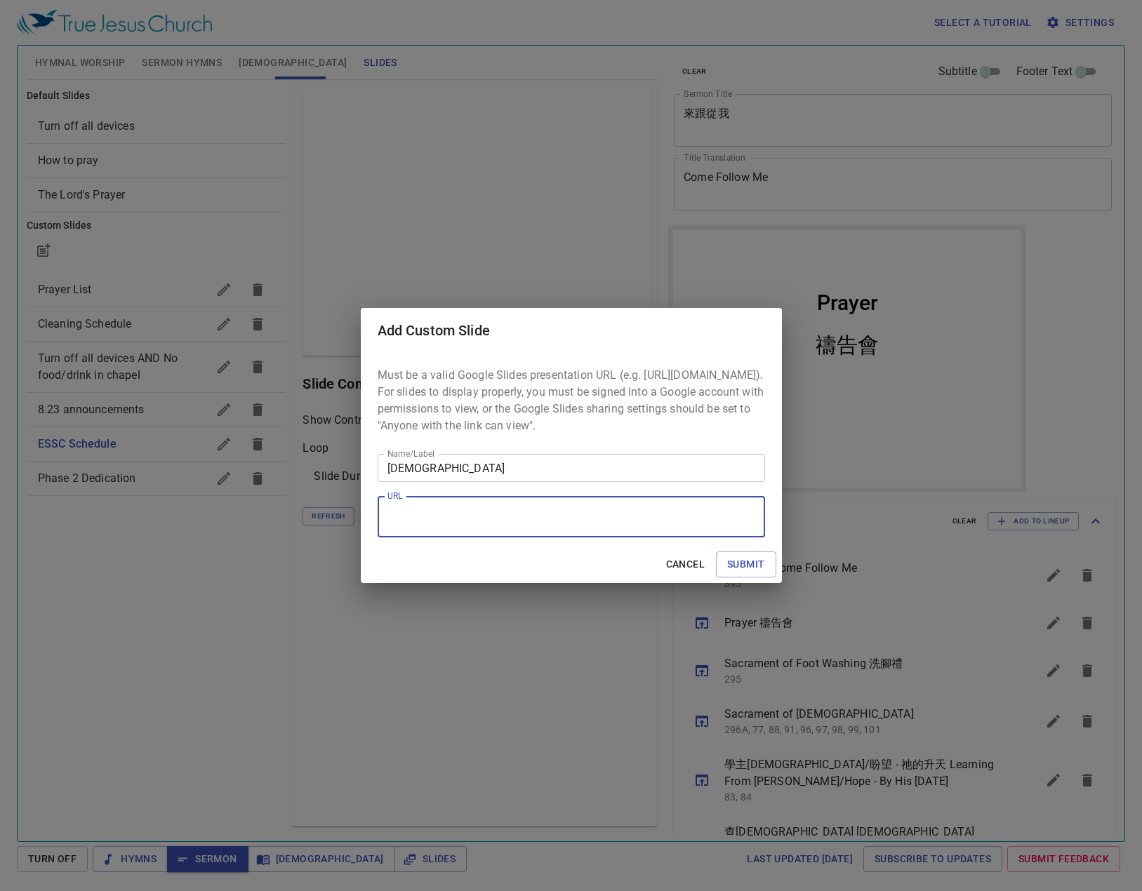
paste textarea "https://docs.google.com/presentation/d/1d8MRb7CSCzIvUwUUNosgeLrQ8ifeEt4_CSORPBk…"
type textarea "https://docs.google.com/presentation/d/1d8MRb7CSCzIvUwUUNosgeLrQ8ifeEt4_CSORPBk…"
click at [0, 0] on span "Submit" at bounding box center [0, 0] width 0 height 0
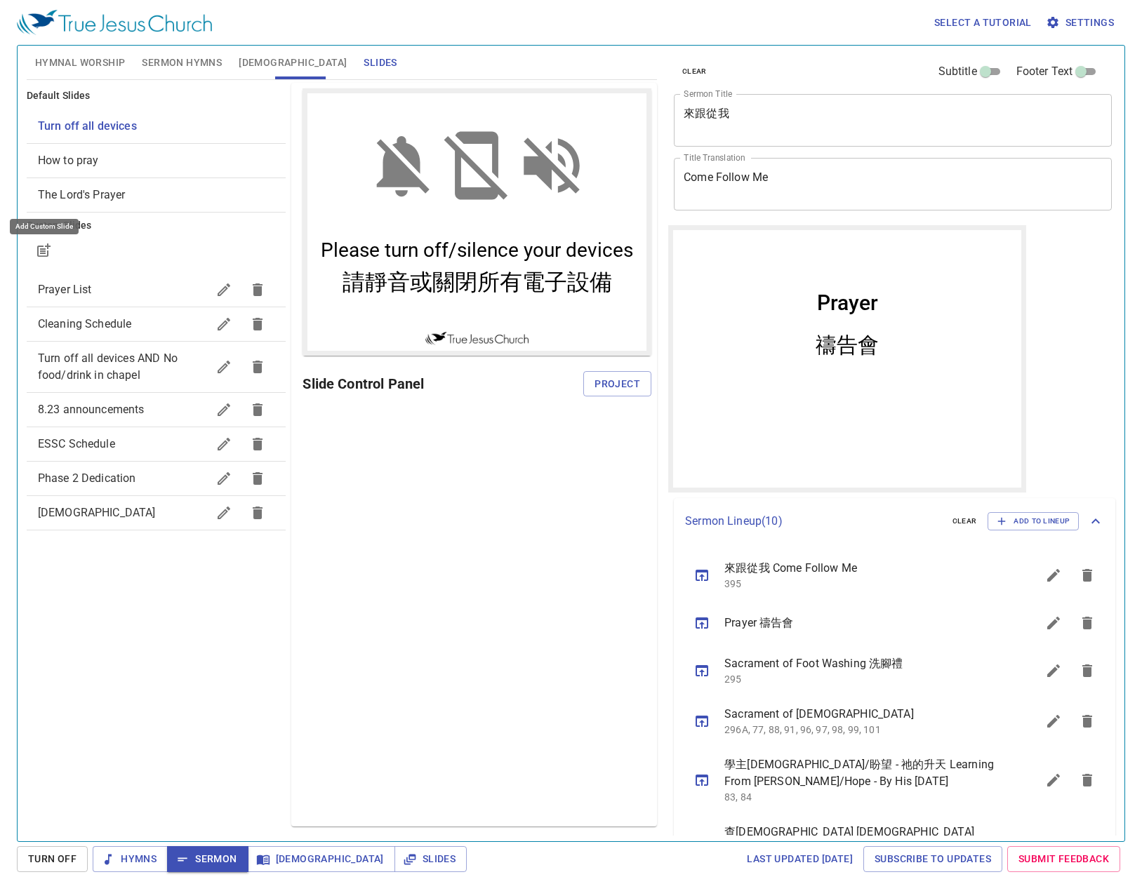
scroll to position [0, 0]
click at [80, 512] on span "[DEMOGRAPHIC_DATA]" at bounding box center [123, 513] width 170 height 17
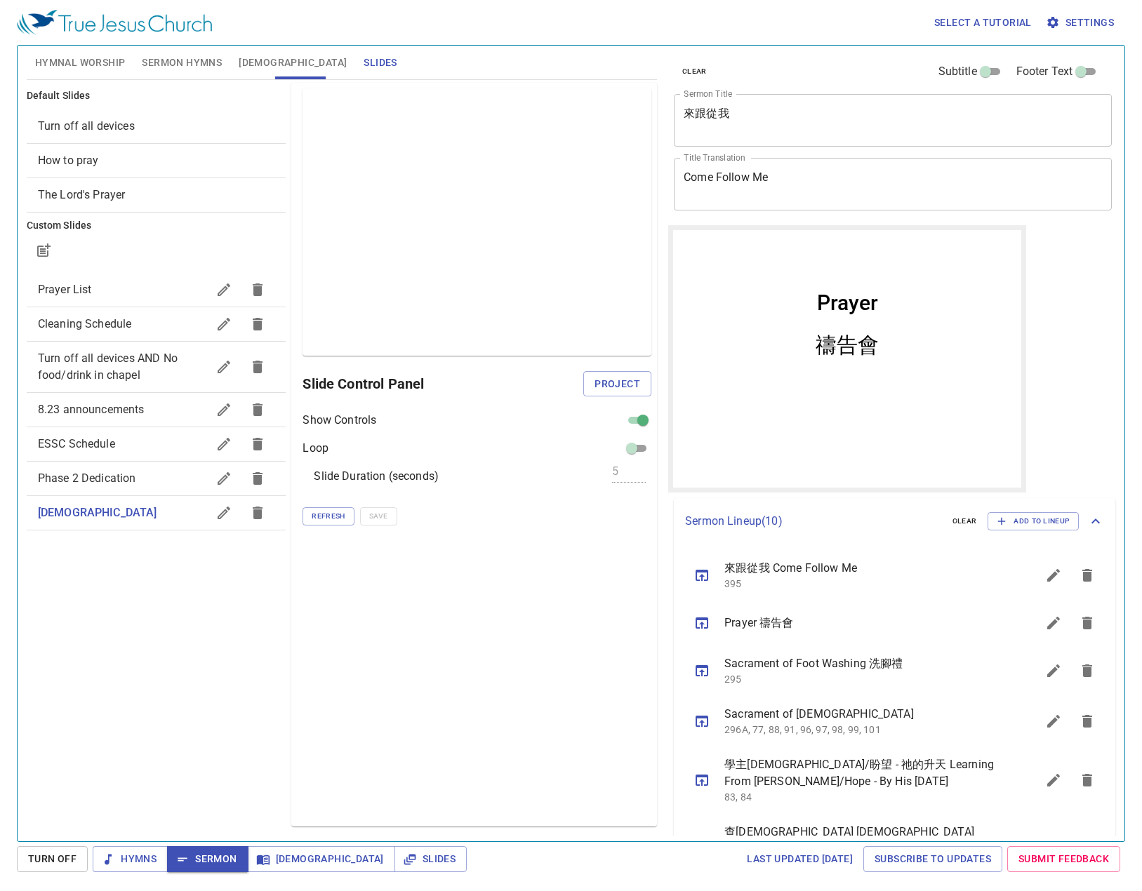
click at [640, 408] on div "Preview Only Slide Control Panel Project Show Controls Loop Slide Duration (sec…" at bounding box center [474, 455] width 366 height 744
click at [638, 423] on input "checkbox" at bounding box center [643, 423] width 51 height 17
checkbox input "false"
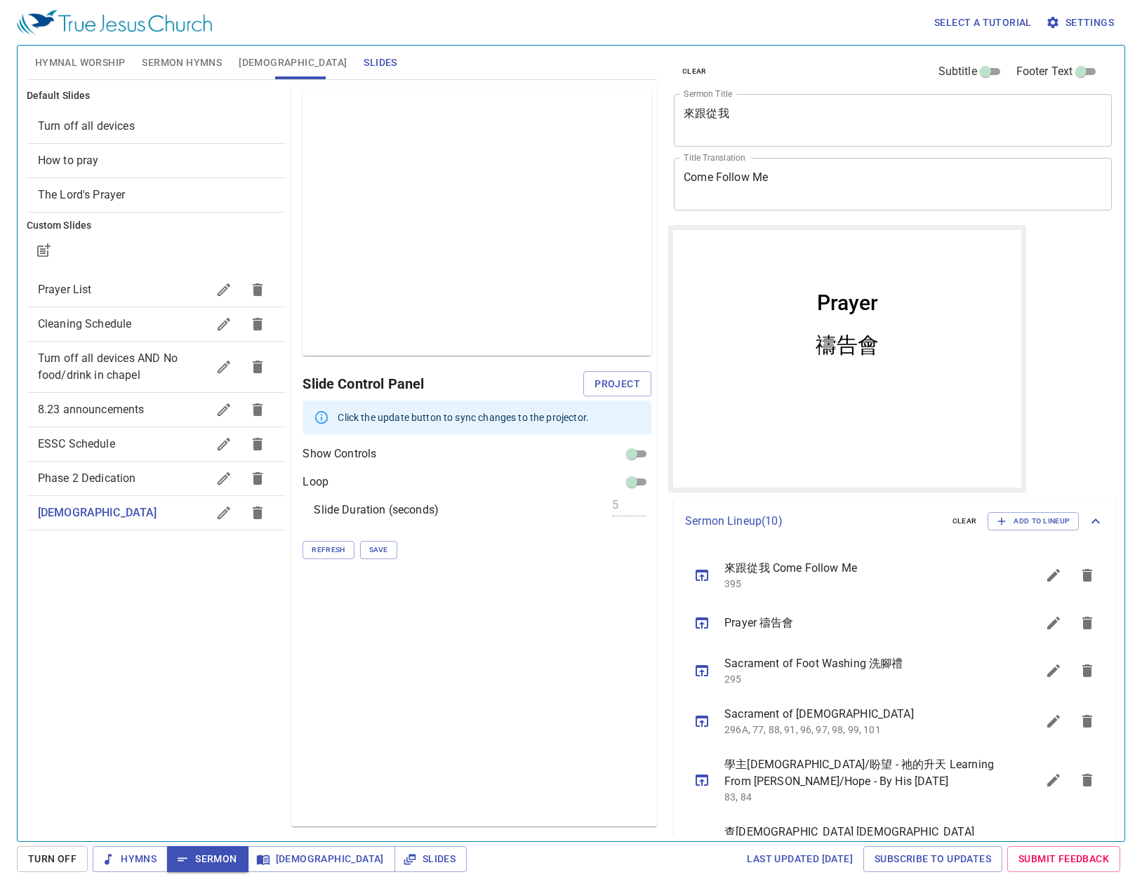
click at [629, 484] on input "checkbox" at bounding box center [631, 484] width 51 height 17
checkbox input "true"
click at [623, 512] on input "5" at bounding box center [629, 506] width 34 height 20
type input "10"
click at [383, 552] on span "Save" at bounding box center [378, 550] width 19 height 13
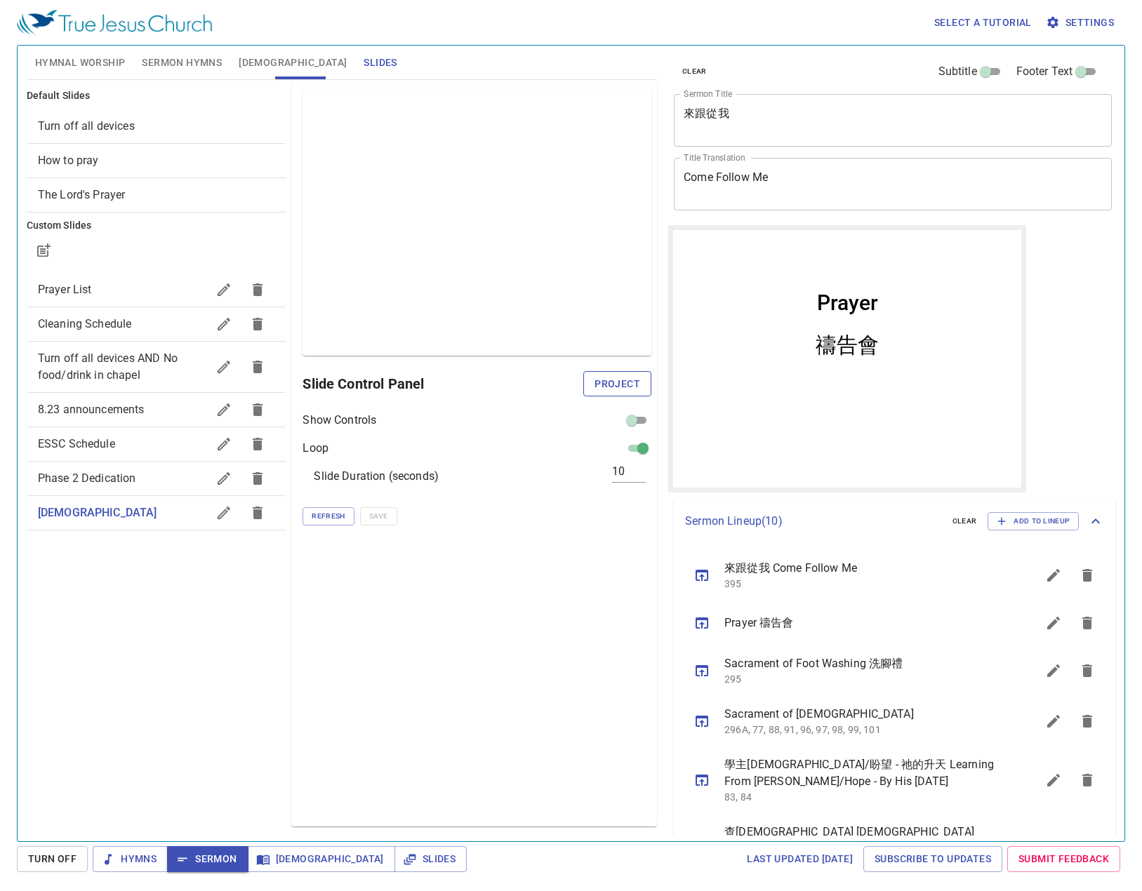
click at [627, 385] on span "Project" at bounding box center [617, 384] width 46 height 18
drag, startPoint x: 211, startPoint y: 851, endPoint x: 223, endPoint y: 810, distance: 42.4
click at [0, 0] on span "Sermon" at bounding box center [0, 0] width 0 height 0
click at [220, 526] on button "button" at bounding box center [224, 513] width 34 height 34
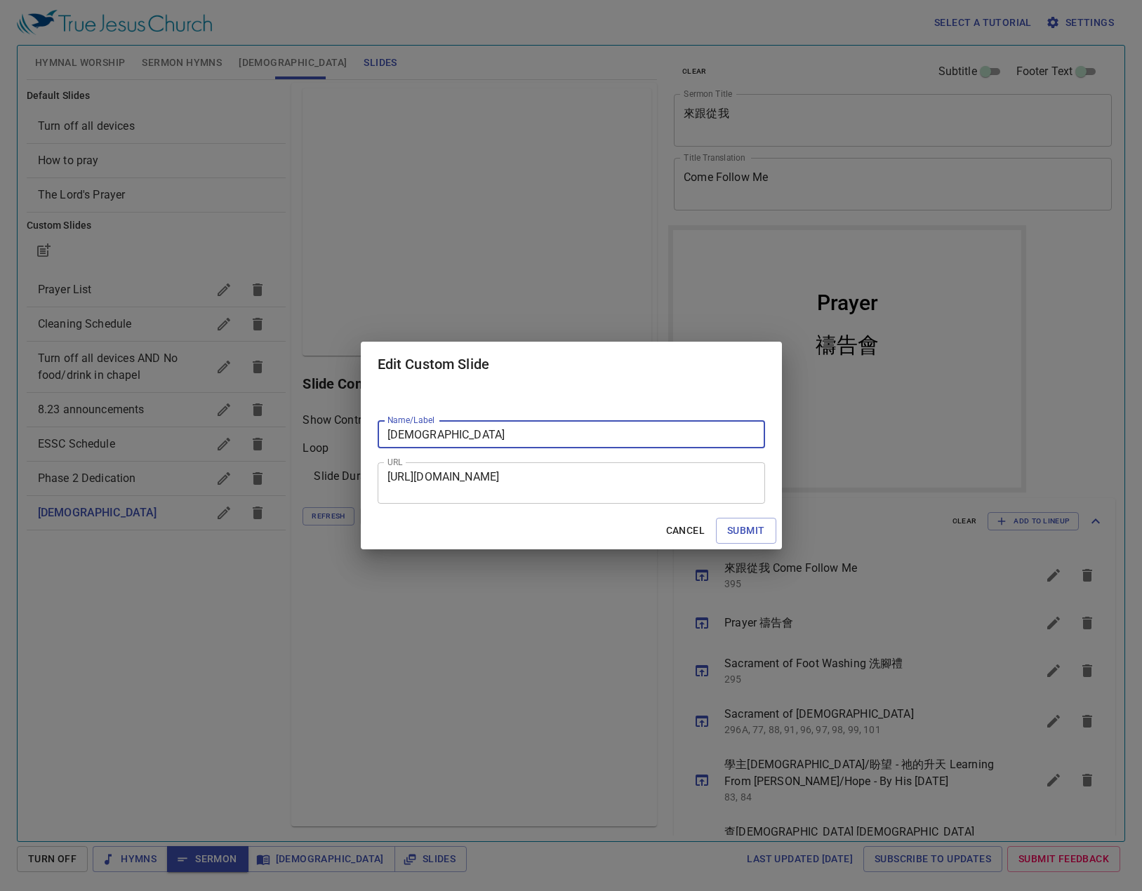
click at [575, 489] on textarea "https://docs.google.com/presentation/d/1d8MRb7CSCzIvUwUUNosgeLrQ8ifeEt4_CSORPBk…" at bounding box center [571, 483] width 368 height 27
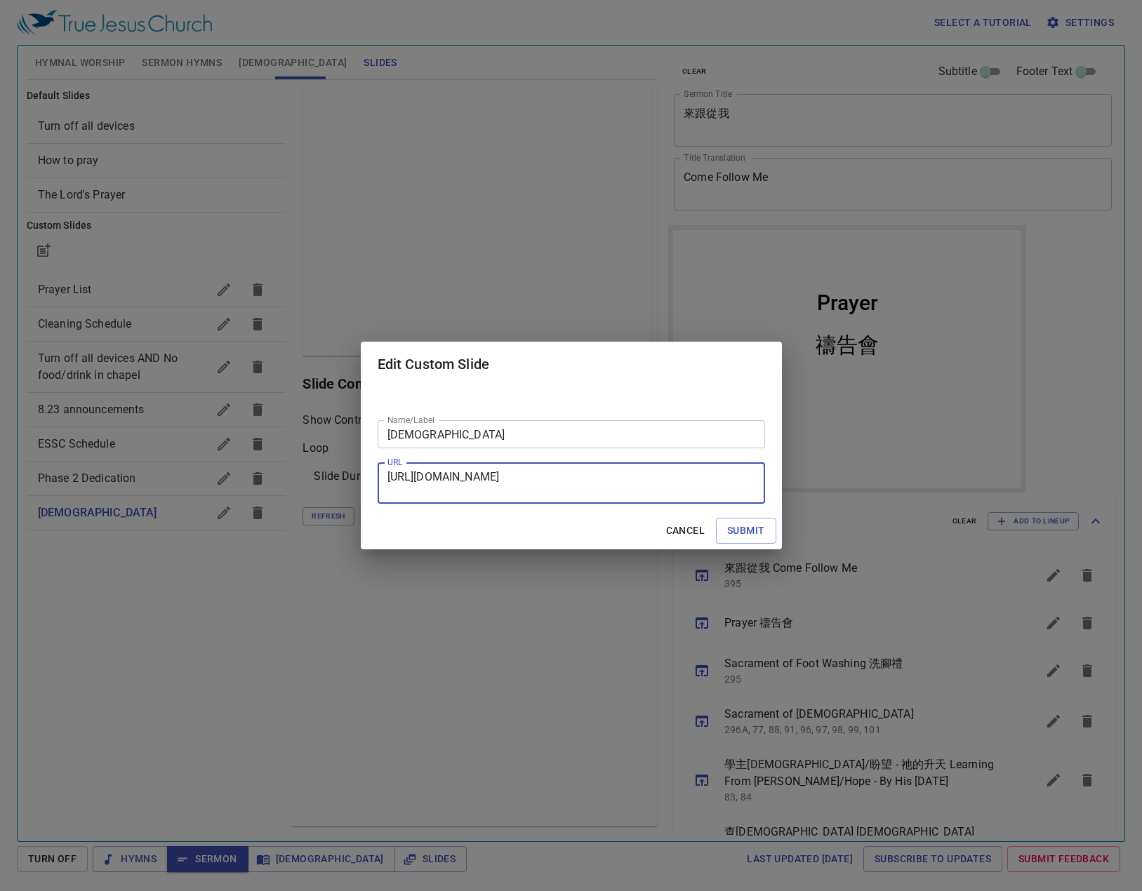
paste textarea "137#slide=id.g345782bb093_0_137"
type textarea "https://docs.google.com/presentation/d/1d8MRb7CSCzIvUwUUNosgeLrQ8ifeEt4_CSORPBk…"
click at [0, 0] on span "Submit" at bounding box center [0, 0] width 0 height 0
checkbox input "true"
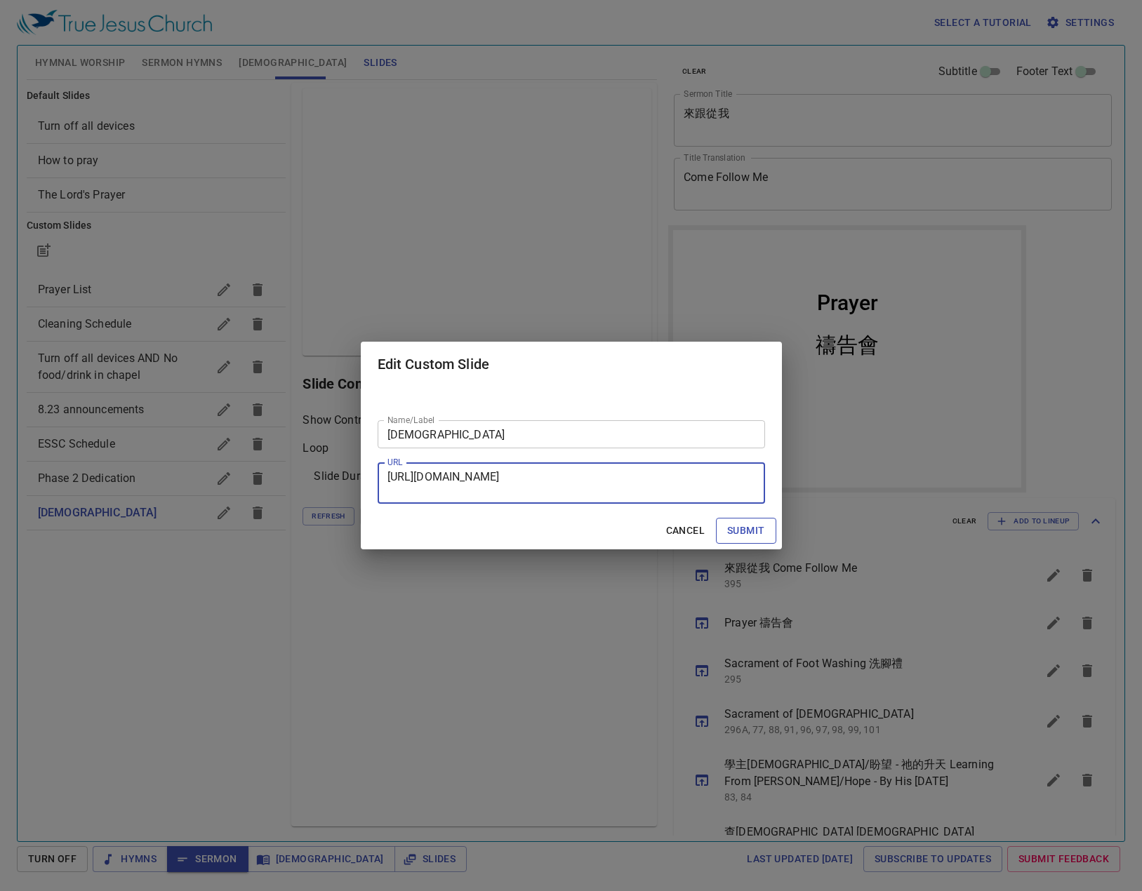
checkbox input "false"
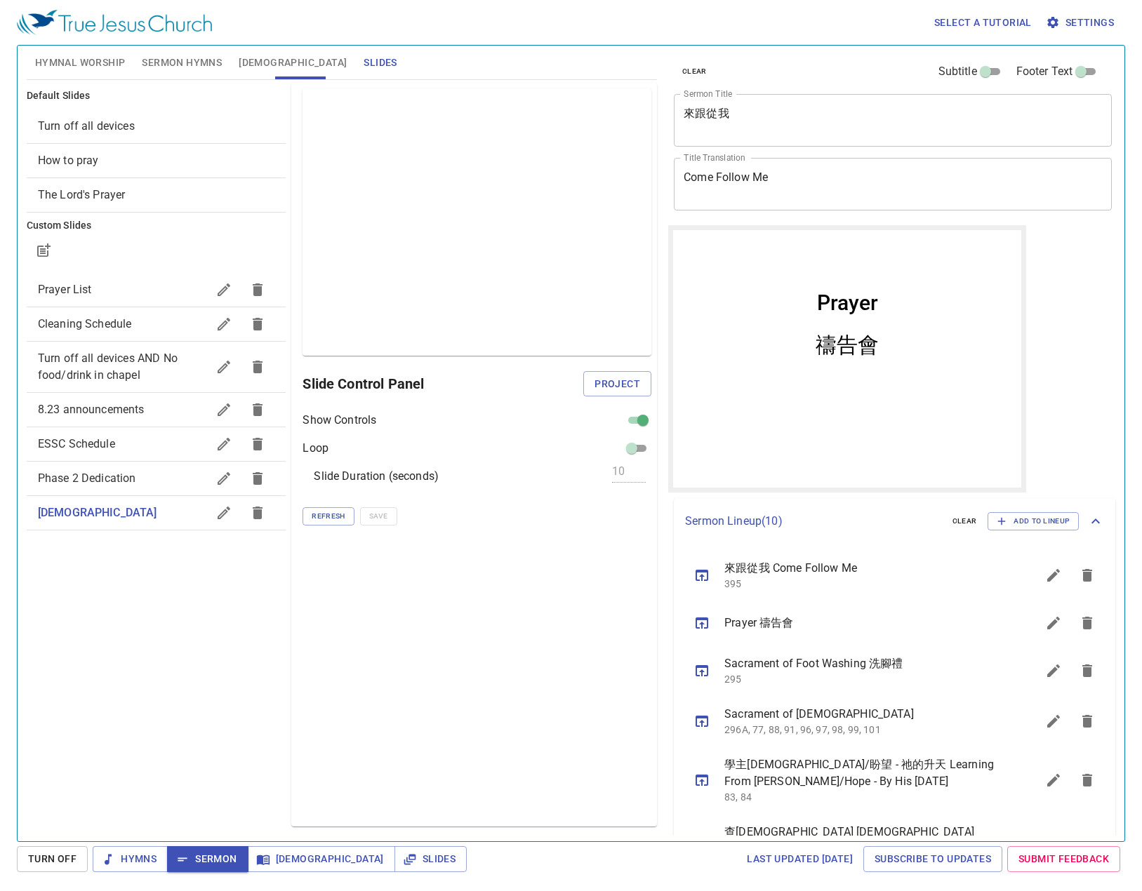
scroll to position [0, 0]
click at [634, 415] on input "checkbox" at bounding box center [643, 423] width 51 height 17
checkbox input "false"
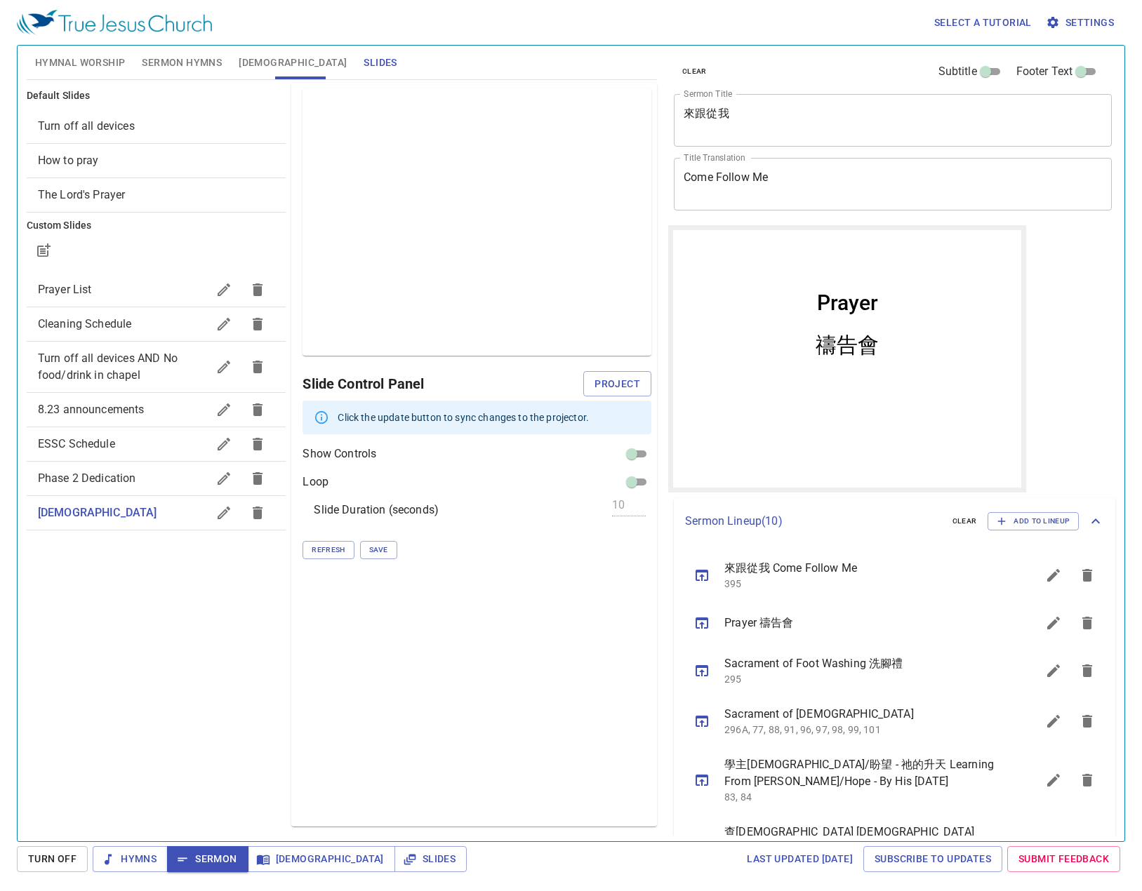
click at [382, 540] on div "Show Controls Loop Slide Duration (seconds) 10 Refresh Save" at bounding box center [476, 503] width 349 height 114
click at [382, 551] on span "Save" at bounding box center [378, 550] width 19 height 13
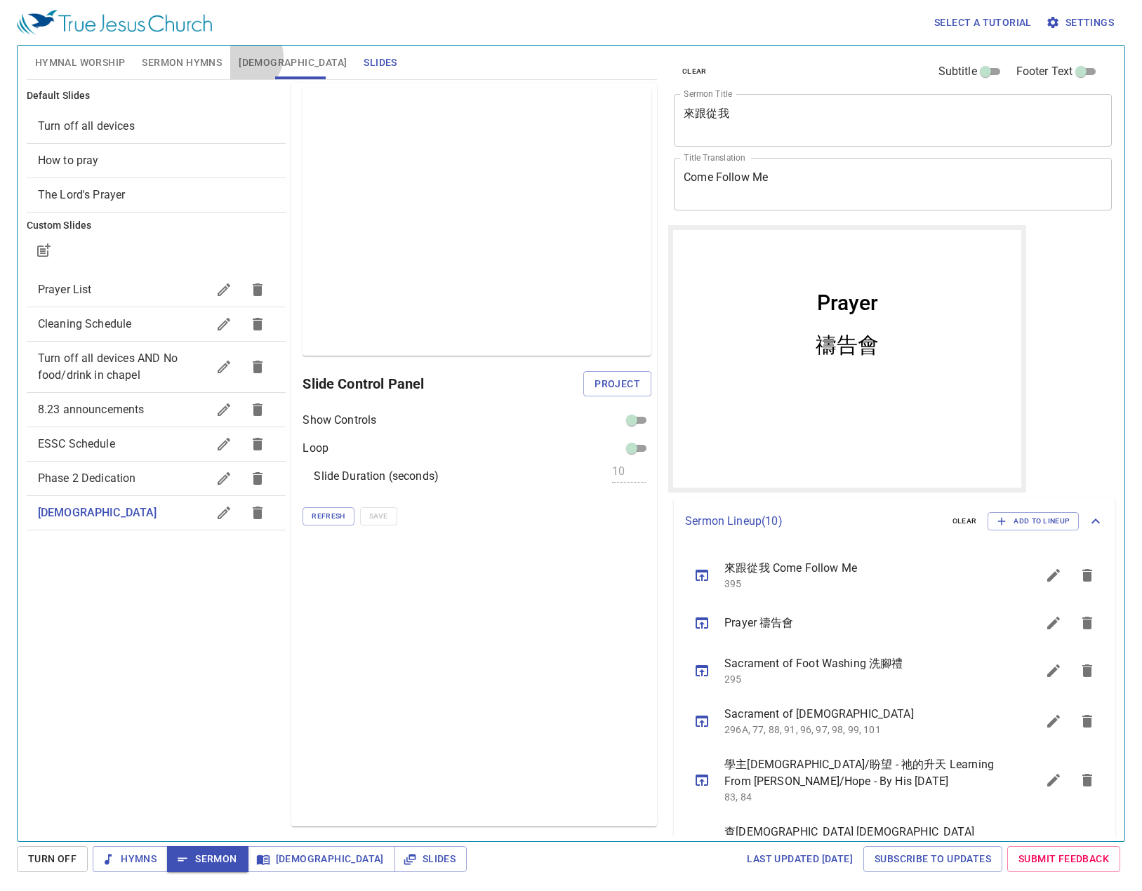
click at [246, 56] on span "[DEMOGRAPHIC_DATA]" at bounding box center [293, 63] width 108 height 18
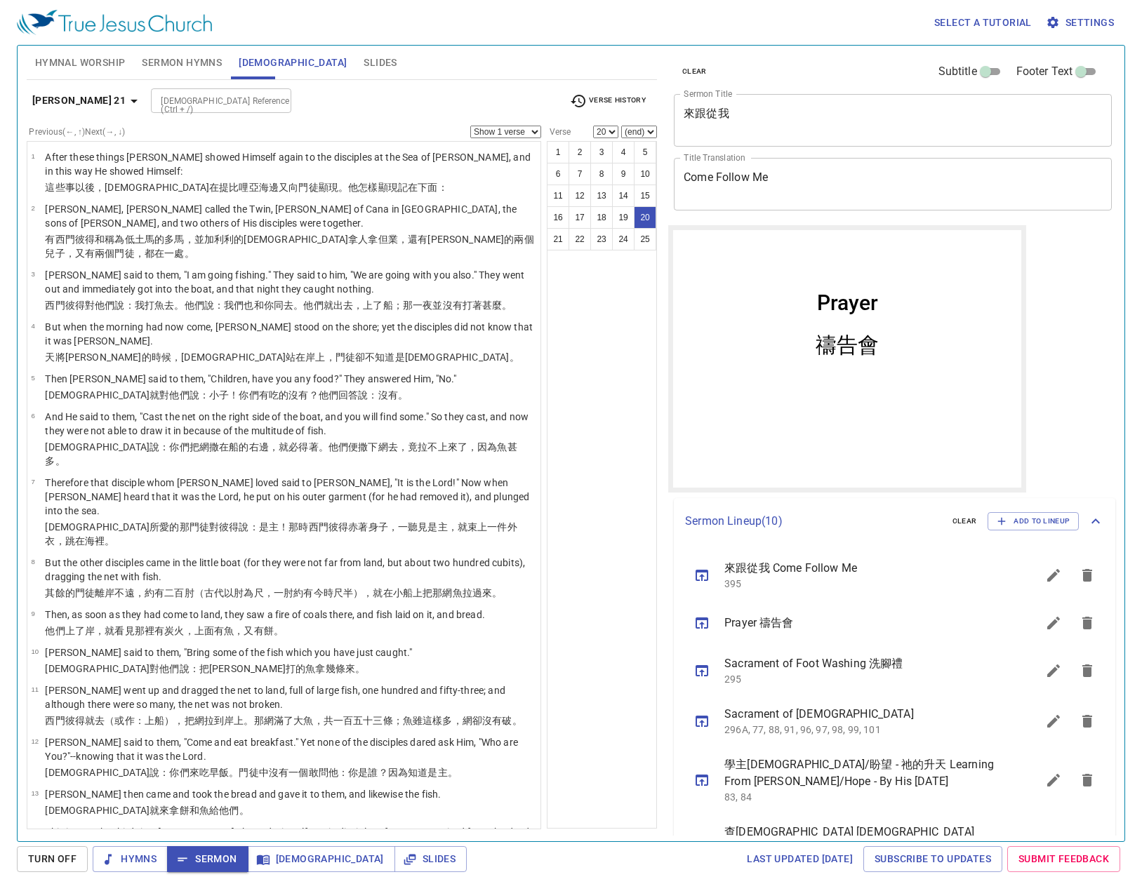
click at [363, 61] on span "Slides" at bounding box center [379, 63] width 33 height 18
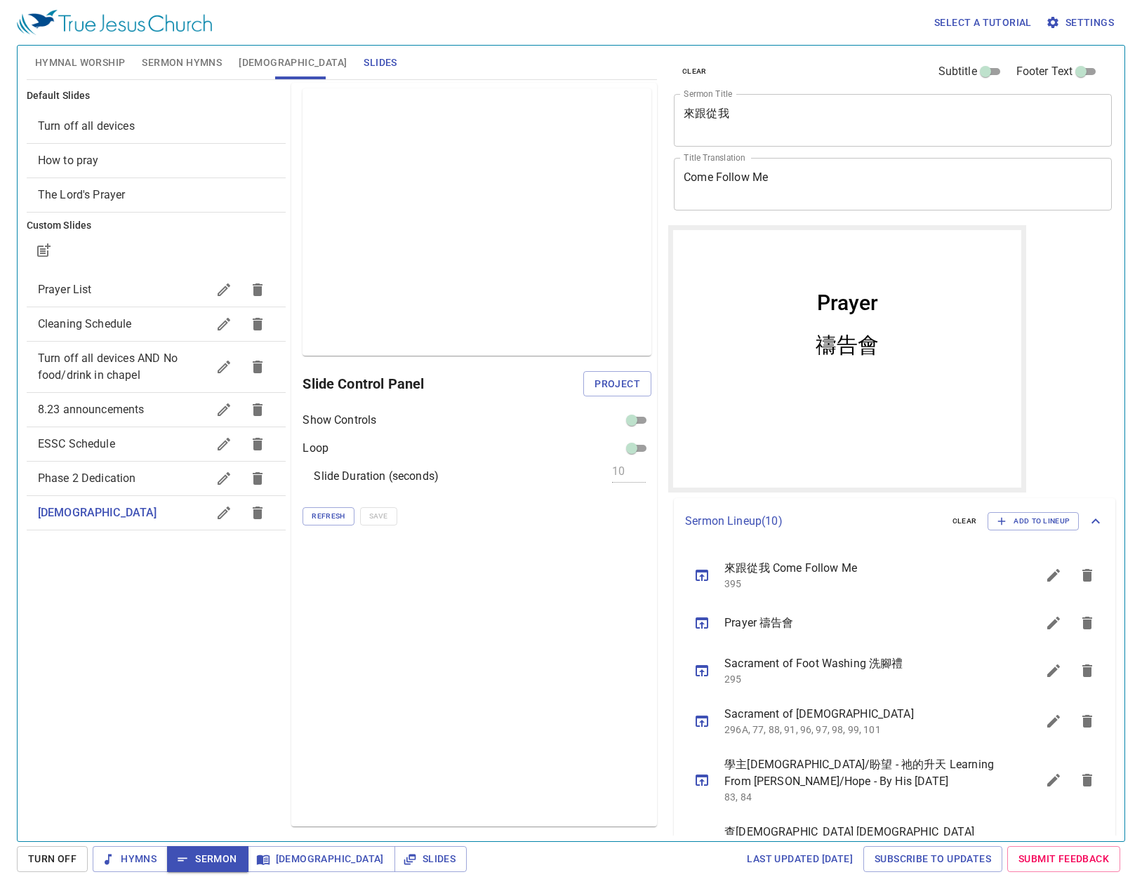
click at [213, 74] on button "Sermon Hymns" at bounding box center [181, 63] width 97 height 34
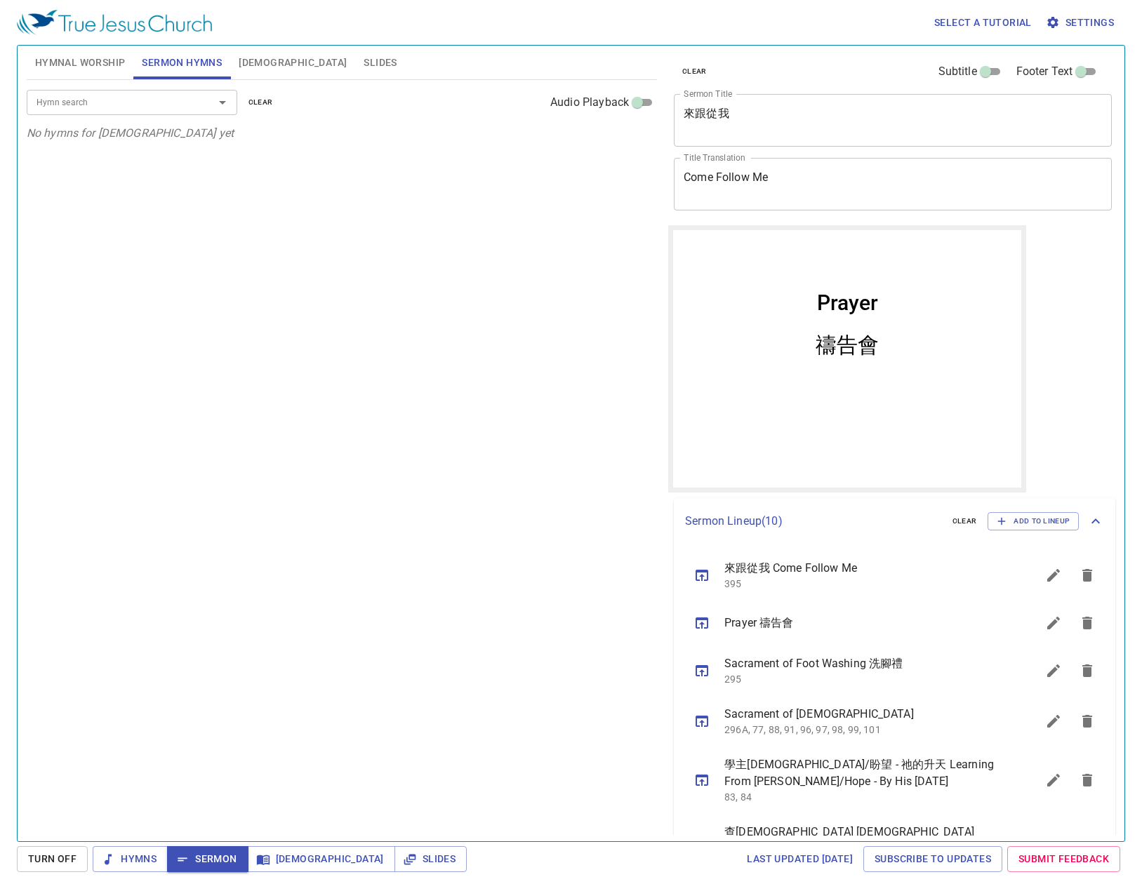
click at [243, 59] on span "[DEMOGRAPHIC_DATA]" at bounding box center [293, 63] width 108 height 18
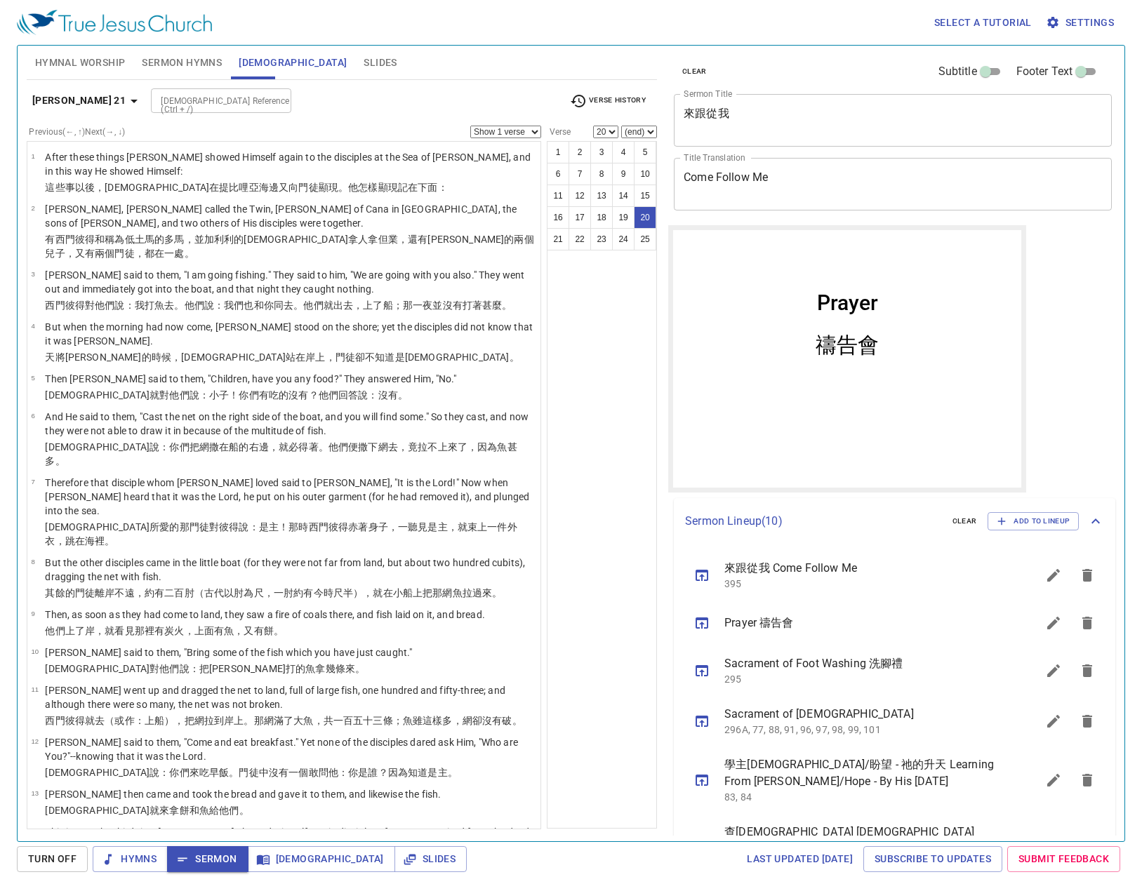
click at [363, 66] on span "Slides" at bounding box center [379, 63] width 33 height 18
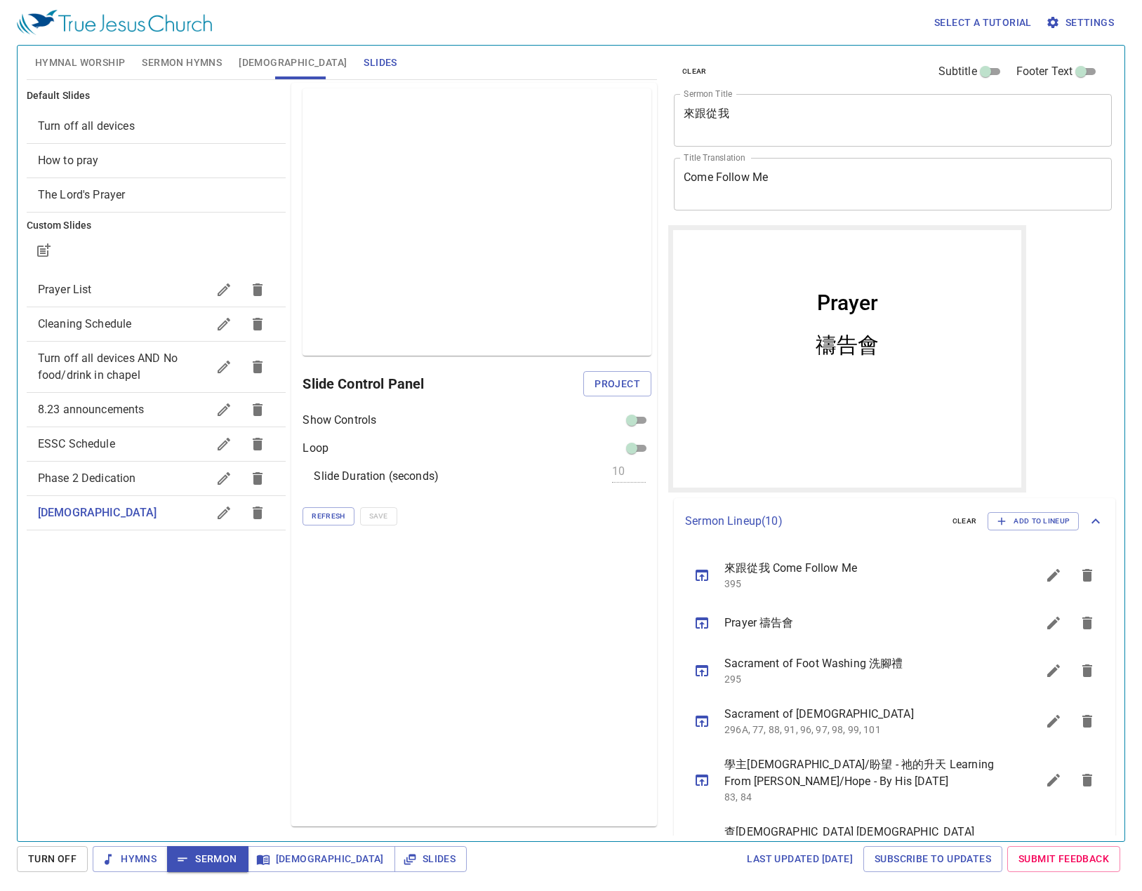
click at [149, 446] on span "ESSC Schedule" at bounding box center [123, 444] width 170 height 17
click at [622, 384] on span "Project" at bounding box center [617, 384] width 46 height 18
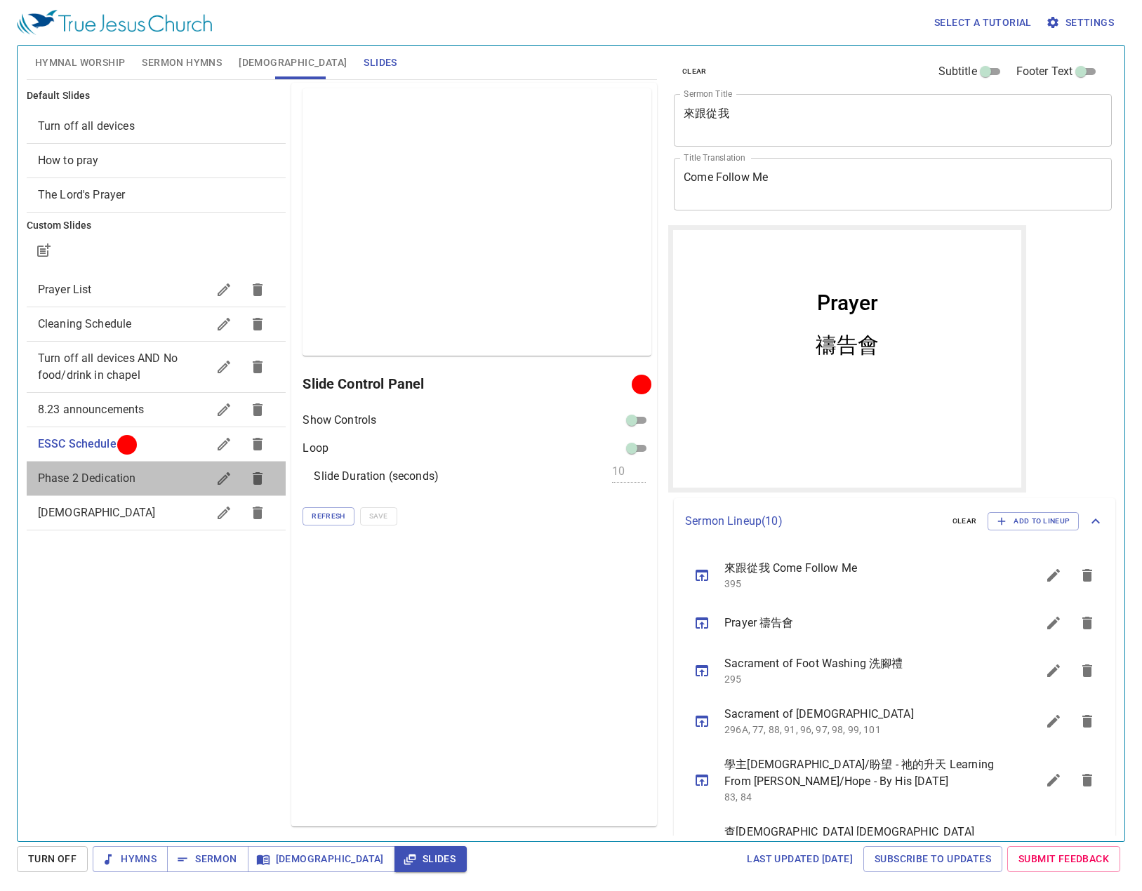
click at [166, 481] on span "Phase 2 Dedication" at bounding box center [123, 478] width 170 height 17
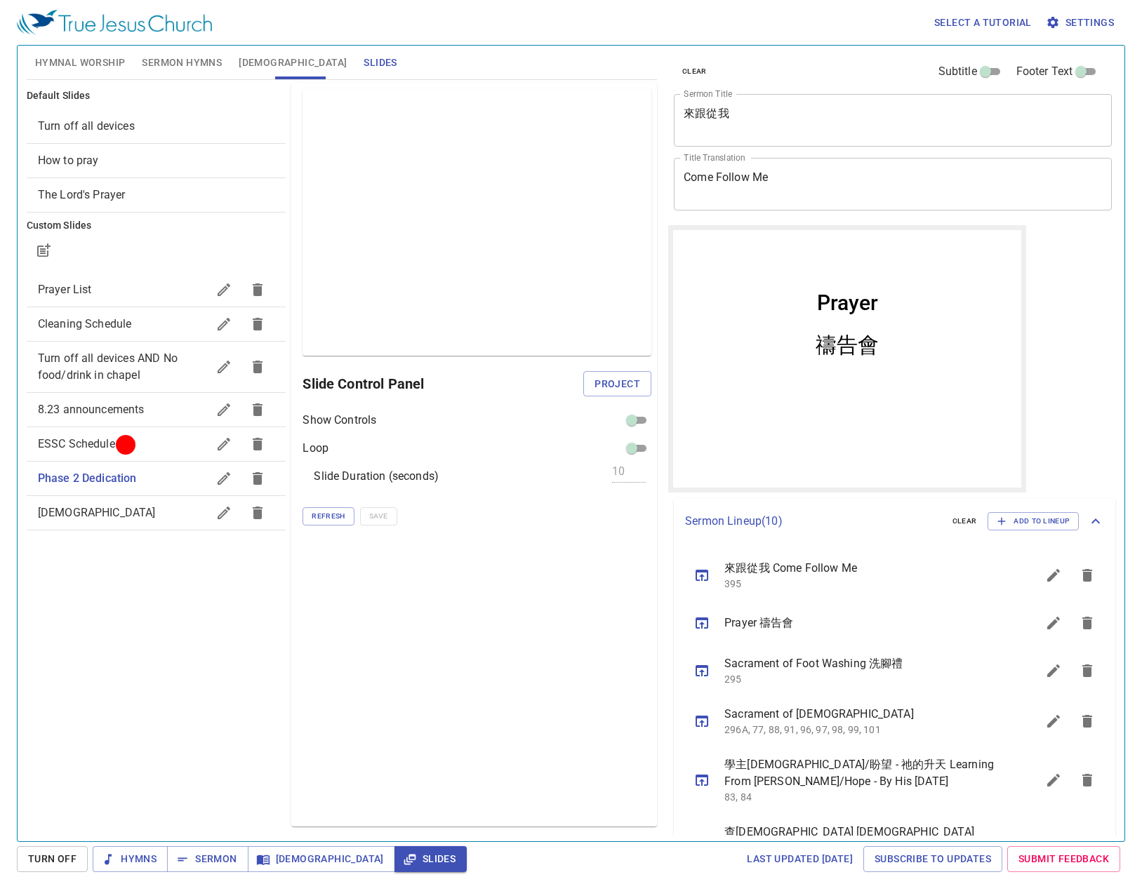
click at [214, 483] on button "button" at bounding box center [224, 479] width 34 height 34
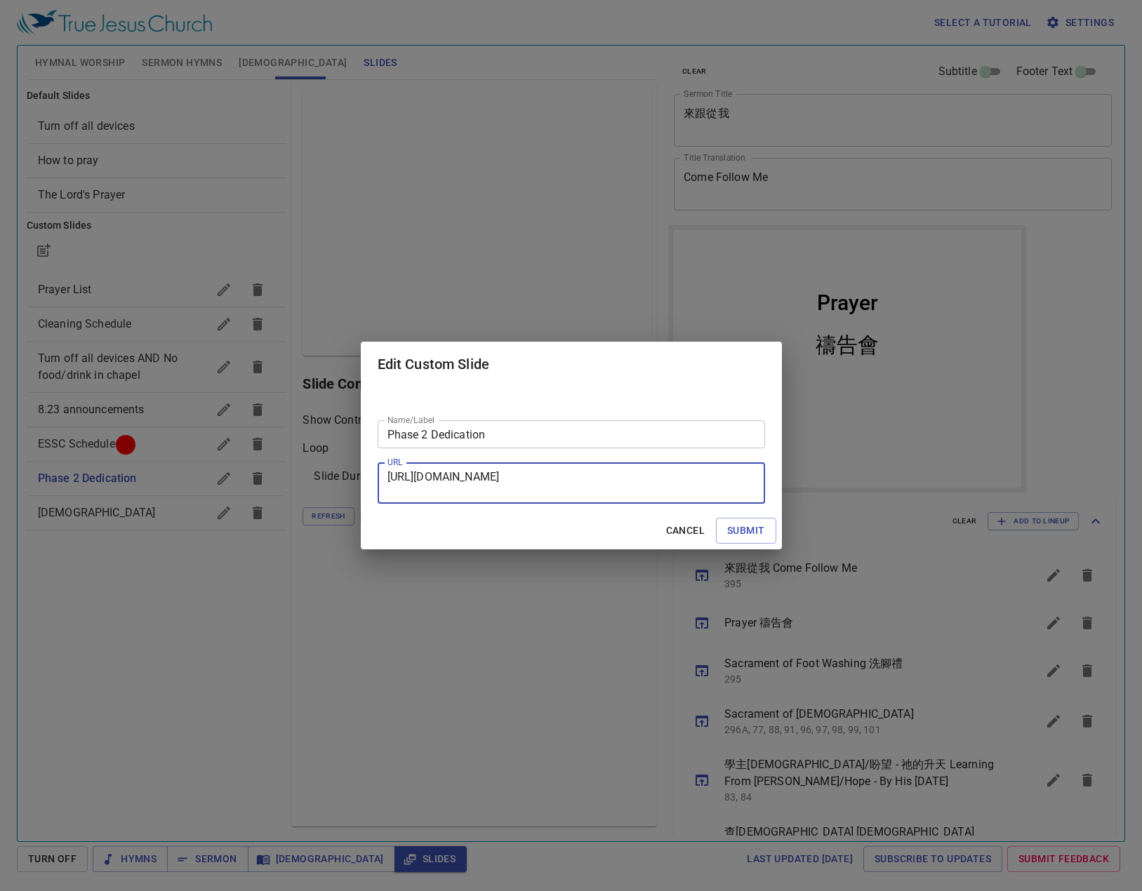
click at [0, 0] on textarea "https://docs.google.com/presentation/d/1cxo8lkZnlivqOClnU608KyCgg1PVYYyq/edit?s…" at bounding box center [0, 0] width 0 height 0
paste textarea "g364b55065e5_0_5#slide=id.g364b55065e5_0_5"
type textarea "https://docs.google.com/presentation/d/1cxo8lkZnlivqOClnU608KyCgg1PVYYyq/edit?s…"
click at [755, 522] on span "Submit" at bounding box center [745, 531] width 37 height 18
checkbox input "true"
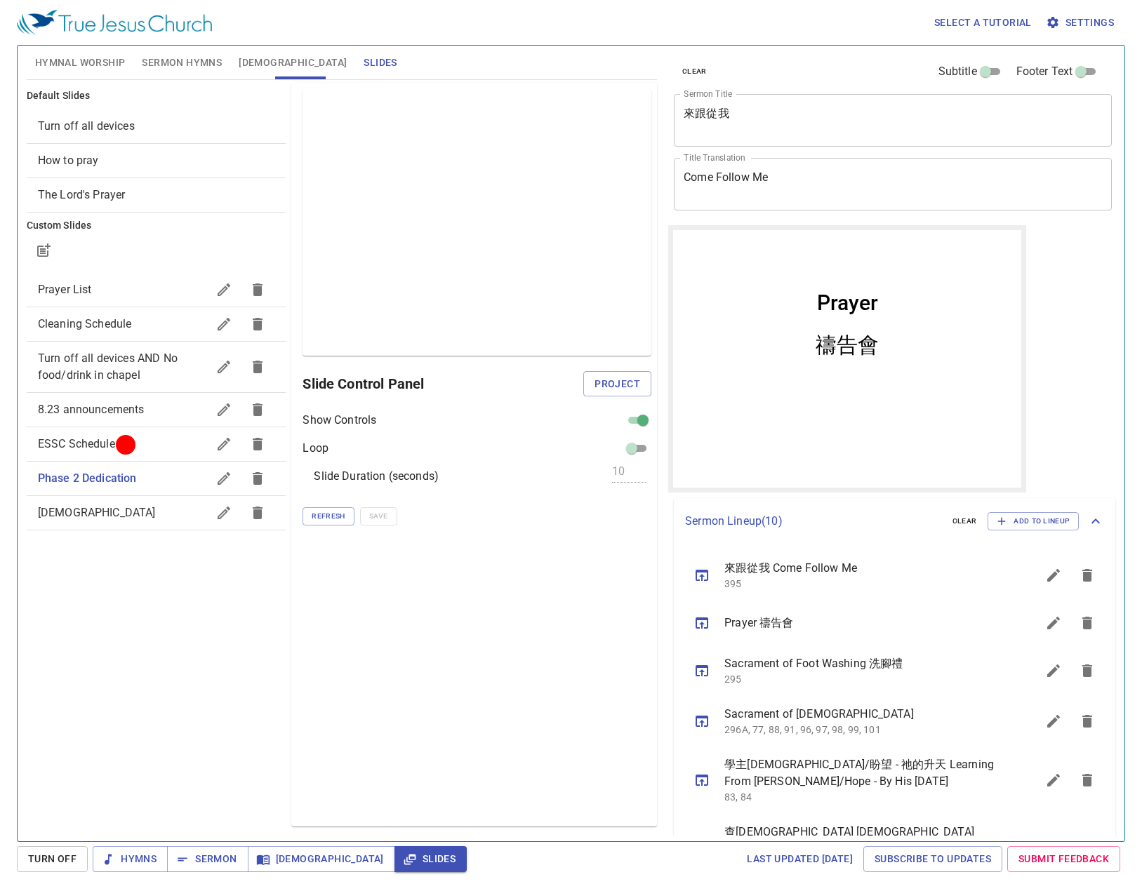
click at [637, 425] on input "checkbox" at bounding box center [643, 423] width 51 height 17
checkbox input "false"
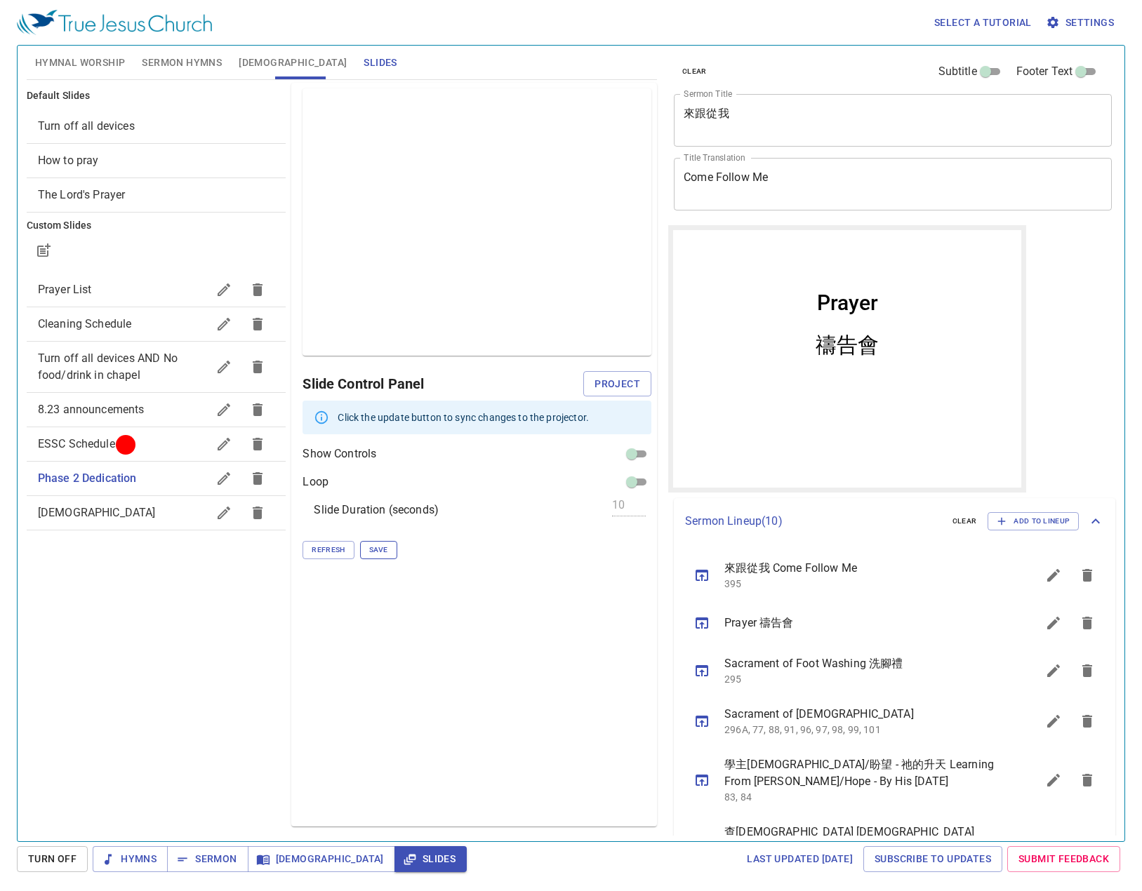
click at [367, 545] on button "Save" at bounding box center [378, 550] width 37 height 18
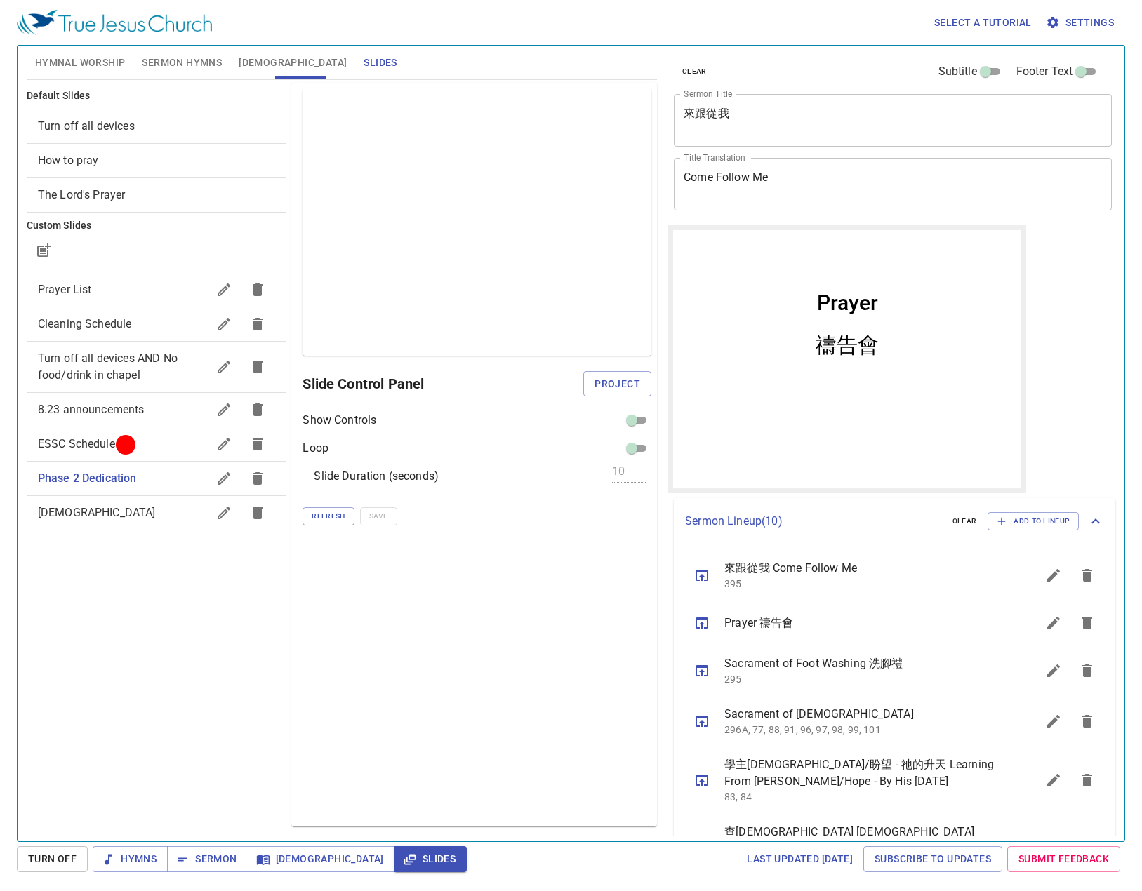
click at [164, 446] on span "ESSC Schedule" at bounding box center [123, 444] width 170 height 17
click at [161, 513] on span "[DEMOGRAPHIC_DATA]" at bounding box center [123, 513] width 170 height 17
click at [0, 0] on icon "sermon lineup list" at bounding box center [0, 0] width 0 height 0
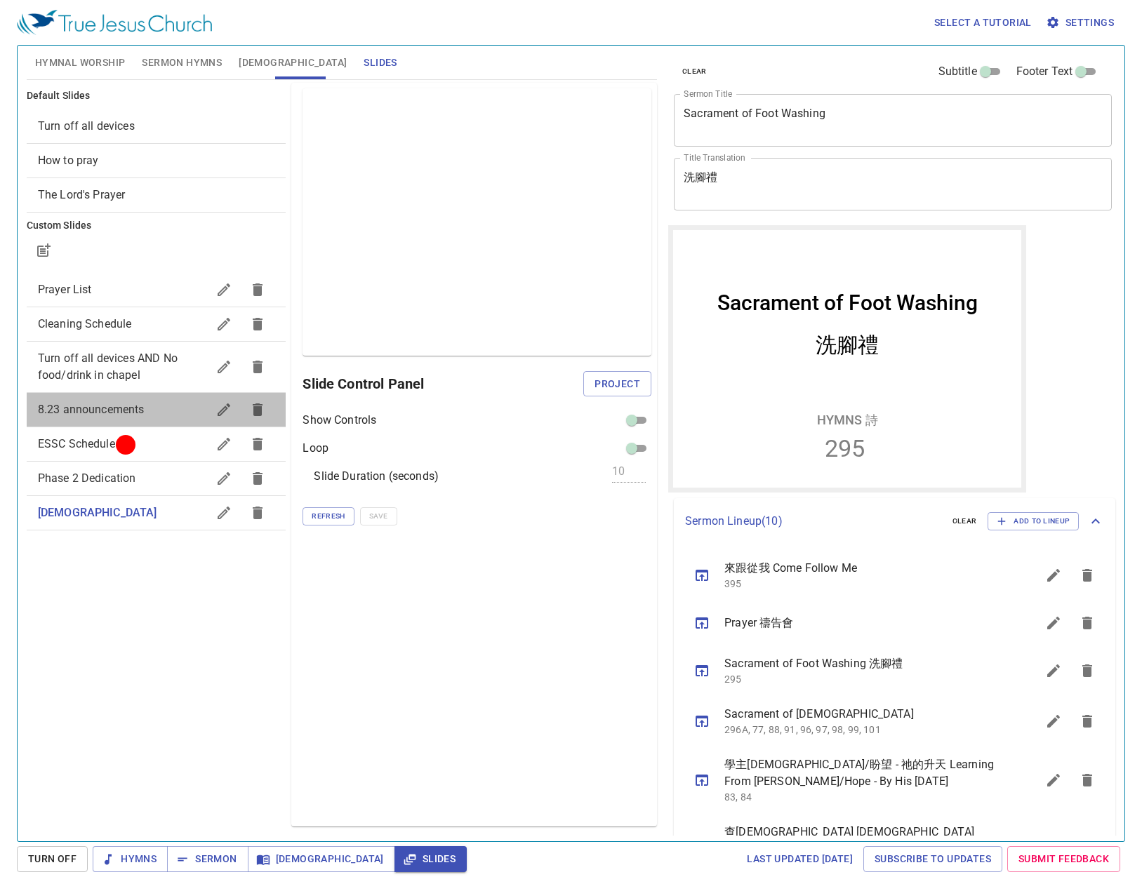
click at [148, 417] on span "8.23 announcements" at bounding box center [123, 409] width 170 height 17
click at [131, 450] on div at bounding box center [125, 444] width 11 height 11
checkbox input "false"
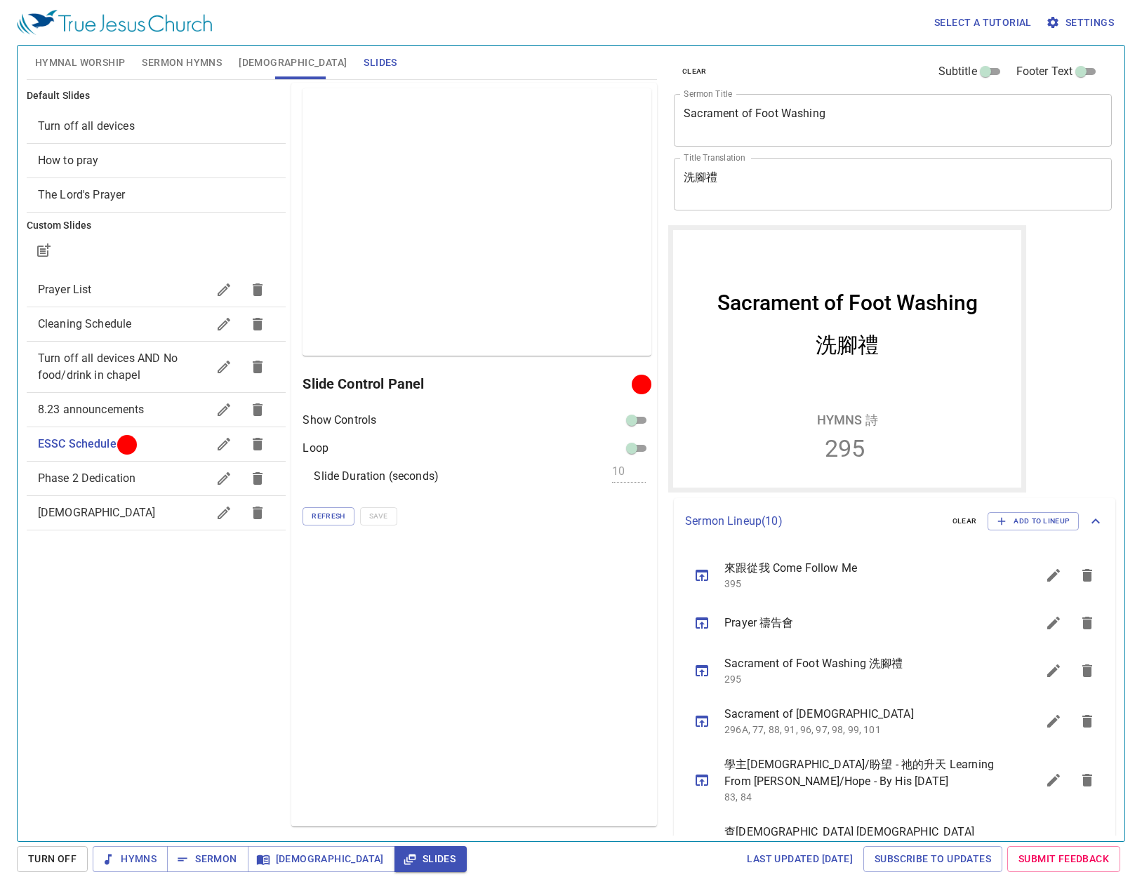
click at [154, 481] on span "Phase 2 Dedication" at bounding box center [123, 478] width 170 height 17
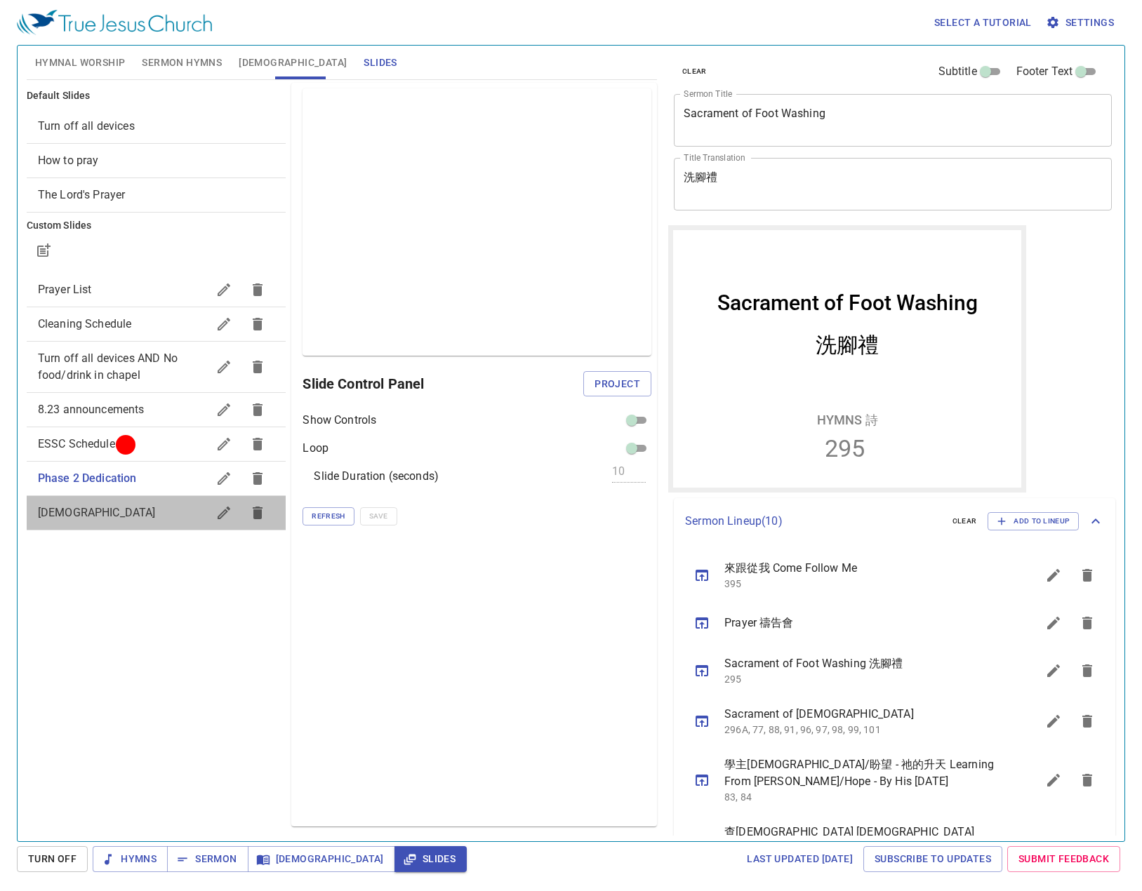
click at [152, 514] on span "[DEMOGRAPHIC_DATA]" at bounding box center [123, 513] width 170 height 17
click at [114, 55] on span "Hymnal Worship" at bounding box center [80, 63] width 91 height 18
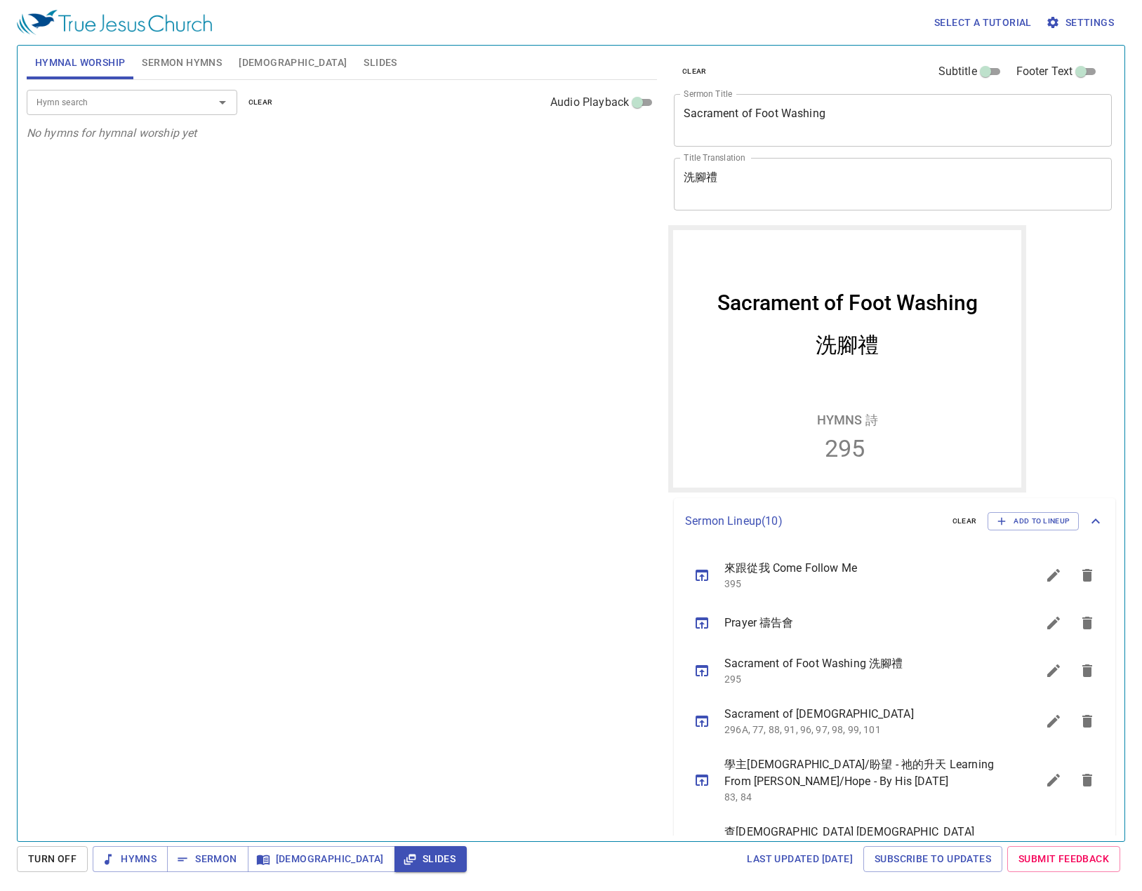
click at [160, 55] on span "Sermon Hymns" at bounding box center [182, 63] width 80 height 18
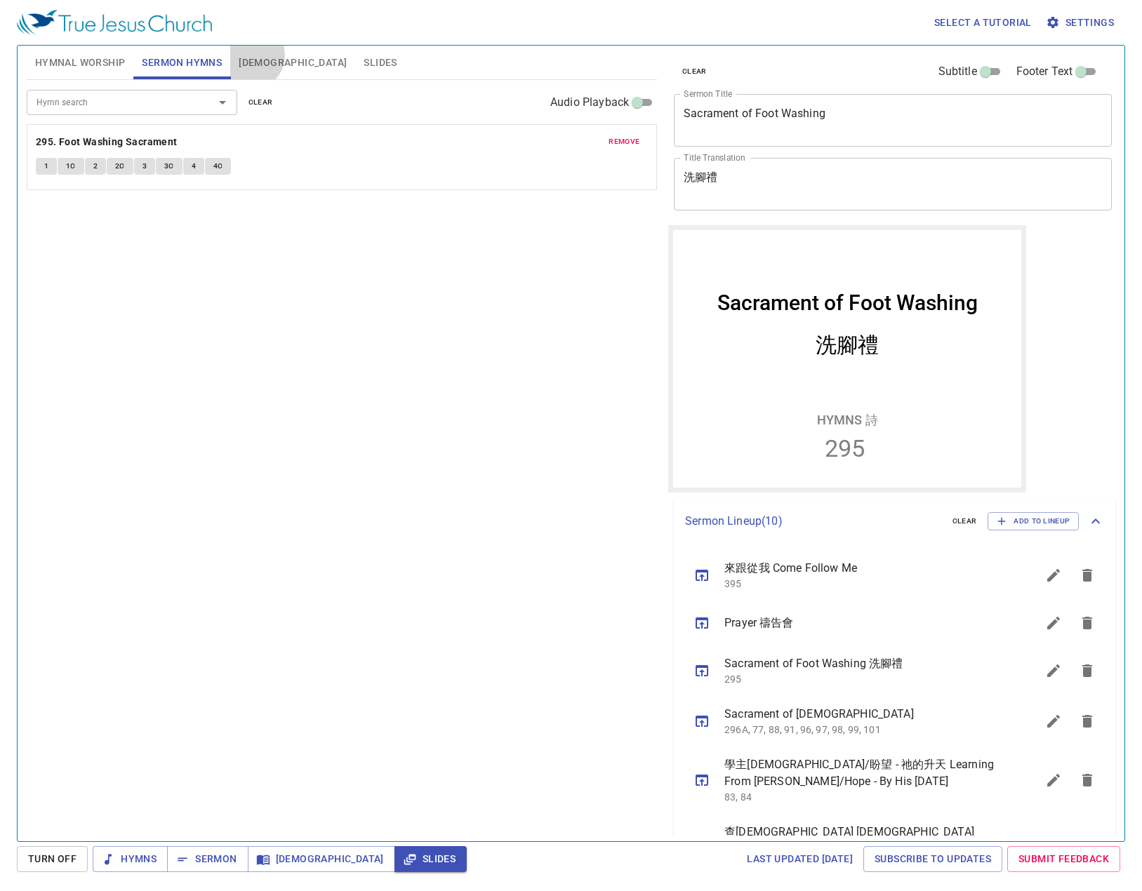
click at [251, 55] on span "[DEMOGRAPHIC_DATA]" at bounding box center [293, 63] width 108 height 18
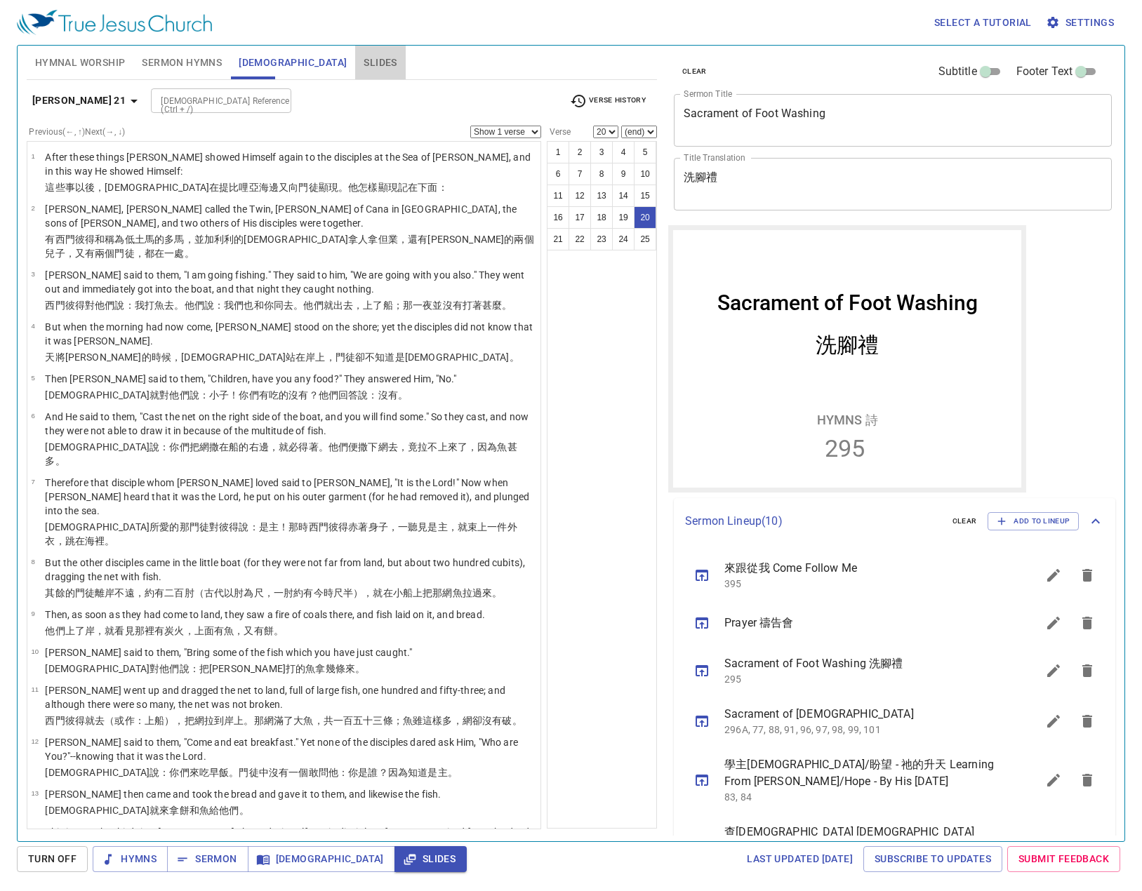
click at [355, 50] on button "Slides" at bounding box center [380, 63] width 50 height 34
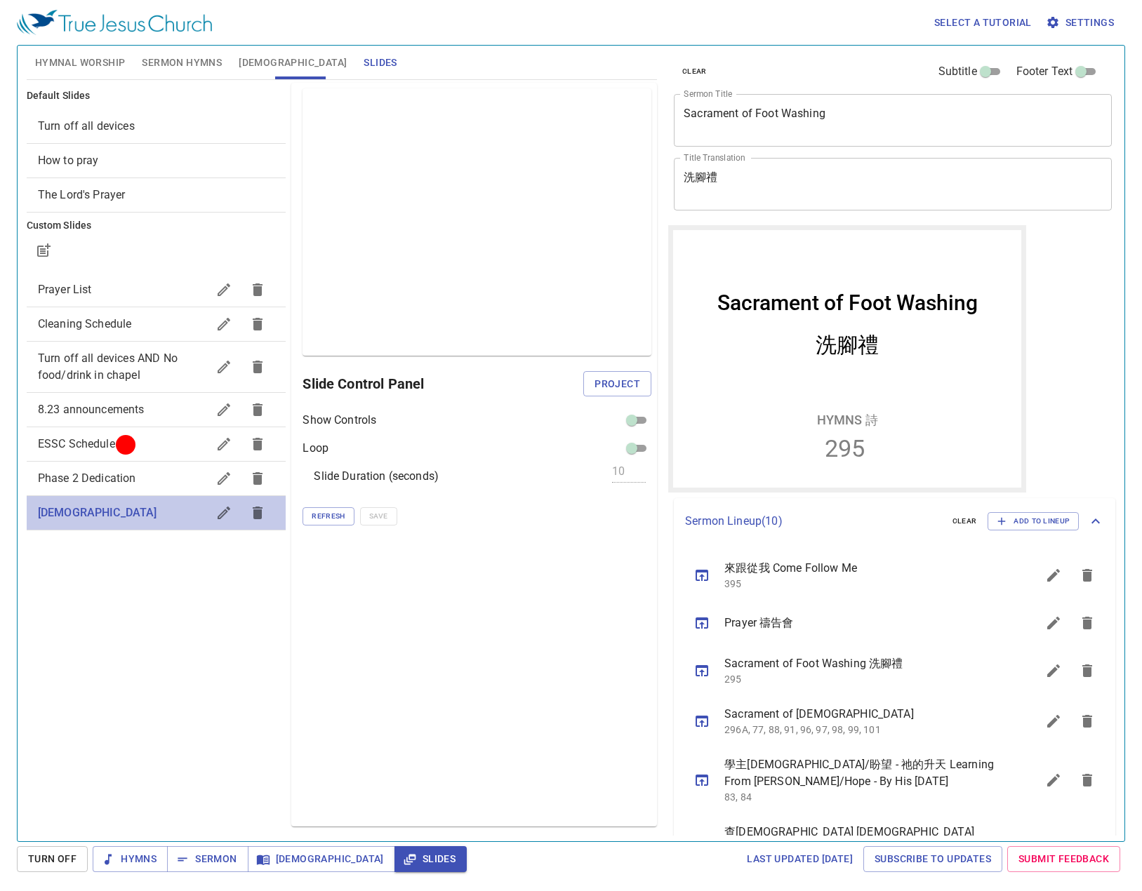
click at [176, 526] on div "[DEMOGRAPHIC_DATA]" at bounding box center [157, 513] width 260 height 34
click at [73, 67] on span "Hymnal Worship" at bounding box center [80, 63] width 91 height 18
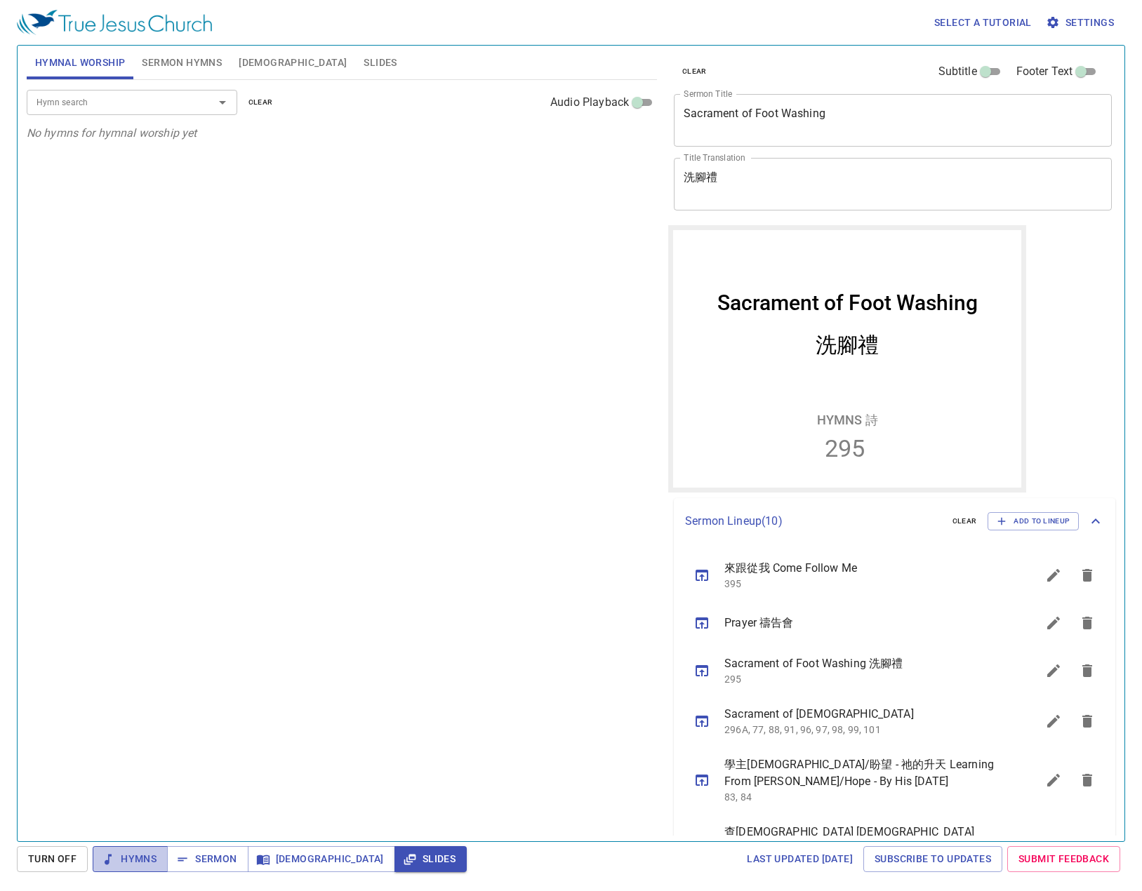
click at [116, 864] on span "Hymns" at bounding box center [130, 859] width 53 height 18
click at [178, 102] on input "Hymn search" at bounding box center [111, 102] width 161 height 16
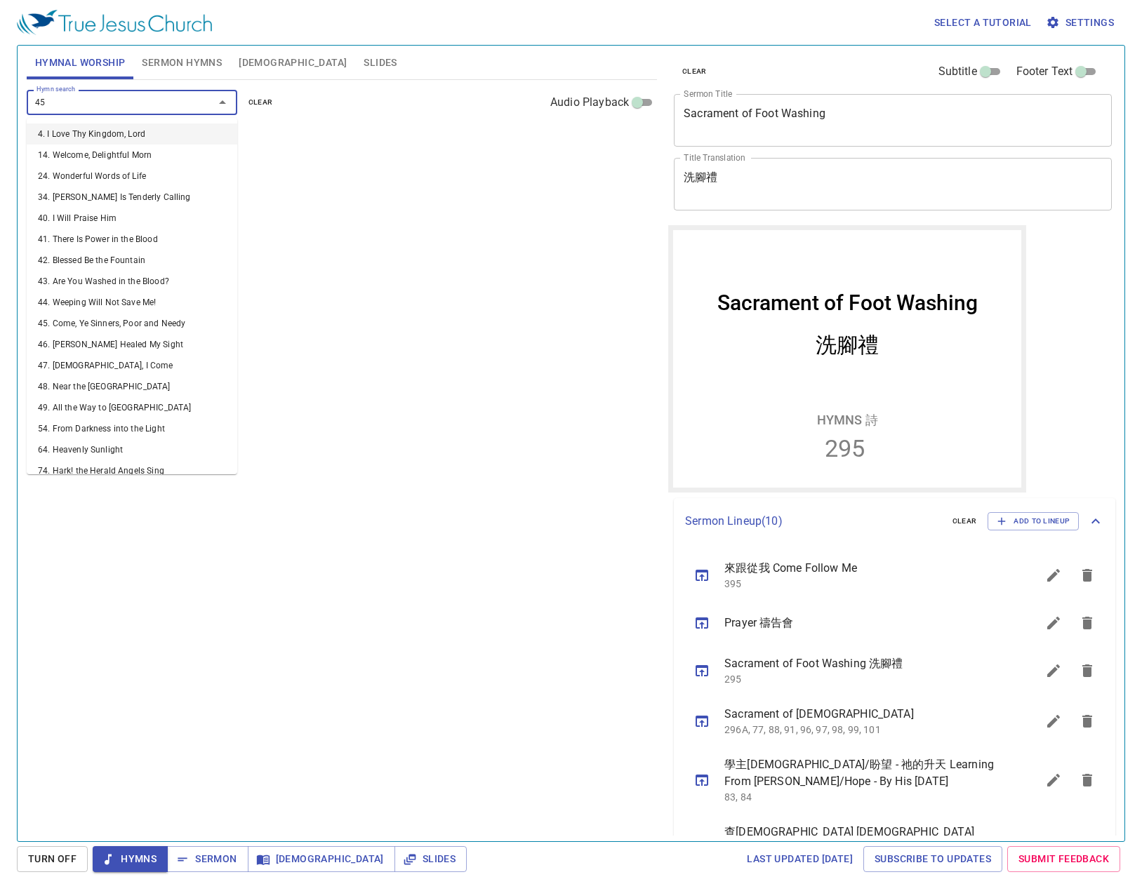
type input "455"
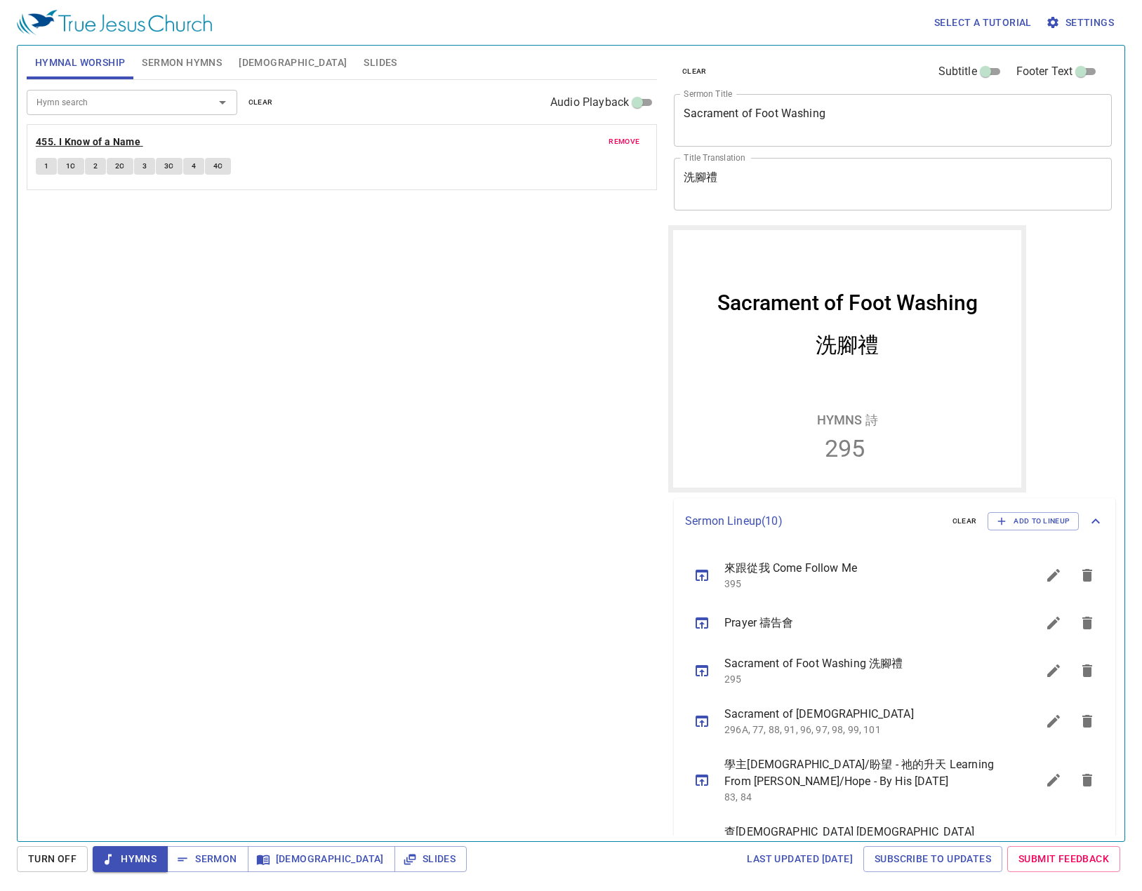
click at [48, 141] on b "455. I Know of a Name" at bounding box center [88, 142] width 105 height 18
click at [65, 105] on input "Hymn search" at bounding box center [111, 102] width 161 height 16
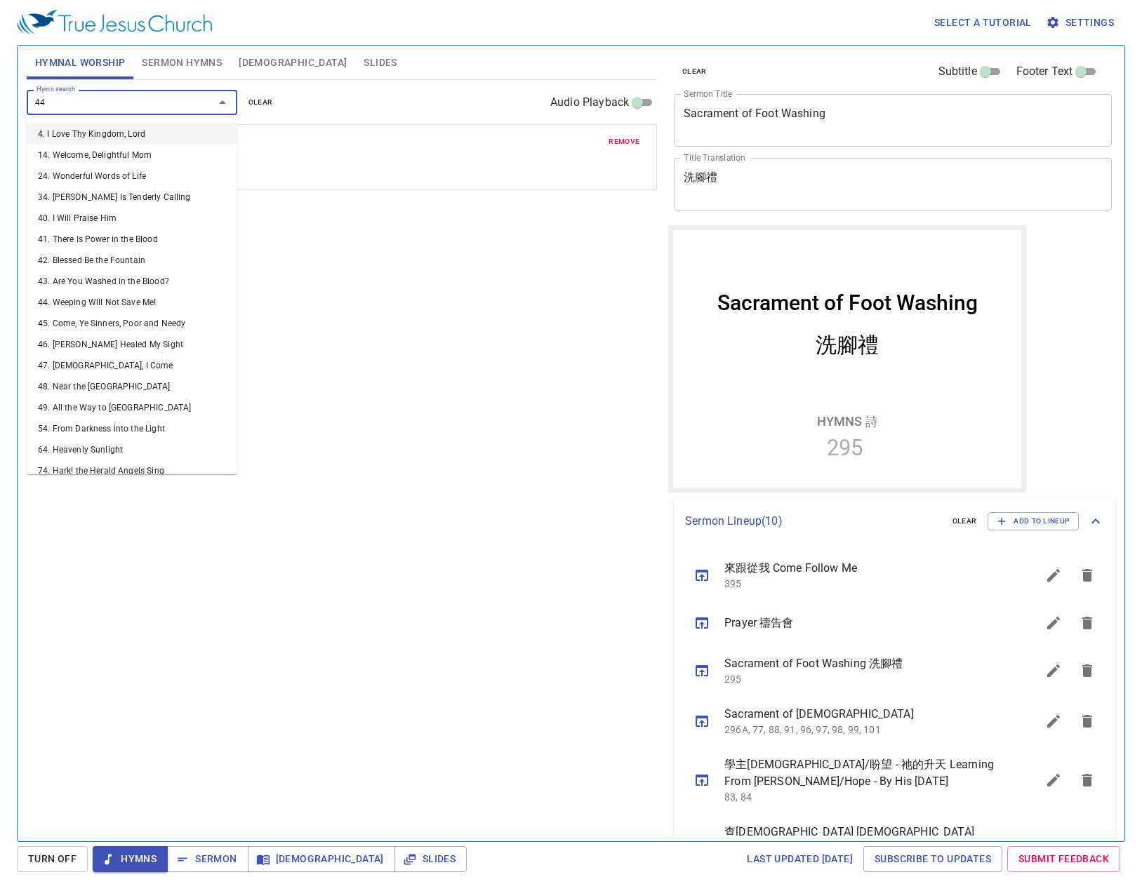
type input "445"
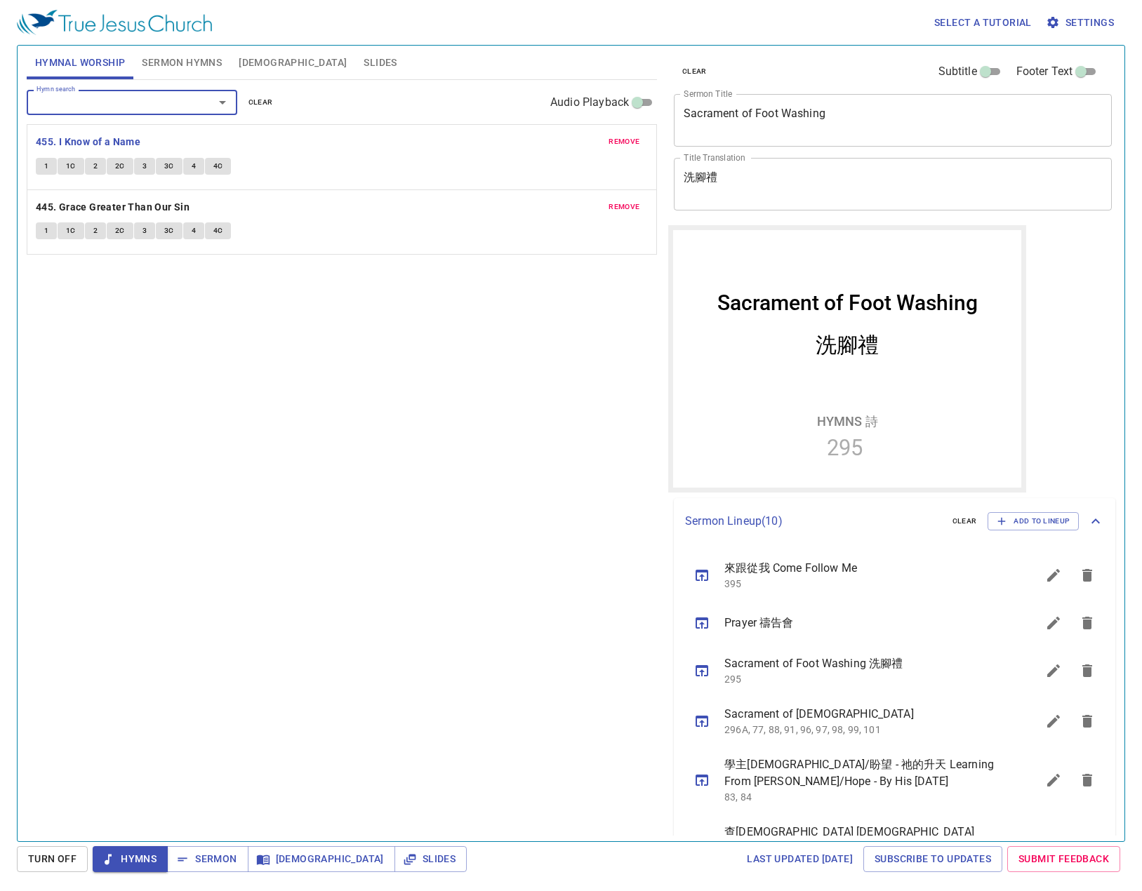
click at [647, 138] on button "remove" at bounding box center [624, 141] width 48 height 17
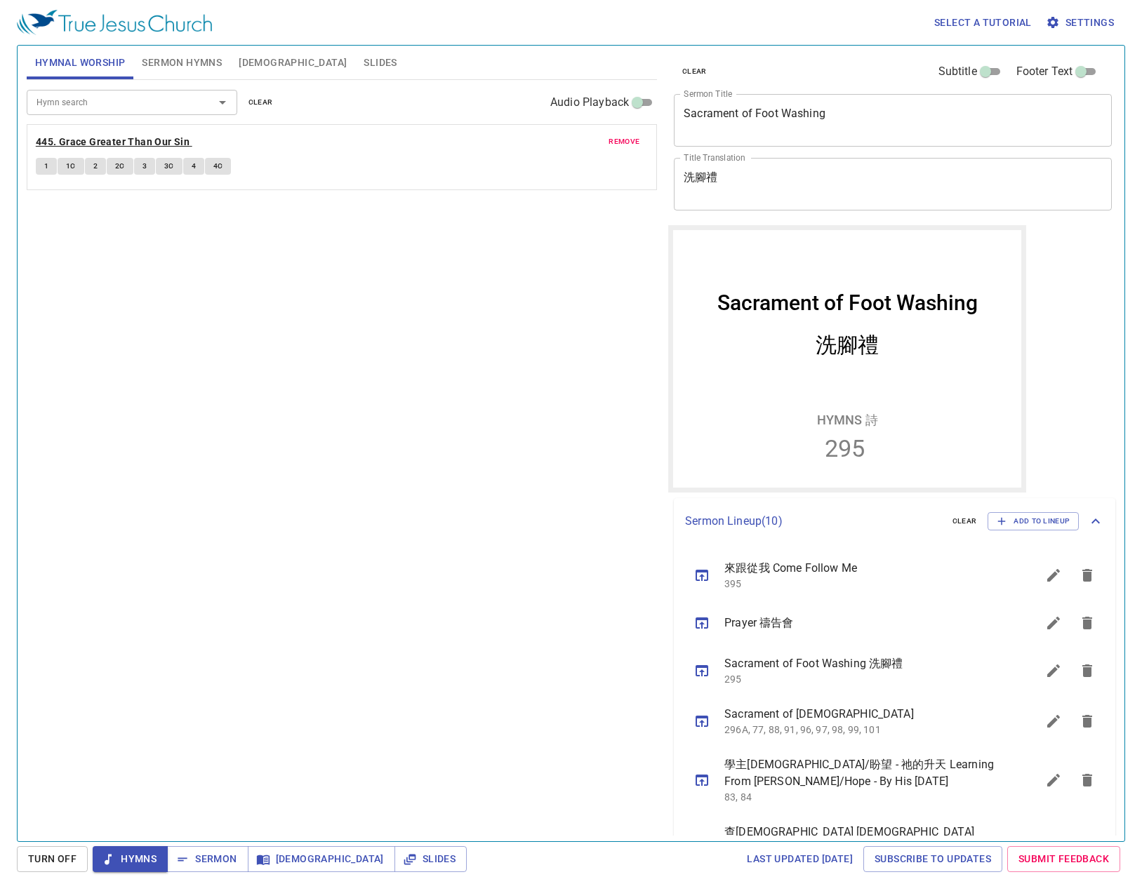
click at [171, 133] on b "445. Grace Greater Than Our Sin" at bounding box center [113, 142] width 154 height 18
drag, startPoint x: 43, startPoint y: 161, endPoint x: 65, endPoint y: 211, distance: 55.3
click at [65, 211] on div "Hymn search Hymn search clear Audio Playback remove 445. Grace Greater Than Our…" at bounding box center [342, 454] width 630 height 749
click at [48, 168] on span "1" at bounding box center [46, 166] width 4 height 13
click at [69, 167] on span "1C" at bounding box center [71, 166] width 10 height 13
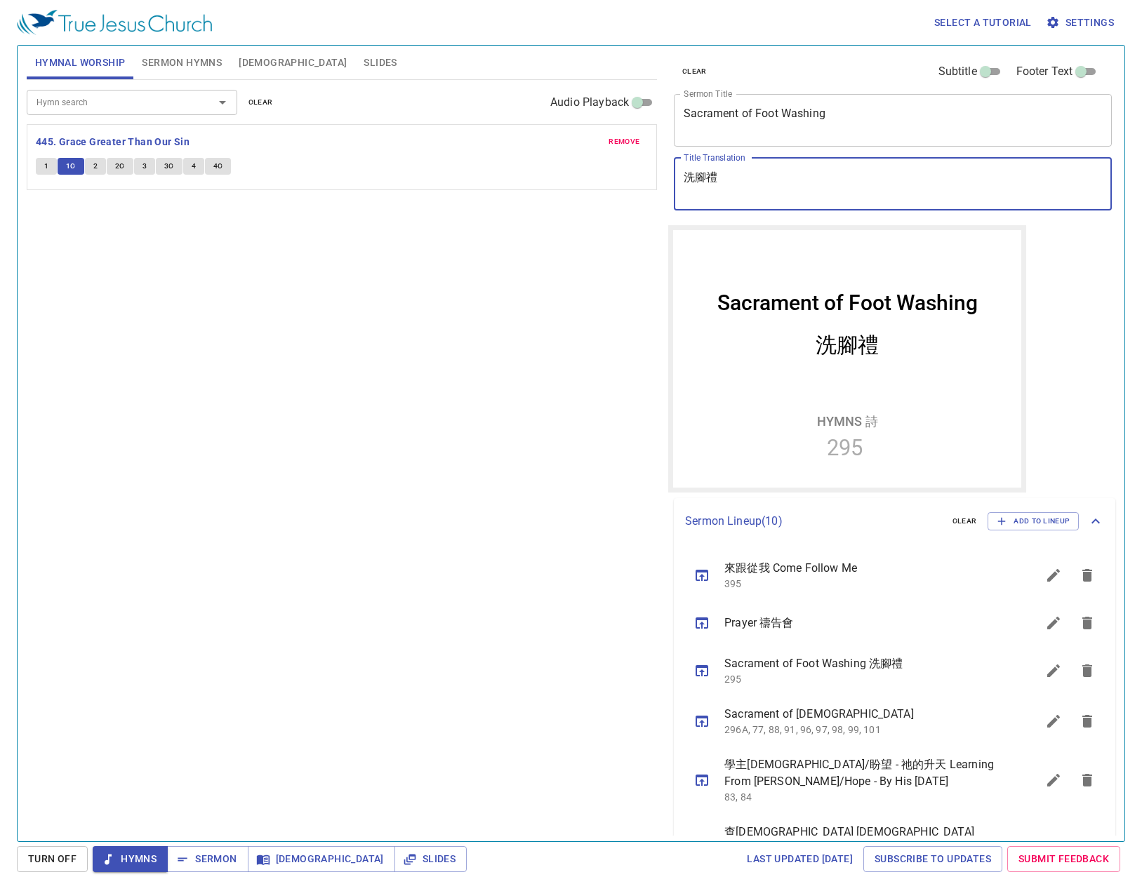
click at [737, 173] on textarea "洗腳禮" at bounding box center [892, 184] width 418 height 27
click at [455, 286] on div "Hymn search Hymn search clear Audio Playback remove 445. Grace Greater Than Our…" at bounding box center [342, 454] width 630 height 749
click at [95, 168] on span "2" at bounding box center [95, 166] width 4 height 13
click at [119, 161] on span "2C" at bounding box center [120, 166] width 10 height 13
click at [142, 168] on span "3" at bounding box center [144, 166] width 4 height 13
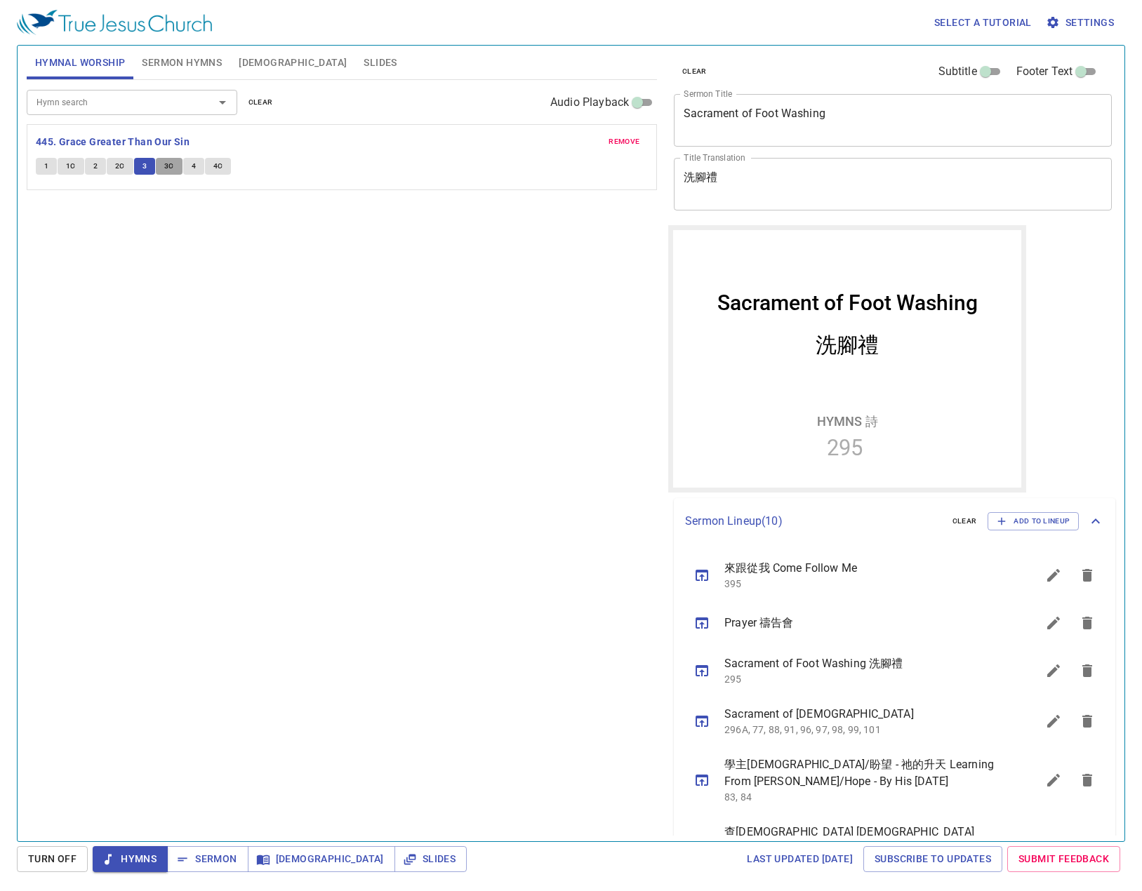
click at [171, 164] on span "3C" at bounding box center [169, 166] width 10 height 13
click at [186, 171] on button "4" at bounding box center [193, 166] width 21 height 17
click at [214, 167] on span "4C" at bounding box center [218, 166] width 10 height 13
click at [126, 857] on span "Hymns" at bounding box center [130, 859] width 53 height 18
click at [363, 66] on span "Slides" at bounding box center [379, 63] width 33 height 18
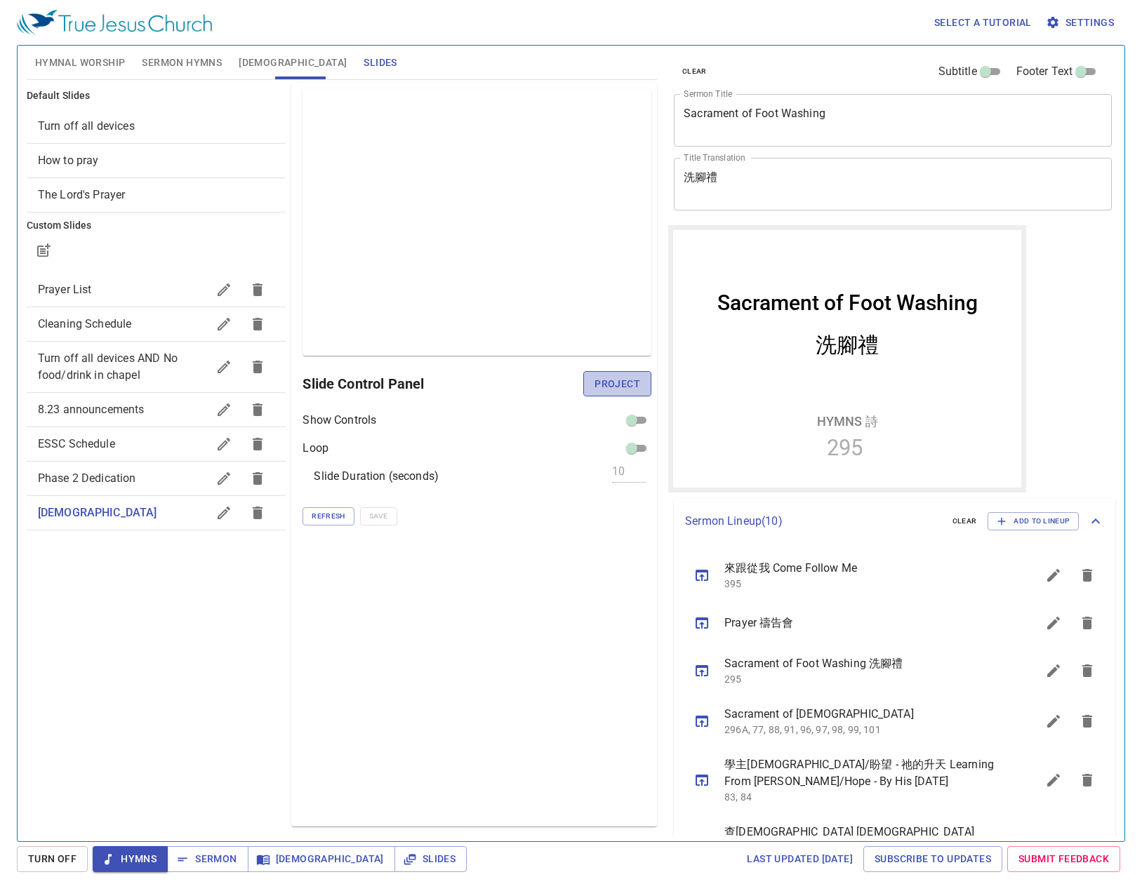
click at [622, 379] on span "Project" at bounding box center [617, 384] width 46 height 18
click at [205, 67] on span "Sermon Hymns" at bounding box center [182, 63] width 80 height 18
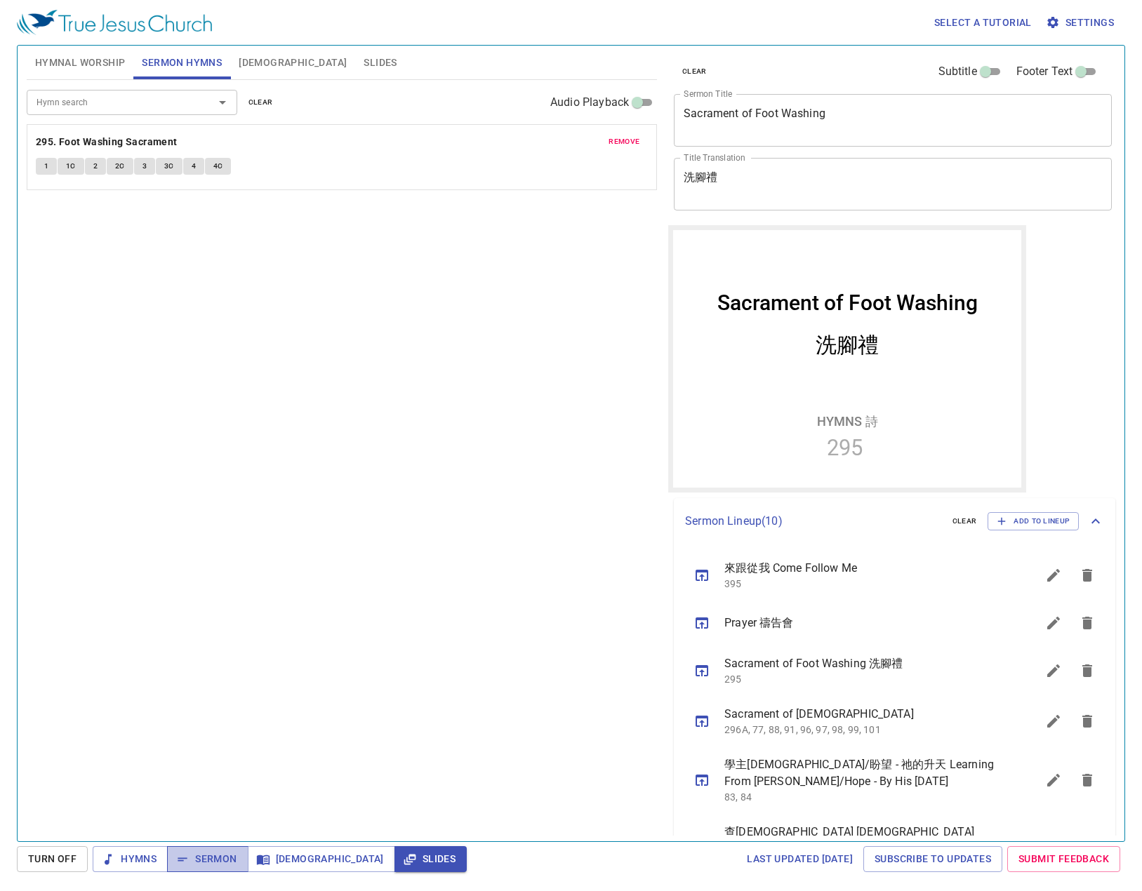
click at [0, 0] on span "Sermon" at bounding box center [0, 0] width 0 height 0
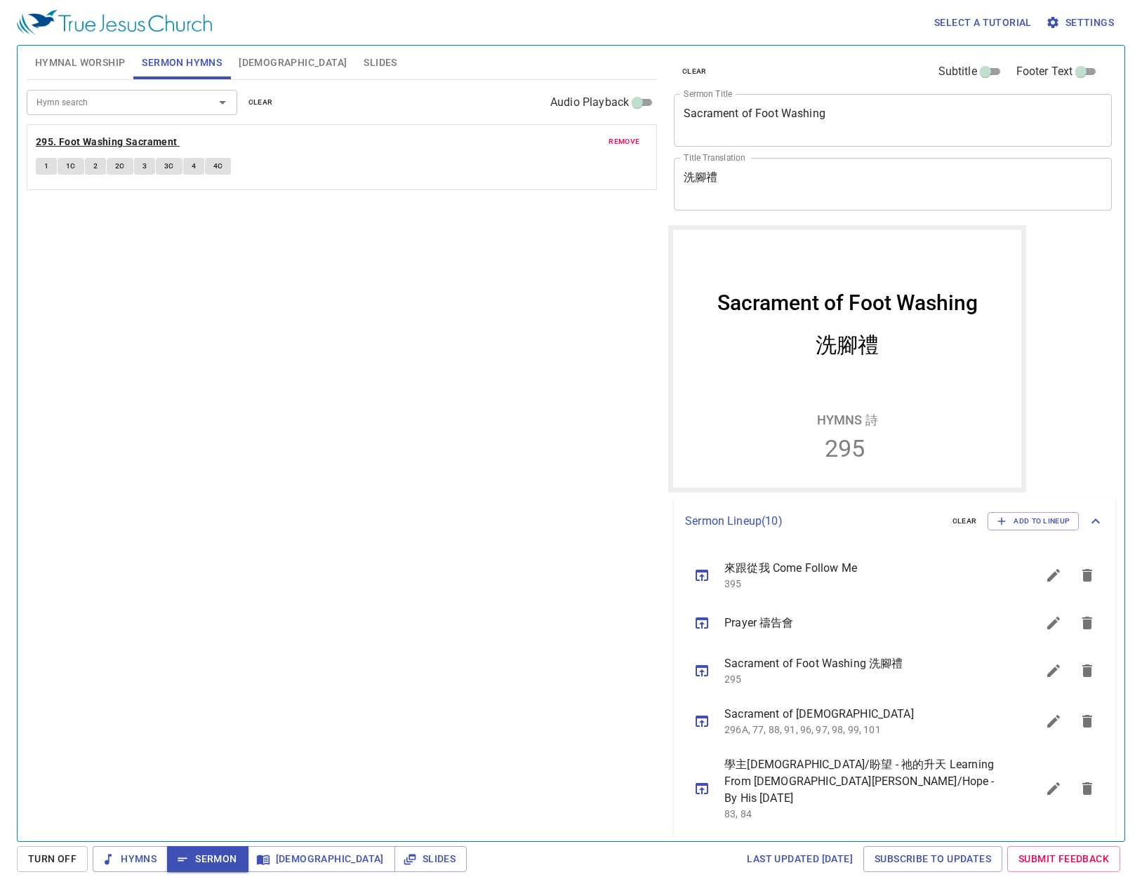
click at [136, 138] on b "295. Foot Washing Sacrament" at bounding box center [107, 142] width 142 height 18
drag, startPoint x: 50, startPoint y: 168, endPoint x: 67, endPoint y: 202, distance: 38.3
click at [67, 202] on div "Hymn search Hymn search clear Audio Playback remove 295. Foot Washing Sacrament…" at bounding box center [342, 454] width 630 height 749
click at [48, 171] on span "1" at bounding box center [46, 166] width 4 height 13
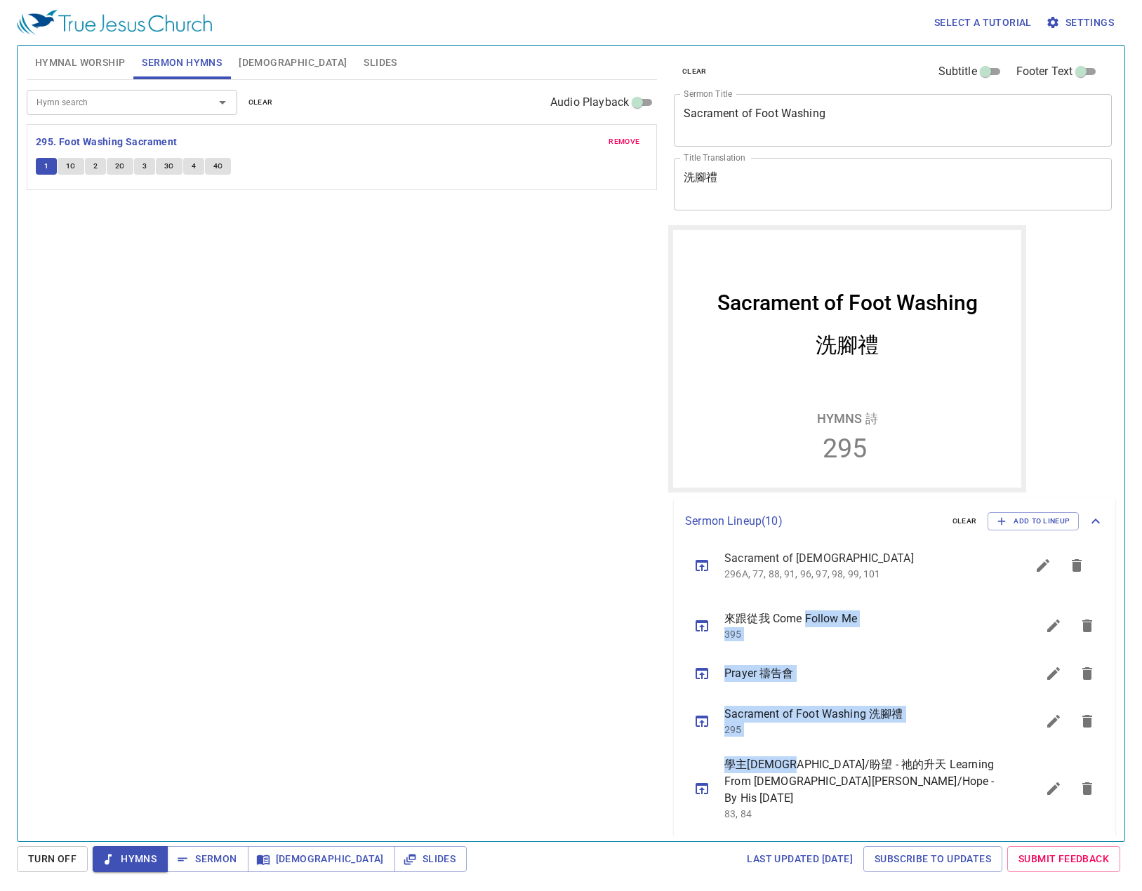
drag, startPoint x: 803, startPoint y: 730, endPoint x: 807, endPoint y: 568, distance: 162.1
click at [807, 568] on ul "來跟從我 Come Follow Me 395 Prayer 禱告會 Sacrament of Foot Washing 洗腳禮 295 Sacrament …" at bounding box center [894, 828] width 441 height 567
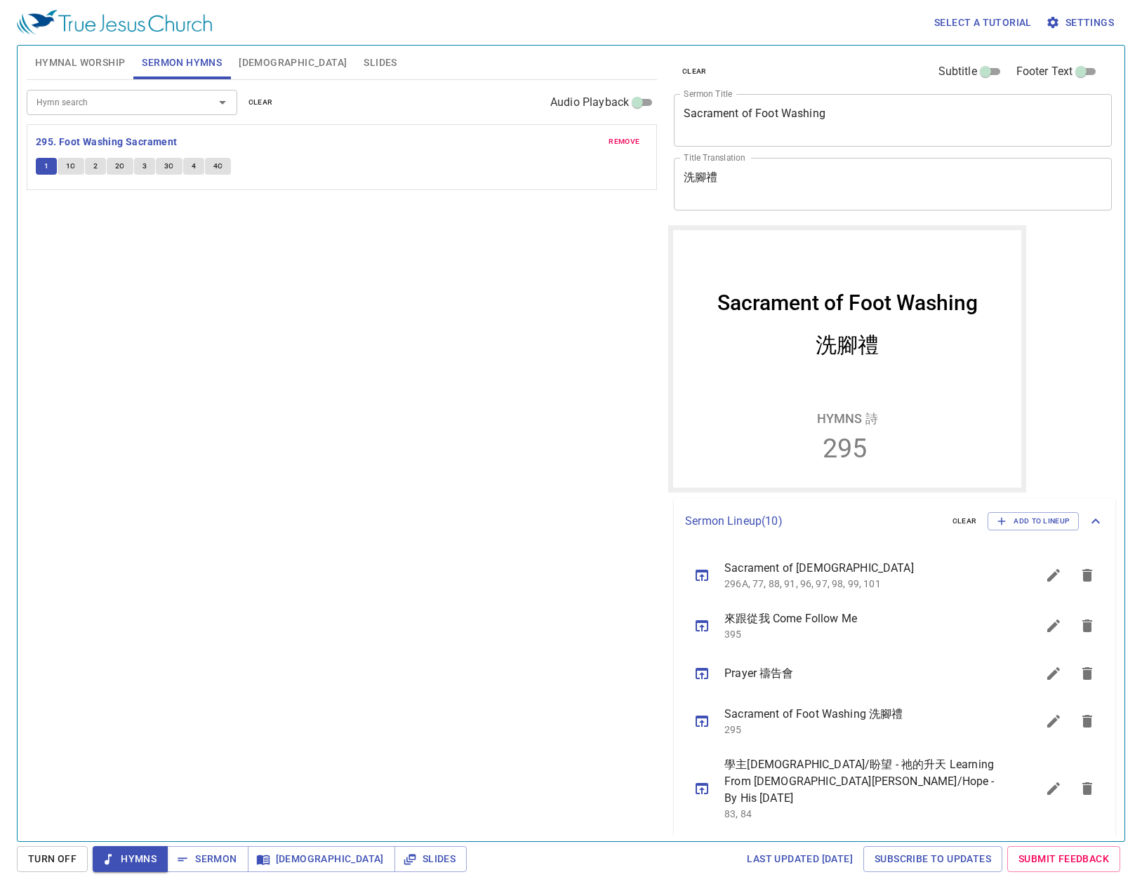
click at [610, 564] on div "Hymn search Hymn search clear Audio Playback remove 295. Foot Washing Sacrament…" at bounding box center [342, 454] width 630 height 749
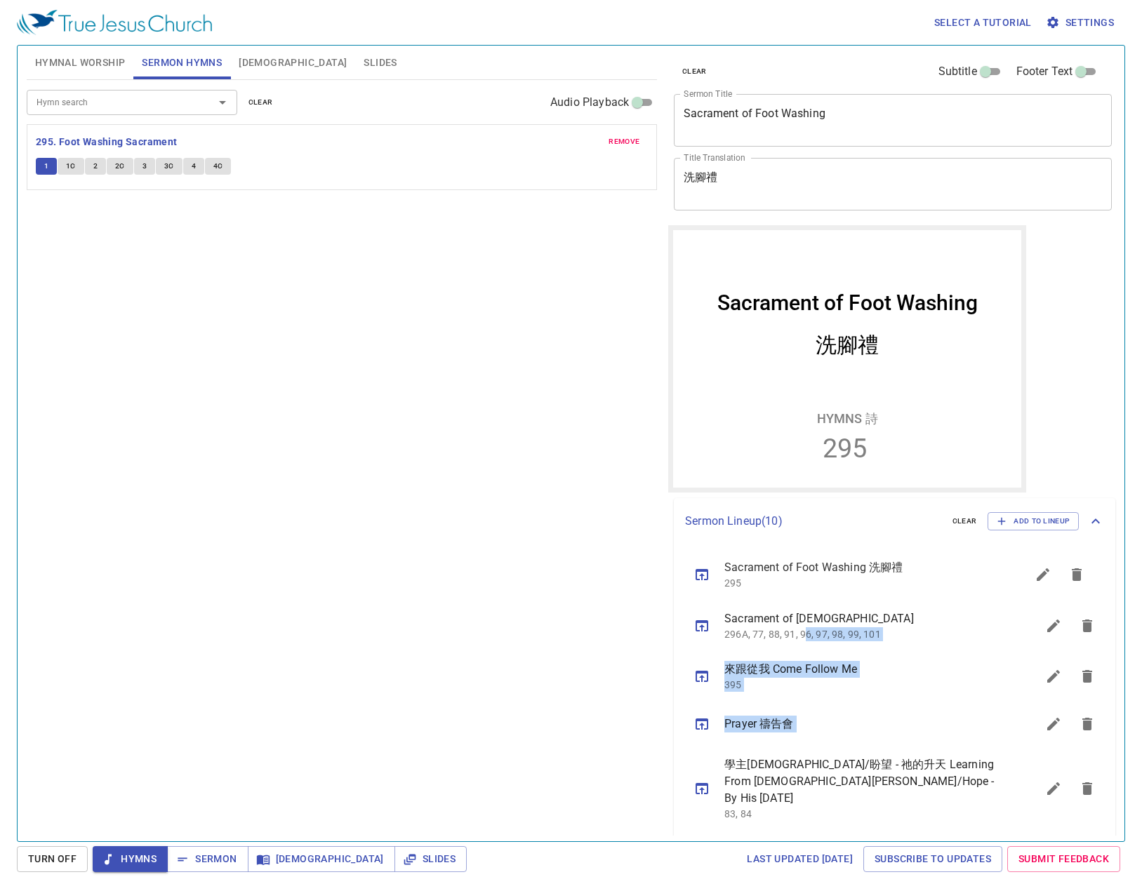
drag, startPoint x: 822, startPoint y: 740, endPoint x: 806, endPoint y: 583, distance: 157.3
click at [806, 583] on ul "Sacrament of Holy Communion 聖餐禮 296A, 77, 88, 91, 96, 97, 98, 99, 101 來跟從我 Come…" at bounding box center [894, 828] width 441 height 567
click at [388, 524] on div "Hymn search Hymn search clear Audio Playback remove 295. Foot Washing Sacrament…" at bounding box center [342, 454] width 630 height 749
click at [65, 168] on button "1C" at bounding box center [71, 166] width 27 height 17
click at [95, 165] on span "2" at bounding box center [95, 166] width 4 height 13
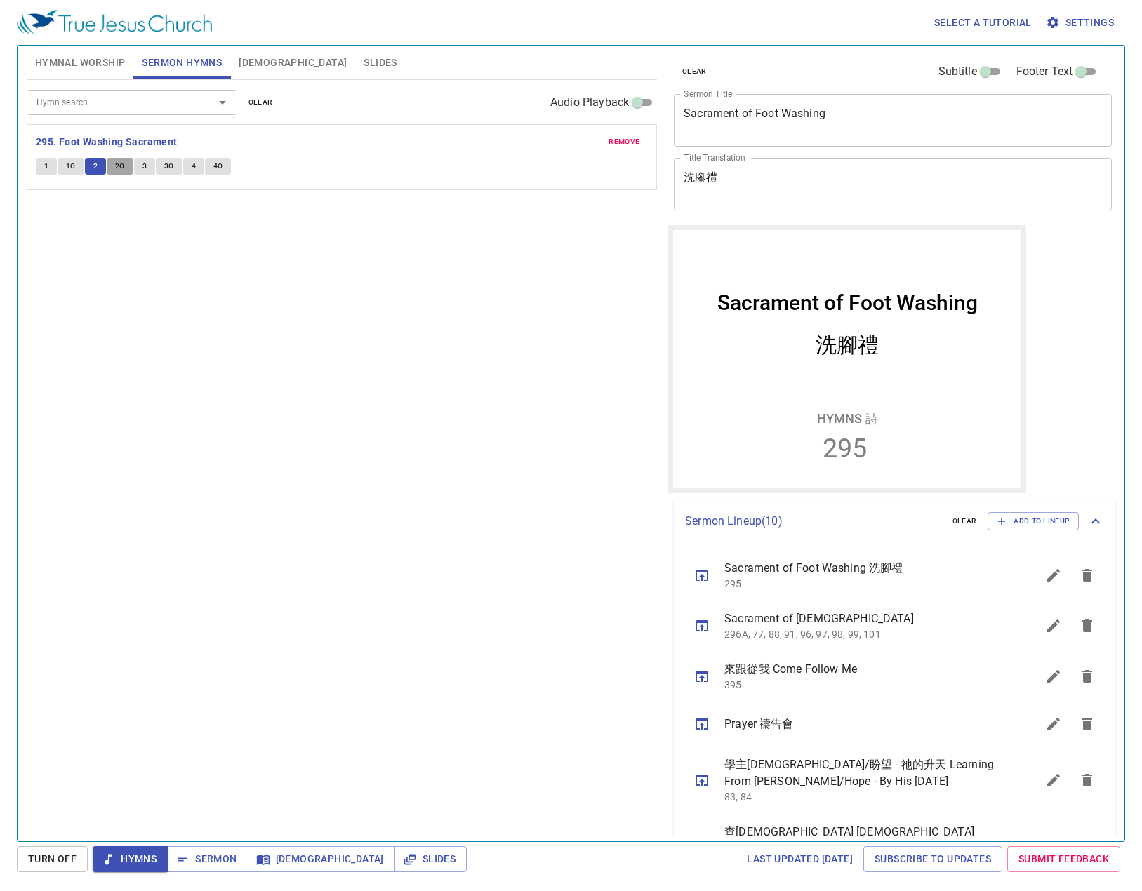
click at [121, 161] on span "2C" at bounding box center [120, 166] width 10 height 13
click at [149, 163] on button "3" at bounding box center [144, 166] width 21 height 17
click at [170, 166] on span "3C" at bounding box center [169, 166] width 10 height 13
click at [373, 329] on div "Hymn search Hymn search clear Audio Playback remove 295. Foot Washing Sacrament…" at bounding box center [342, 454] width 630 height 749
click at [192, 163] on span "4" at bounding box center [194, 166] width 4 height 13
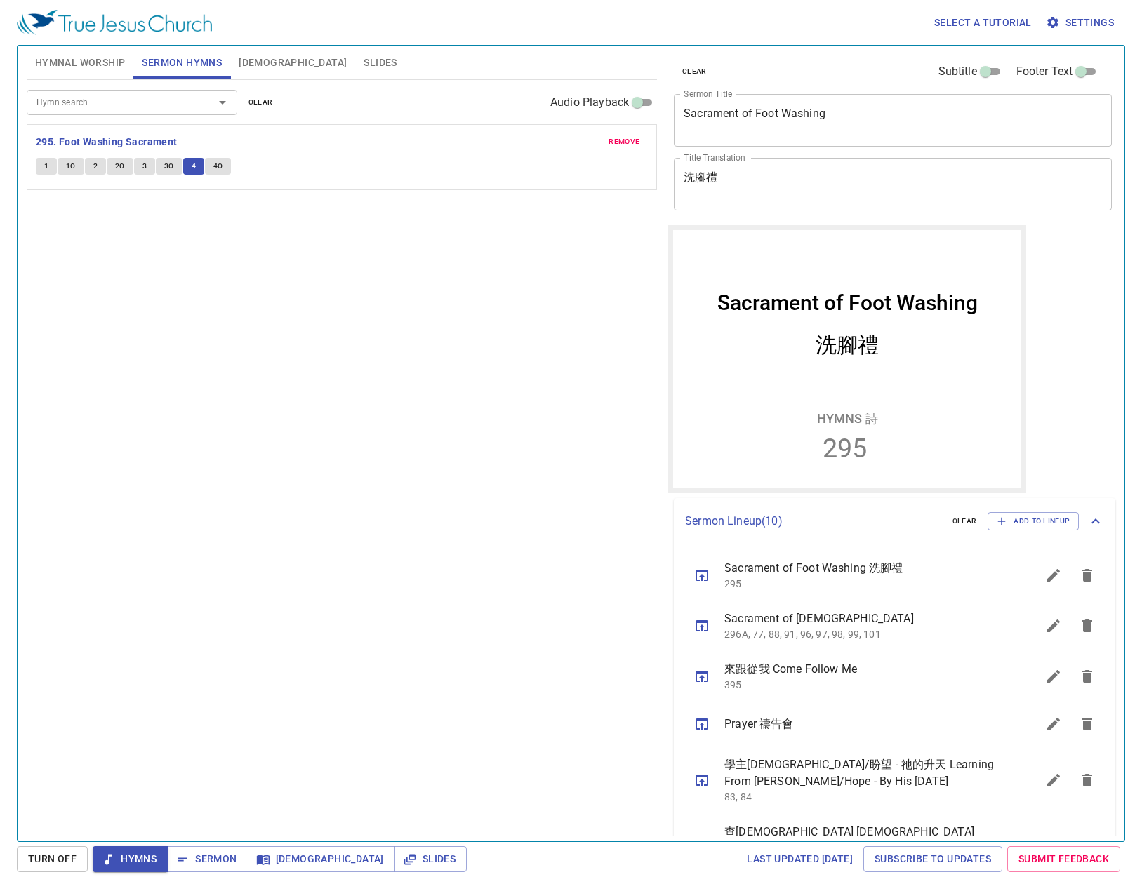
click at [222, 167] on button "4C" at bounding box center [218, 166] width 27 height 17
click at [216, 846] on button "Sermon" at bounding box center [207, 859] width 81 height 26
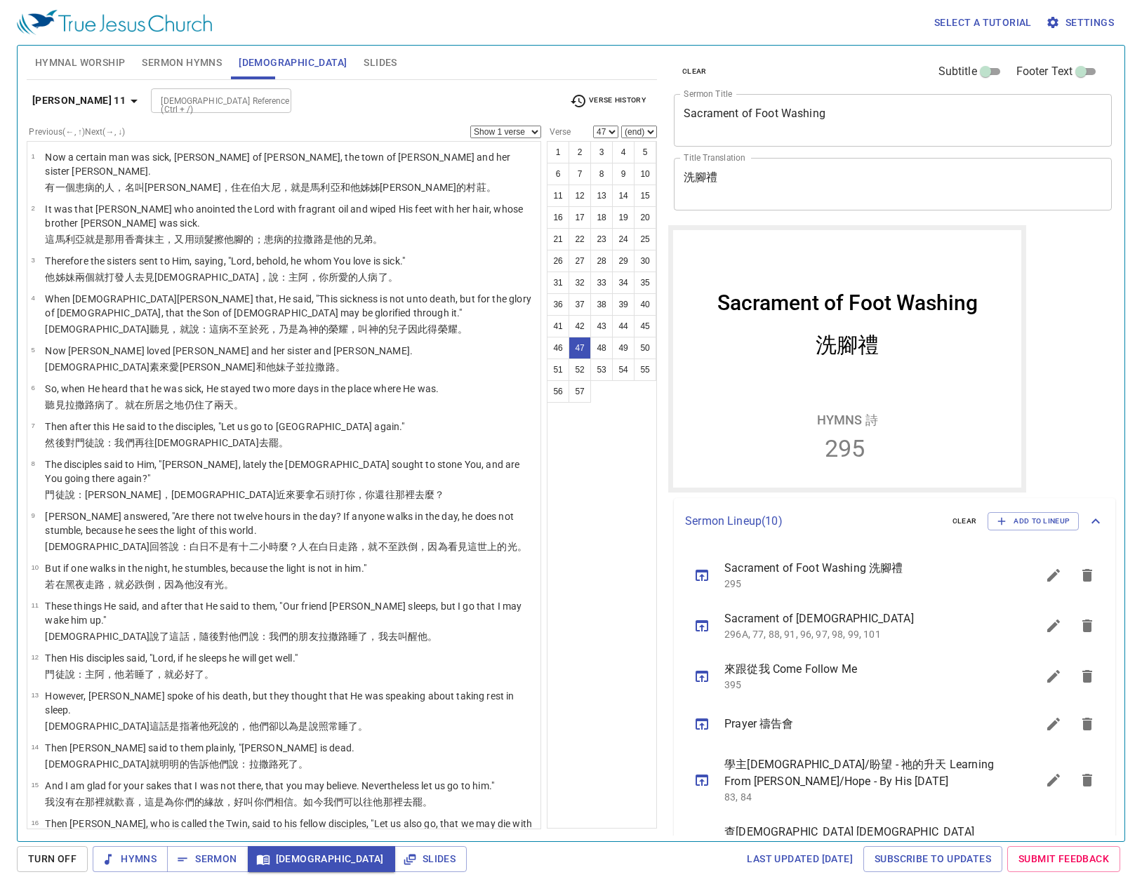
scroll to position [1642, 0]
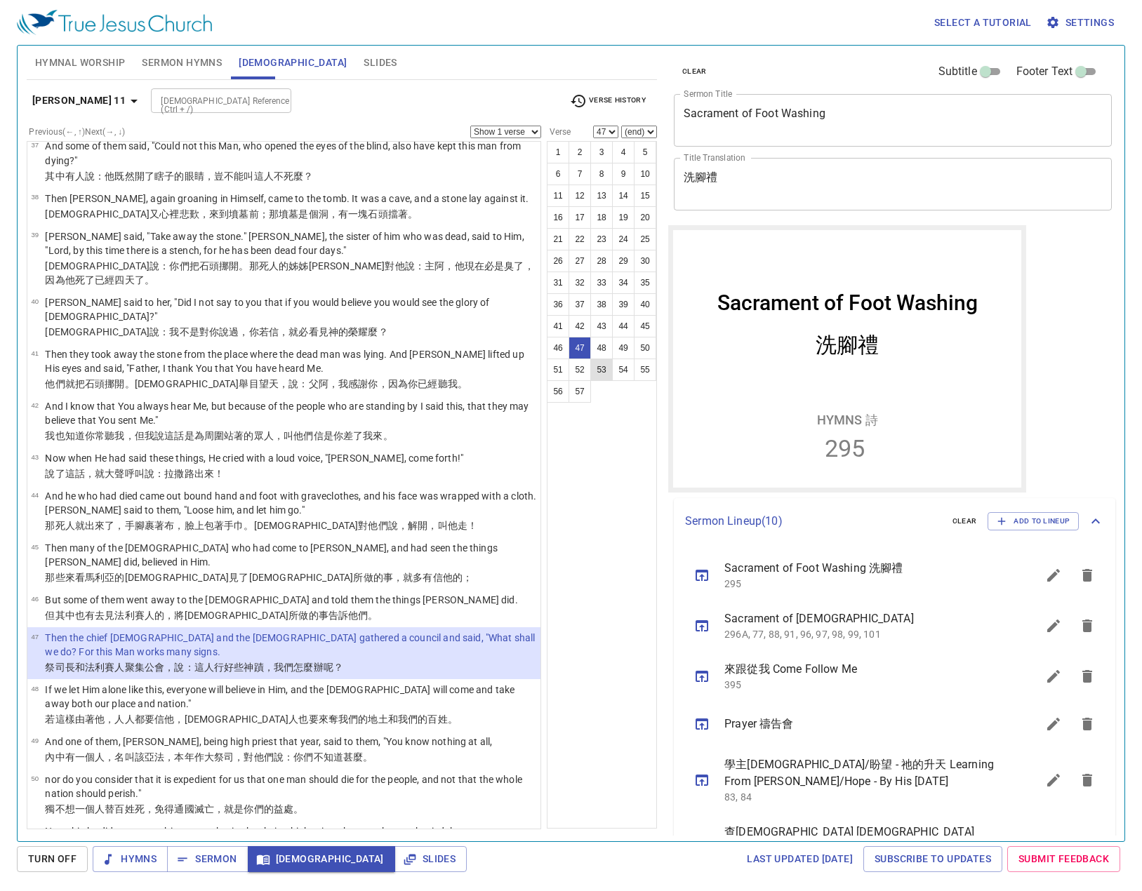
click at [606, 368] on button "53" at bounding box center [601, 370] width 22 height 22
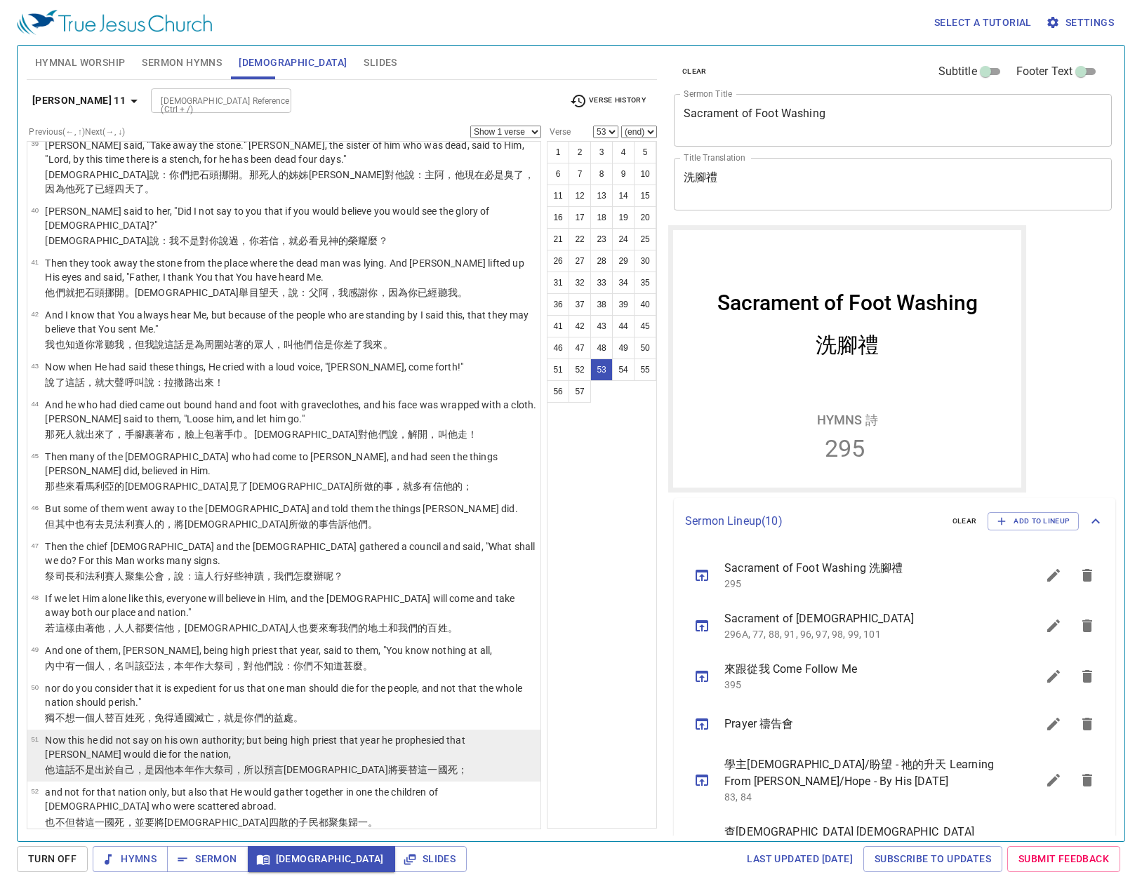
scroll to position [1835, 0]
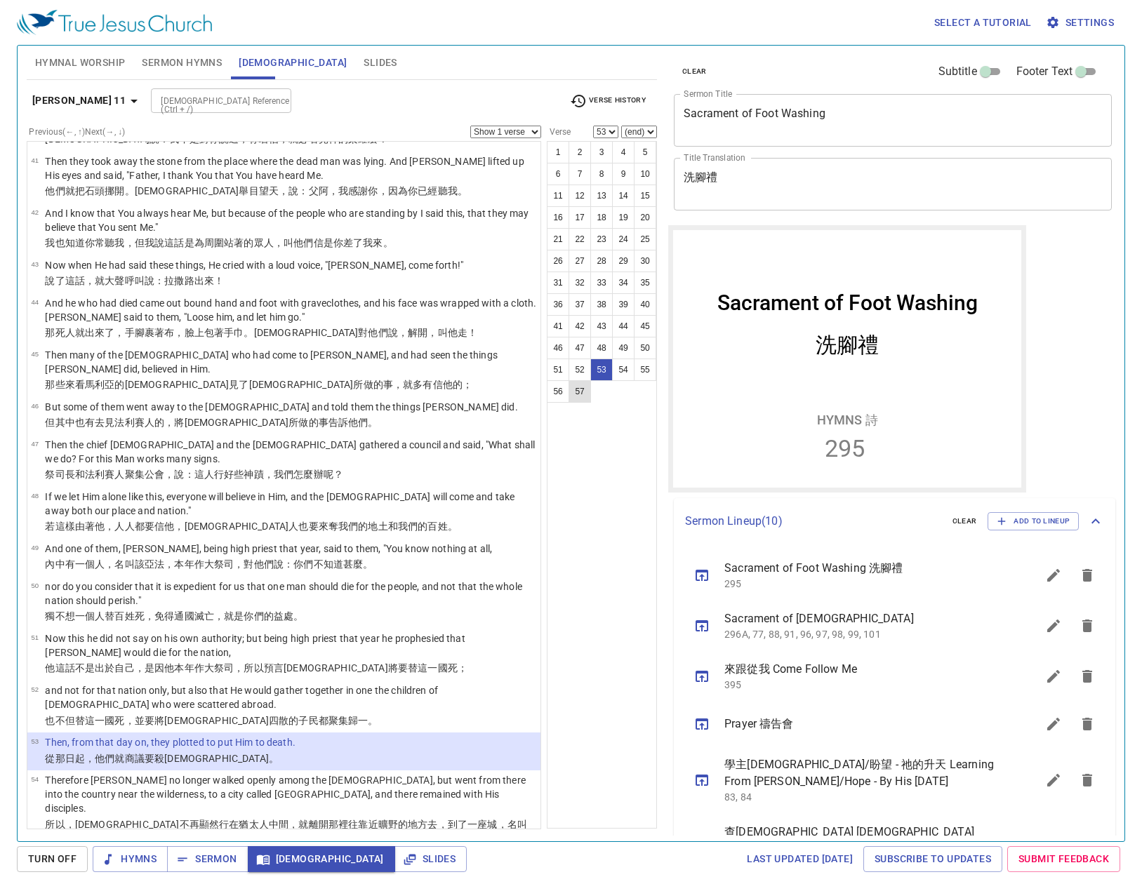
click at [589, 397] on button "57" at bounding box center [579, 391] width 22 height 22
select select "57"
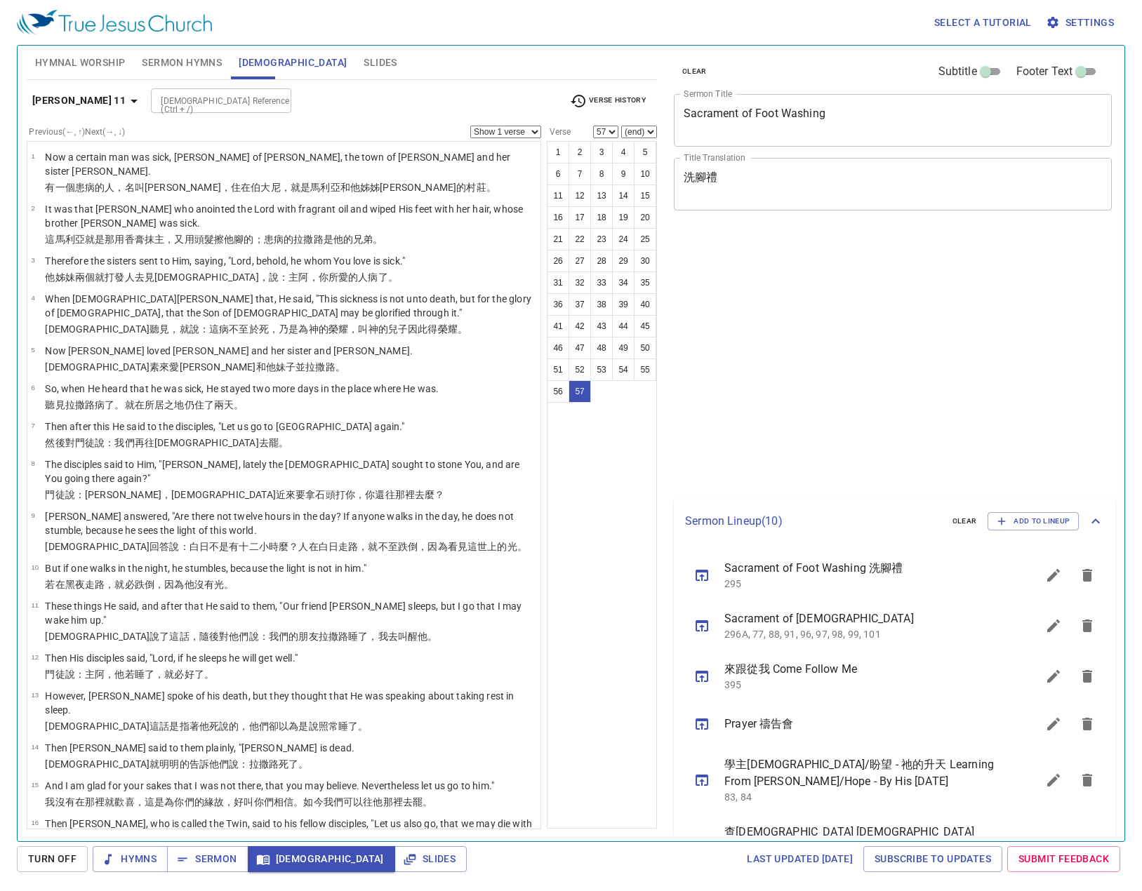
select select "57"
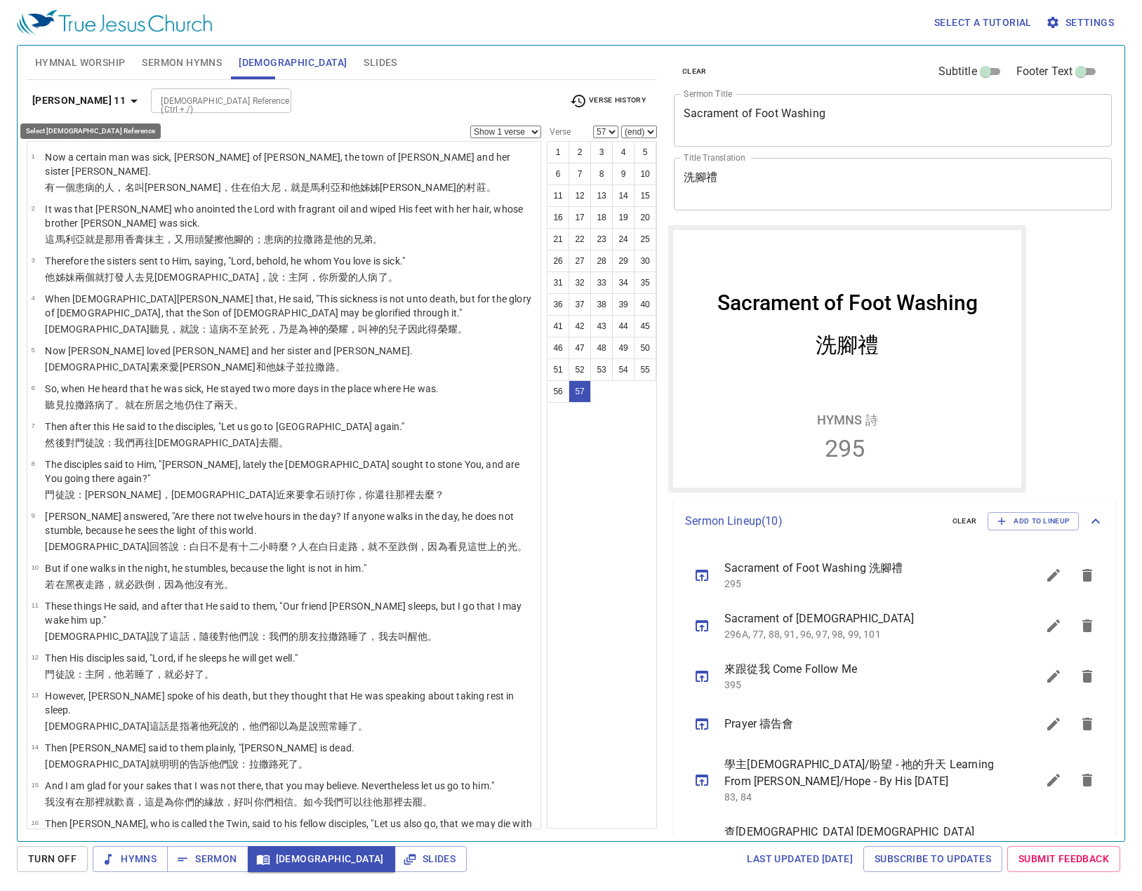
scroll to position [1835, 0]
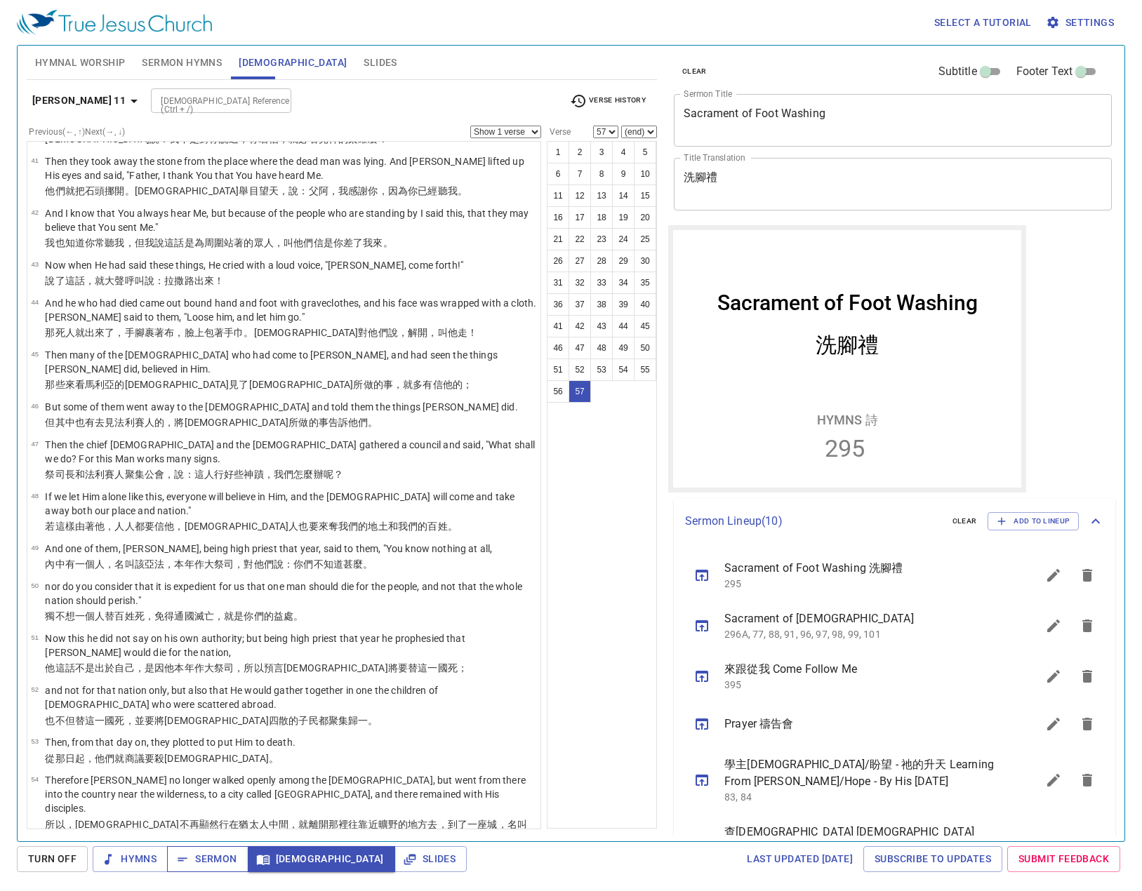
click at [0, 0] on span "Sermon" at bounding box center [0, 0] width 0 height 0
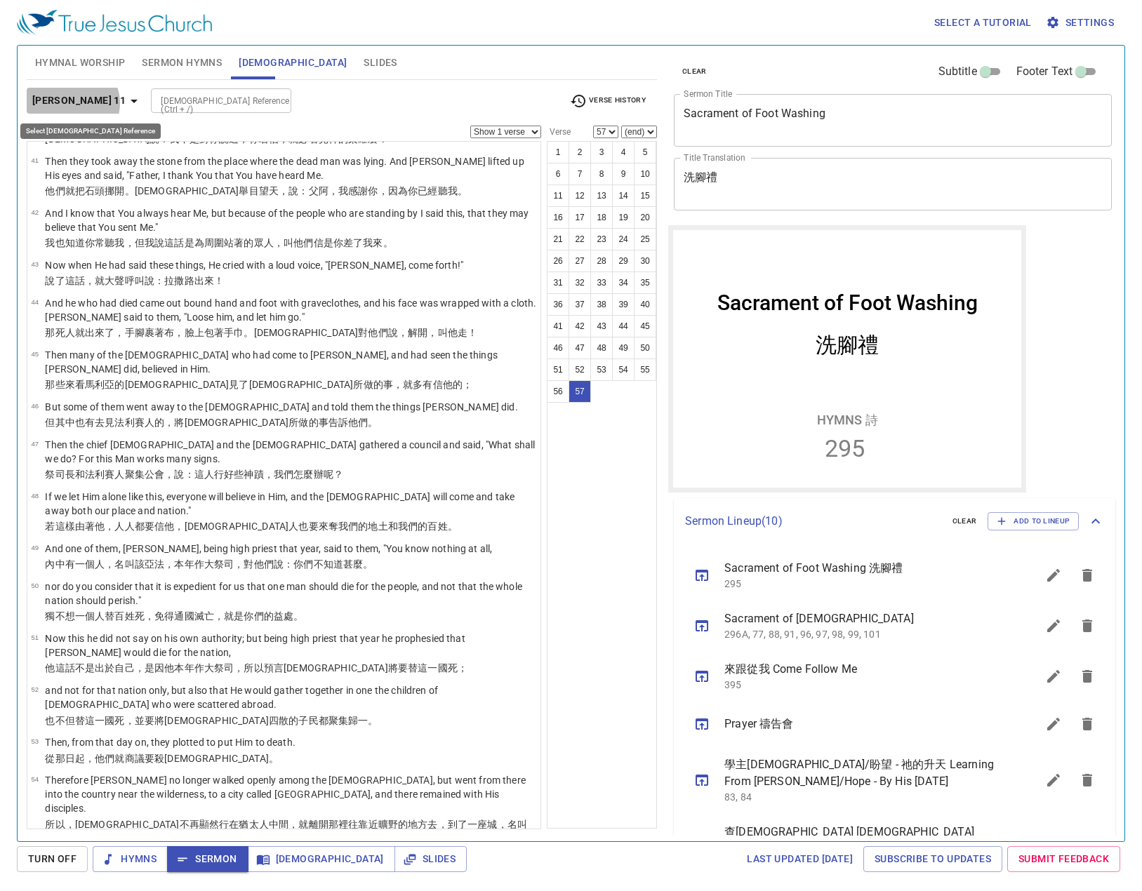
click at [72, 103] on b "John 11" at bounding box center [78, 101] width 93 height 18
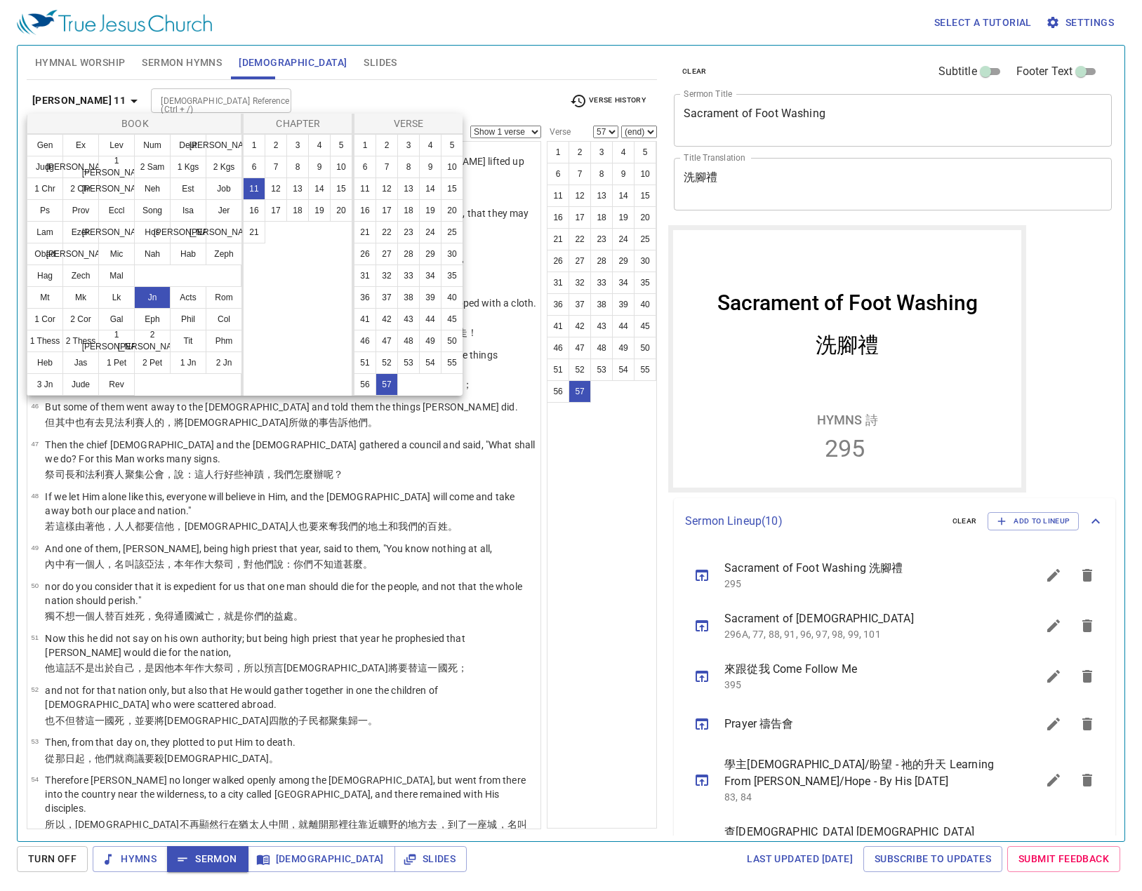
click at [0, 0] on div at bounding box center [0, 0] width 0 height 0
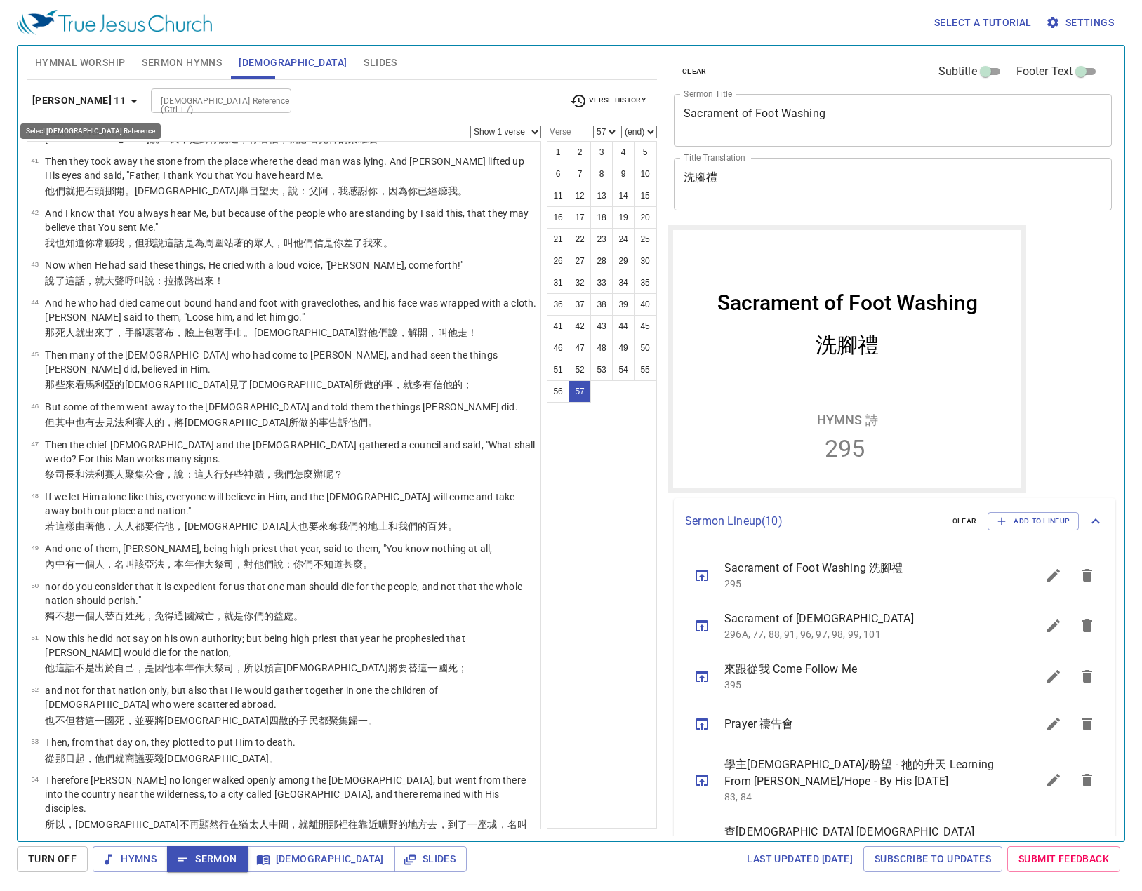
click at [126, 98] on icon "button" at bounding box center [134, 101] width 17 height 17
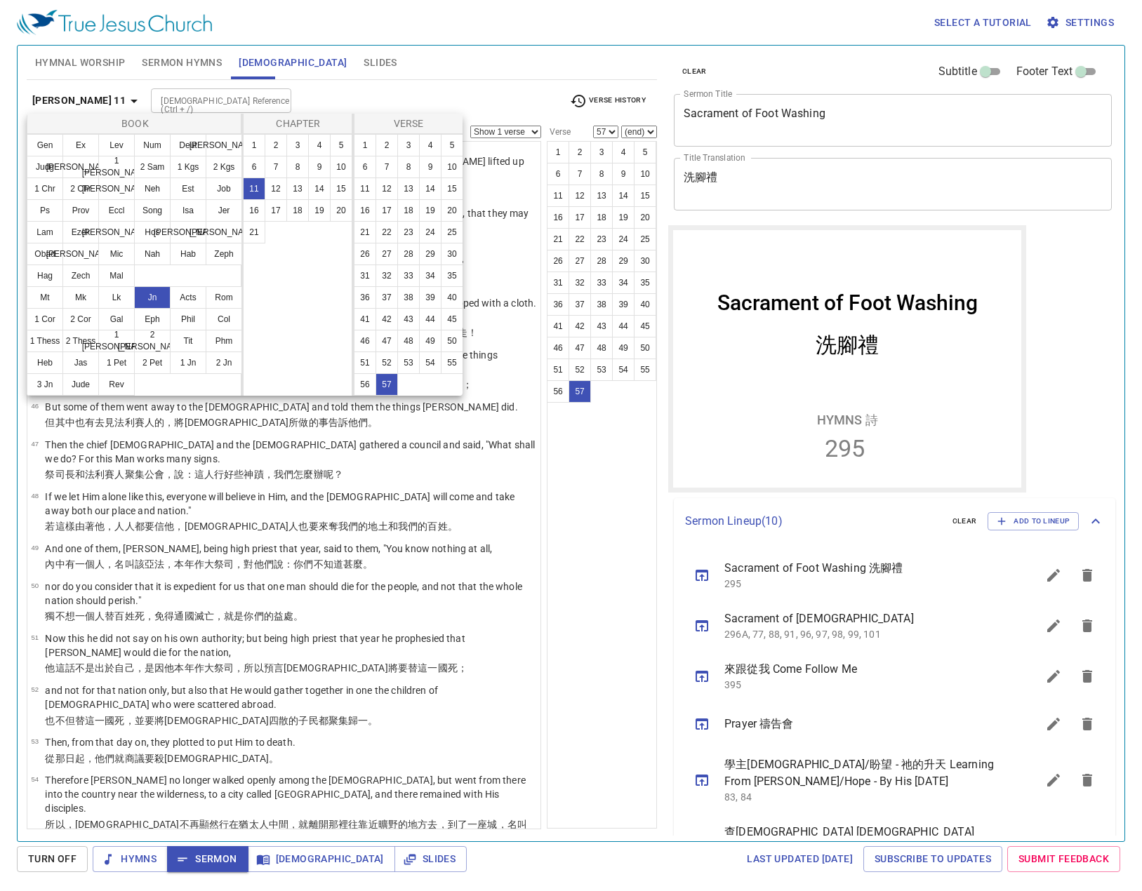
click at [317, 90] on div at bounding box center [571, 445] width 1142 height 891
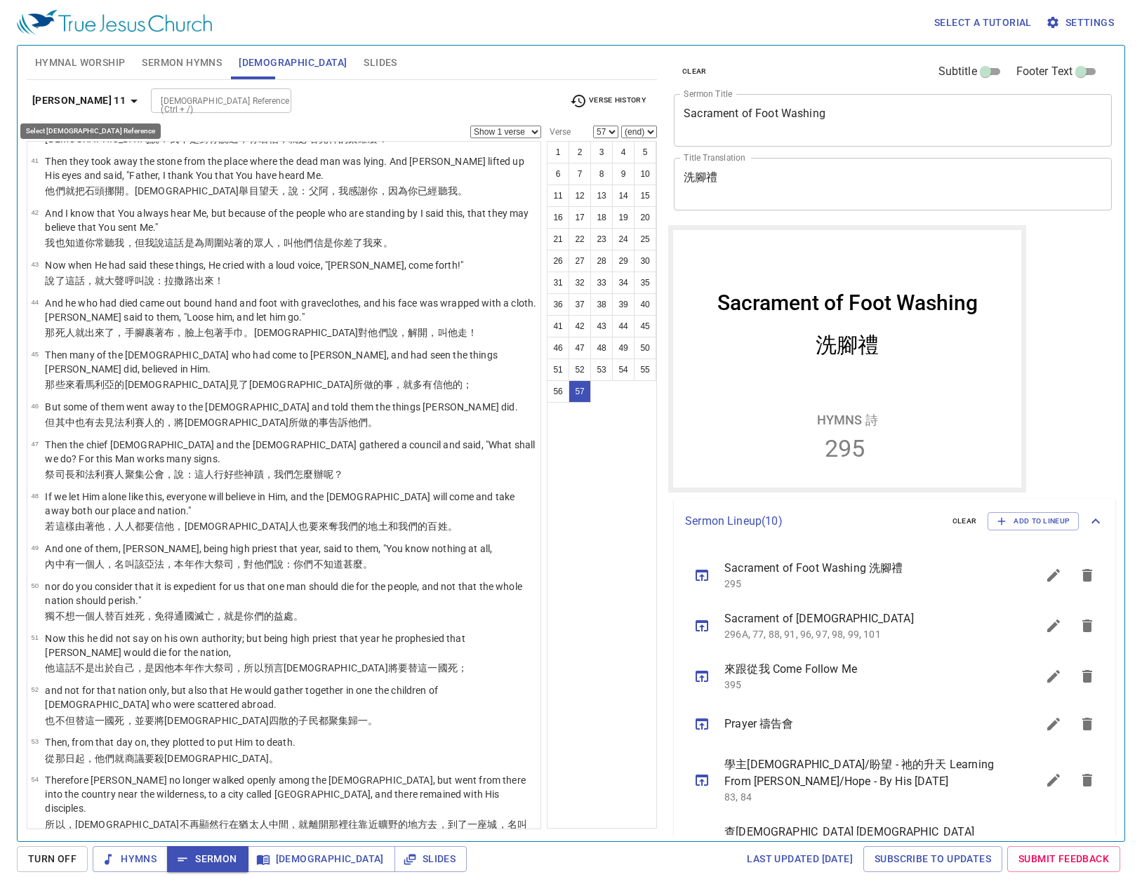
click at [126, 109] on icon "button" at bounding box center [134, 101] width 17 height 17
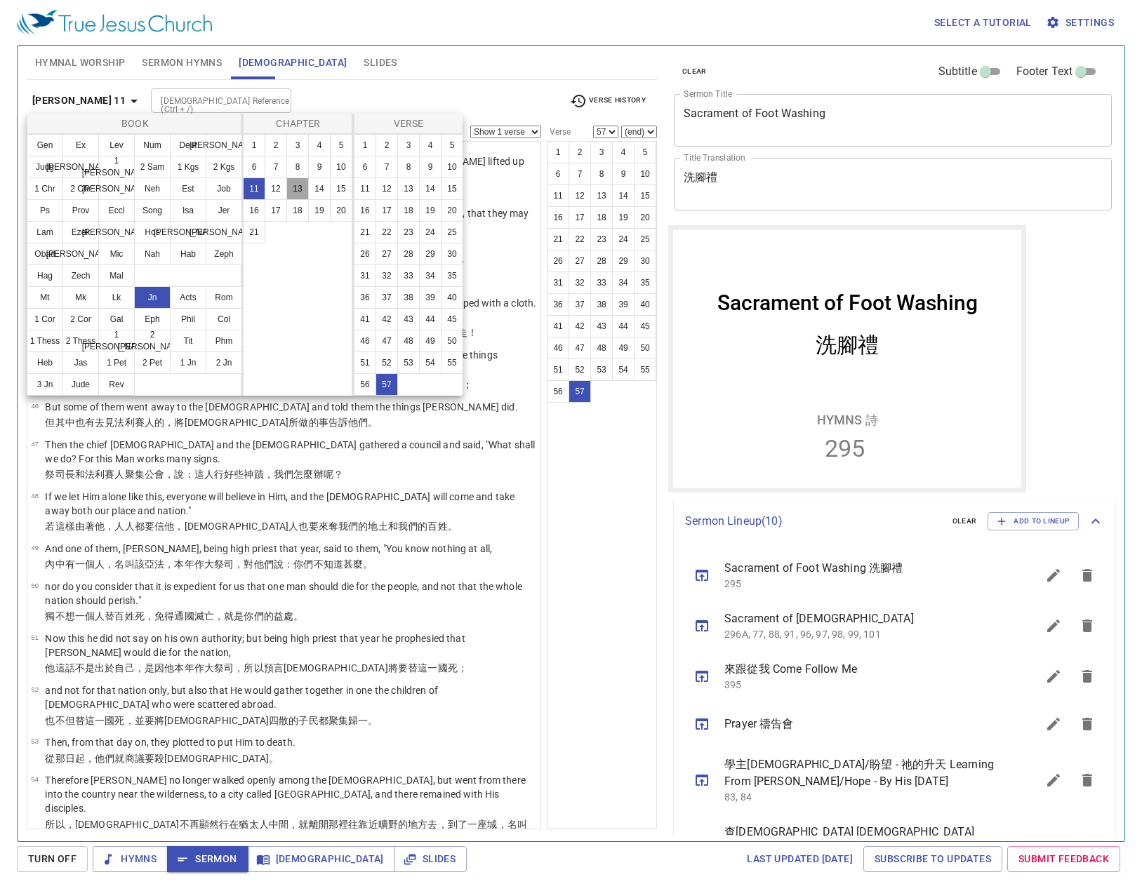
click at [303, 185] on button "13" at bounding box center [297, 189] width 22 height 22
select select "1"
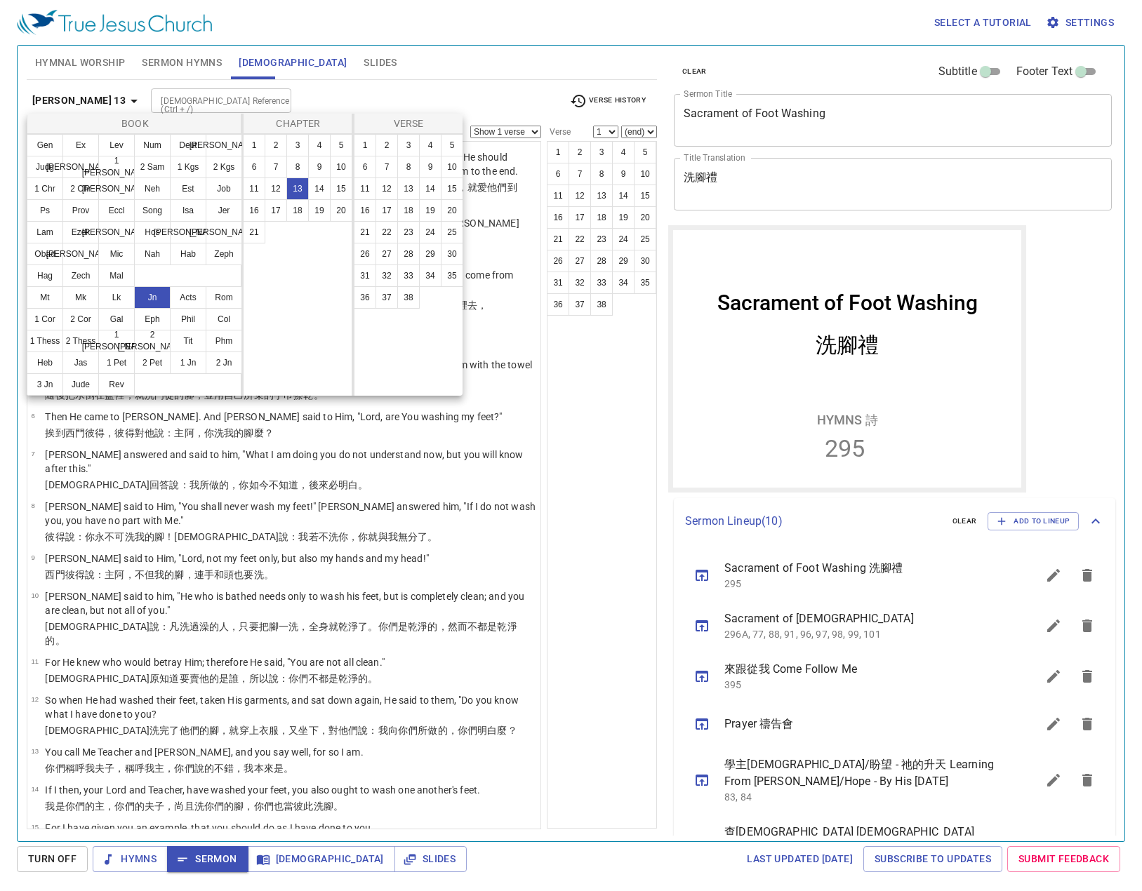
drag, startPoint x: 416, startPoint y: 95, endPoint x: 722, endPoint y: 168, distance: 314.4
click at [0, 0] on div at bounding box center [0, 0] width 0 height 0
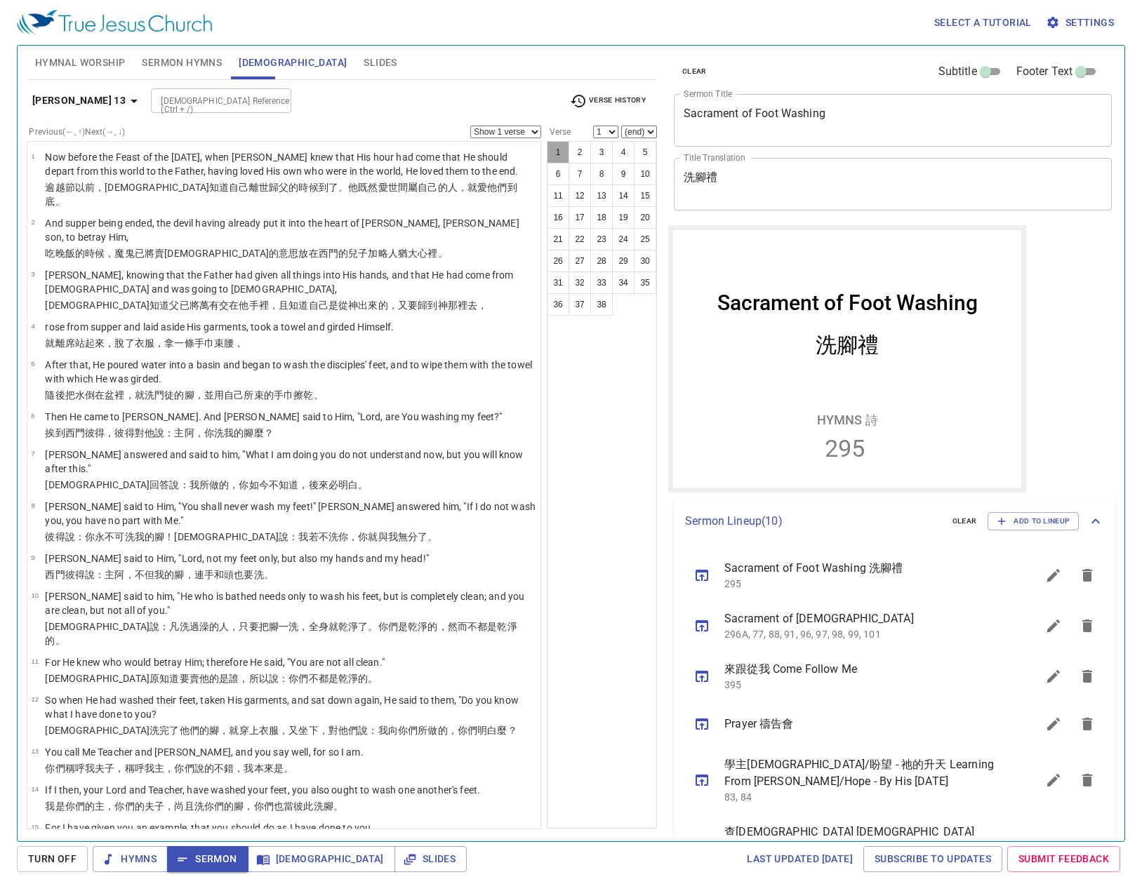
click at [548, 149] on button "1" at bounding box center [558, 152] width 22 height 22
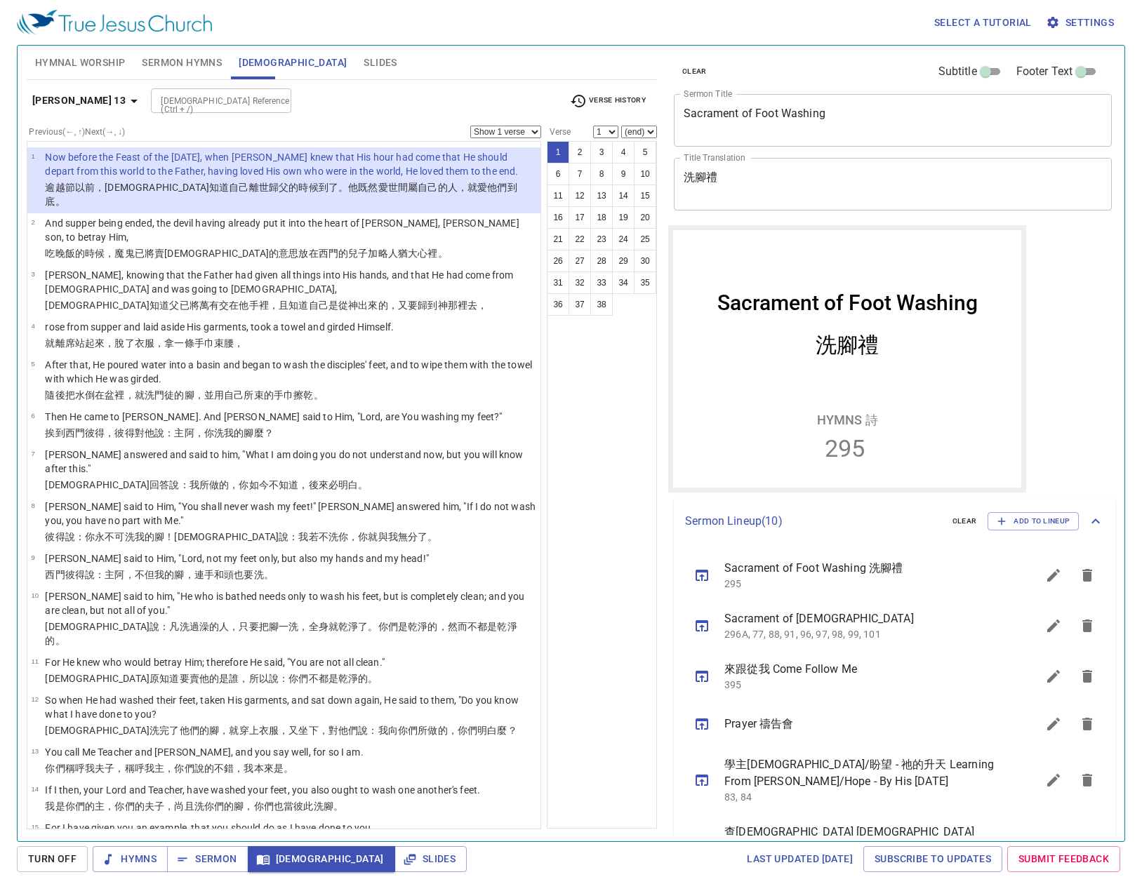
click at [0, 0] on button "sermon lineup list" at bounding box center [0, 0] width 0 height 0
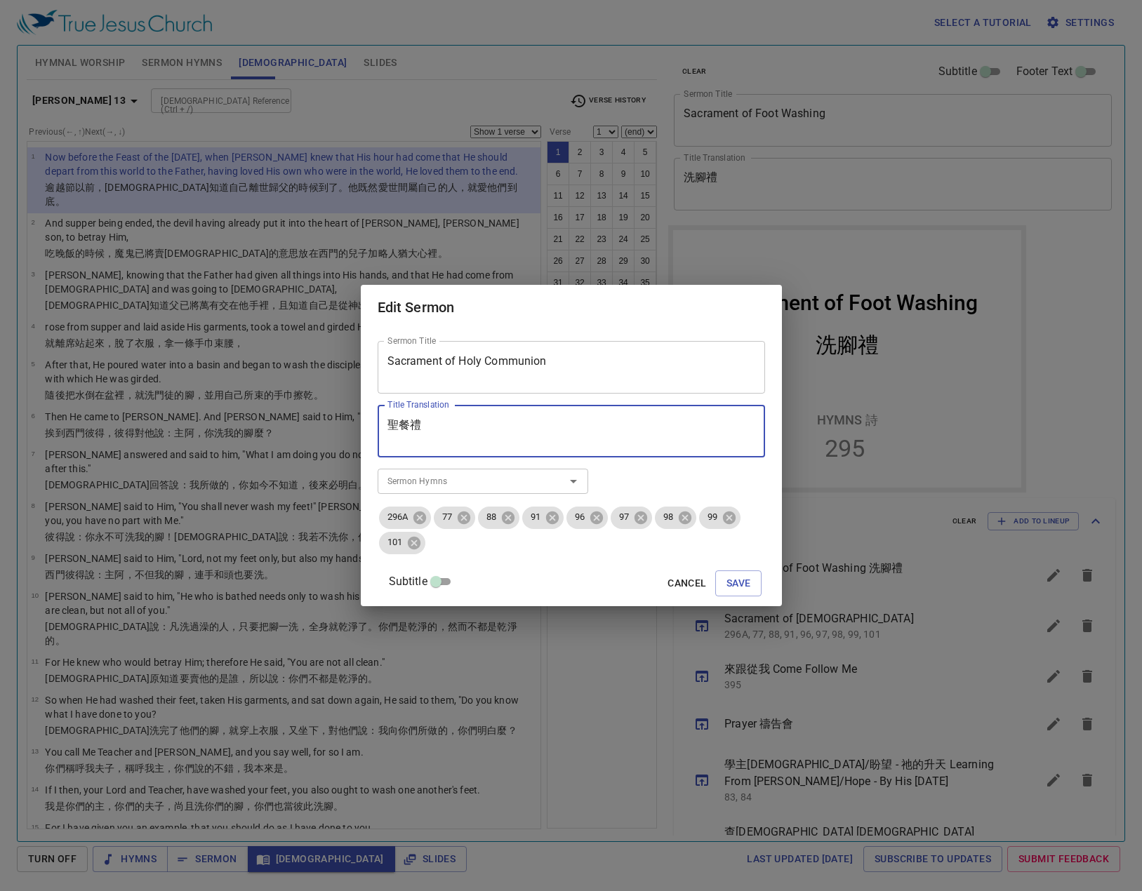
drag, startPoint x: 487, startPoint y: 421, endPoint x: 369, endPoint y: 416, distance: 118.0
click at [0, 0] on div "Sermon Title Sacrament of Holy Communion Sermon Title Title Translation 聖餐禮 Tit…" at bounding box center [0, 0] width 0 height 0
click at [747, 588] on span "Save" at bounding box center [738, 584] width 25 height 18
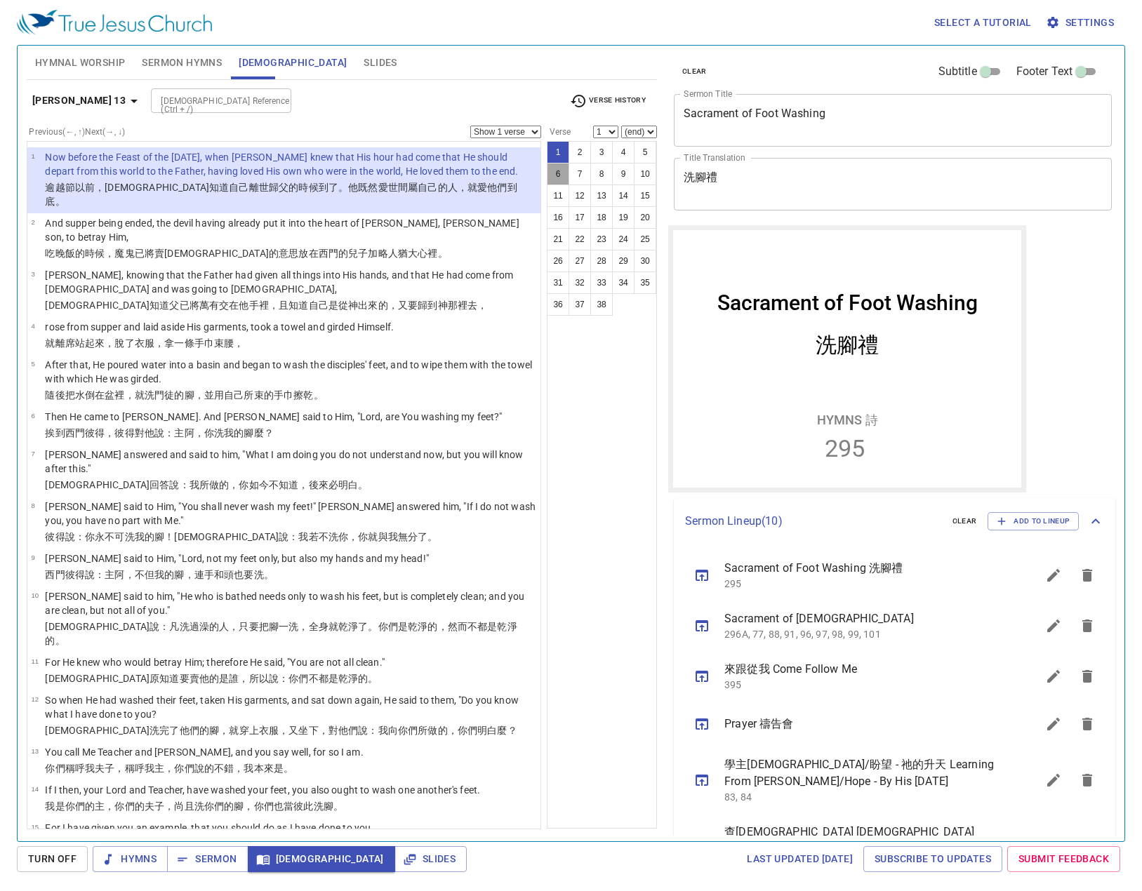
click at [559, 173] on button "6" at bounding box center [558, 174] width 22 height 22
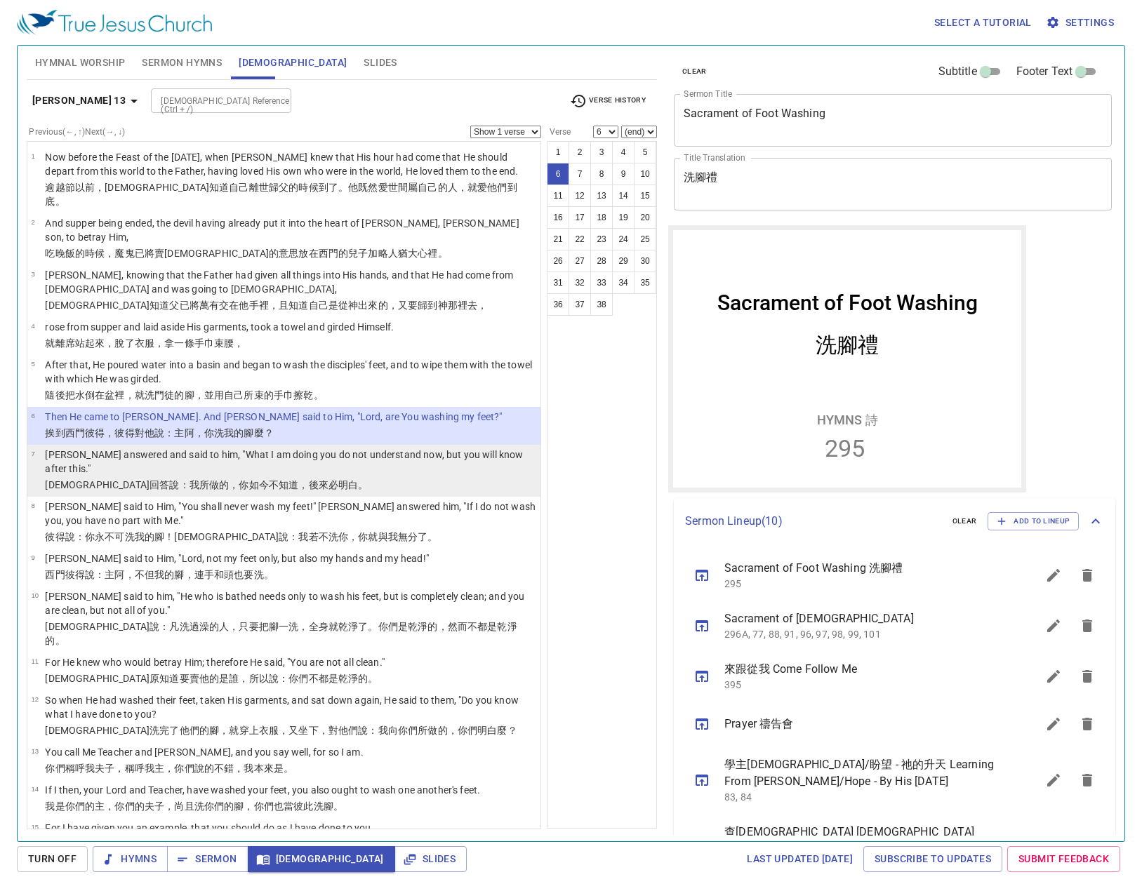
click at [415, 448] on p "[PERSON_NAME] answered and said to him, "What I am doing you do not understand …" at bounding box center [290, 462] width 491 height 28
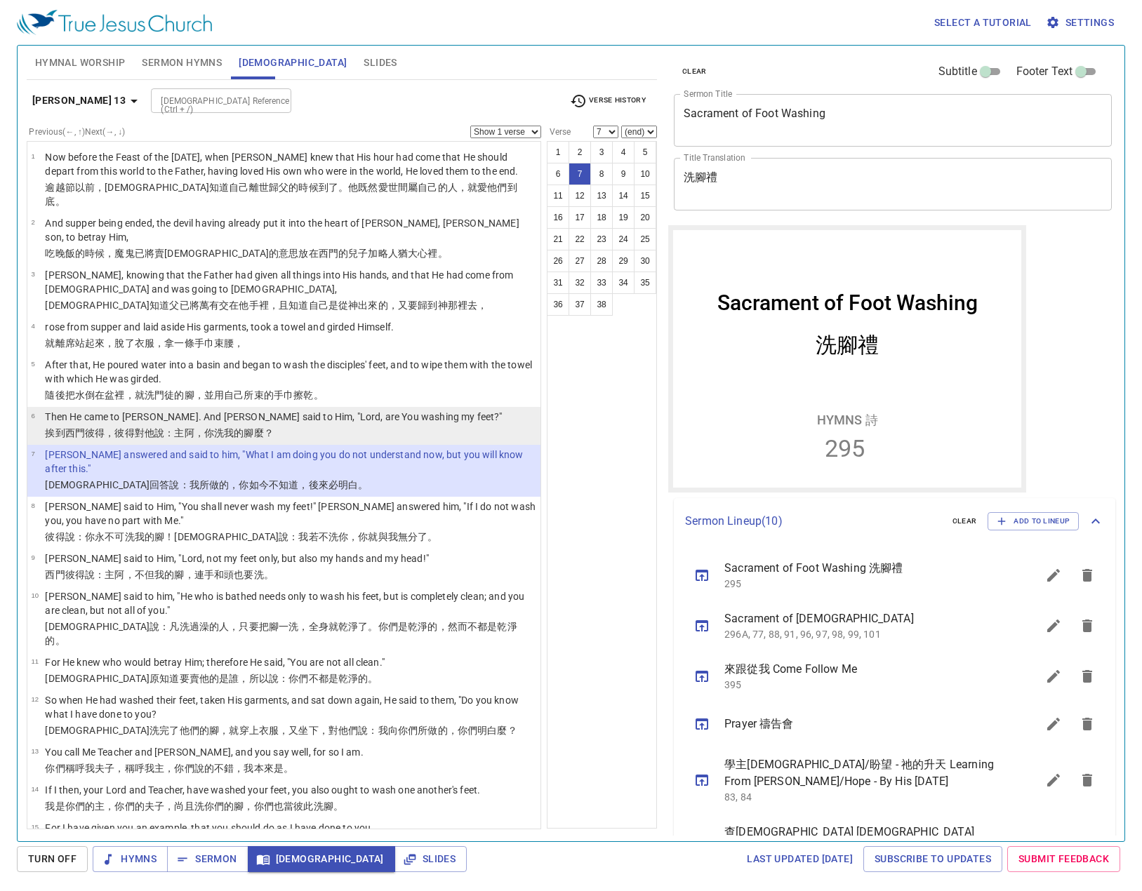
scroll to position [70, 0]
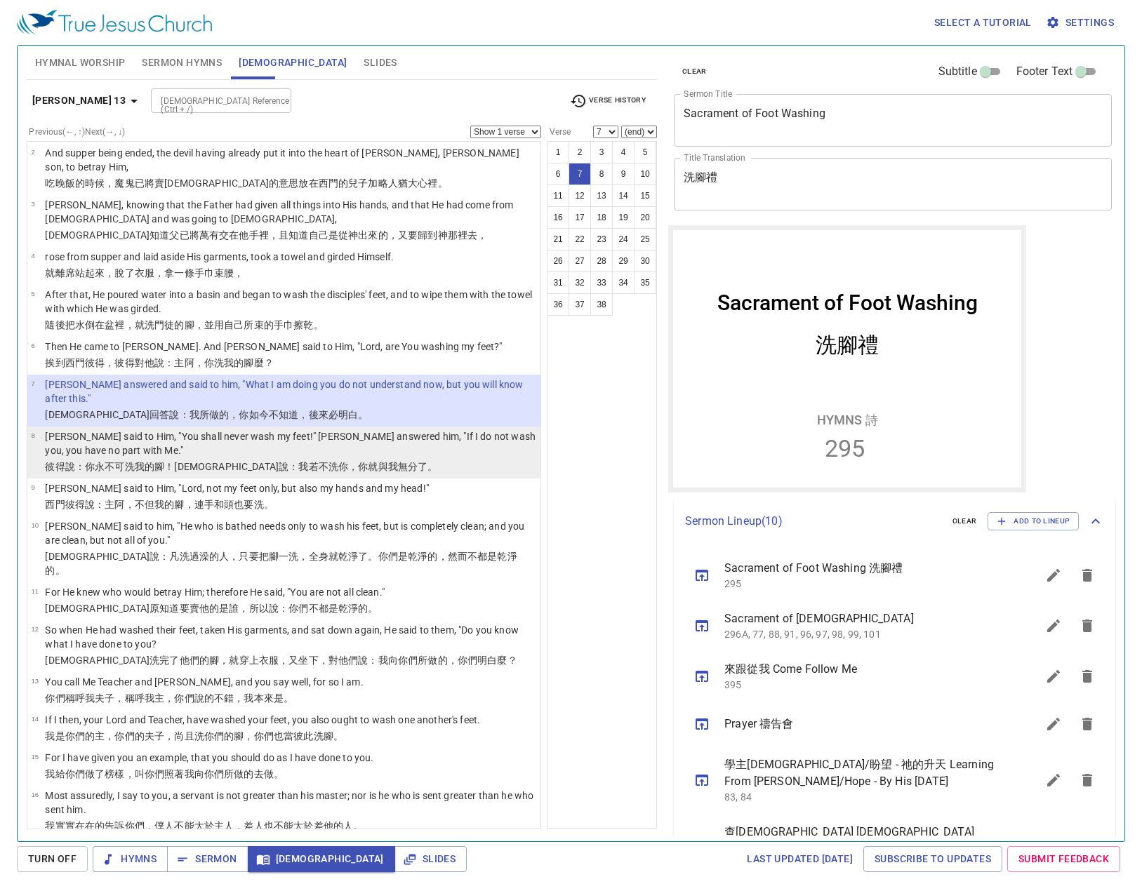
click at [471, 429] on p "[PERSON_NAME] said to Him, "You shall never wash my feet!" [PERSON_NAME] answer…" at bounding box center [290, 443] width 491 height 28
select select "8"
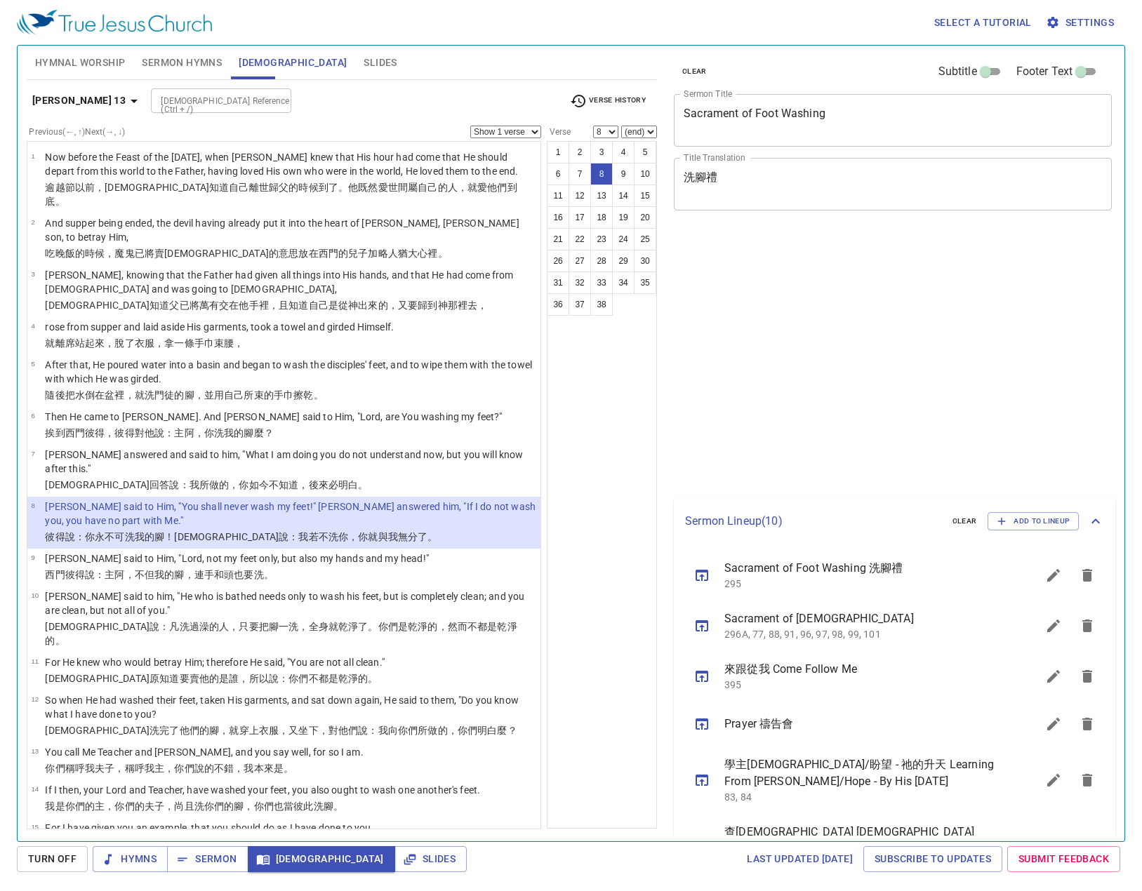
select select "8"
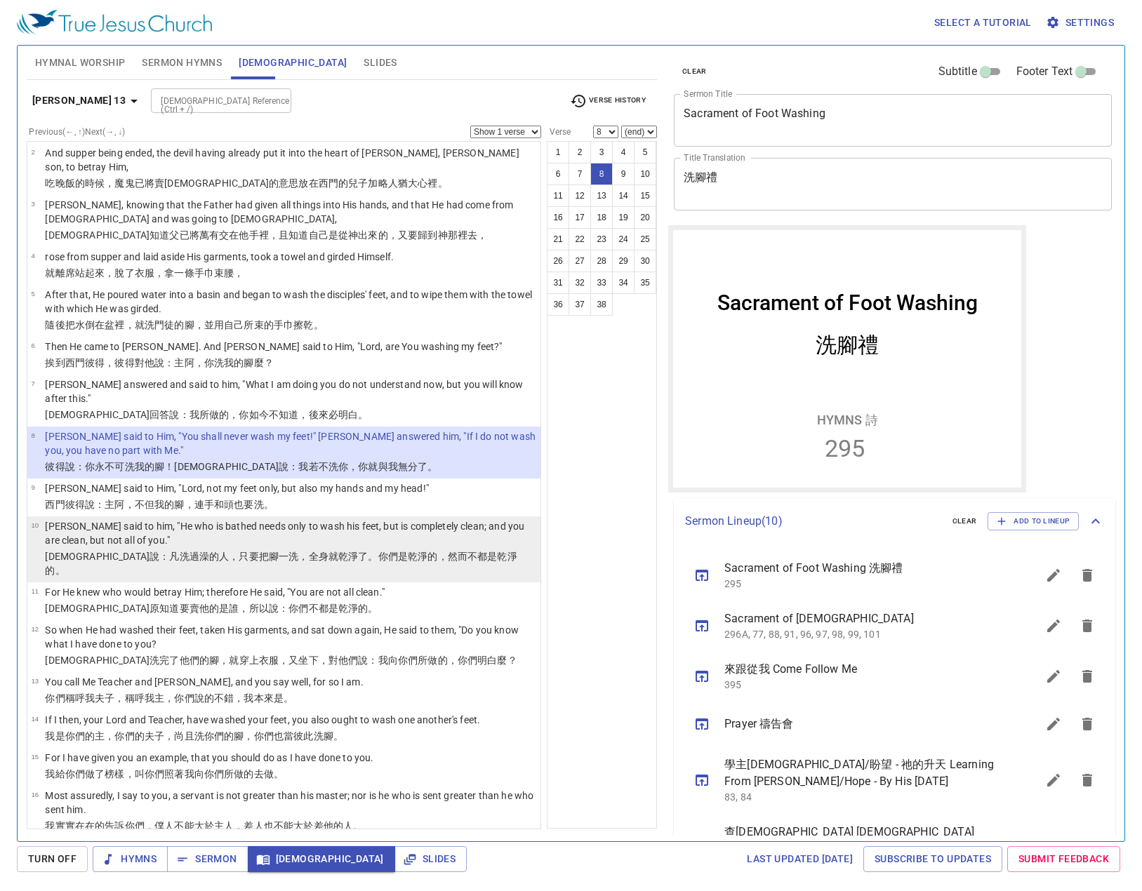
scroll to position [140, 0]
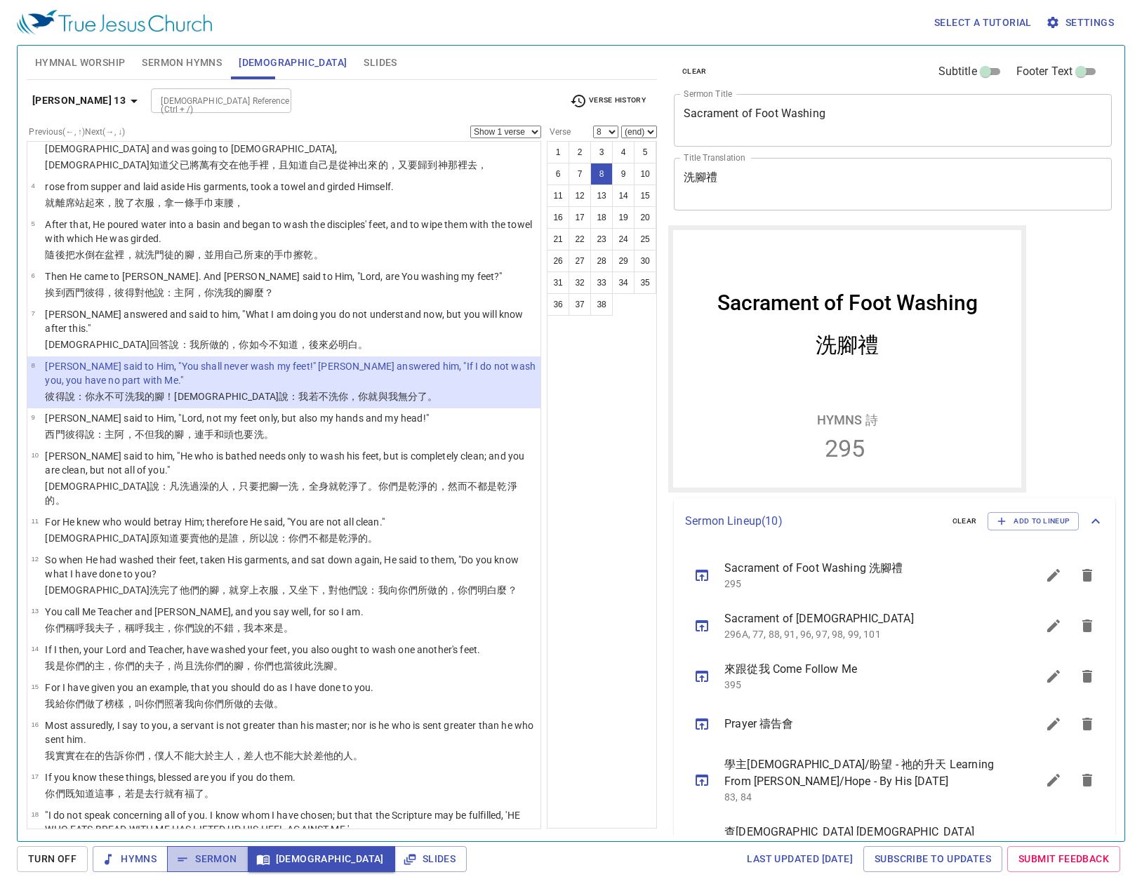
click at [0, 0] on span "Sermon" at bounding box center [0, 0] width 0 height 0
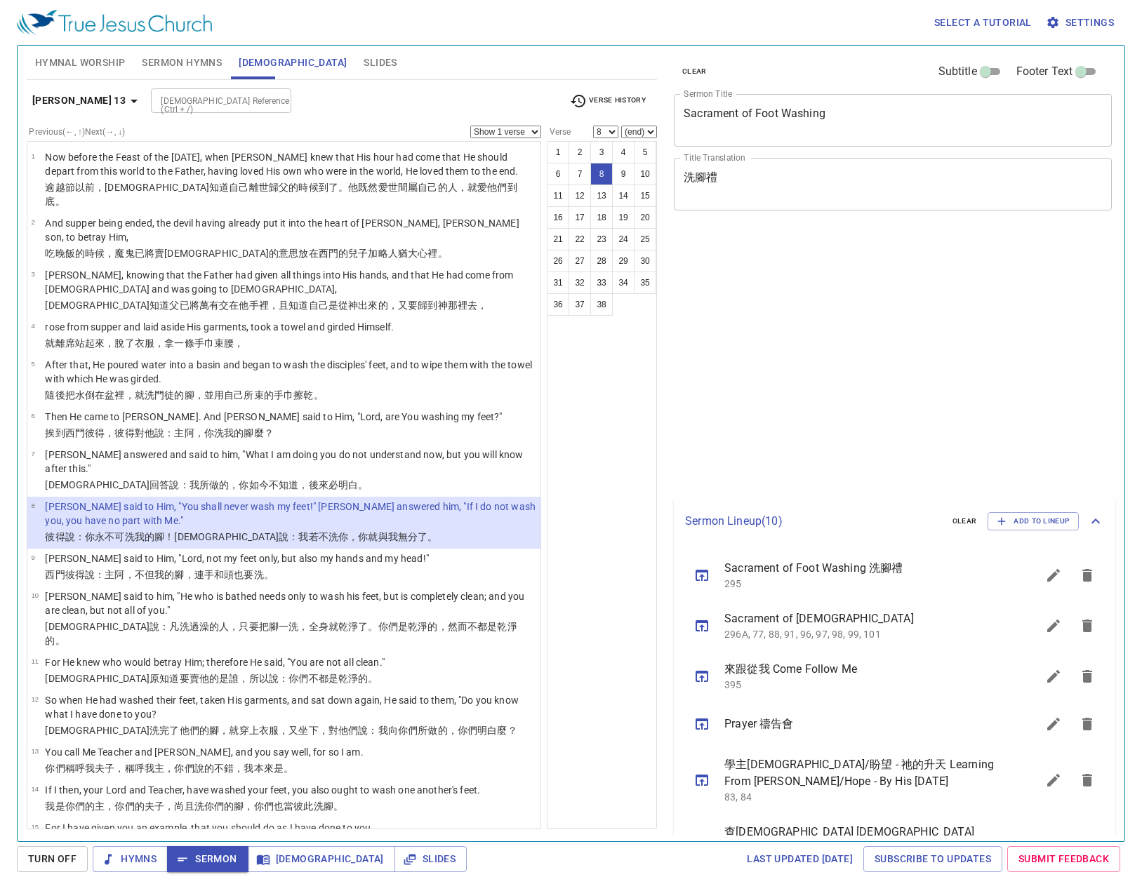
select select "8"
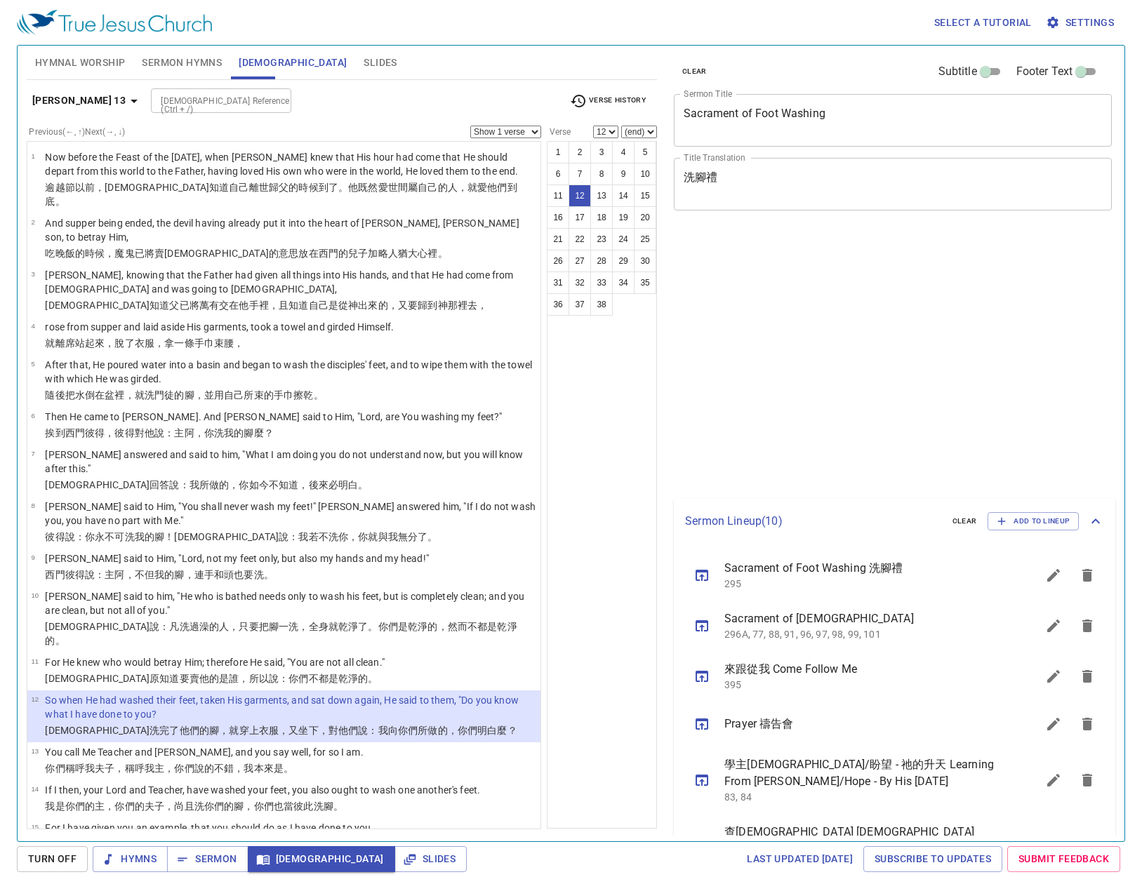
select select "12"
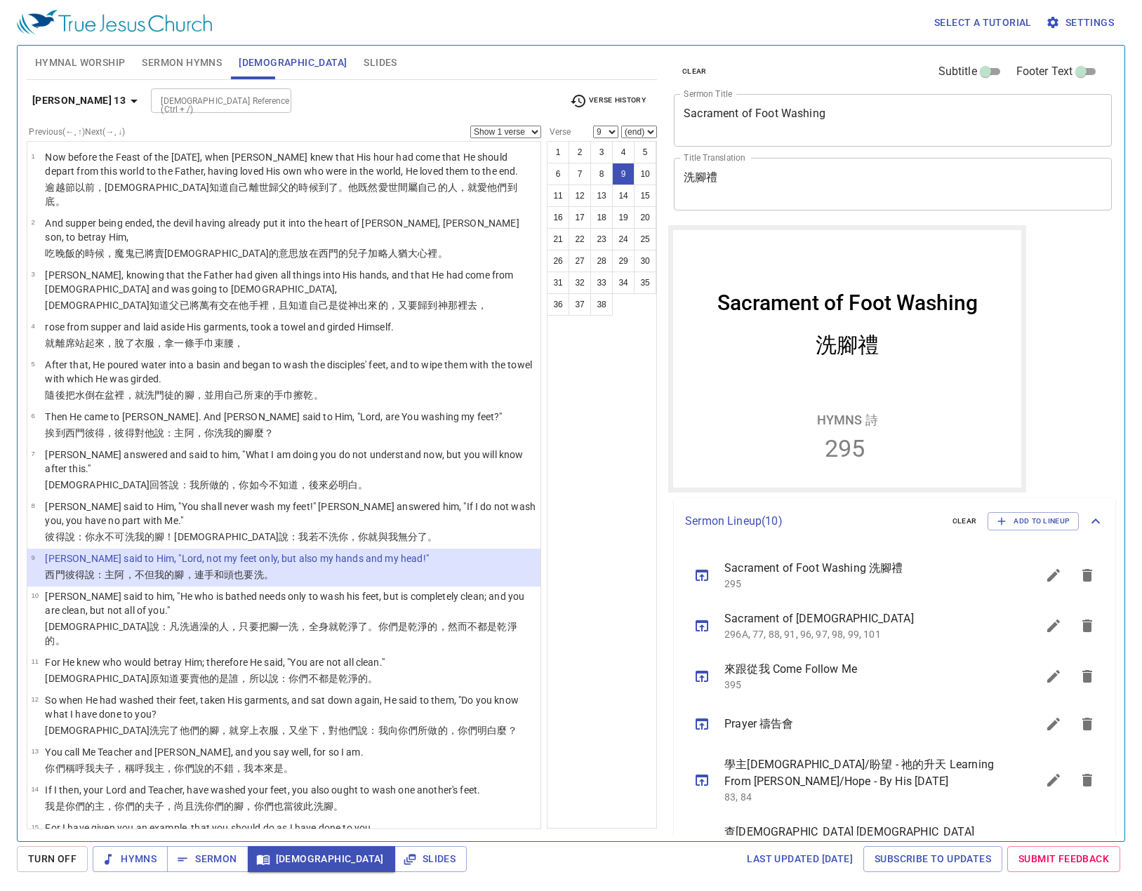
scroll to position [125, 0]
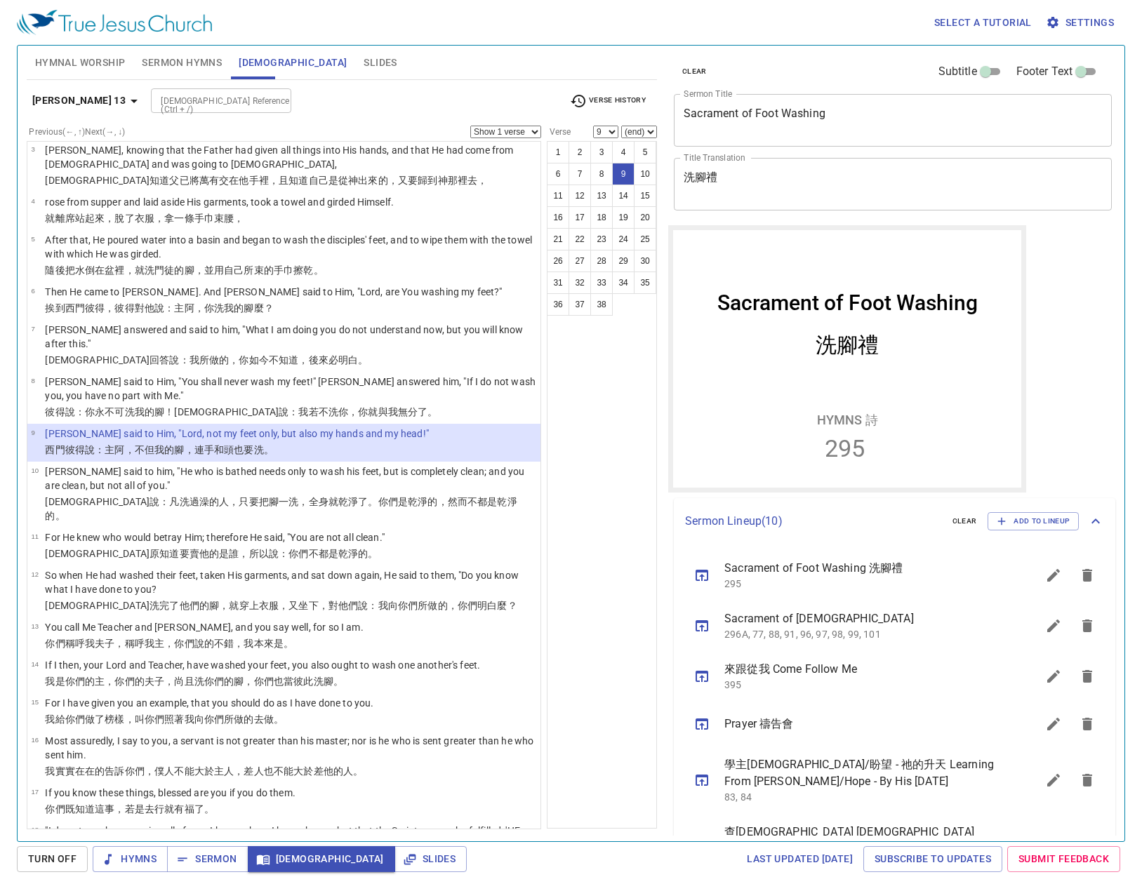
click at [426, 465] on p "[PERSON_NAME] said to him, "He who is bathed needs only to wash his feet, but i…" at bounding box center [290, 479] width 491 height 28
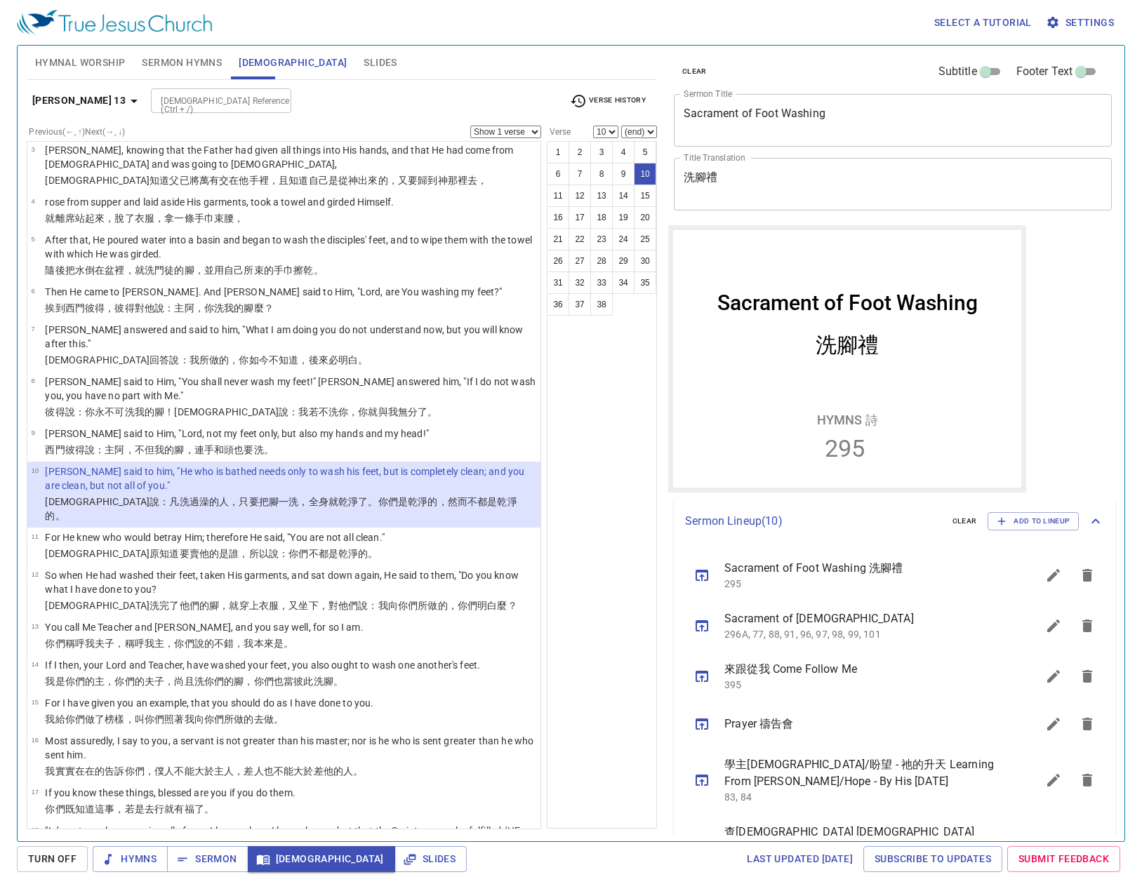
scroll to position [195, 0]
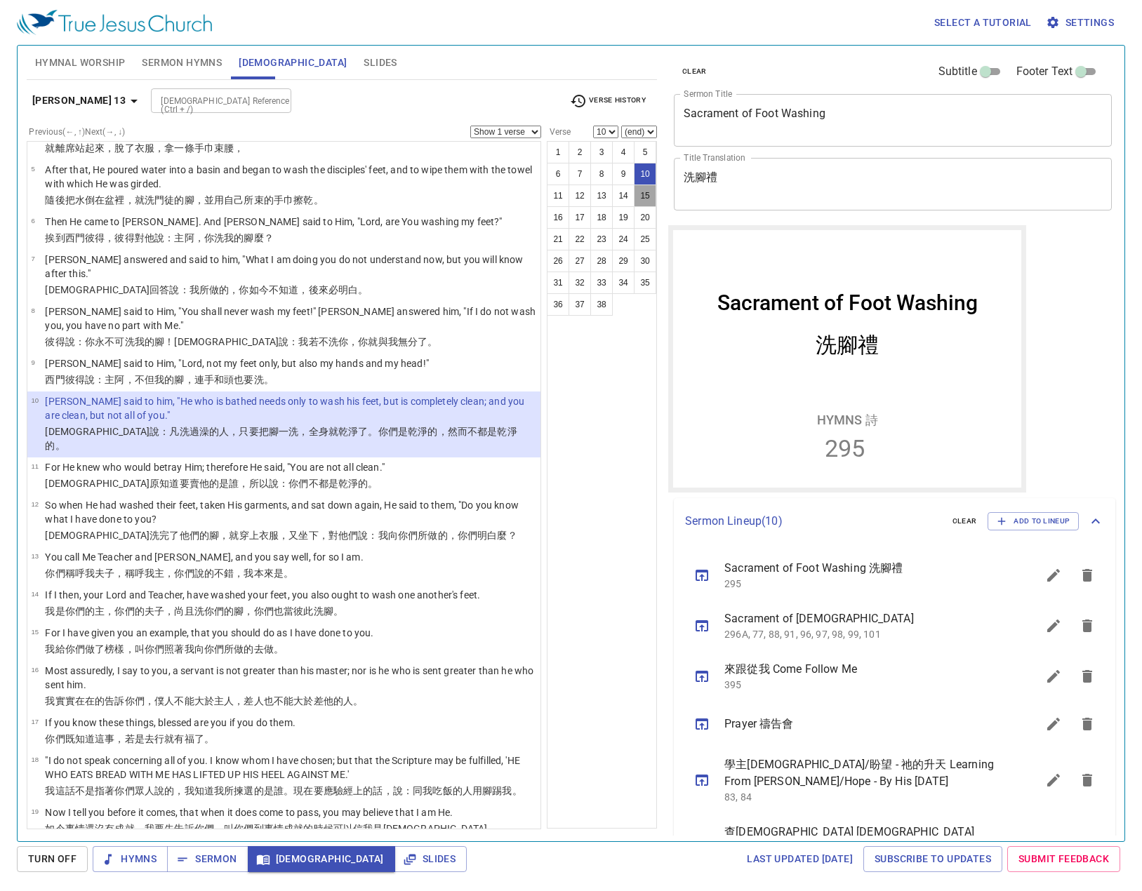
click at [650, 196] on button "15" at bounding box center [645, 196] width 22 height 22
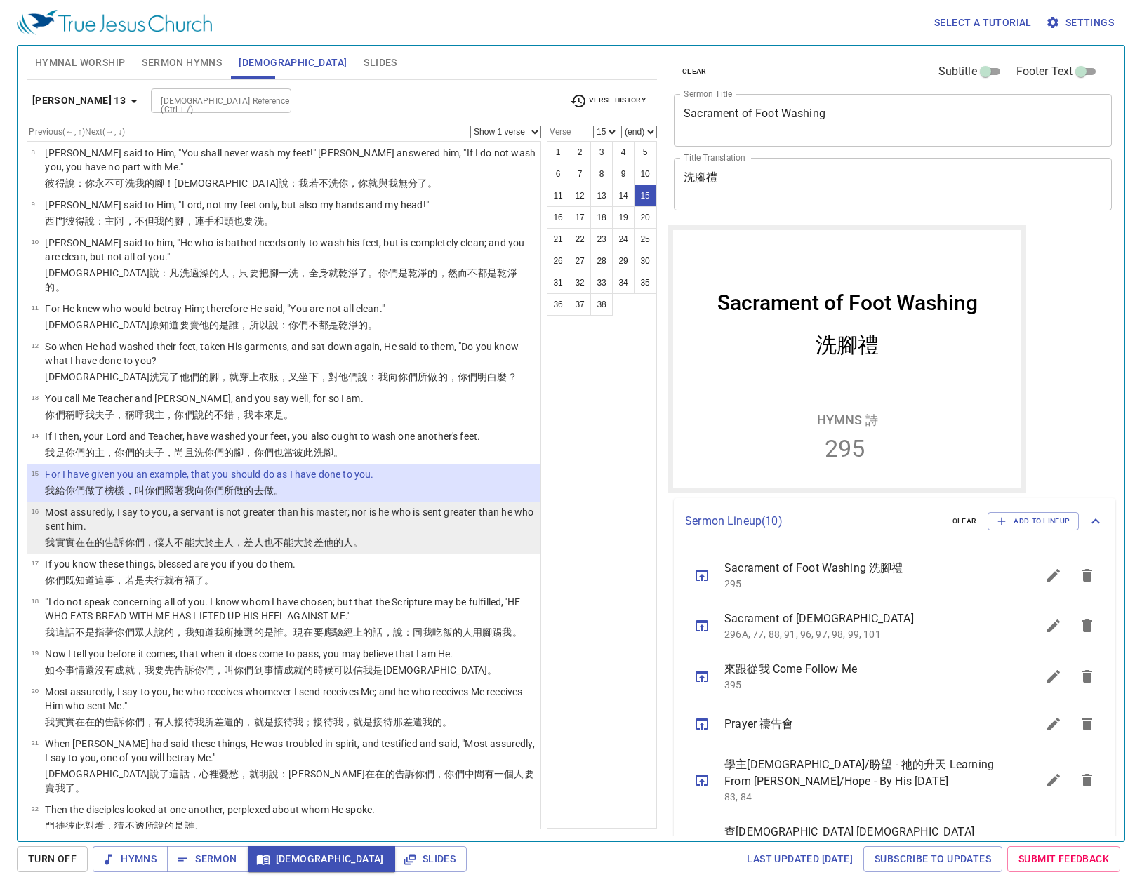
scroll to position [406, 0]
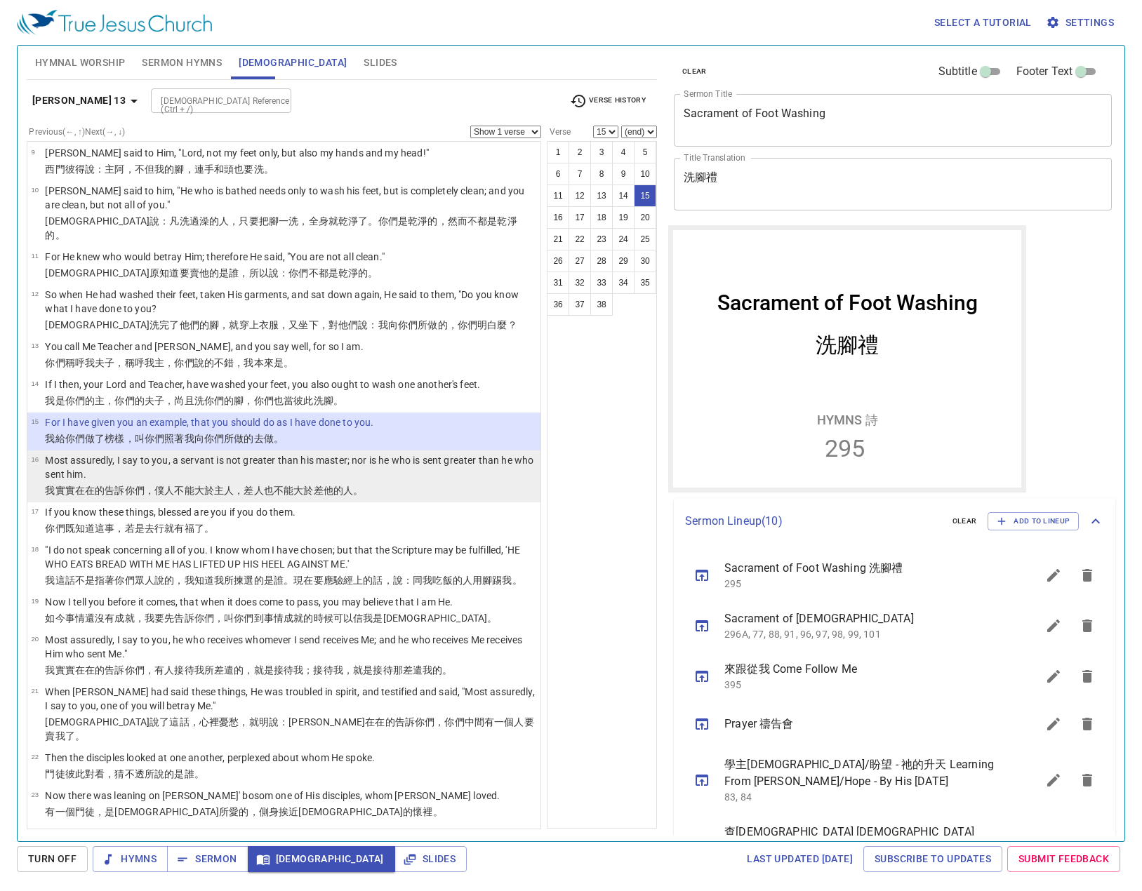
click at [427, 483] on p "我實實 在在 的告訴 你們 ，僕人 不 能 大於 主人 ，差人 也 不能大於 差 他 的人。" at bounding box center [290, 490] width 491 height 14
select select "16"
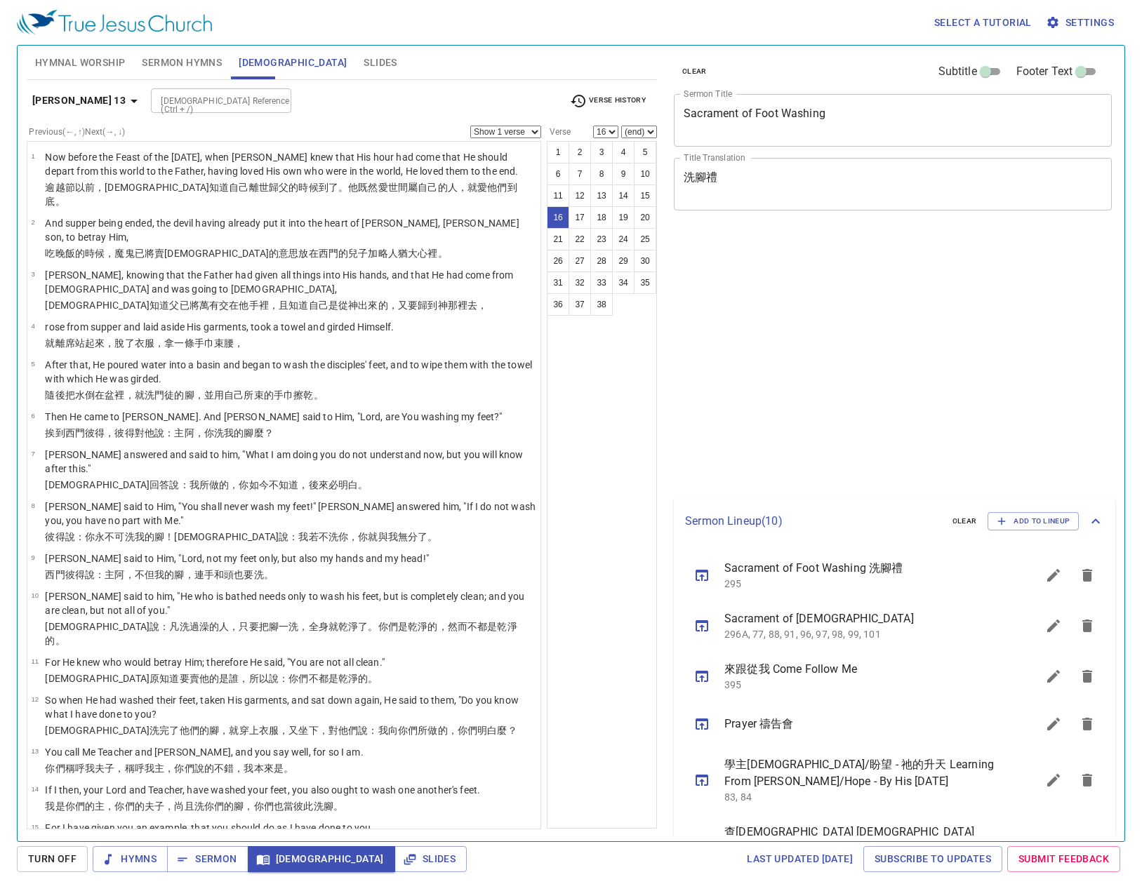
select select "16"
select select "20"
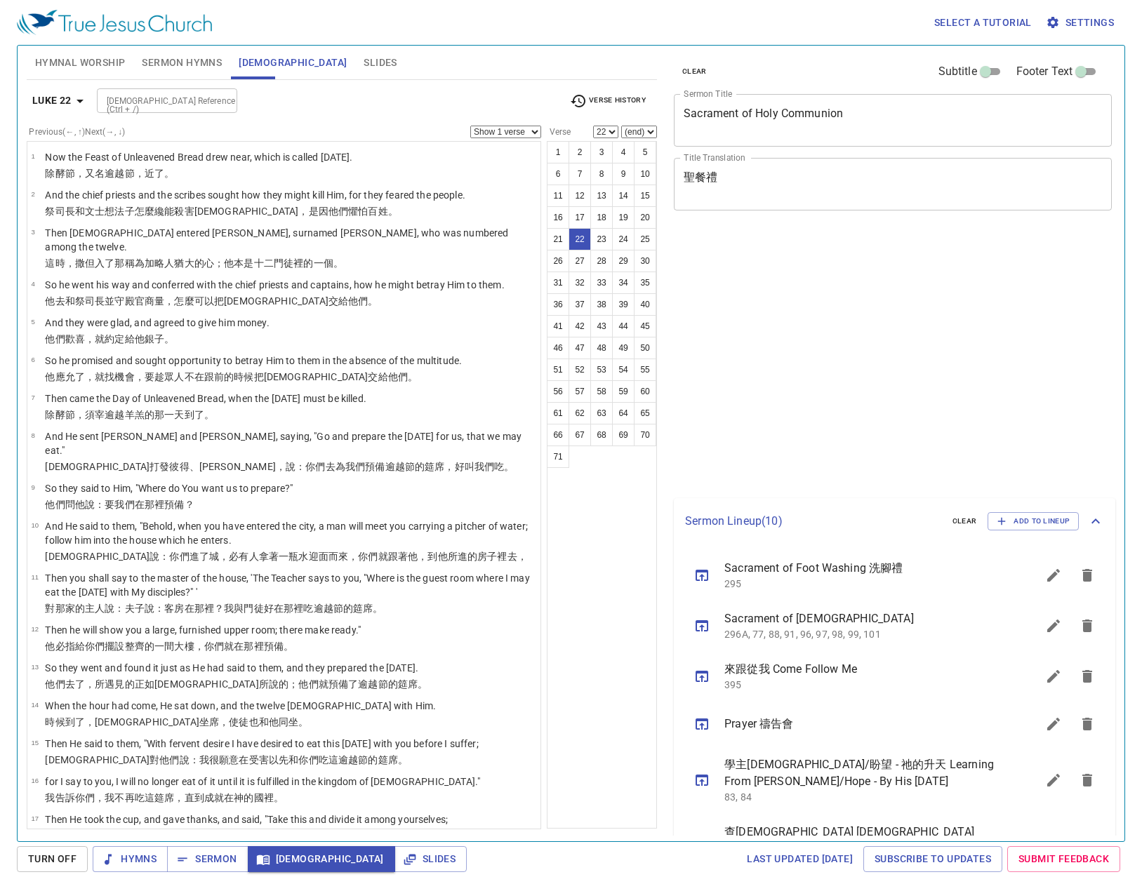
select select "22"
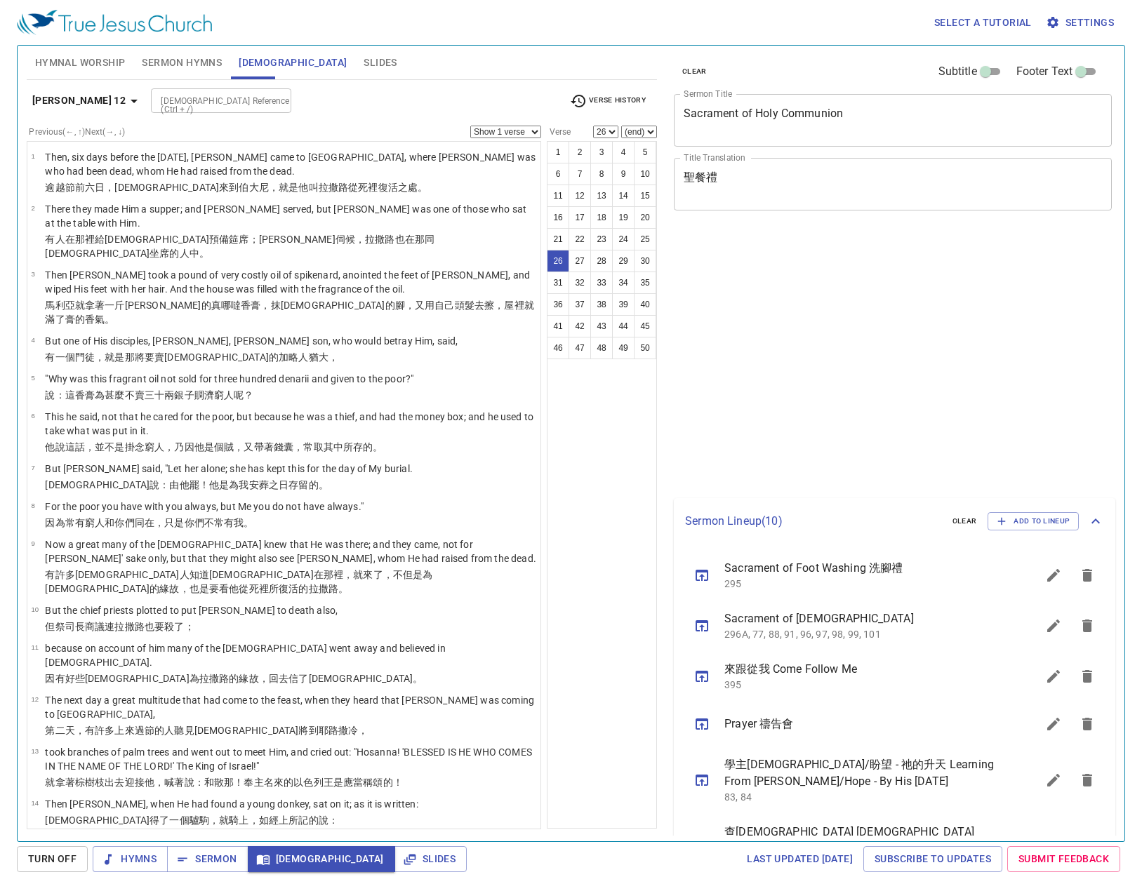
select select "26"
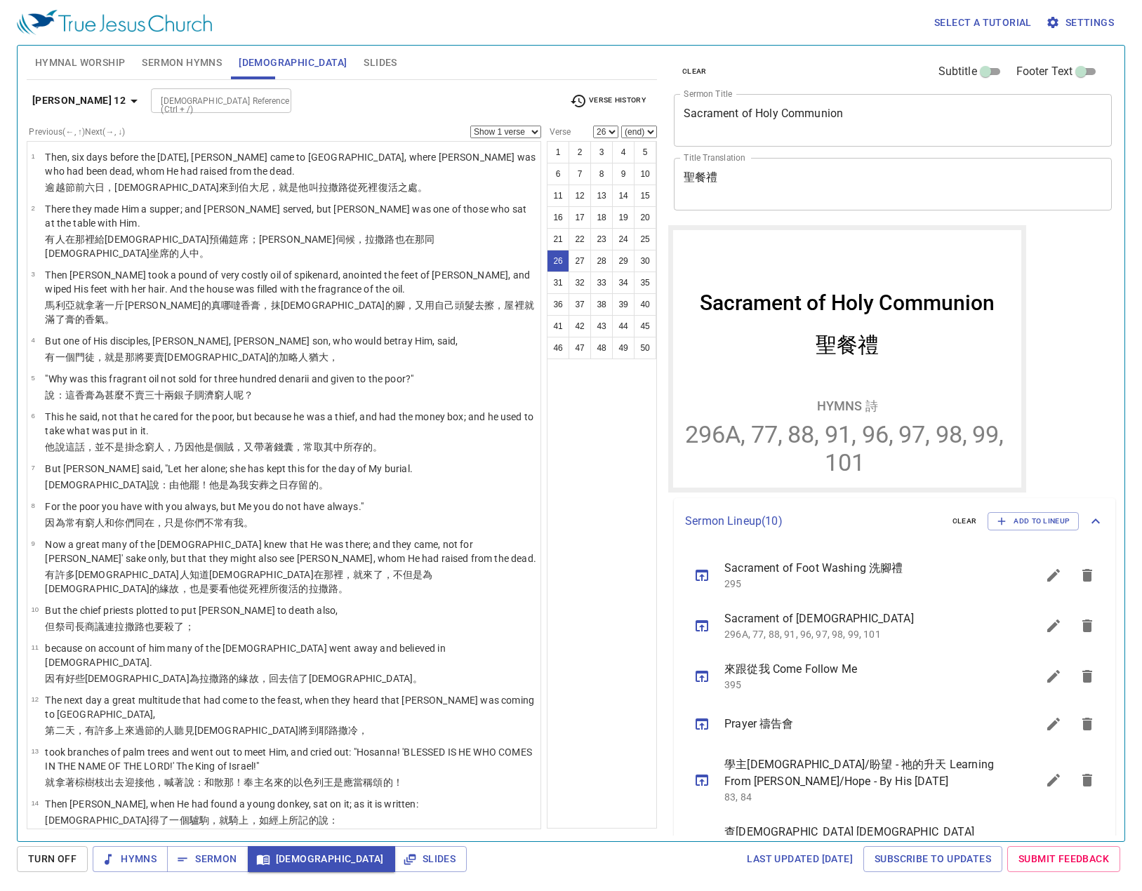
scroll to position [842, 0]
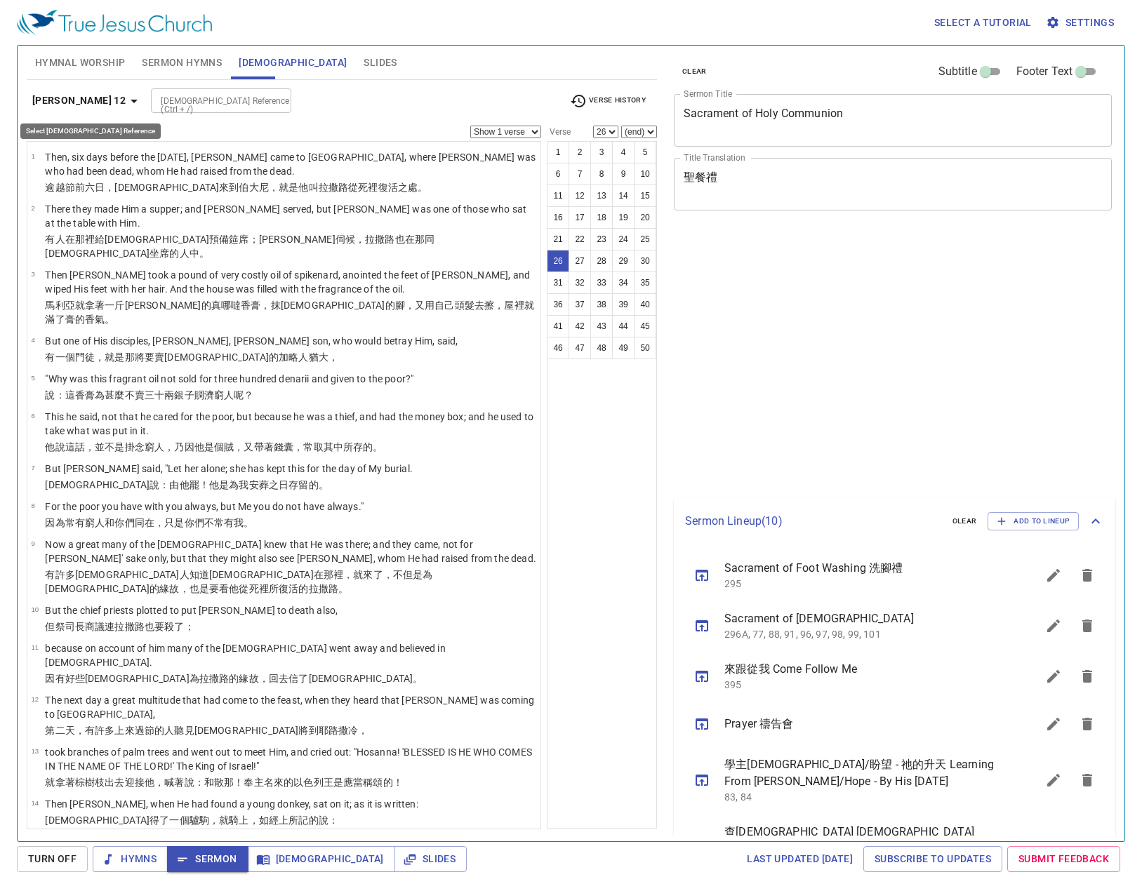
select select "26"
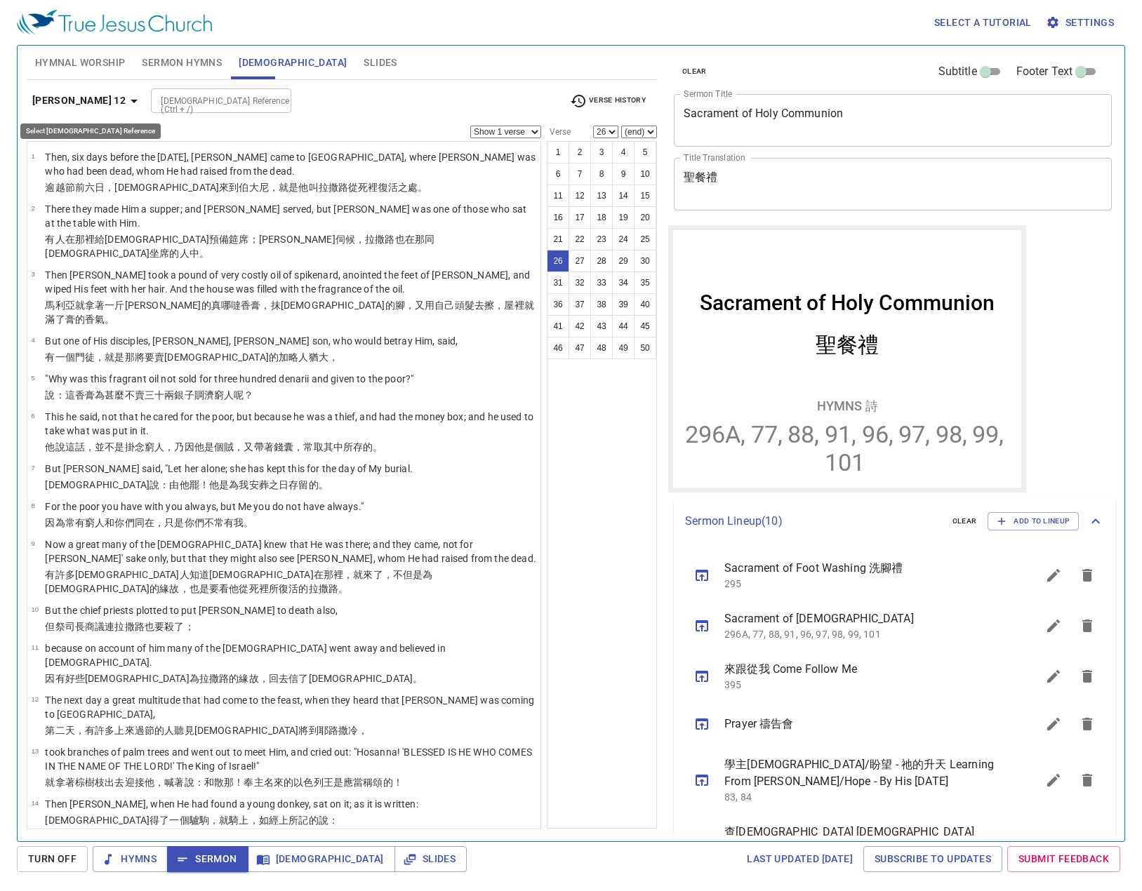
scroll to position [842, 0]
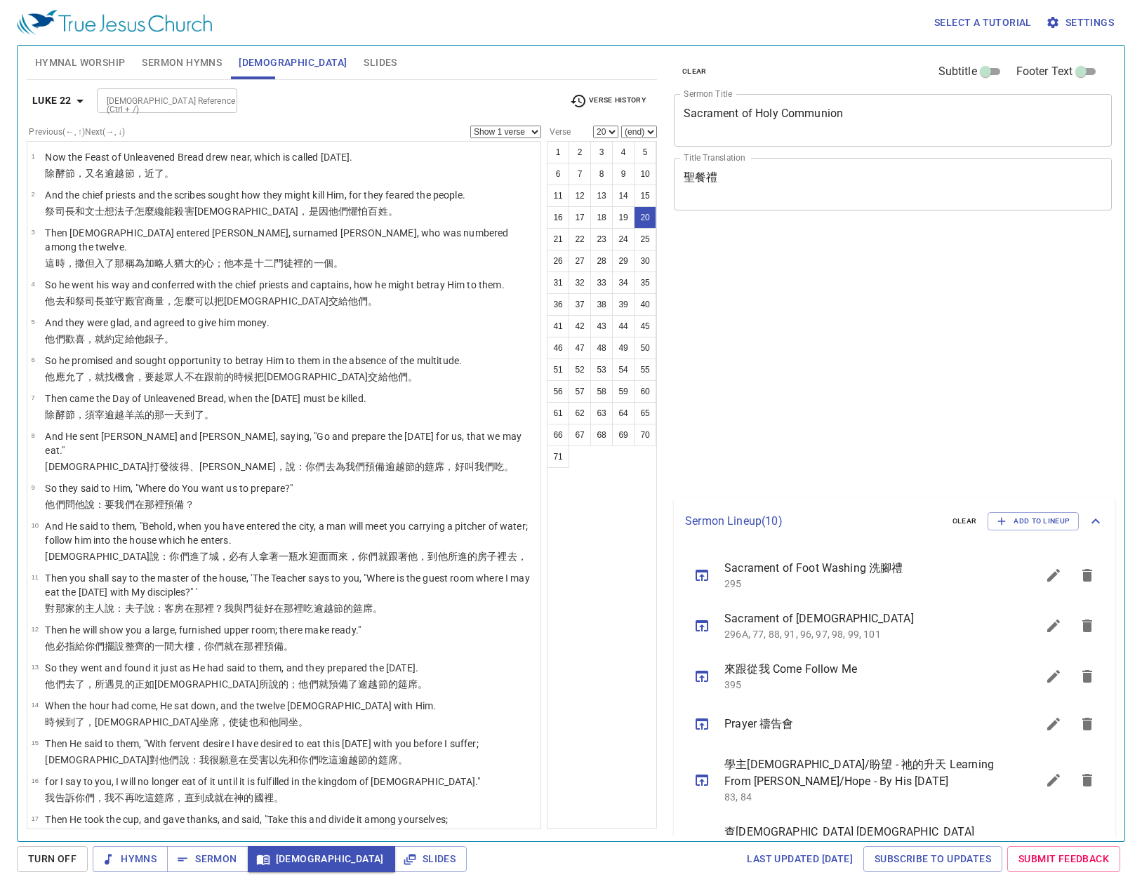
select select "20"
select select "21"
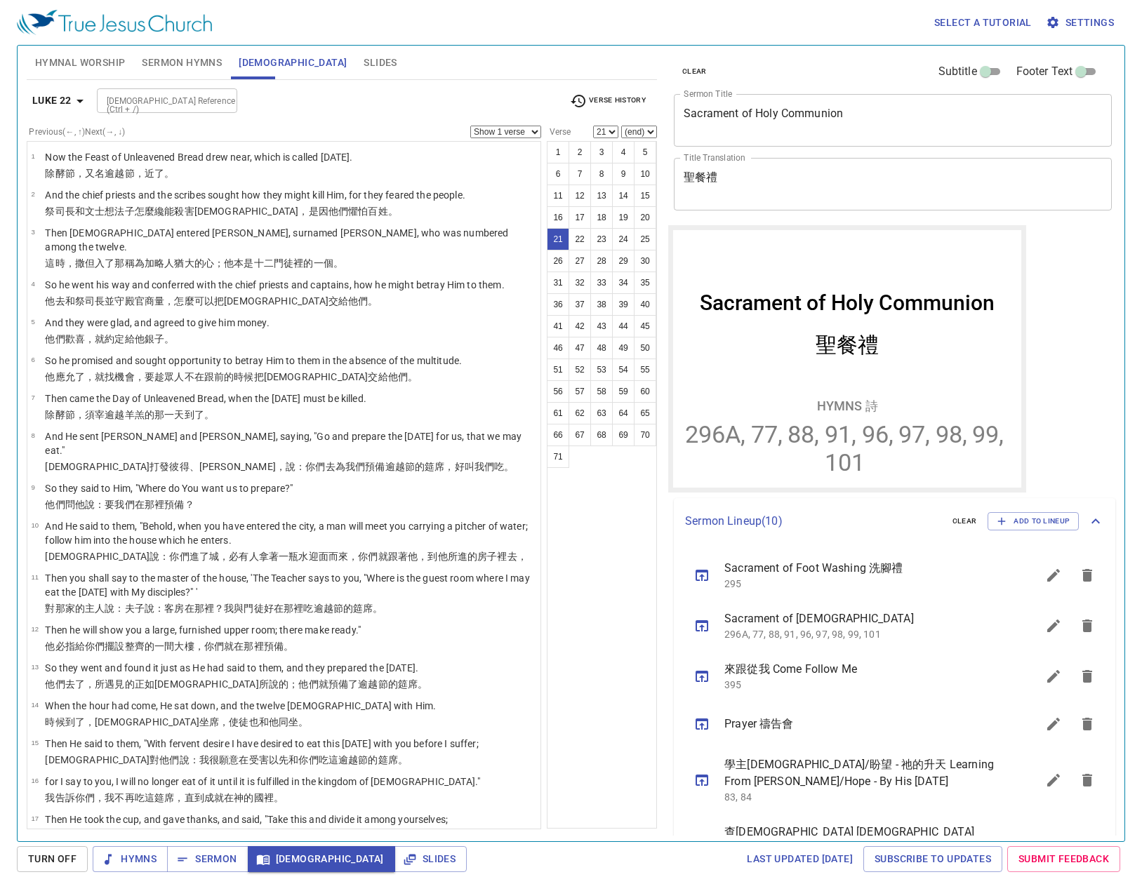
scroll to position [465, 0]
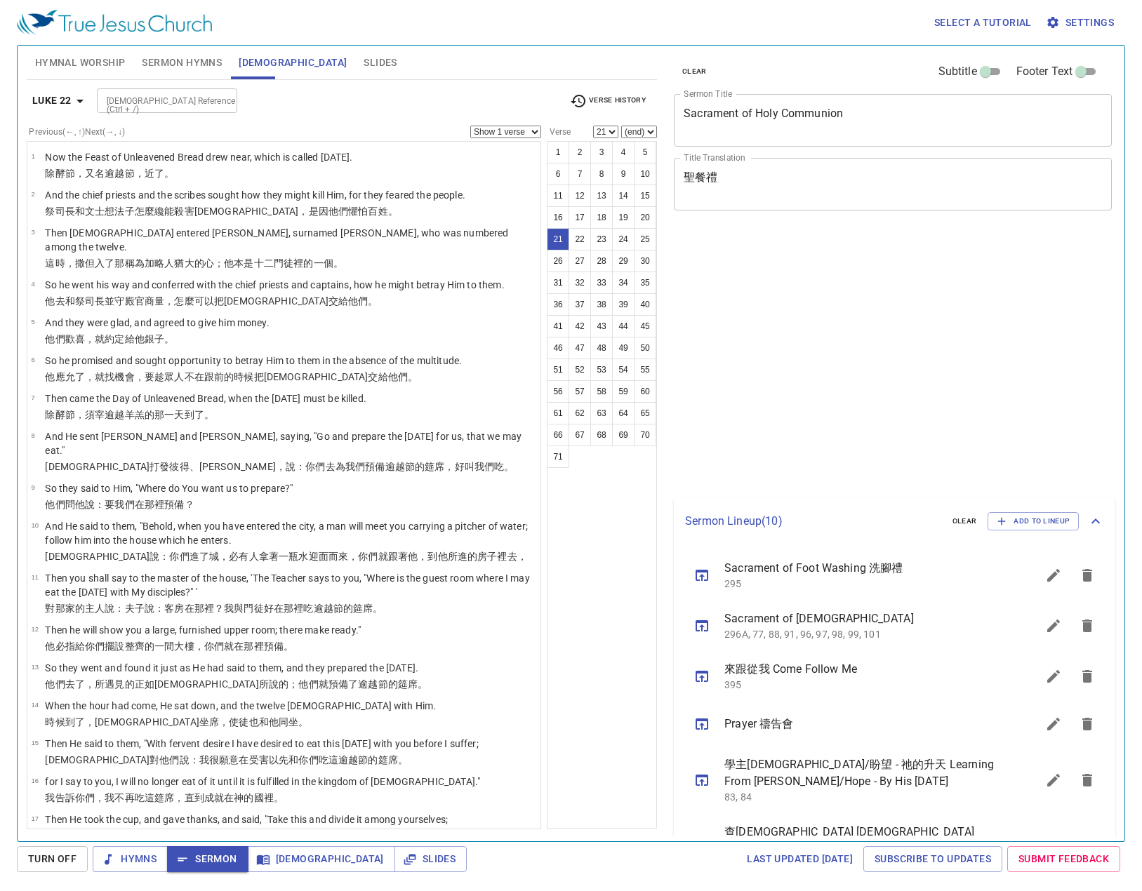
select select "21"
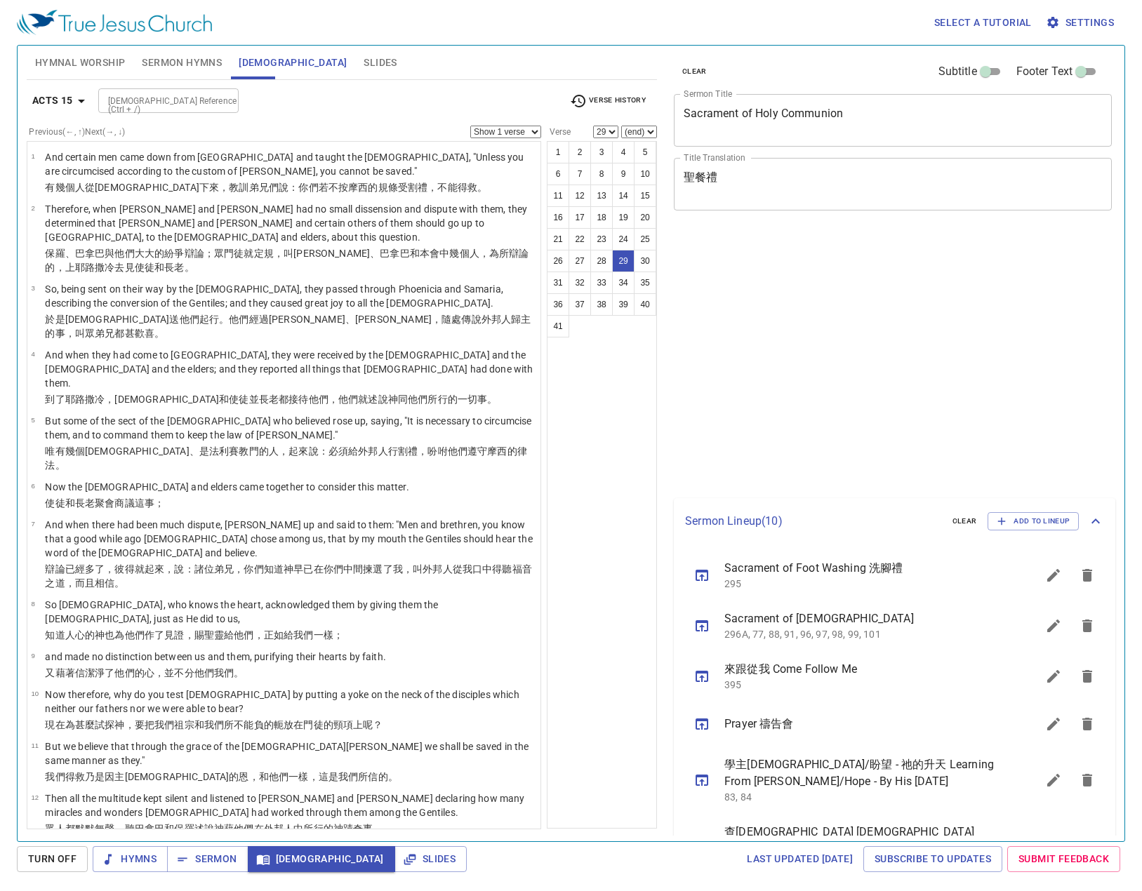
select select "29"
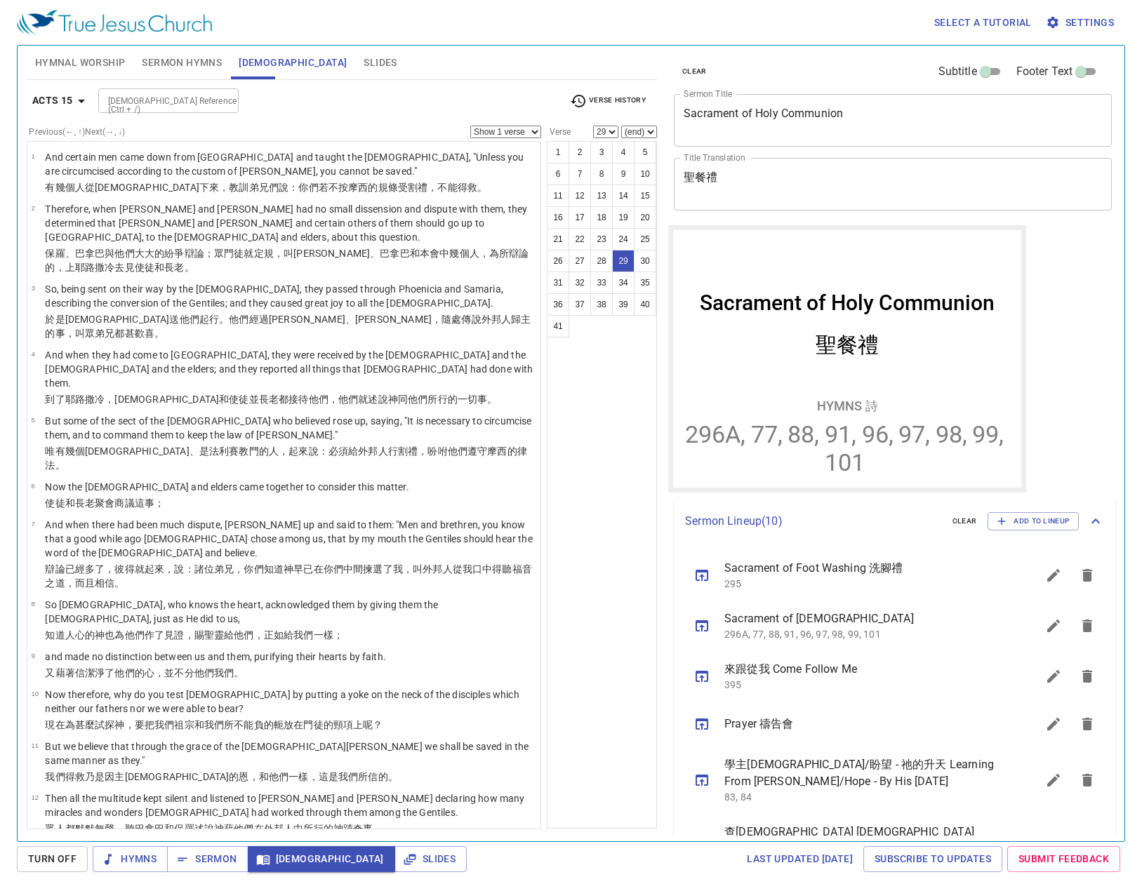
scroll to position [1053, 0]
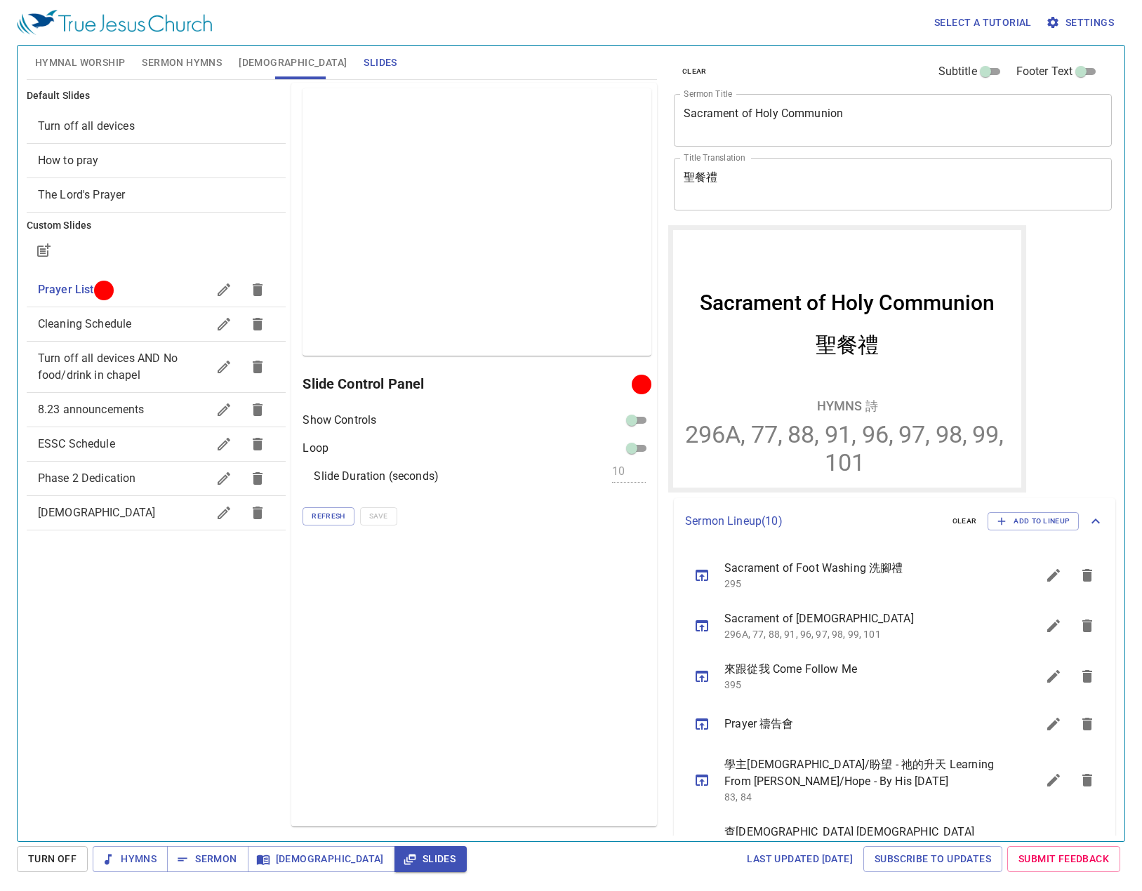
scroll to position [231, 0]
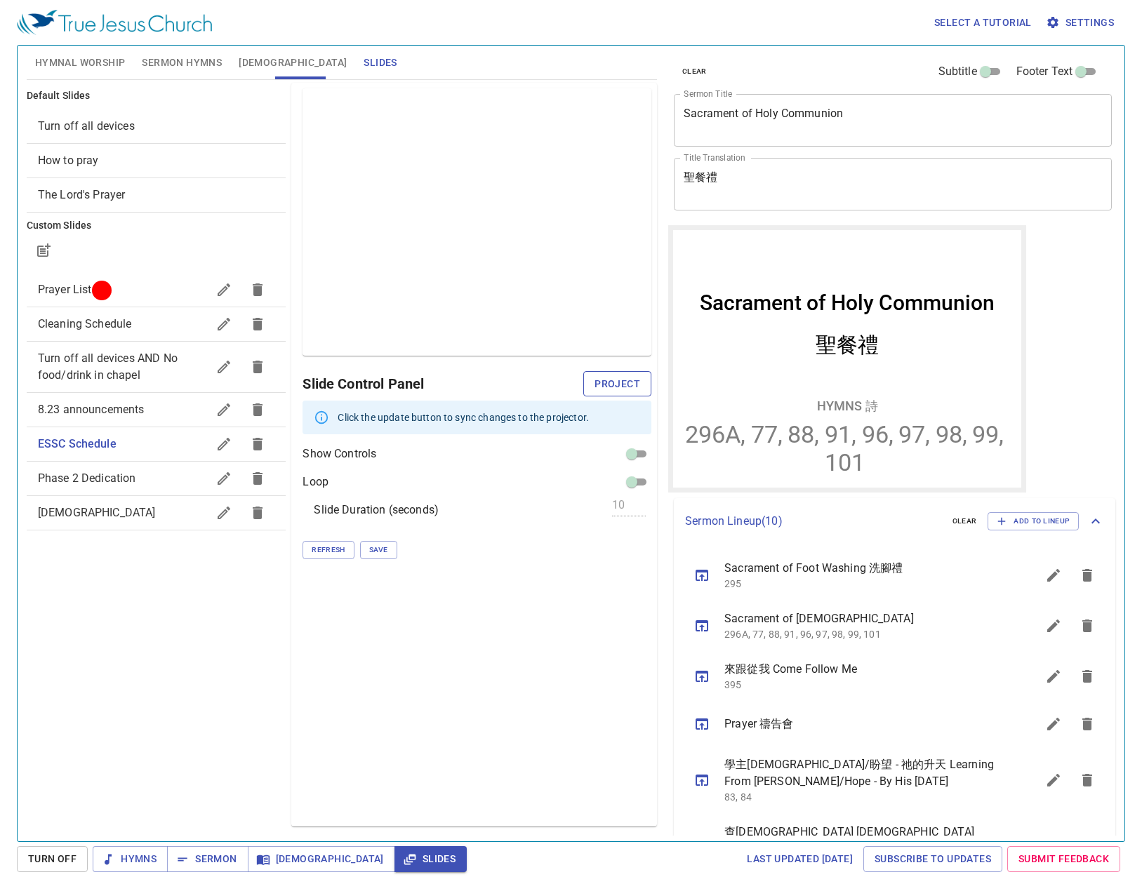
click at [378, 545] on span "Save" at bounding box center [378, 550] width 19 height 13
click at [625, 379] on span "Project" at bounding box center [617, 384] width 46 height 18
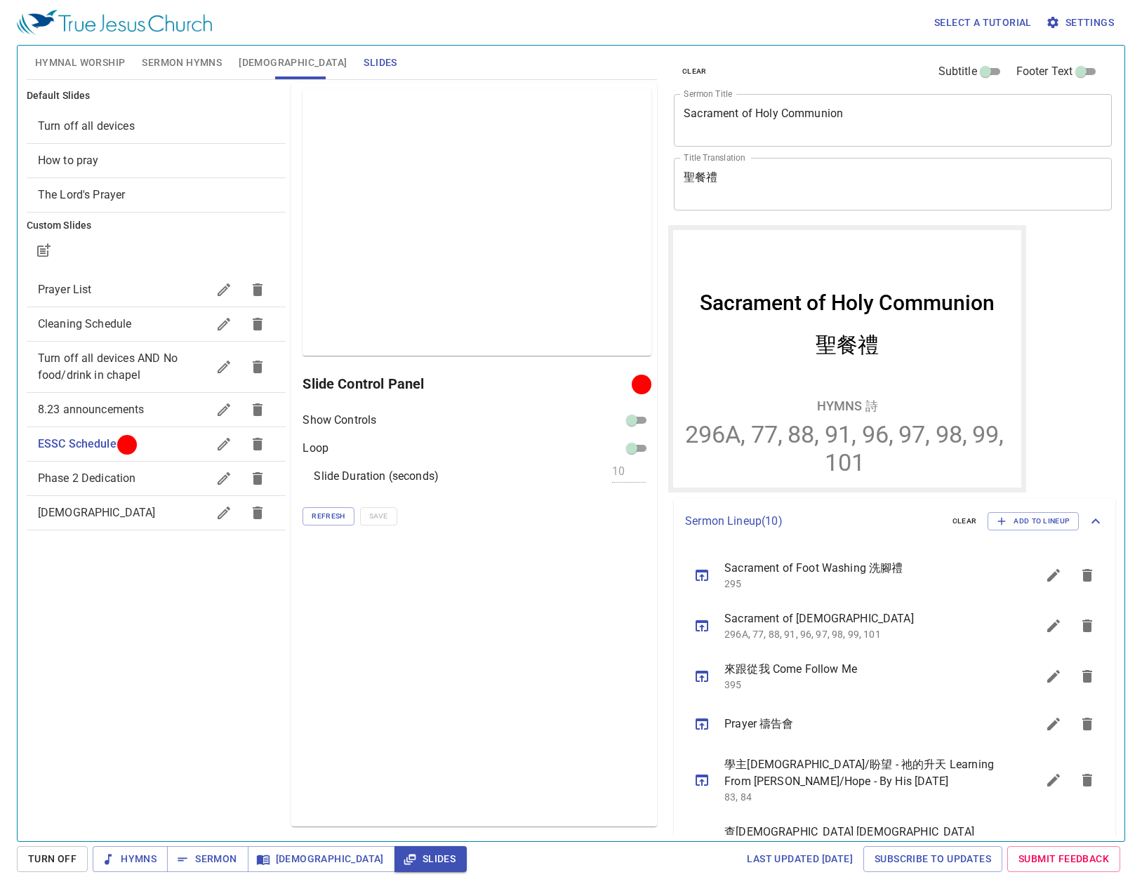
scroll to position [231, 0]
